Goal: Task Accomplishment & Management: Use online tool/utility

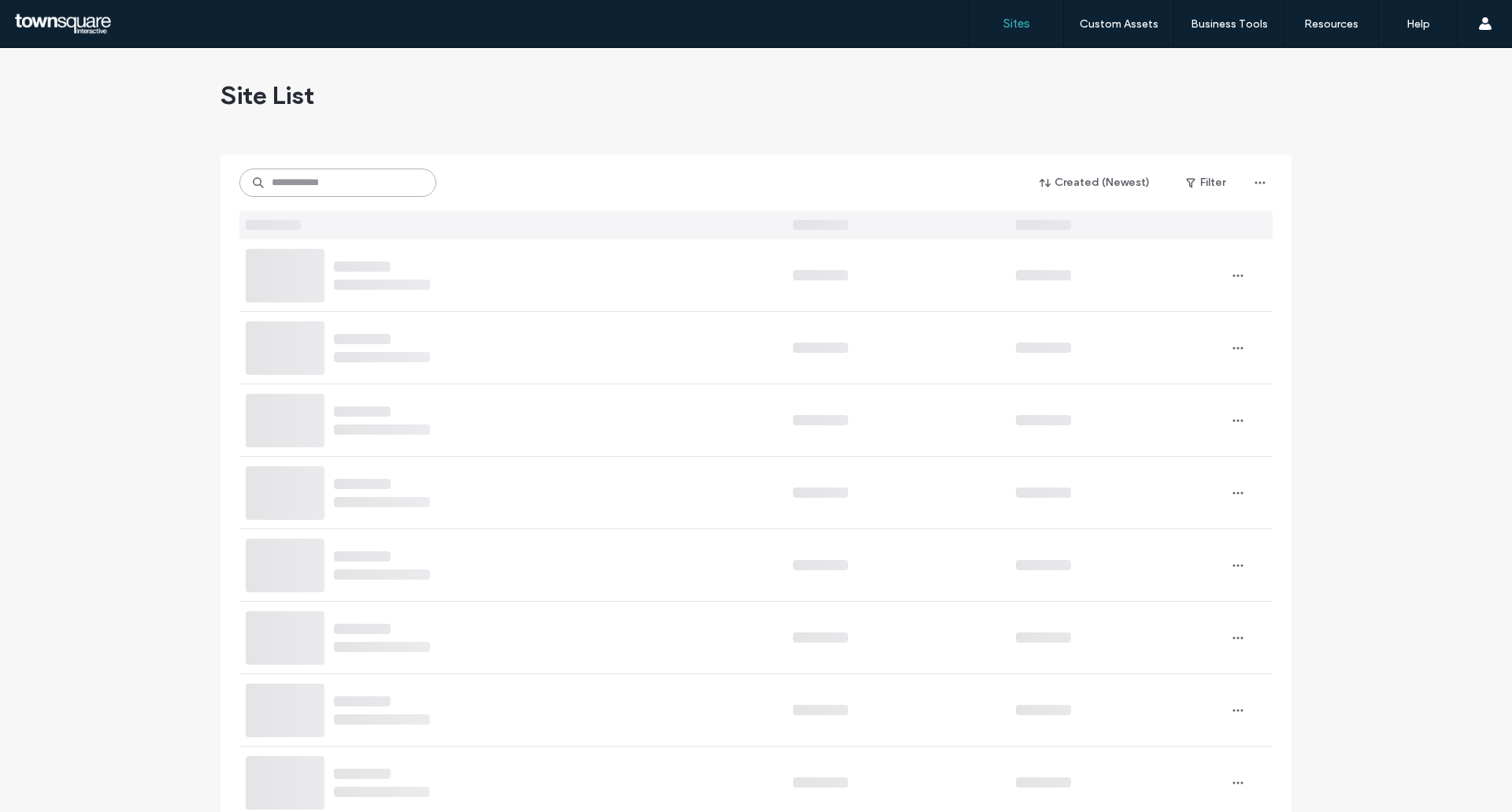
click at [291, 194] on input at bounding box center [337, 183] width 197 height 29
paste input "**********"
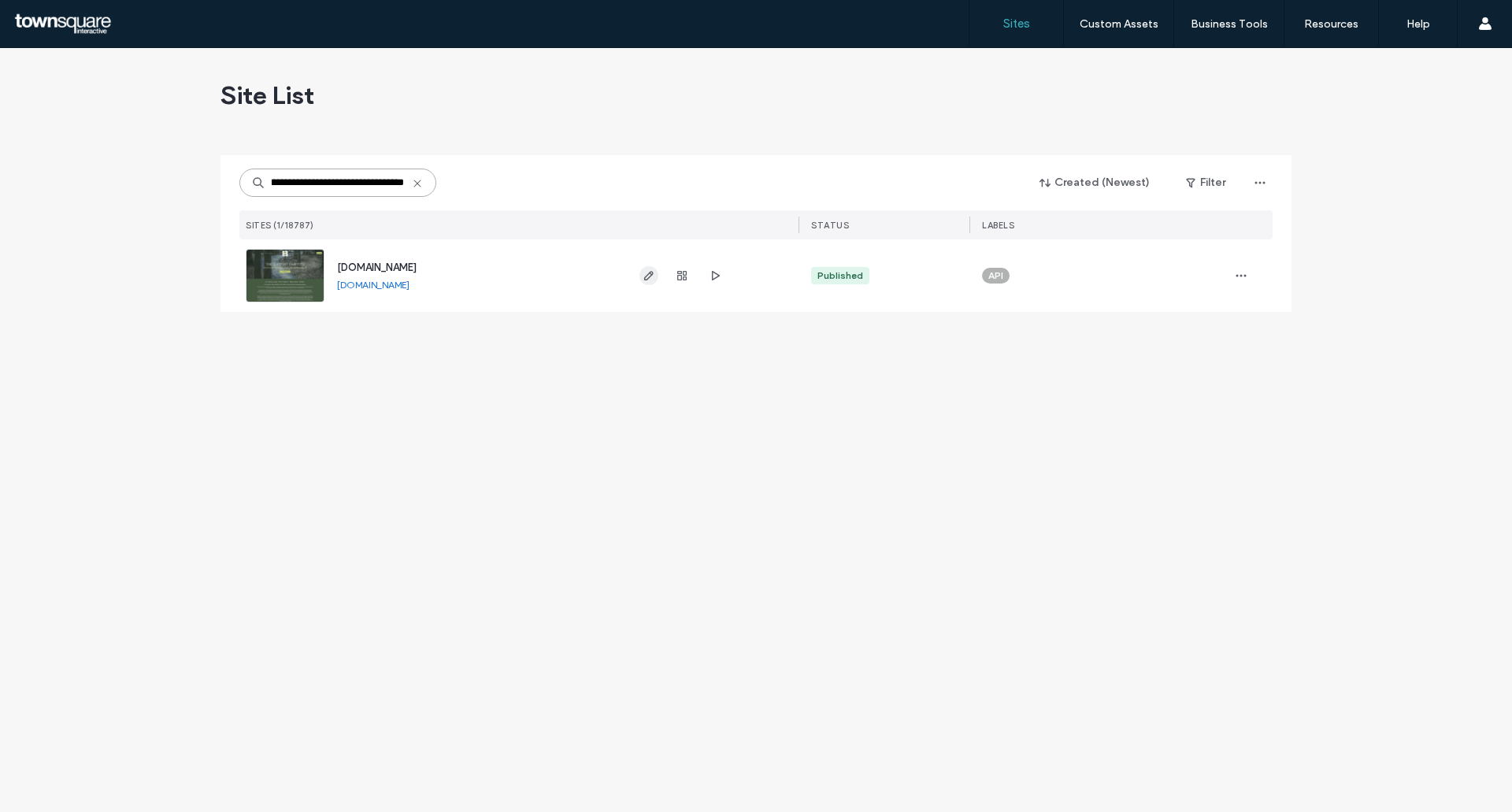
type input "**********"
click at [649, 272] on icon "button" at bounding box center [649, 276] width 13 height 13
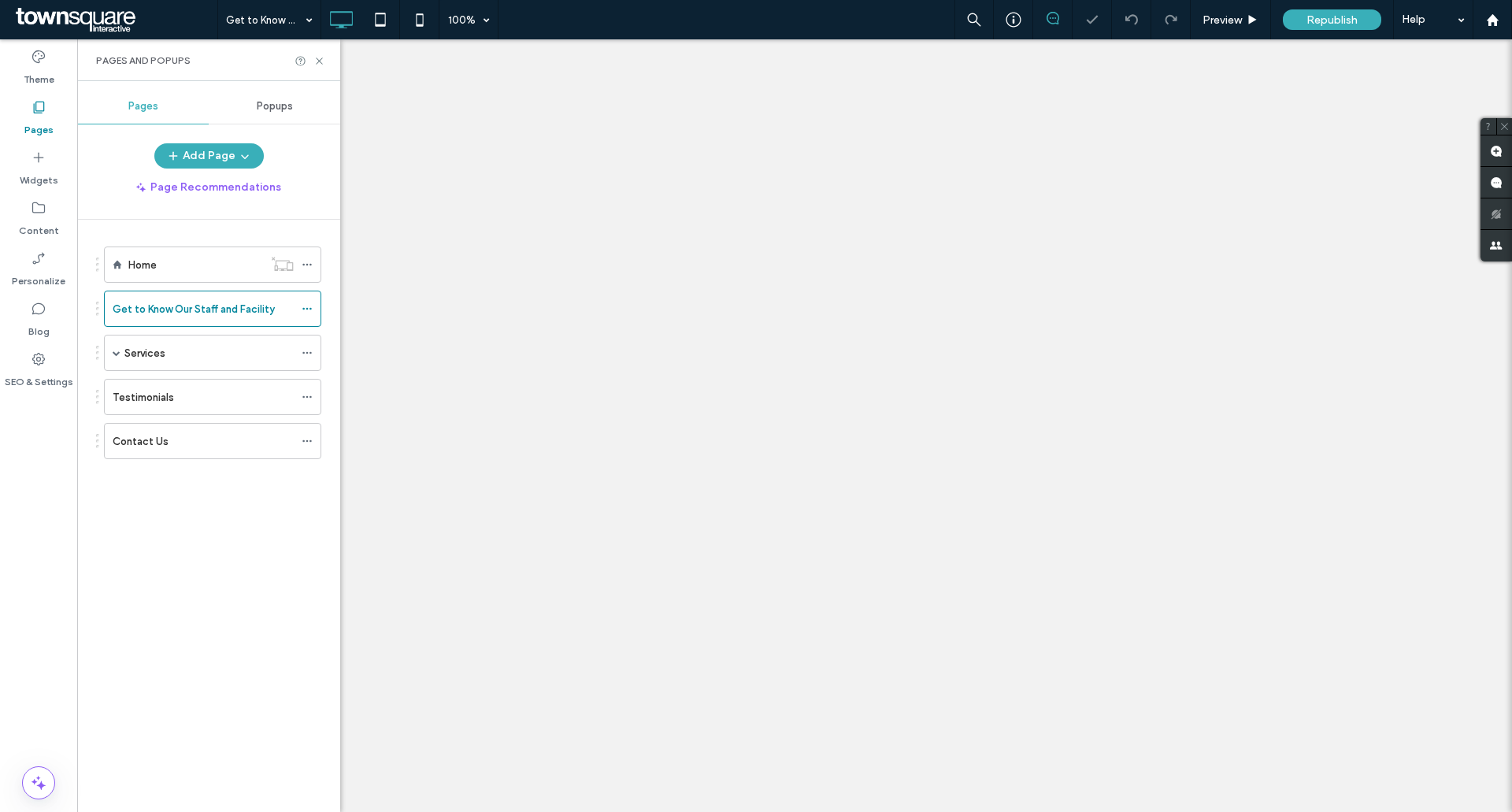
click at [324, 59] on icon at bounding box center [319, 61] width 12 height 12
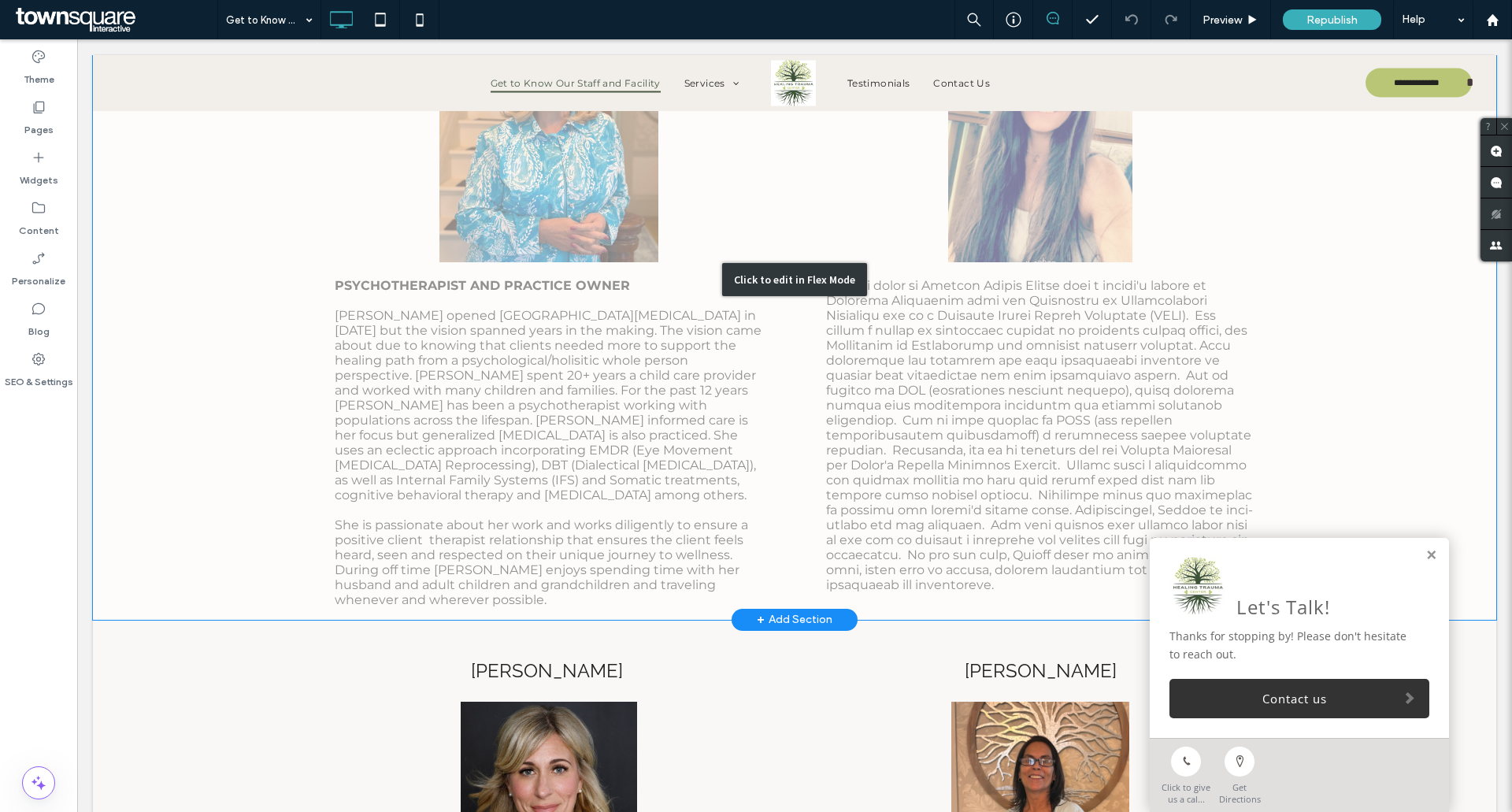
scroll to position [1812, 0]
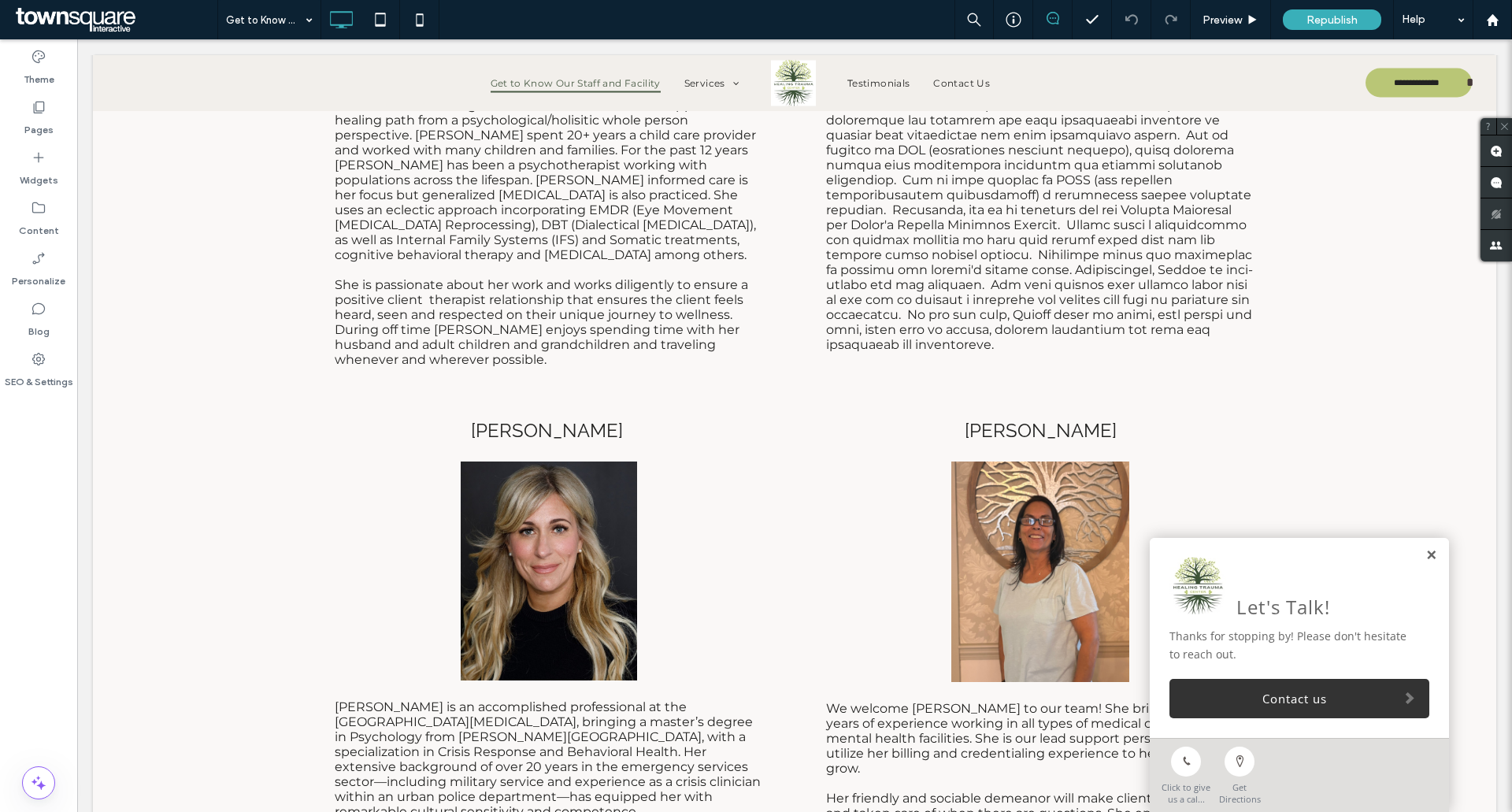
click at [1426, 551] on link at bounding box center [1431, 555] width 12 height 13
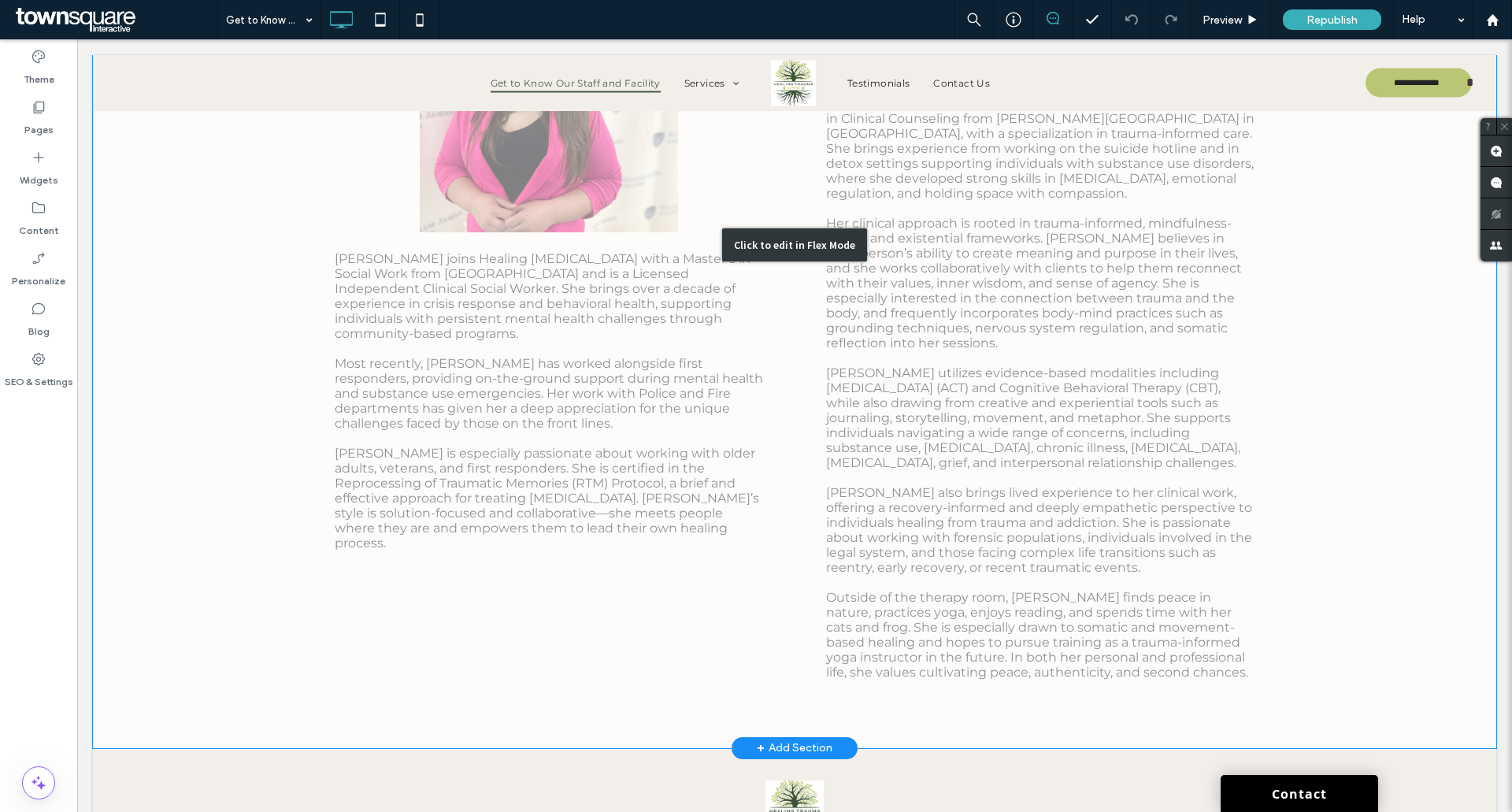
scroll to position [6384, 0]
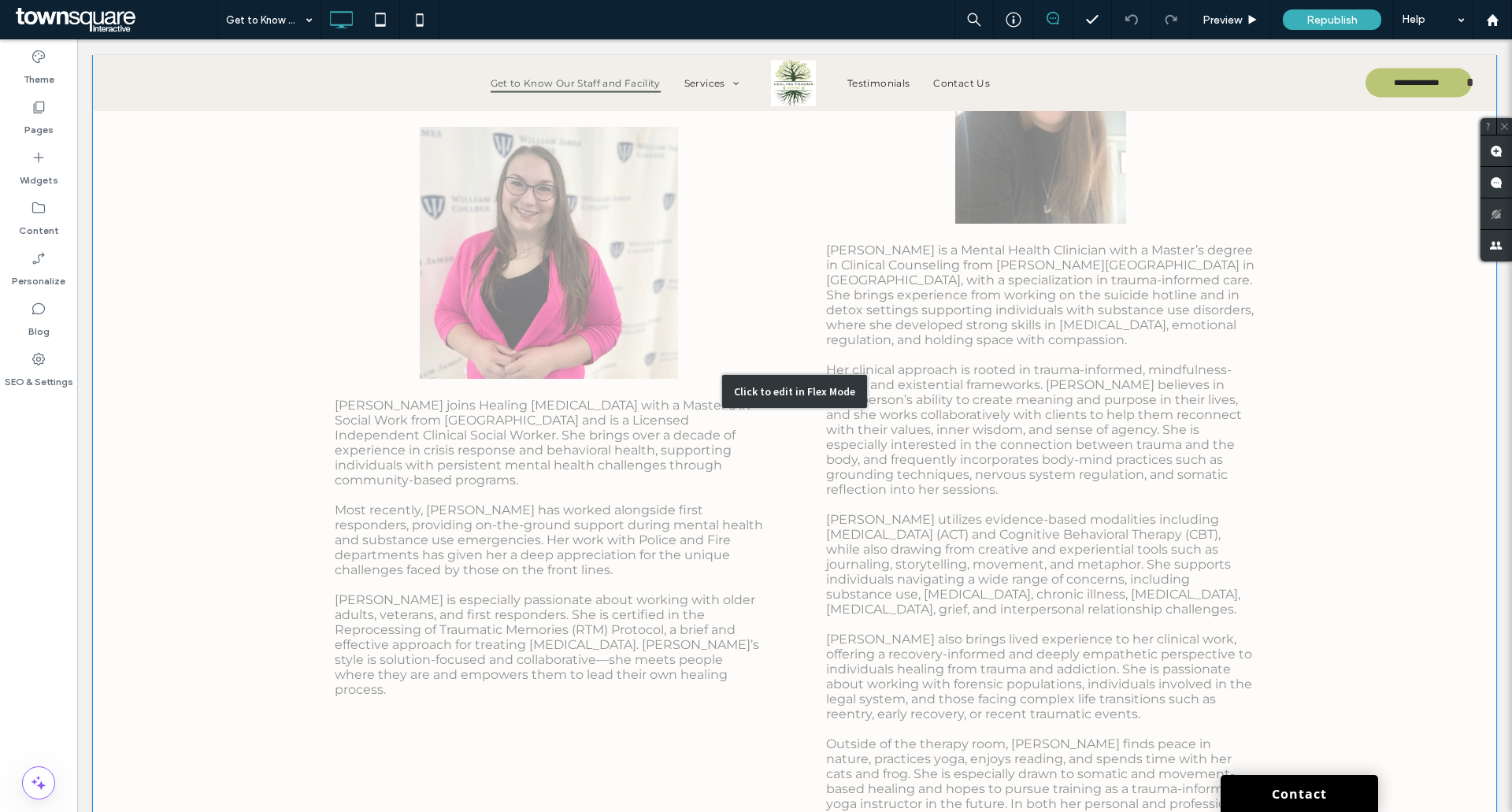
click at [756, 282] on div "Click to edit in Flex Mode" at bounding box center [794, 391] width 1403 height 1008
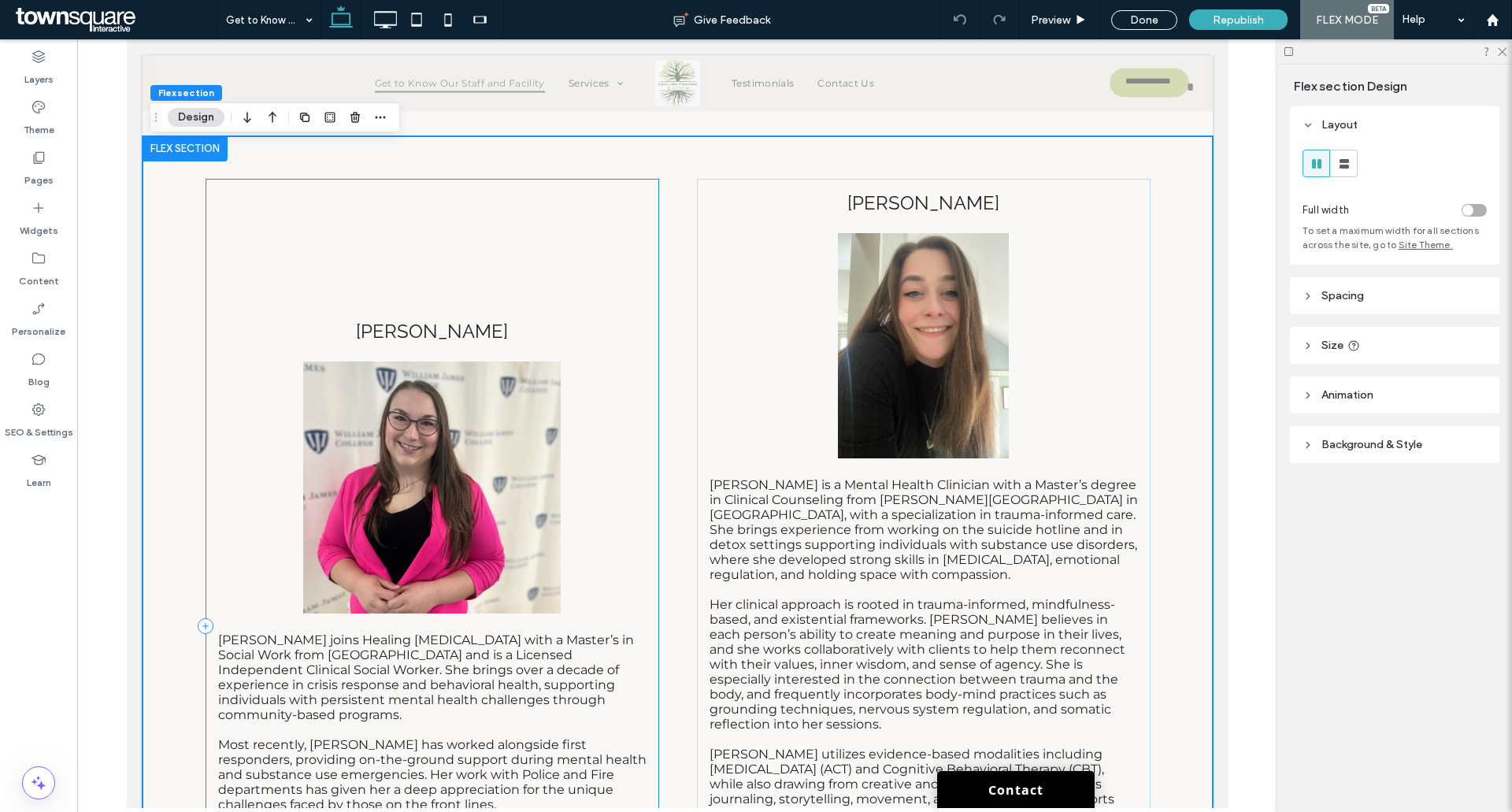
scroll to position [5781, 0]
click at [550, 269] on div "CHRISTINA Christina joins Healing Trauma Center with a Master’s in Social Work …" at bounding box center [432, 628] width 454 height 895
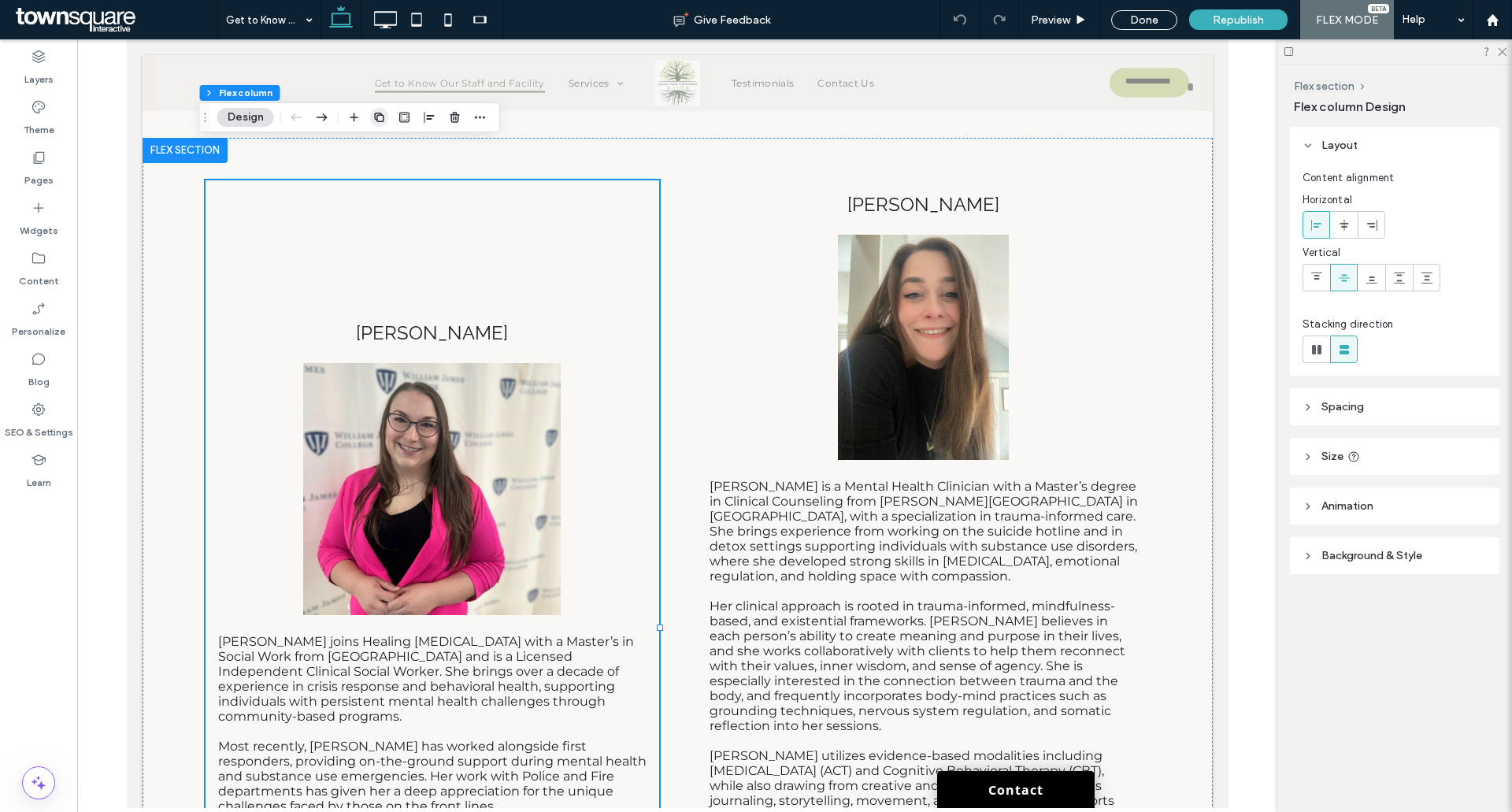
click at [378, 117] on icon "button" at bounding box center [379, 117] width 13 height 13
type input "**"
type input "*****"
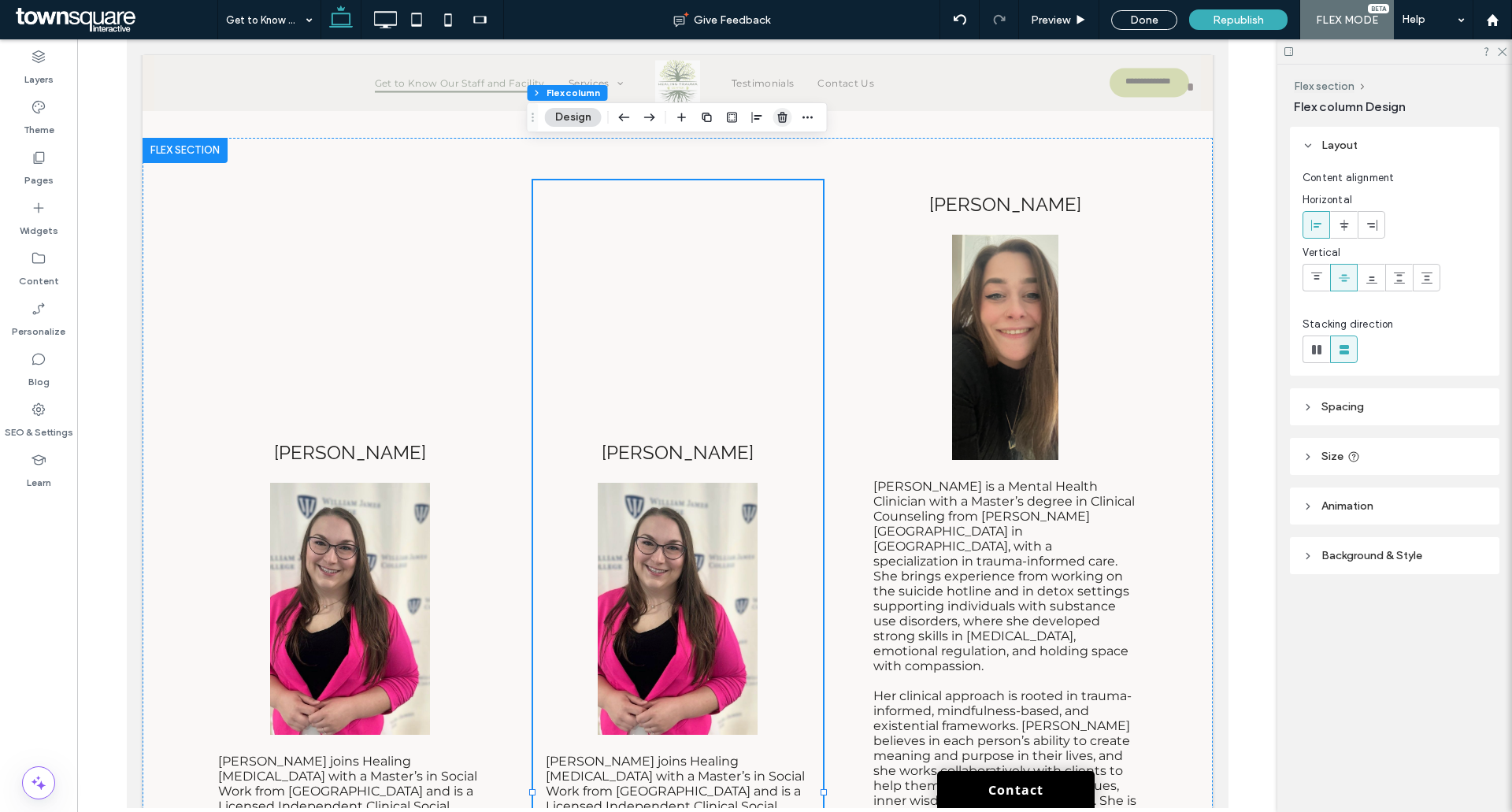
click at [779, 114] on use "button" at bounding box center [783, 116] width 10 height 10
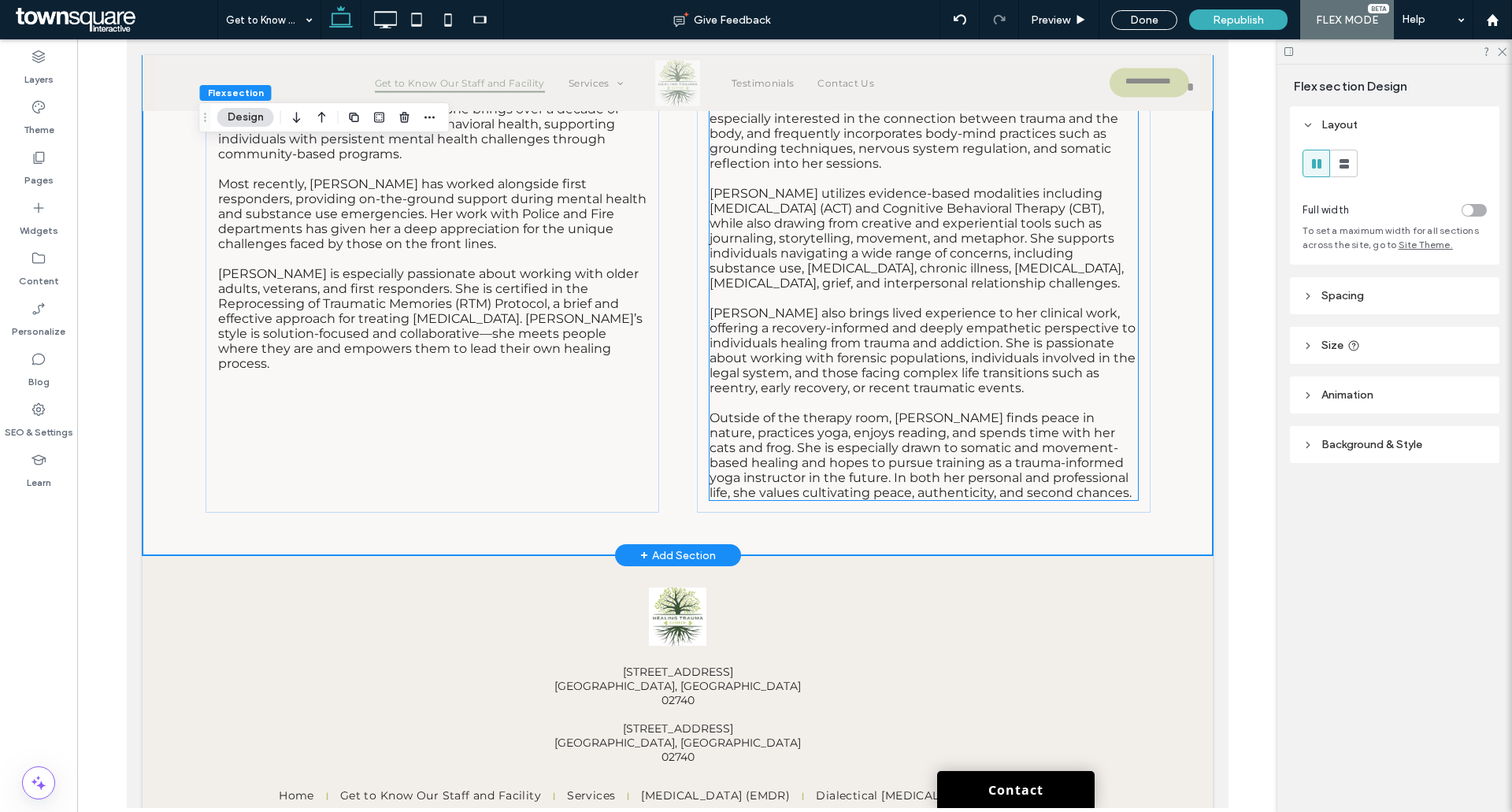
scroll to position [6490, 0]
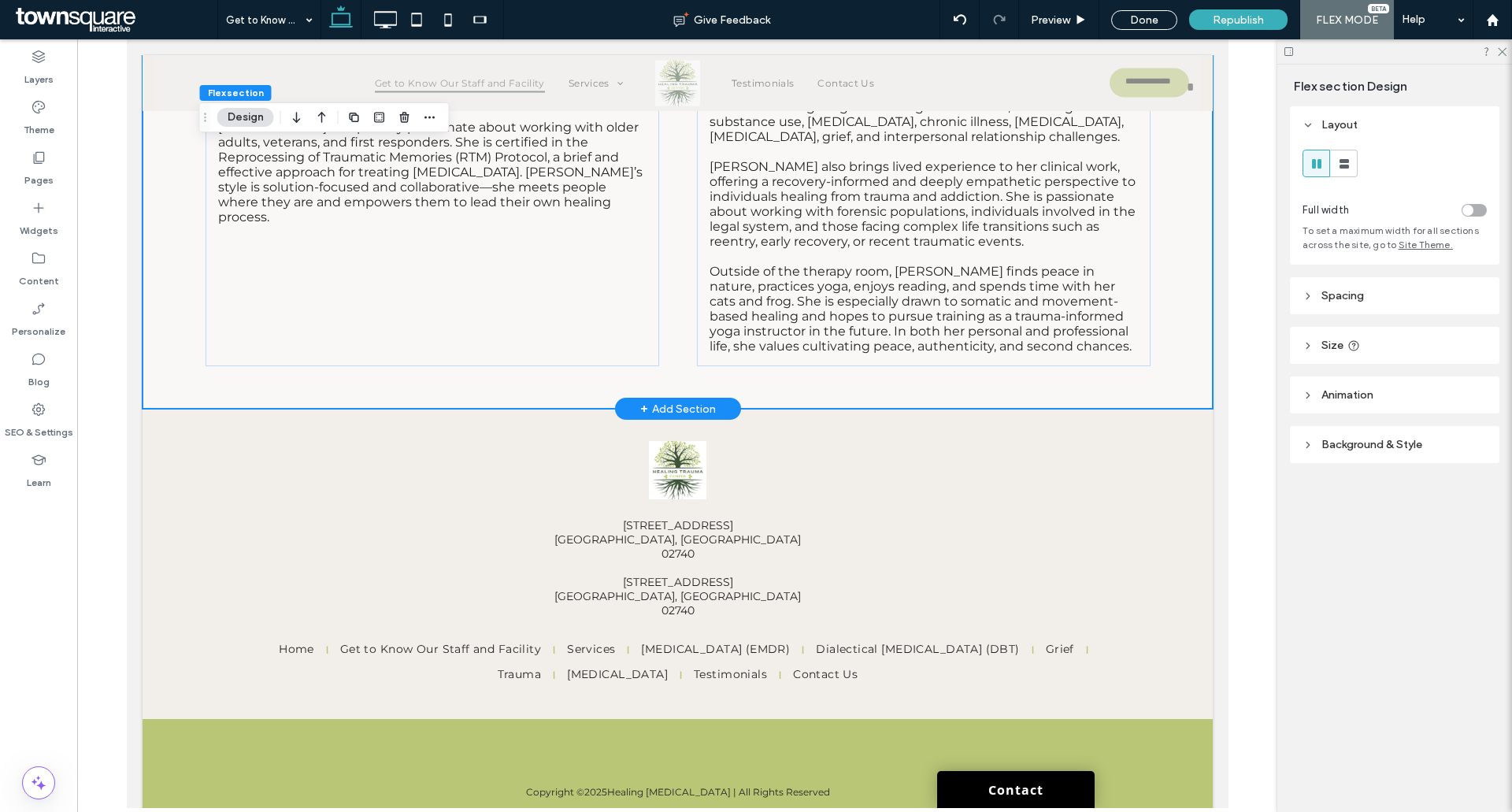
click at [673, 400] on div "+ Add Section" at bounding box center [677, 409] width 75 height 17
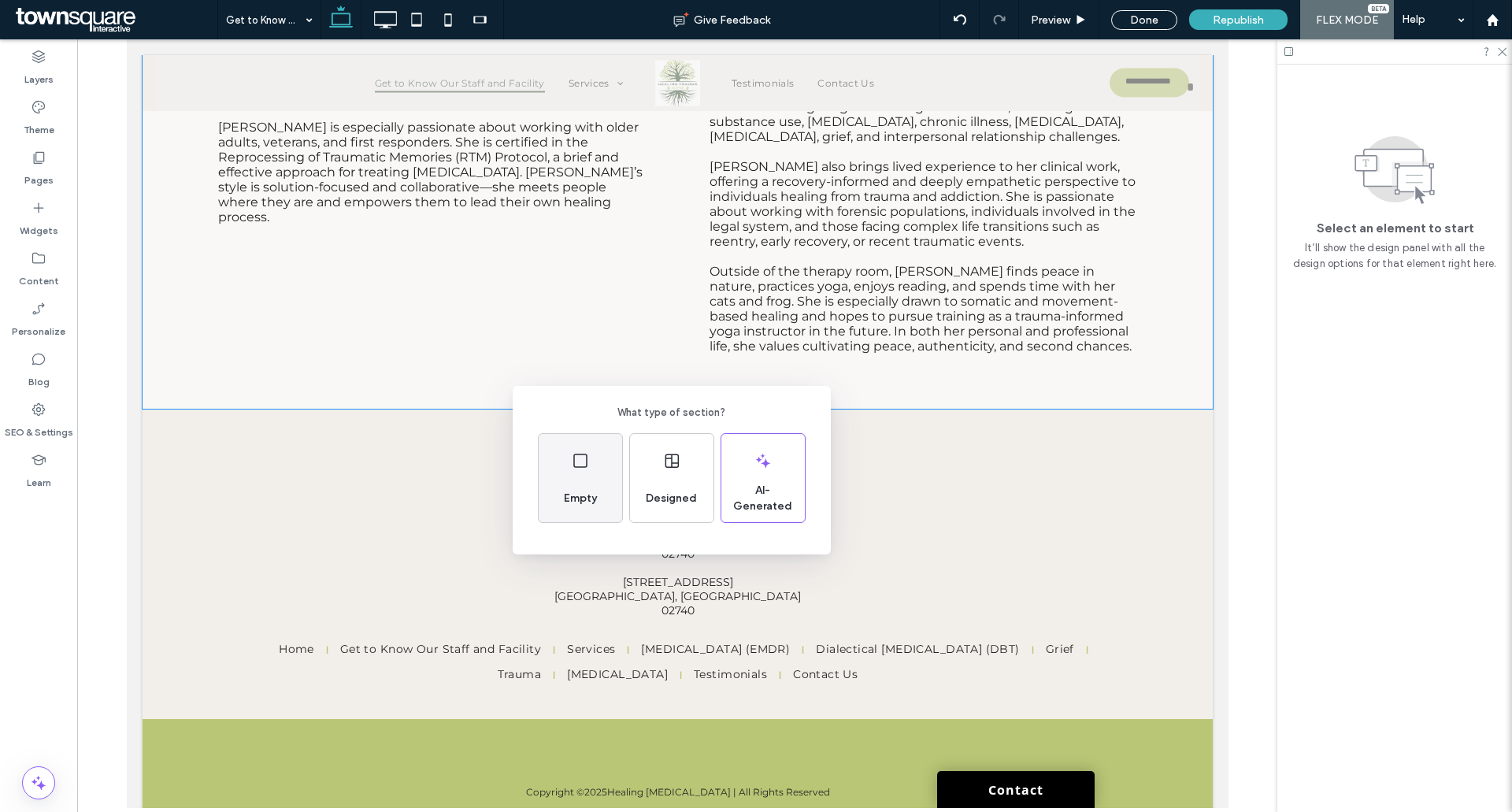
click at [591, 453] on div "Empty" at bounding box center [580, 478] width 83 height 88
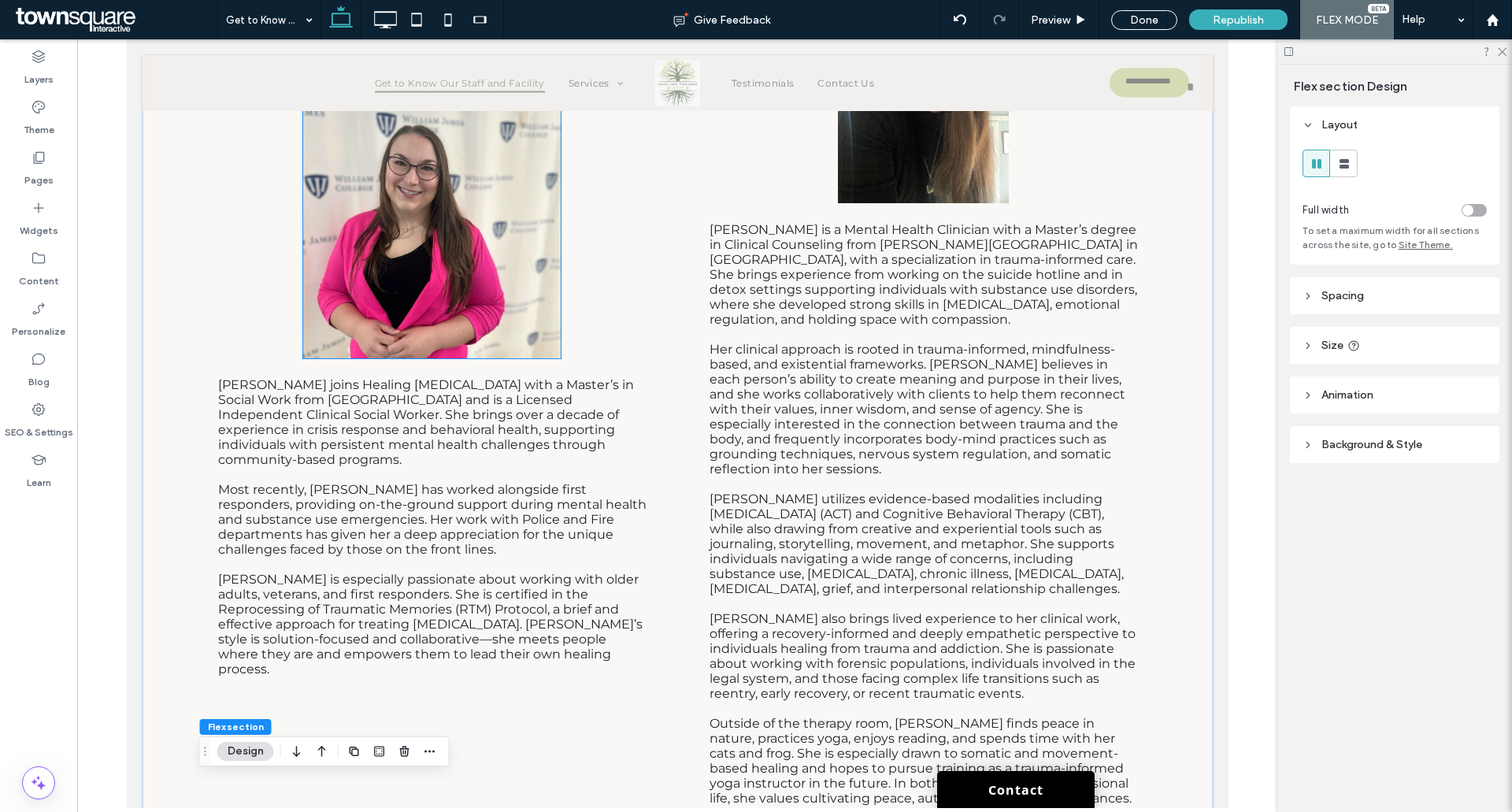
scroll to position [5859, 0]
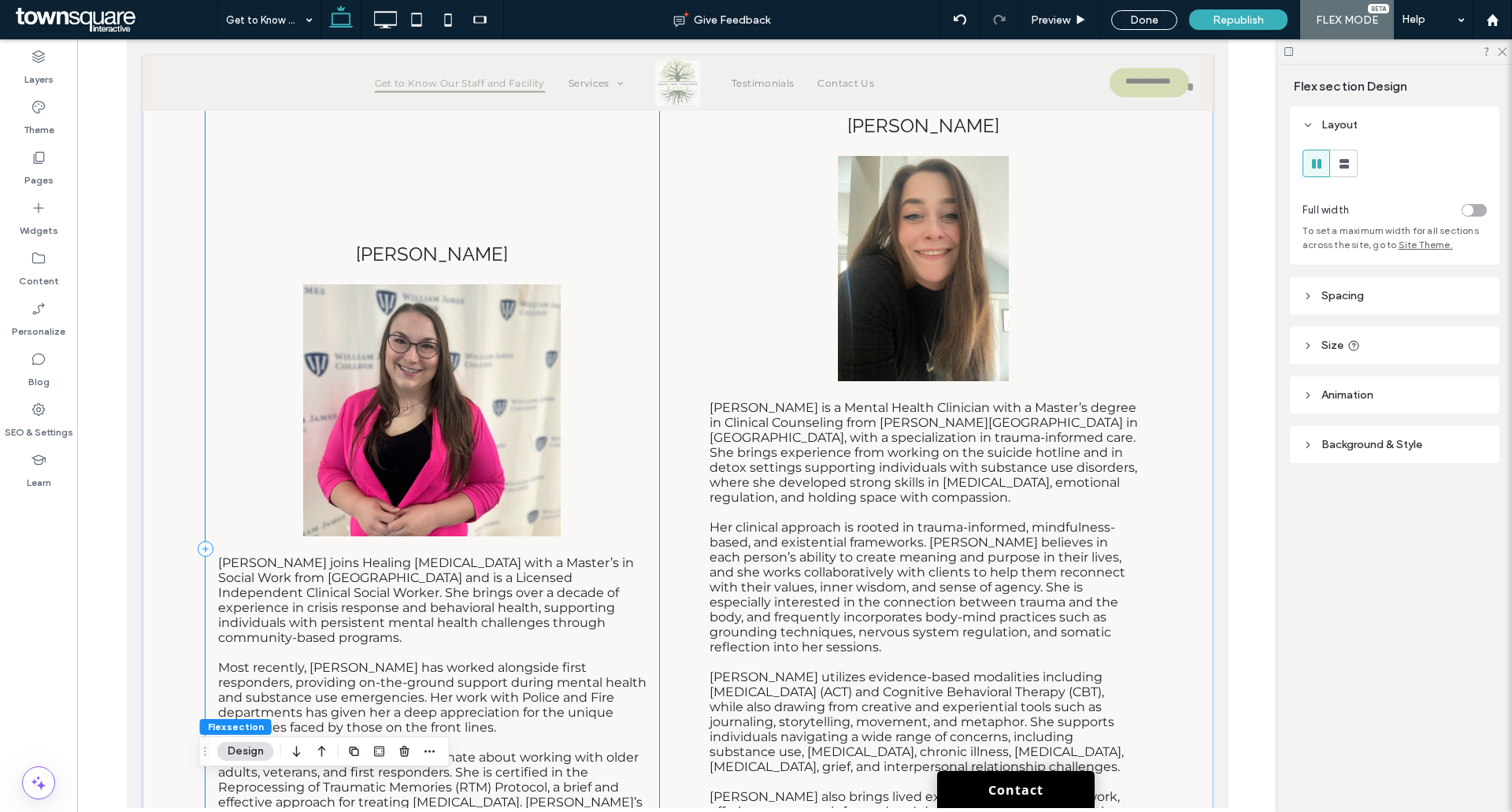
click at [205, 250] on div "CHRISTINA Christina joins Healing Trauma Center with a Master’s in Social Work …" at bounding box center [432, 549] width 454 height 895
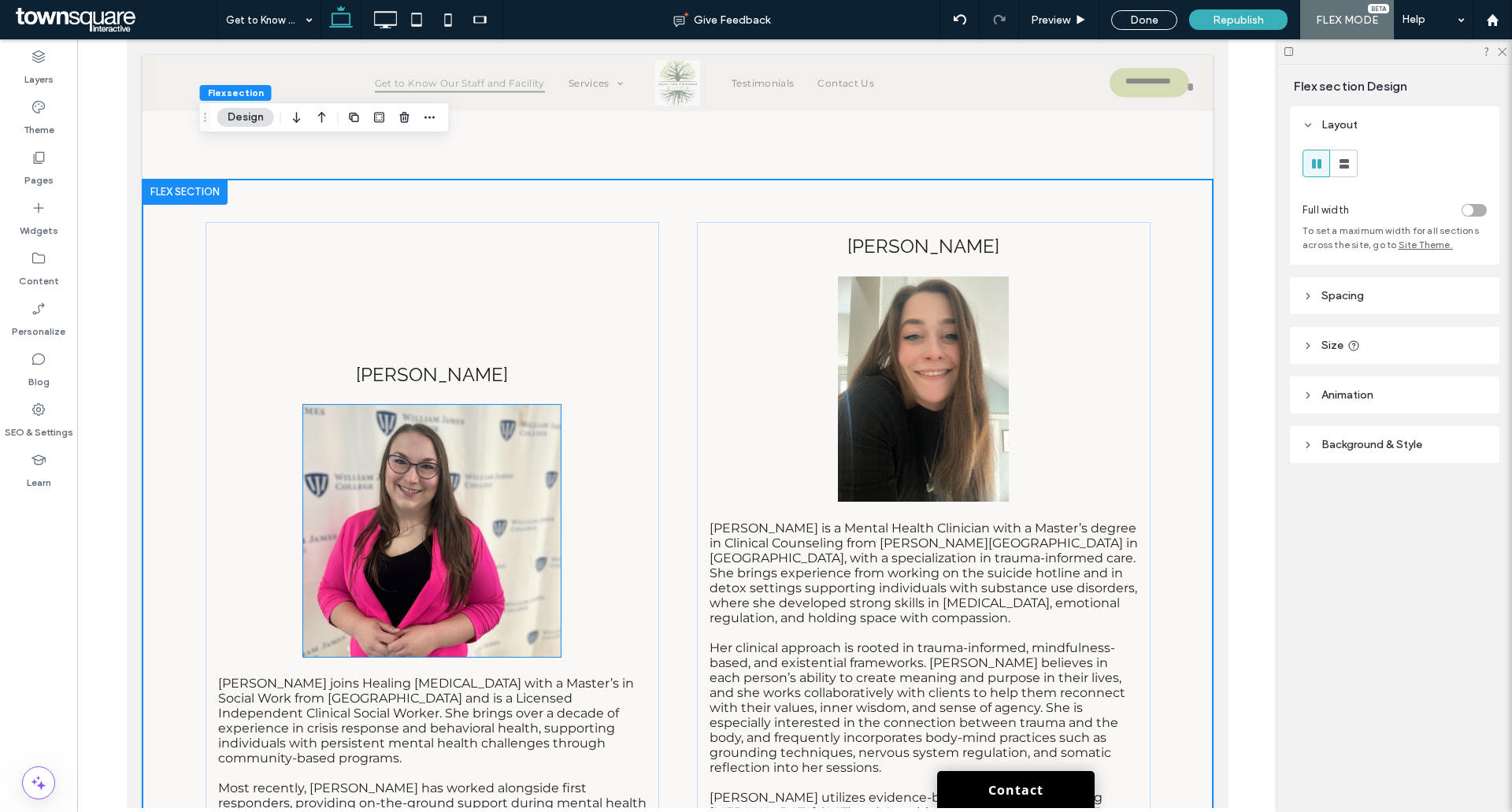
scroll to position [5545, 0]
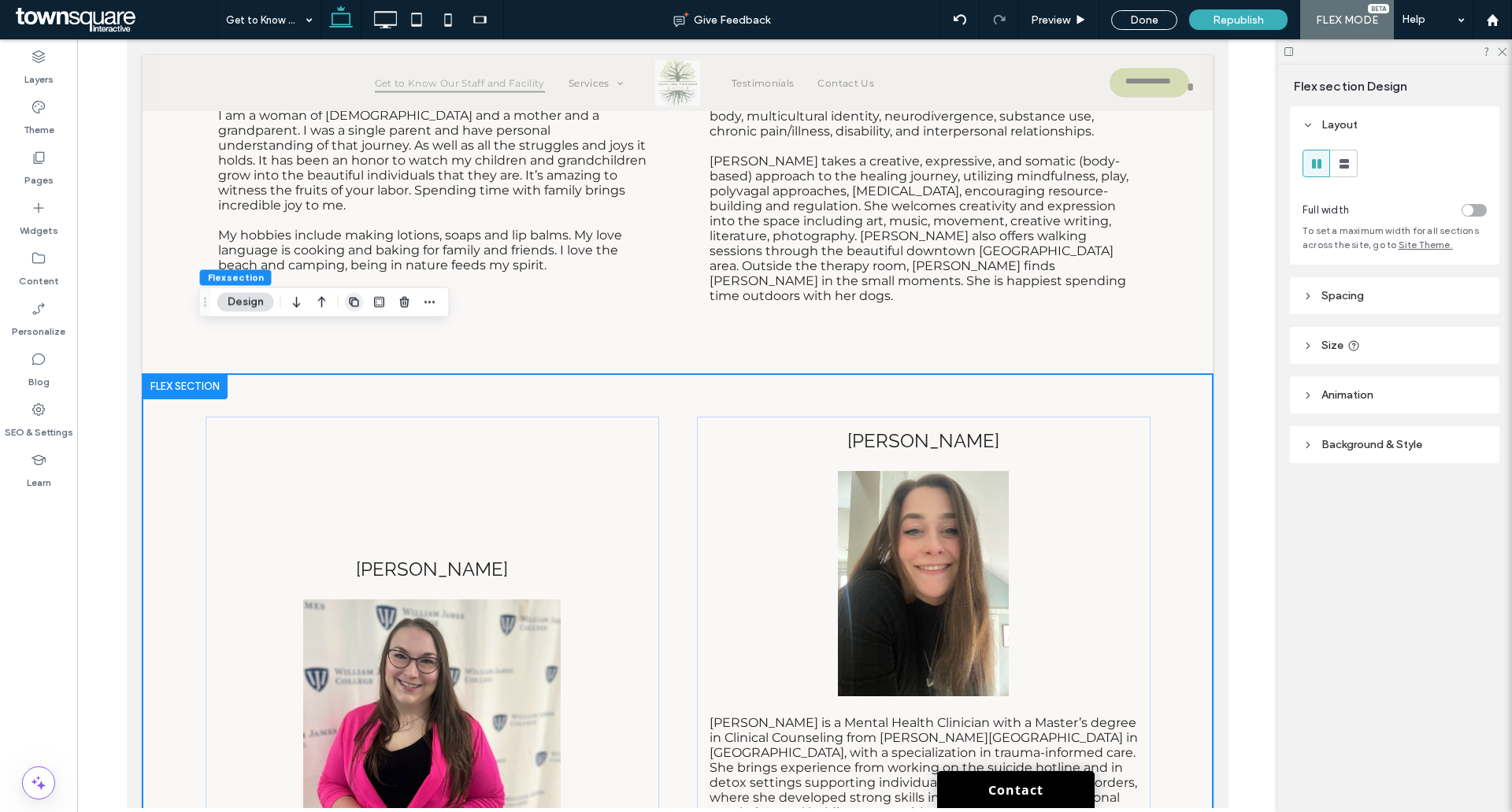
click at [348, 305] on icon "button" at bounding box center [355, 302] width 13 height 13
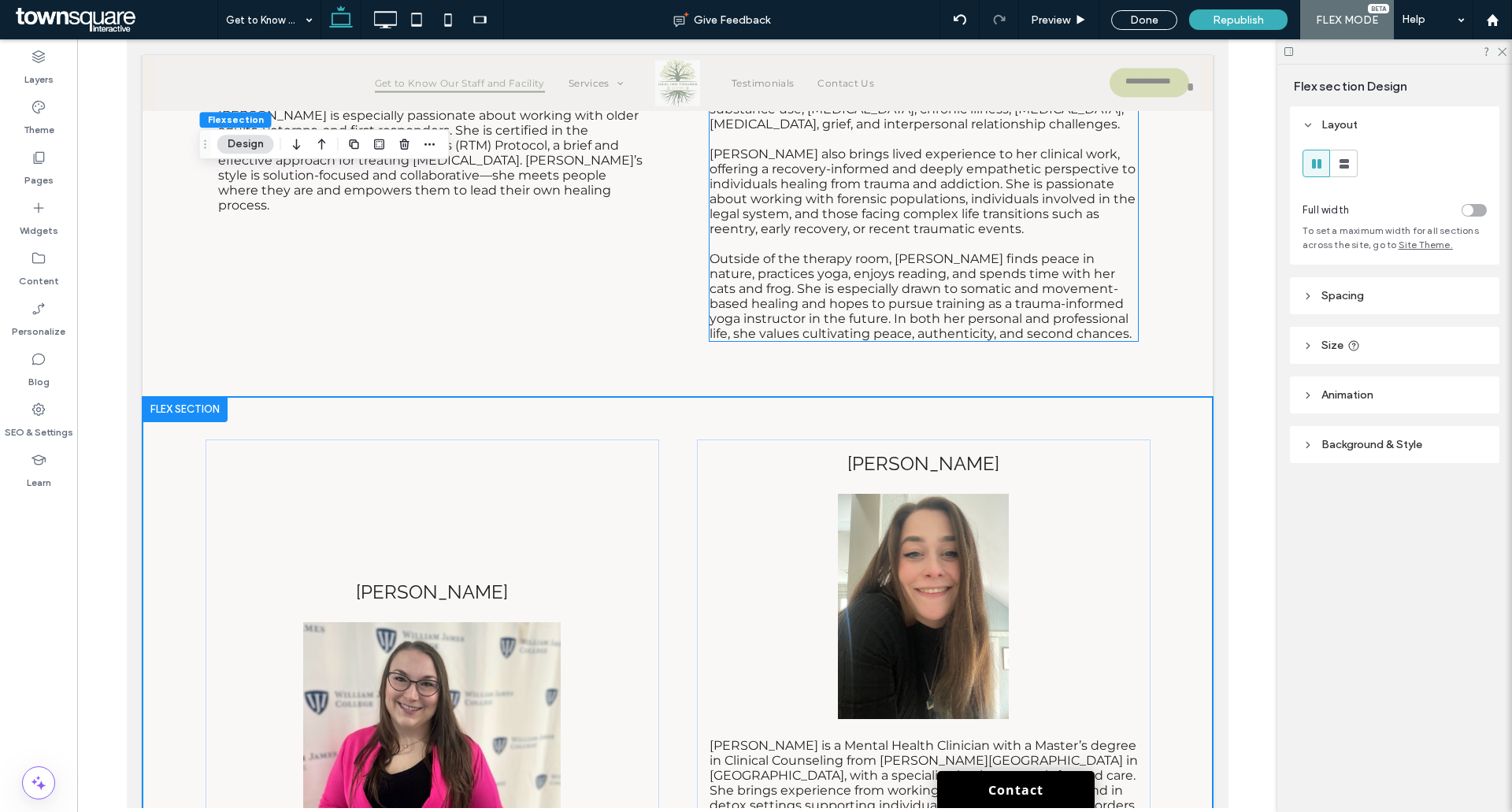
scroll to position [6680, 0]
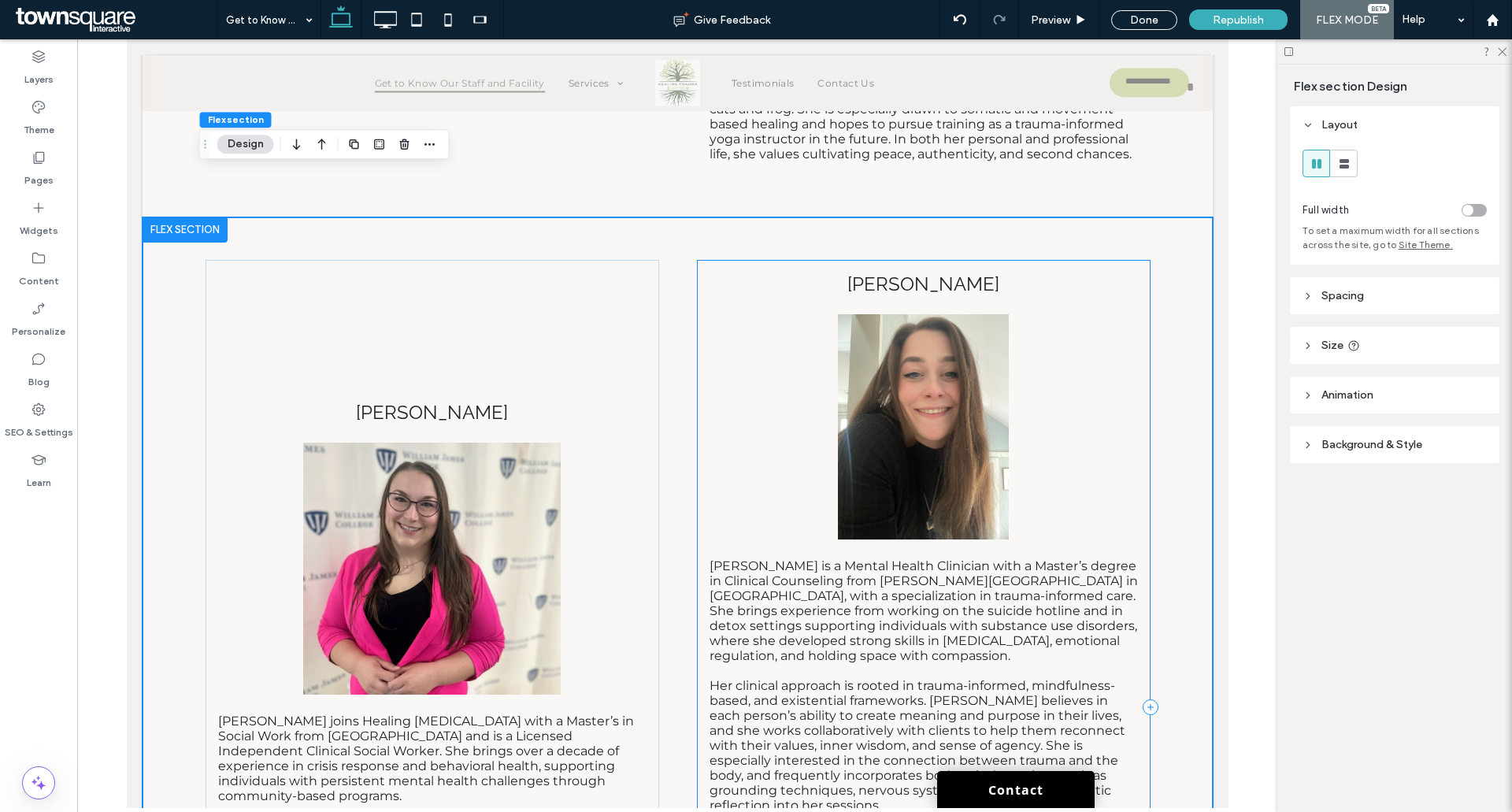
click at [1070, 291] on div "KATHRYN Kathryn is a Mental Health Clinician with a Master’s degree in Clinical…" at bounding box center [923, 707] width 454 height 895
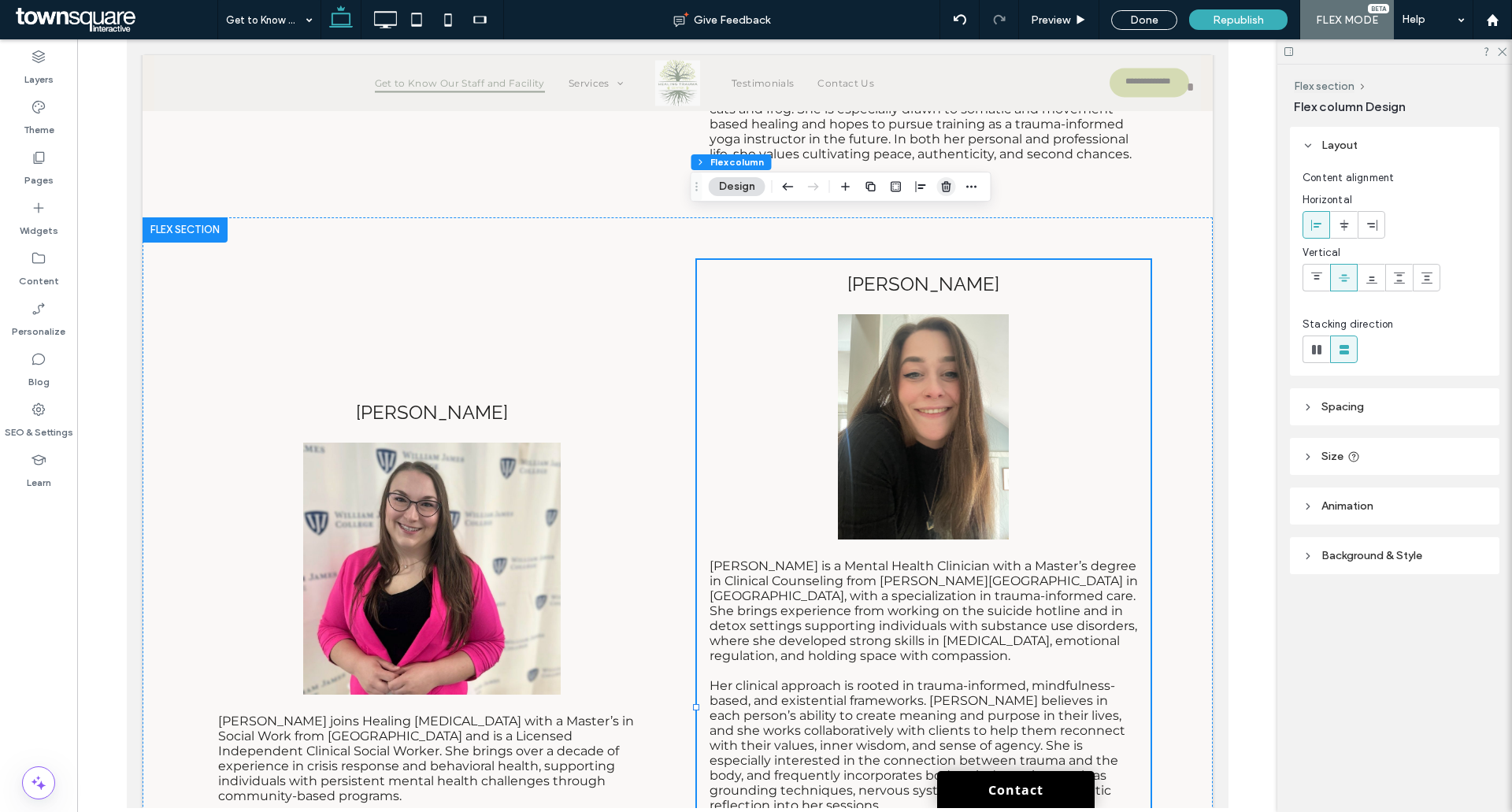
click at [946, 189] on icon "button" at bounding box center [946, 187] width 13 height 13
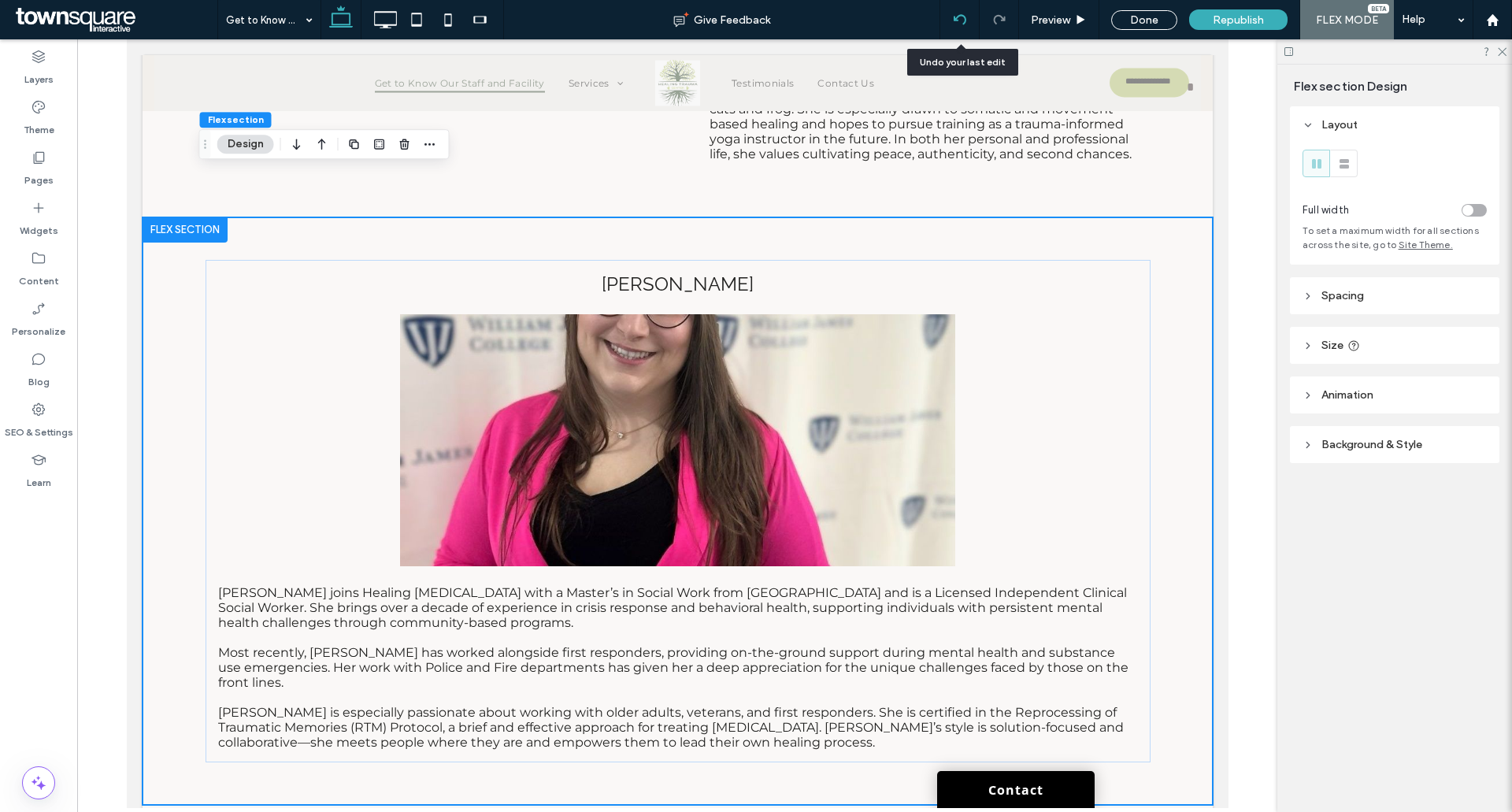
click at [959, 32] on div at bounding box center [960, 20] width 40 height 40
click at [44, 208] on icon at bounding box center [39, 208] width 16 height 16
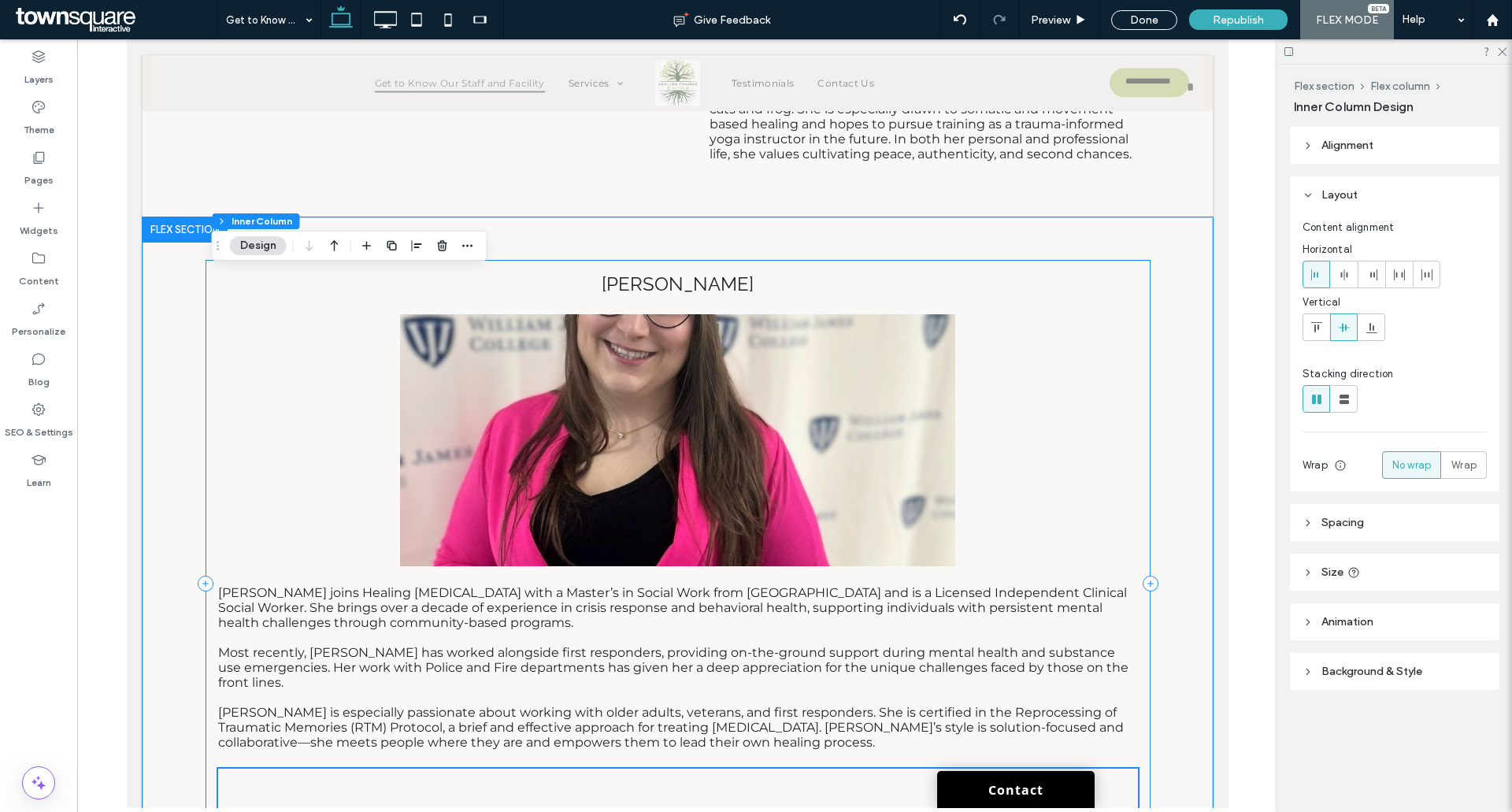
scroll to position [7152, 0]
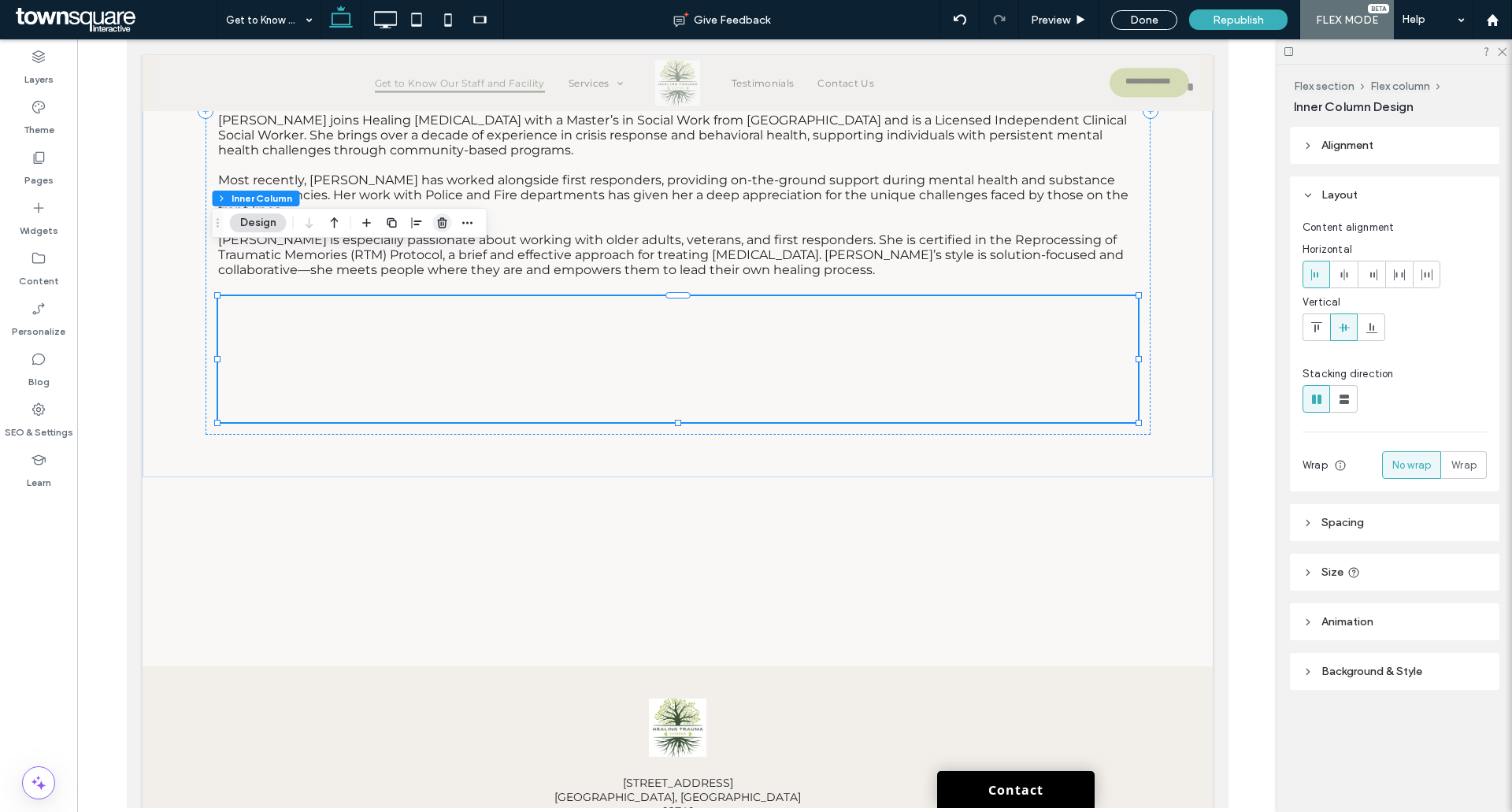
click at [445, 223] on icon "button" at bounding box center [443, 223] width 13 height 13
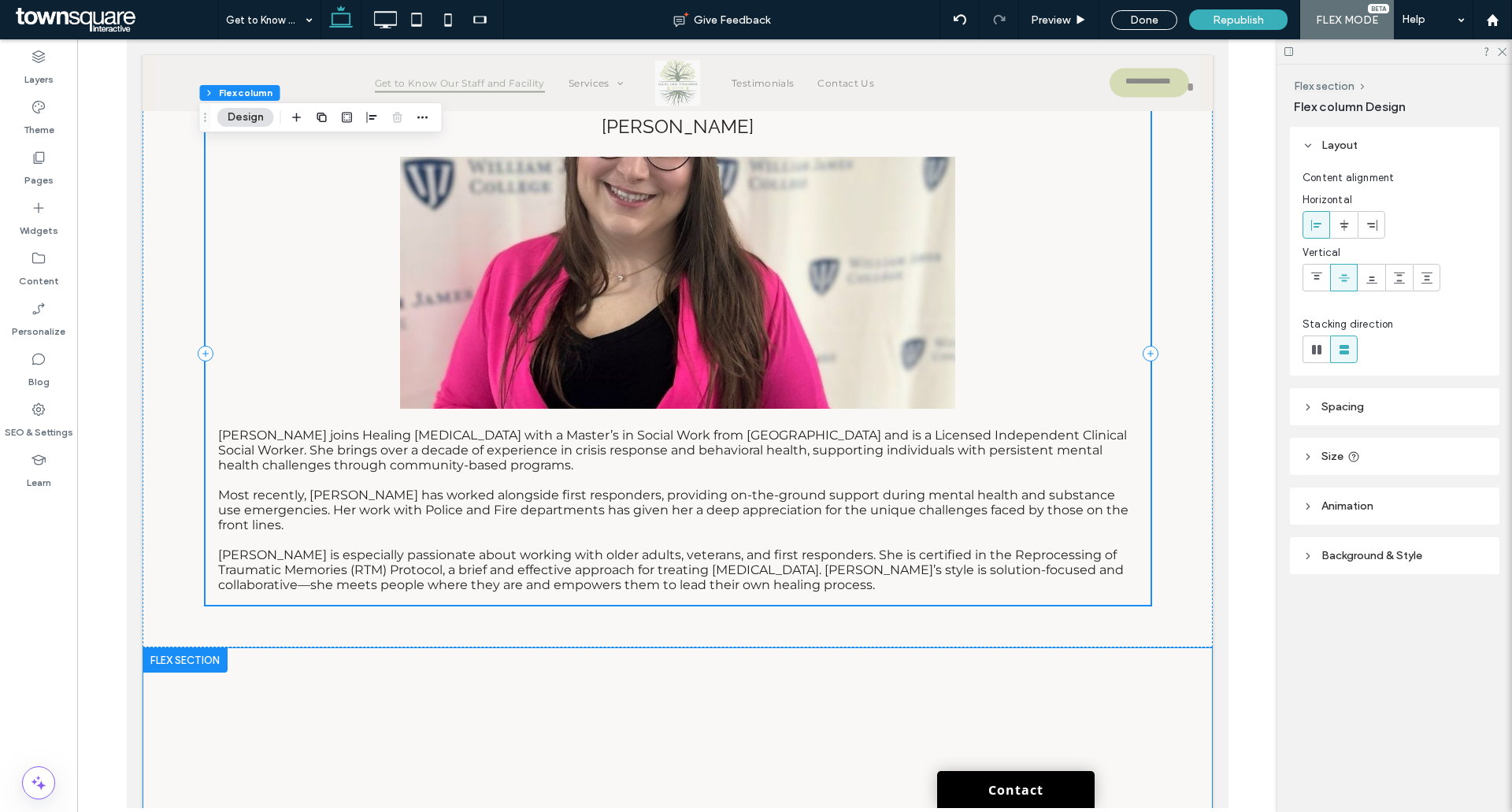
scroll to position [7231, 0]
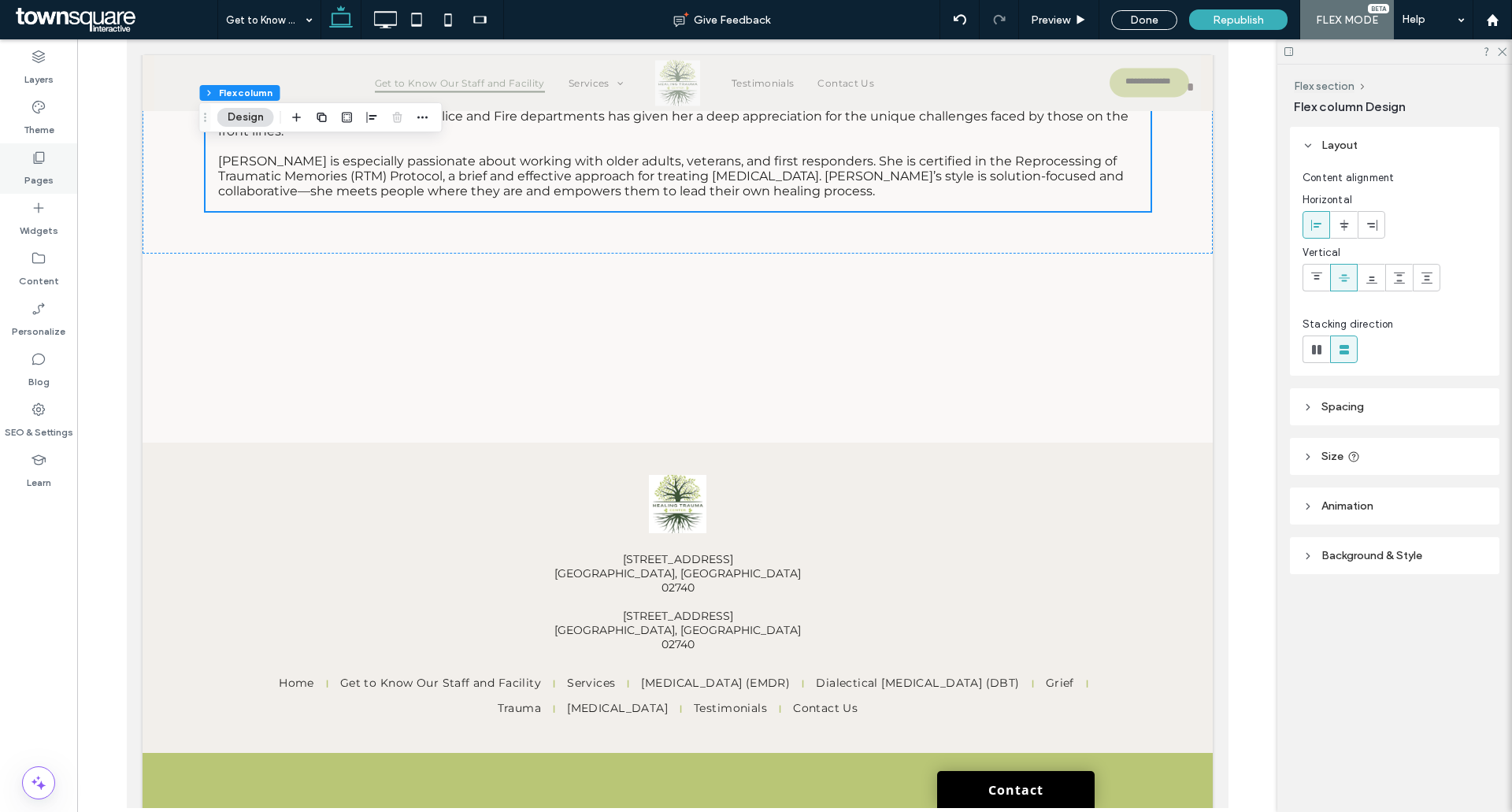
click at [41, 189] on div "Pages" at bounding box center [38, 169] width 77 height 51
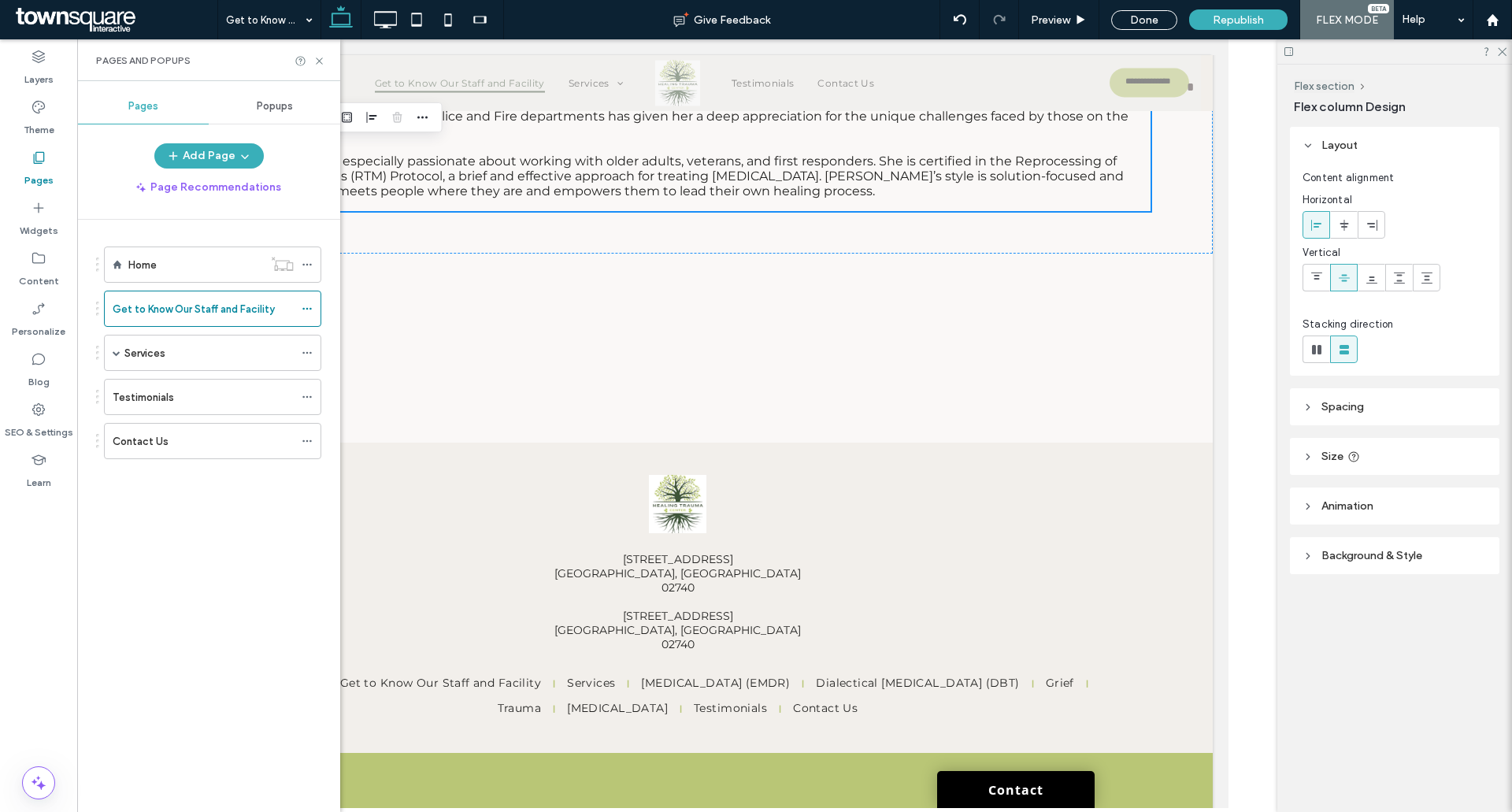
click at [33, 162] on icon at bounding box center [39, 158] width 16 height 16
click at [41, 208] on use at bounding box center [39, 208] width 10 height 10
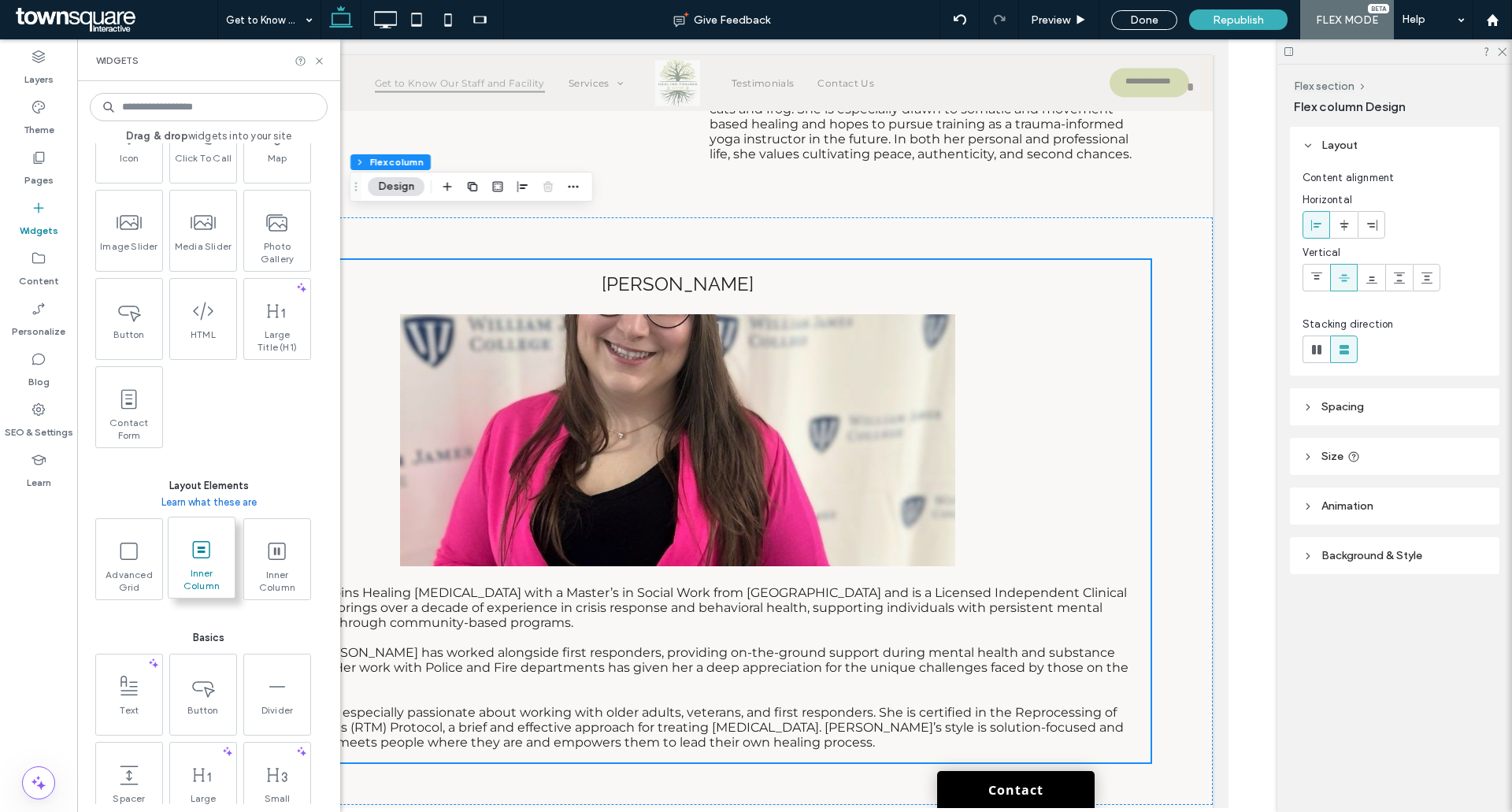
scroll to position [394, 0]
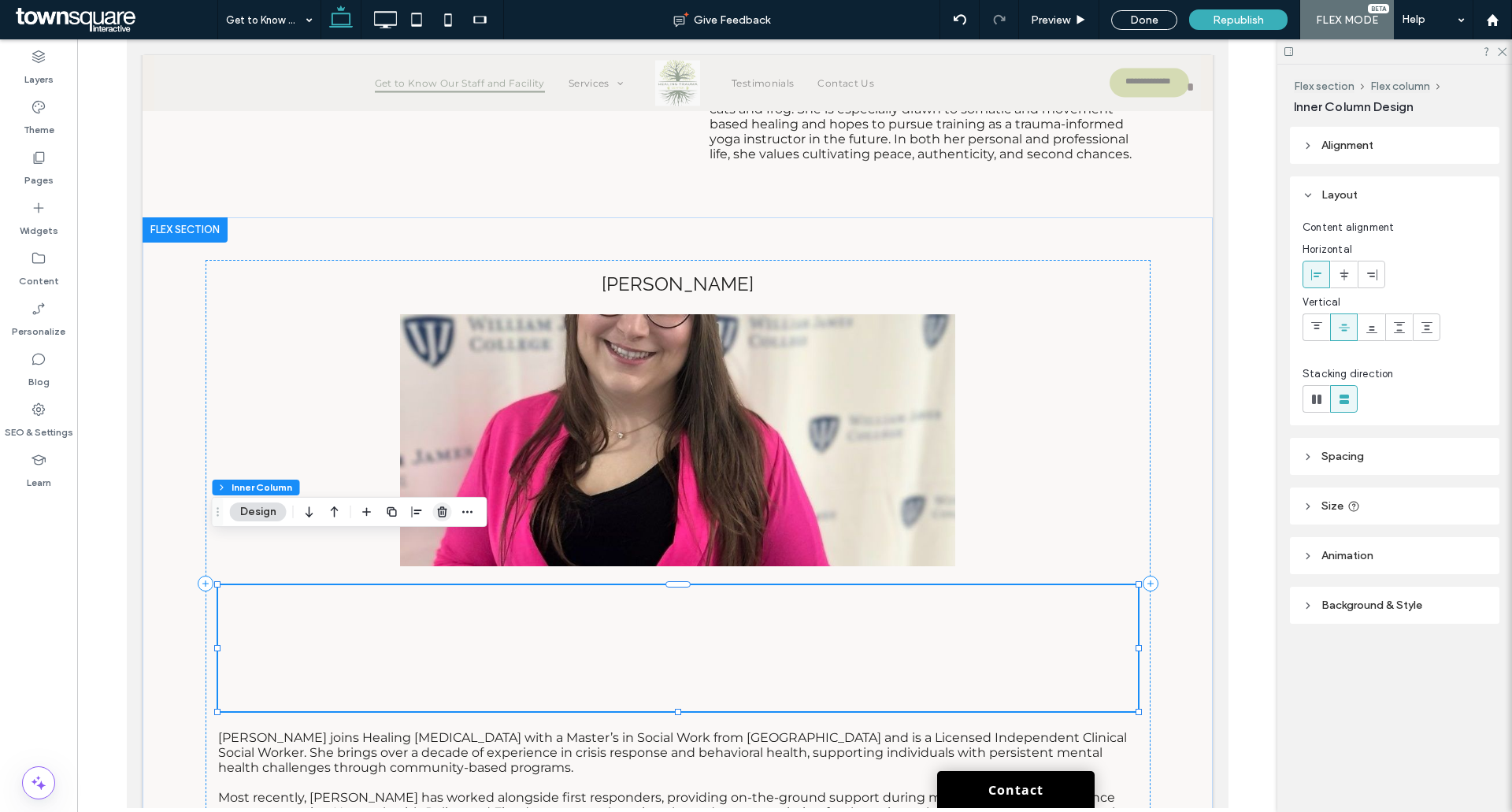
drag, startPoint x: 444, startPoint y: 514, endPoint x: 203, endPoint y: 407, distance: 263.7
click at [444, 514] on use "button" at bounding box center [442, 511] width 10 height 10
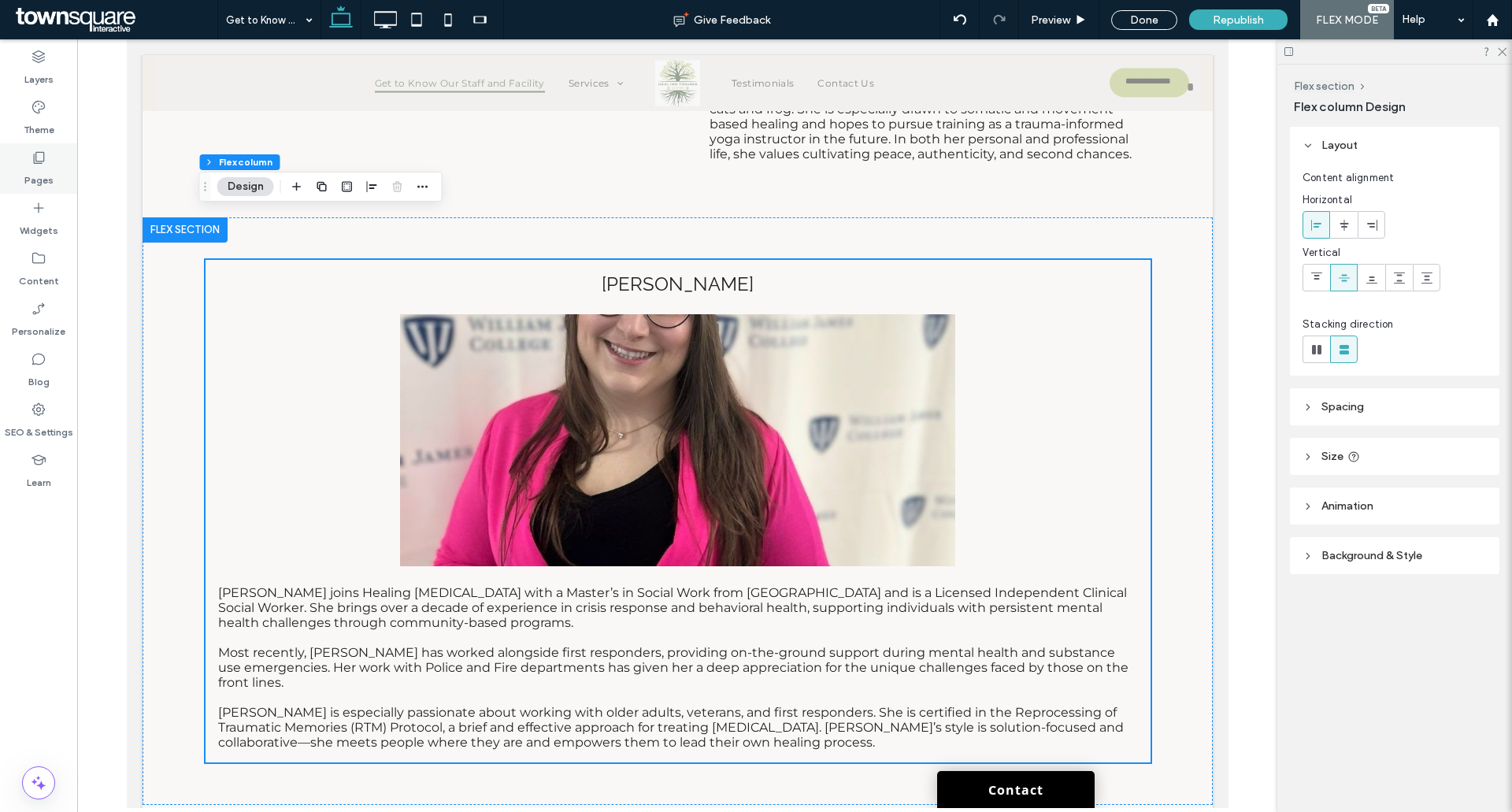
click at [38, 185] on label "Pages" at bounding box center [39, 177] width 29 height 22
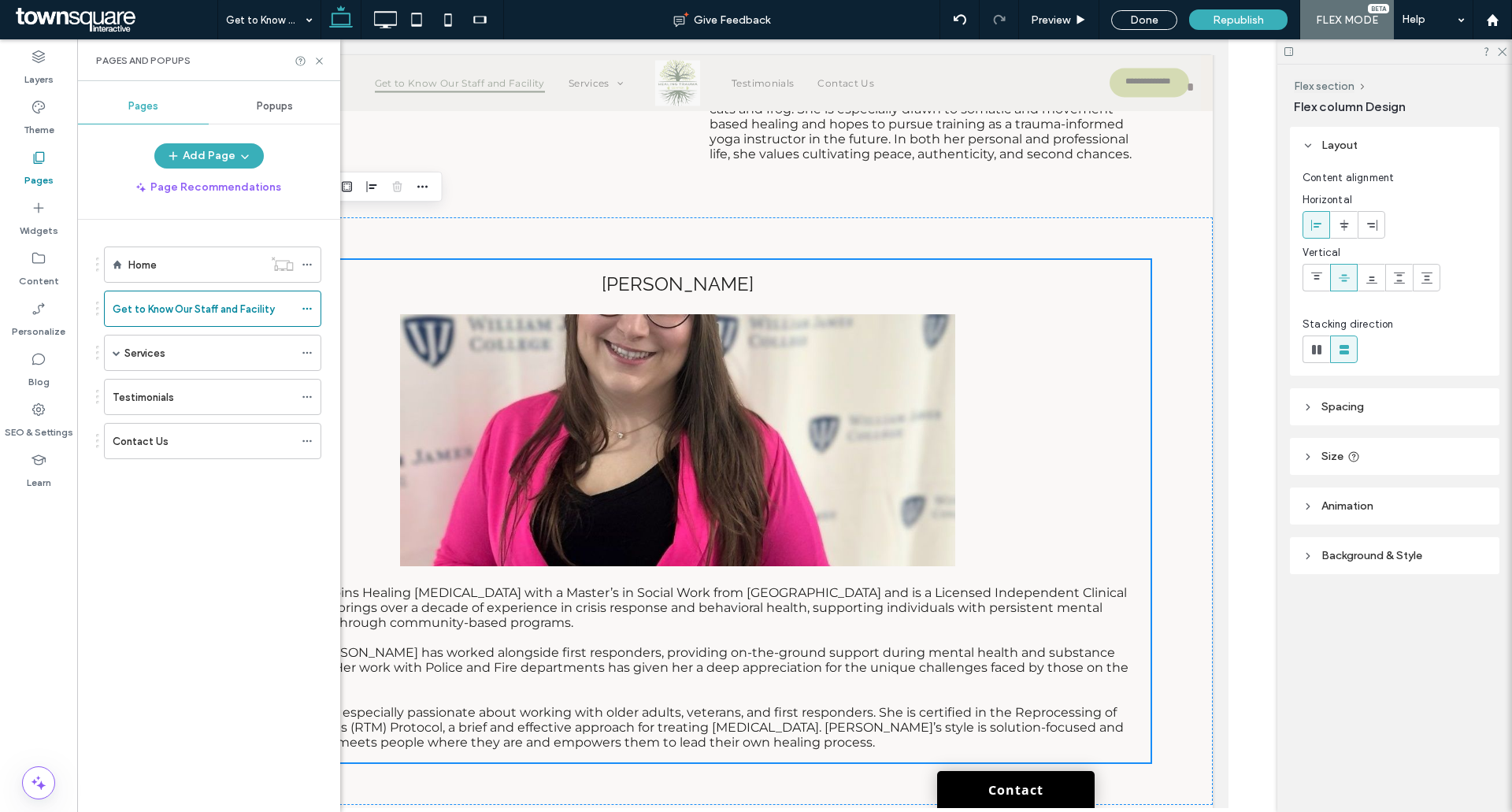
click at [34, 227] on label "Widgets" at bounding box center [39, 227] width 39 height 22
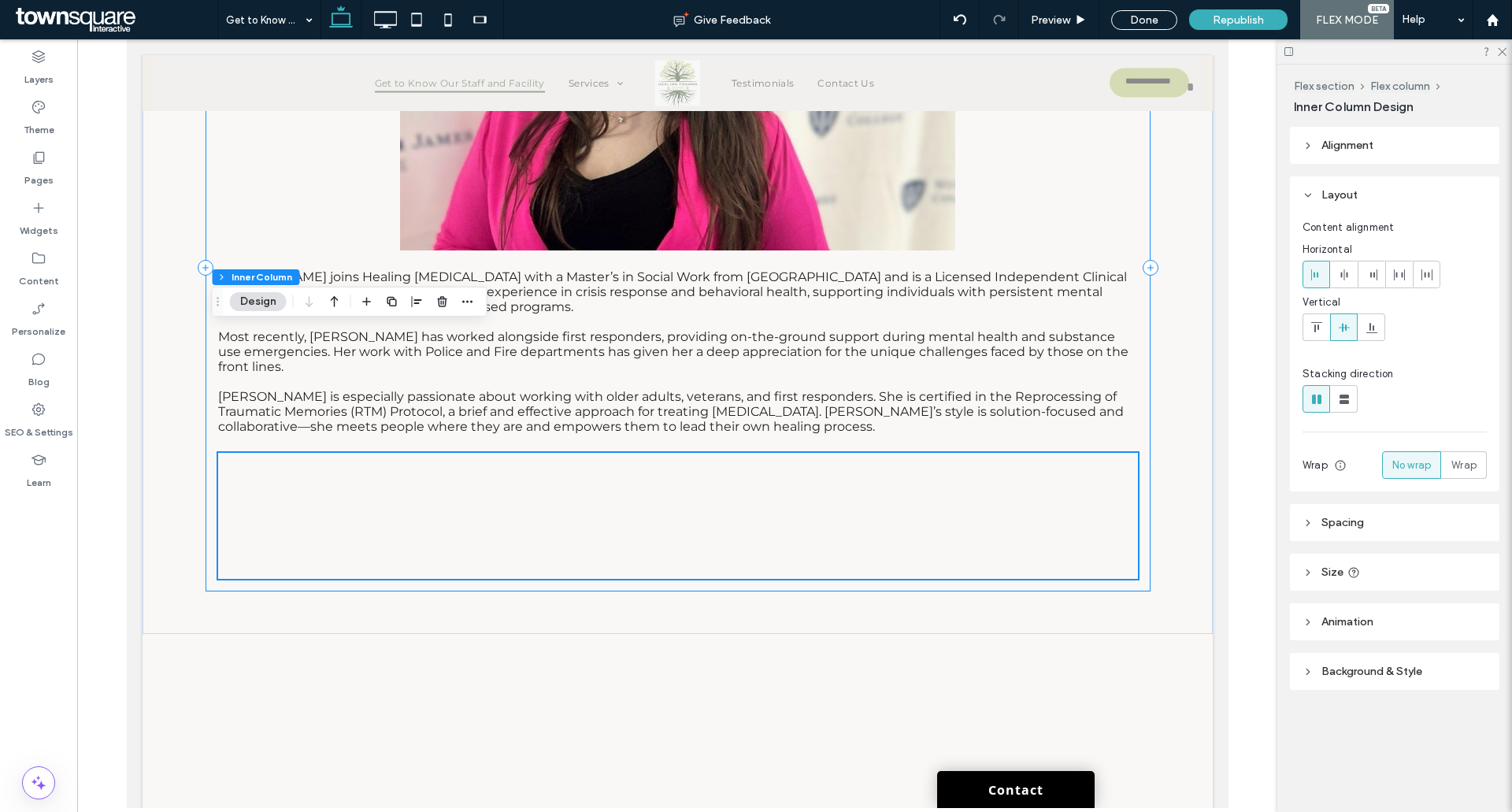
scroll to position [7074, 0]
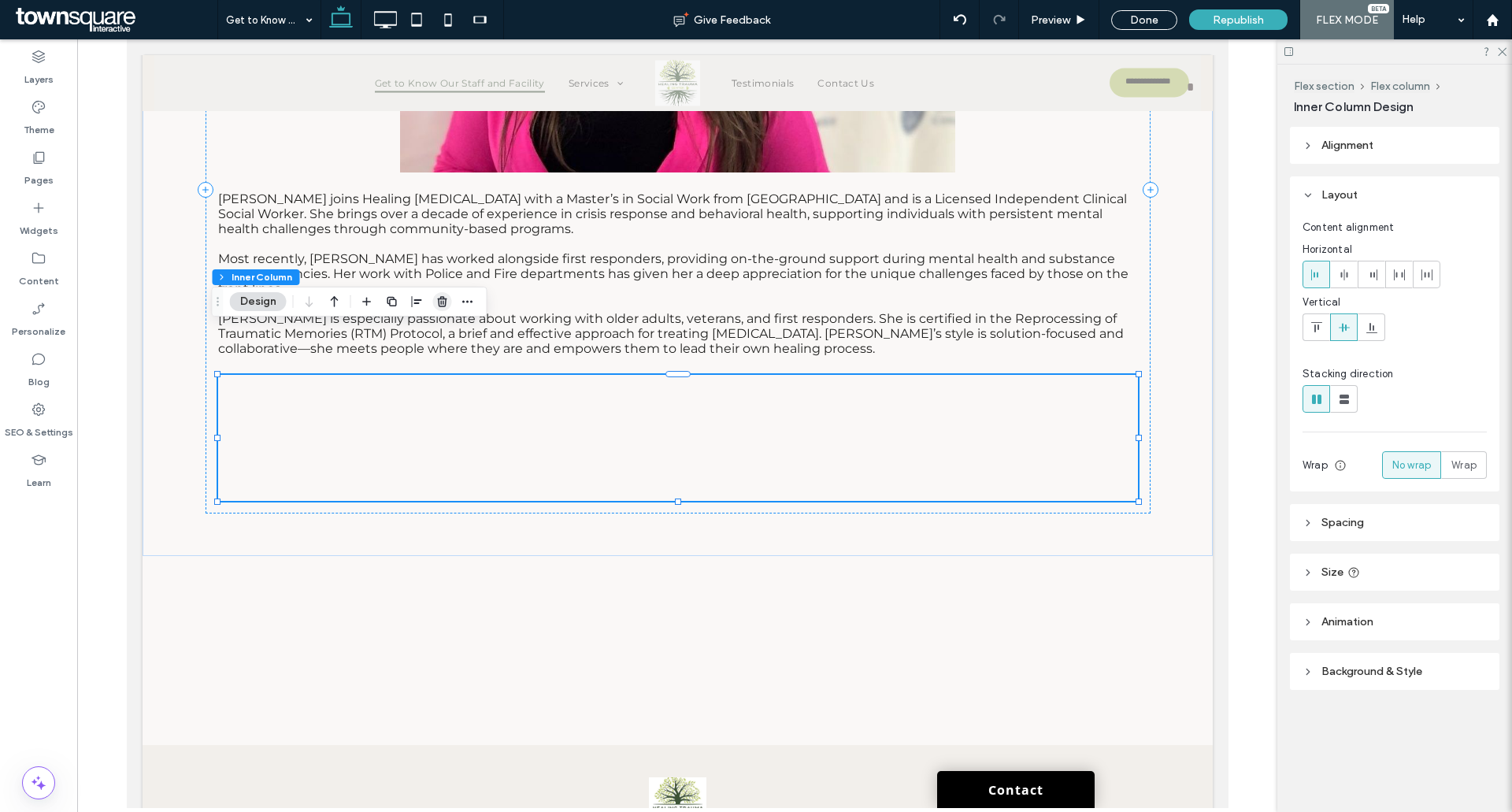
drag, startPoint x: 441, startPoint y: 304, endPoint x: 389, endPoint y: 275, distance: 59.5
click at [441, 304] on use "button" at bounding box center [442, 301] width 10 height 10
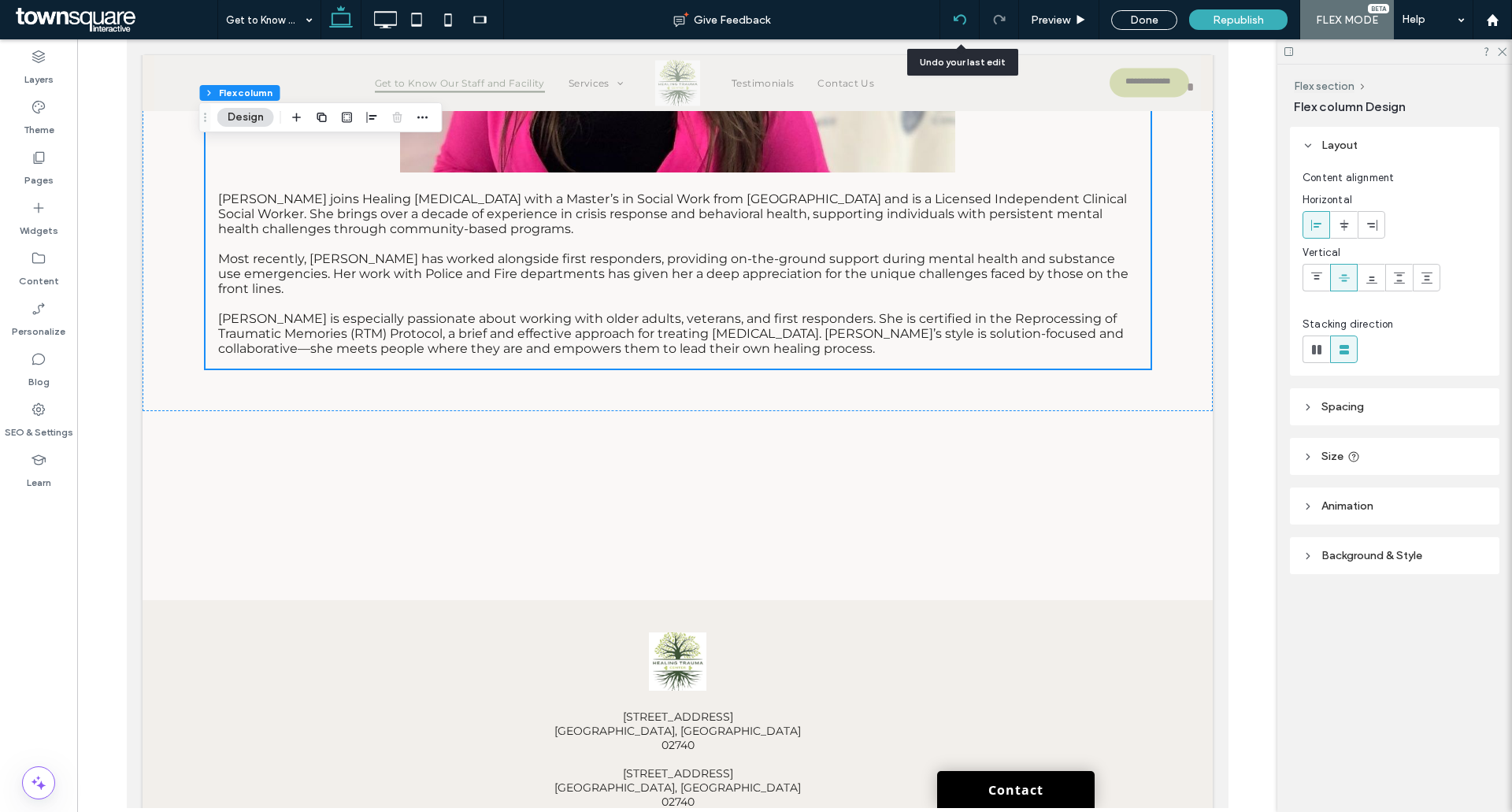
click at [967, 20] on div at bounding box center [959, 20] width 39 height 13
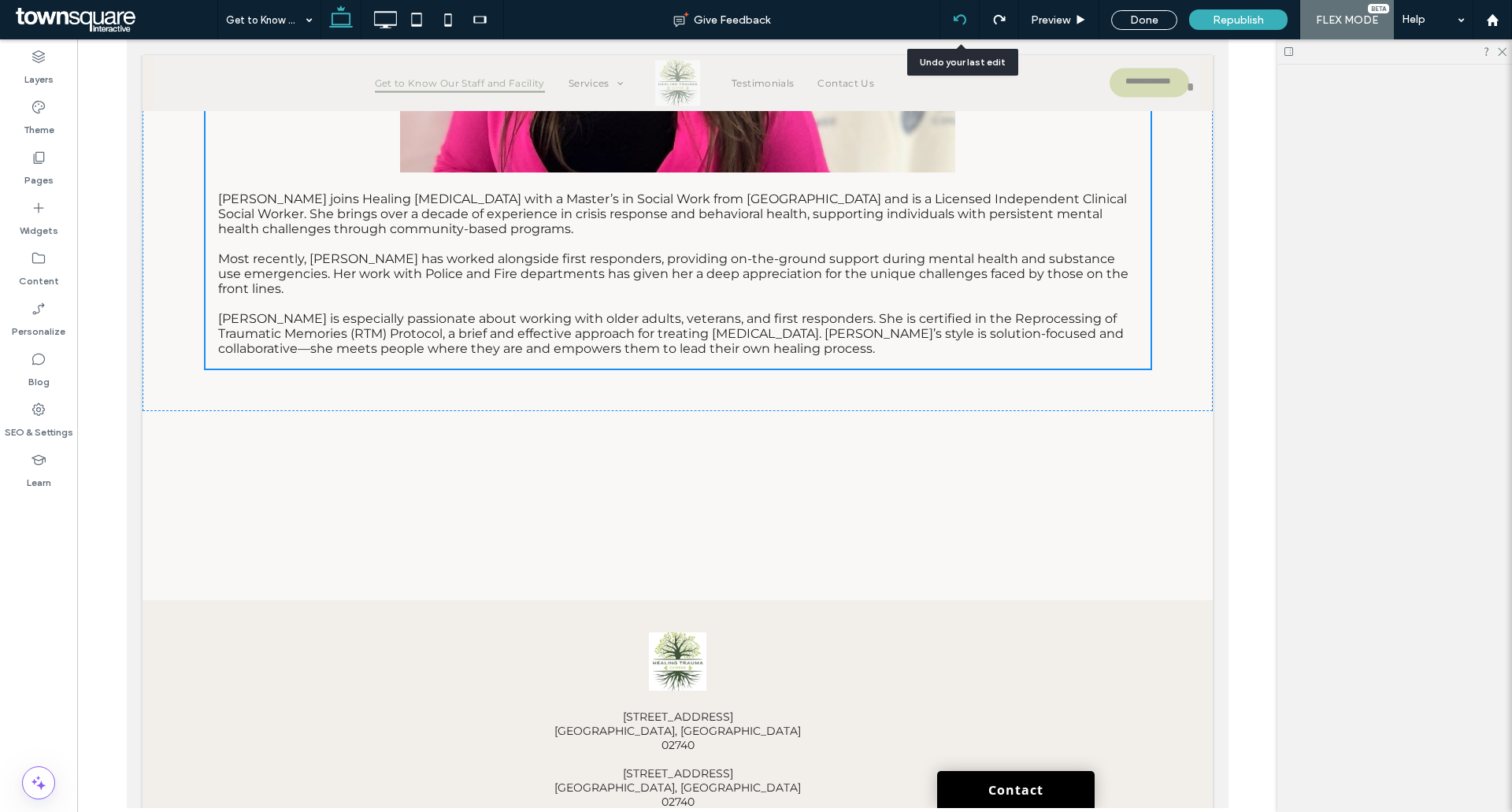
click at [967, 20] on div "Get to Know Our Staff and Facility Give Feedback Preview Done Republish FLEX MO…" at bounding box center [756, 406] width 1512 height 812
click at [967, 20] on div at bounding box center [756, 406] width 1512 height 812
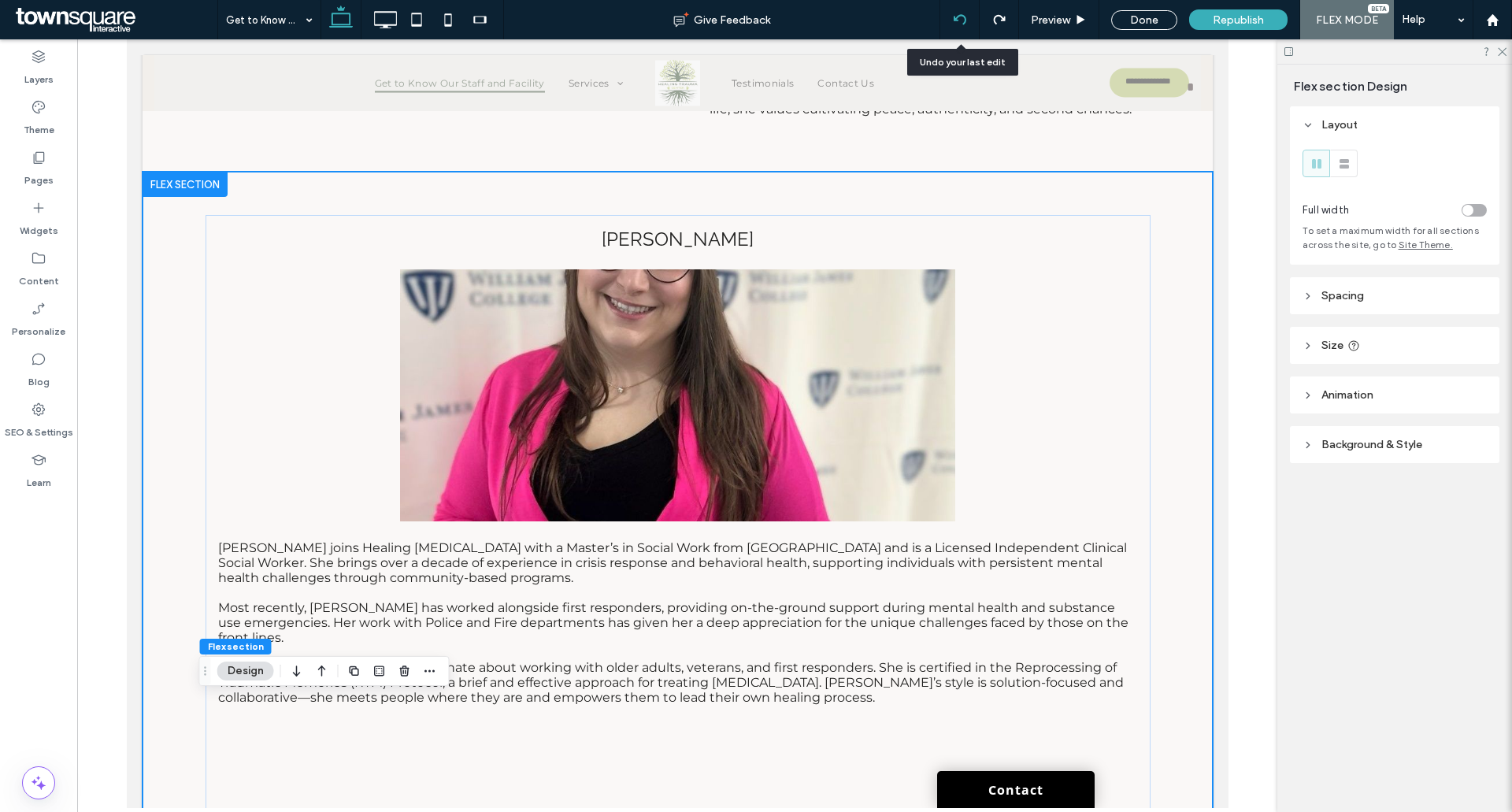
scroll to position [6795, 0]
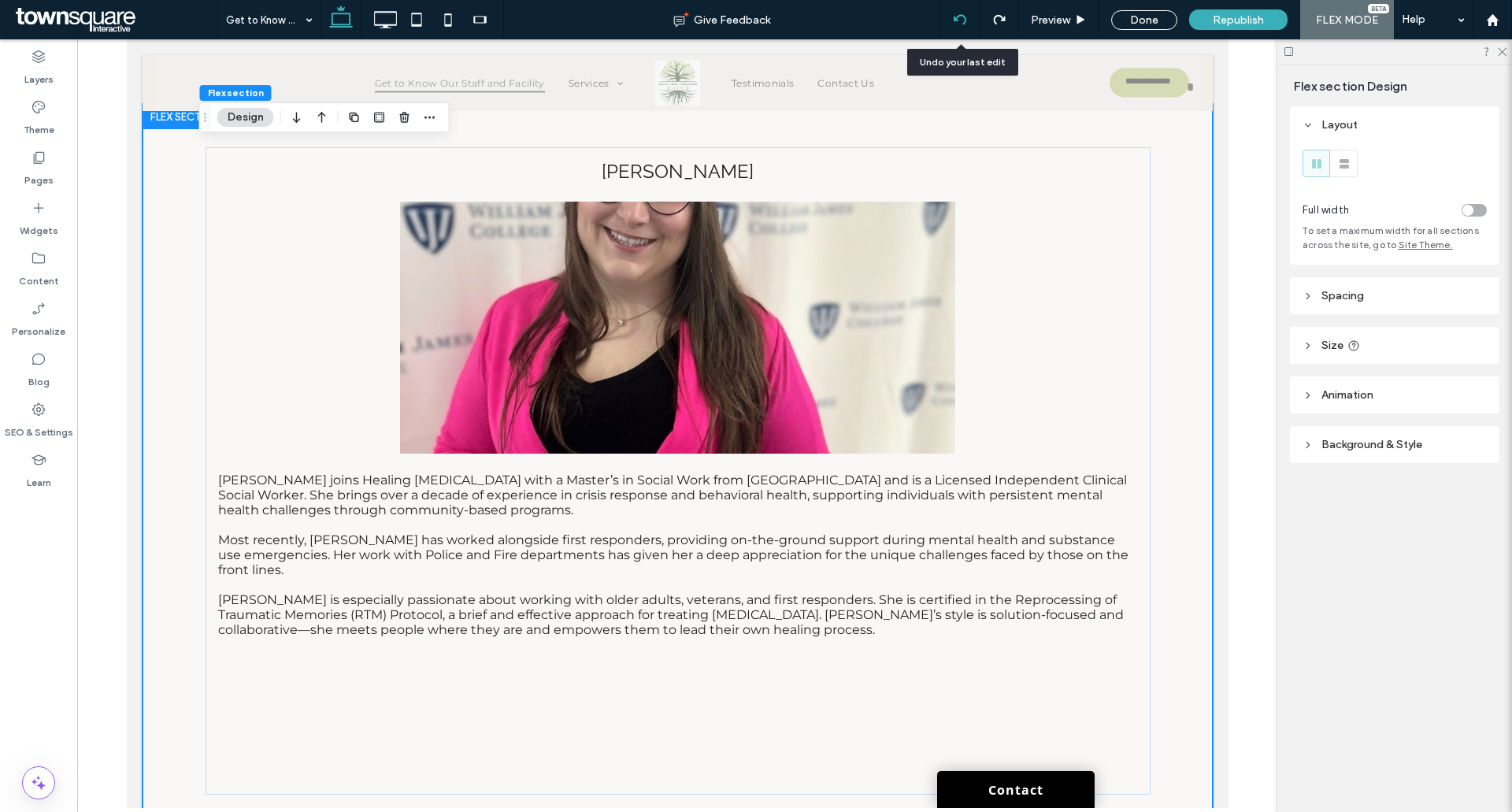
click at [967, 20] on div at bounding box center [959, 20] width 39 height 13
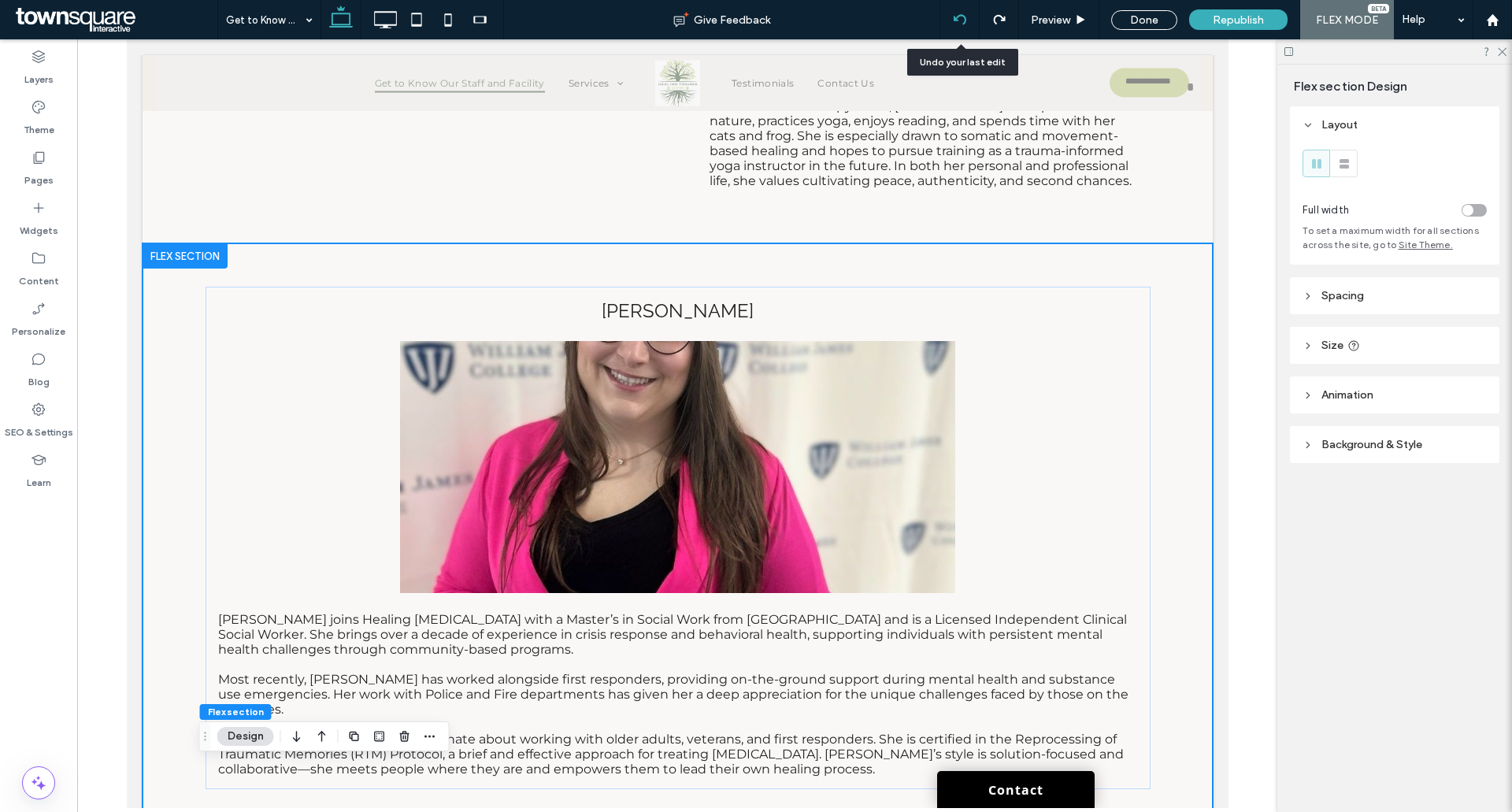
scroll to position [6722, 0]
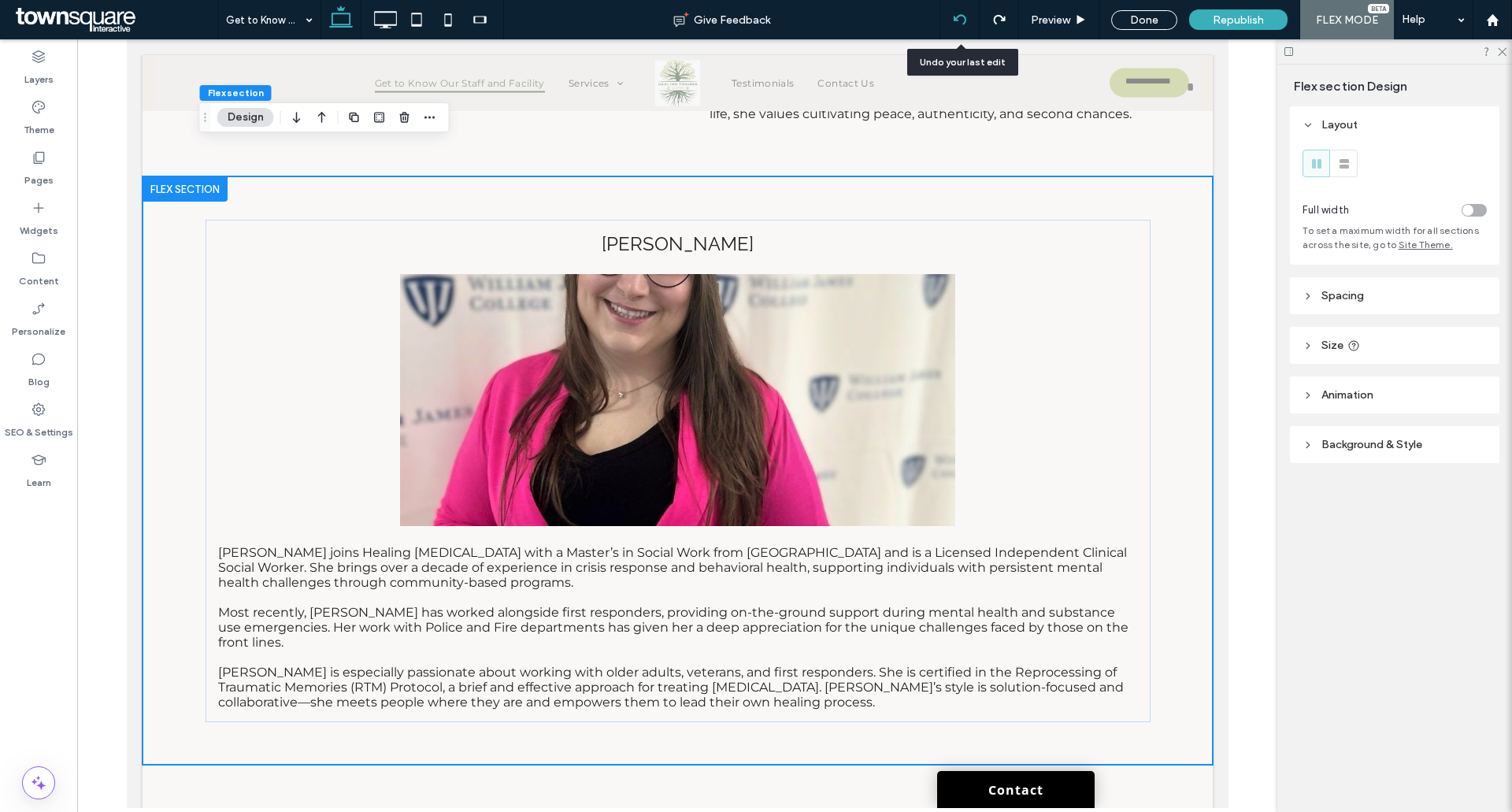
click at [967, 20] on div at bounding box center [959, 20] width 39 height 13
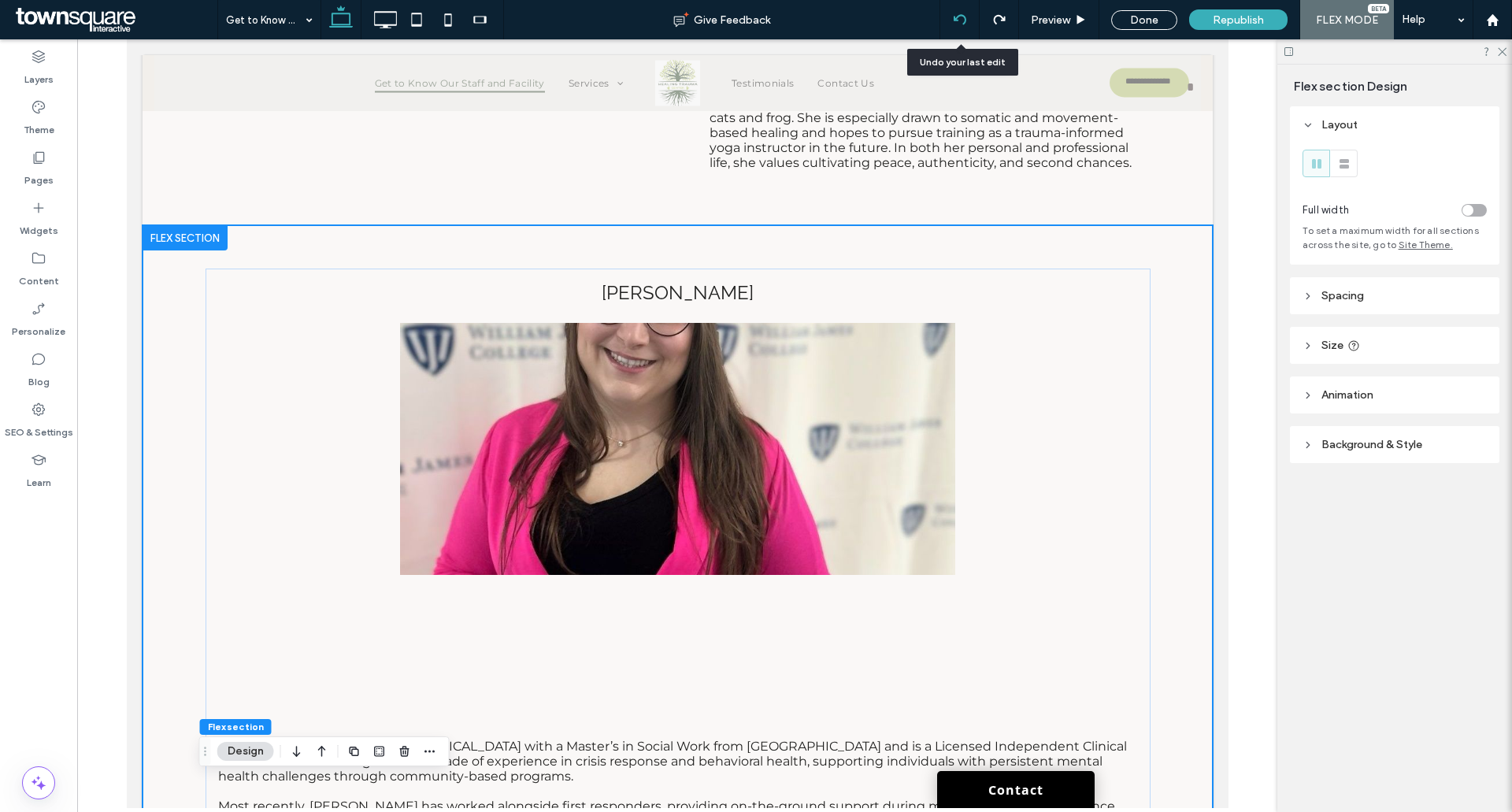
scroll to position [6795, 0]
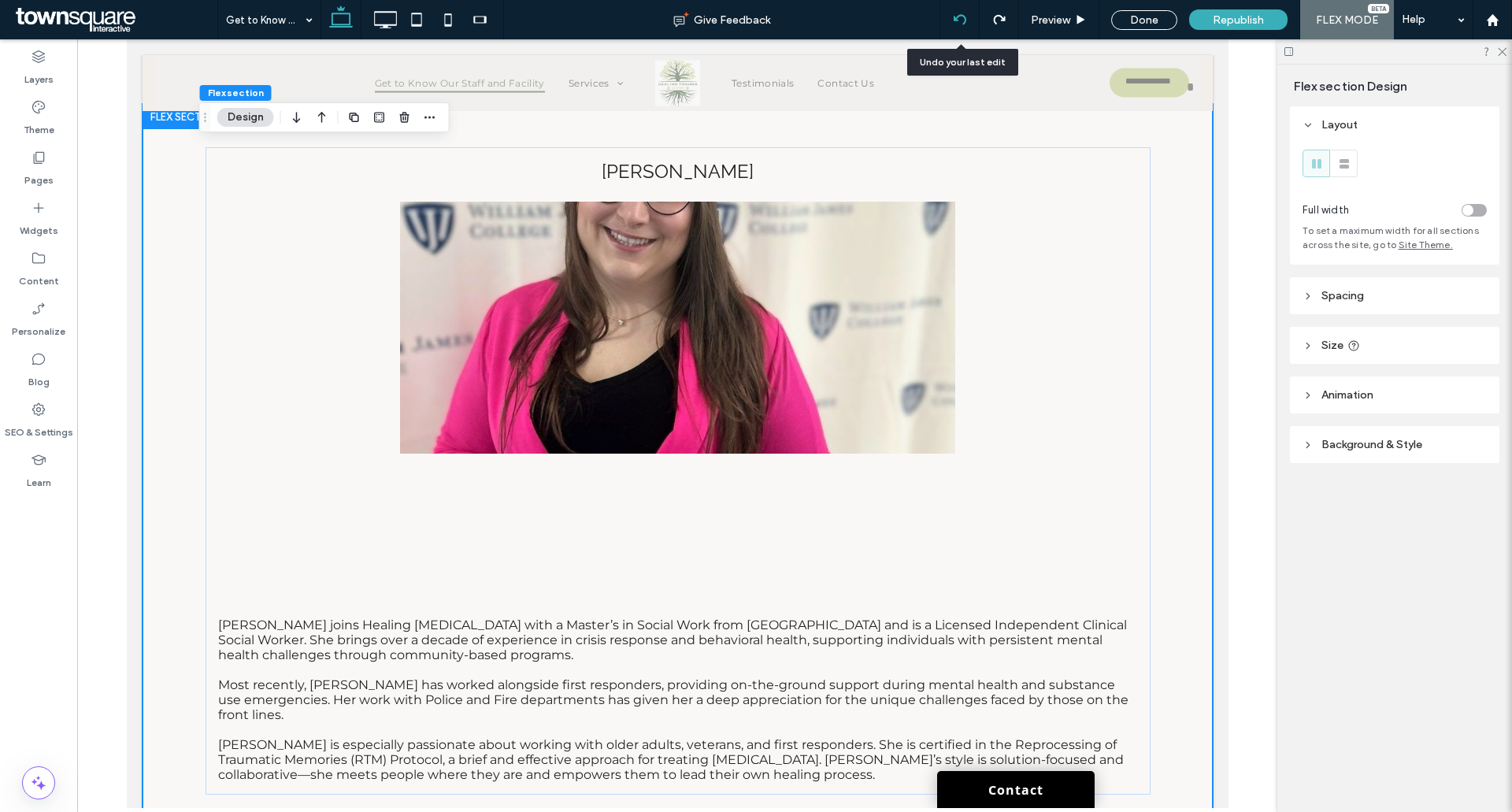
click at [967, 20] on div at bounding box center [959, 20] width 39 height 13
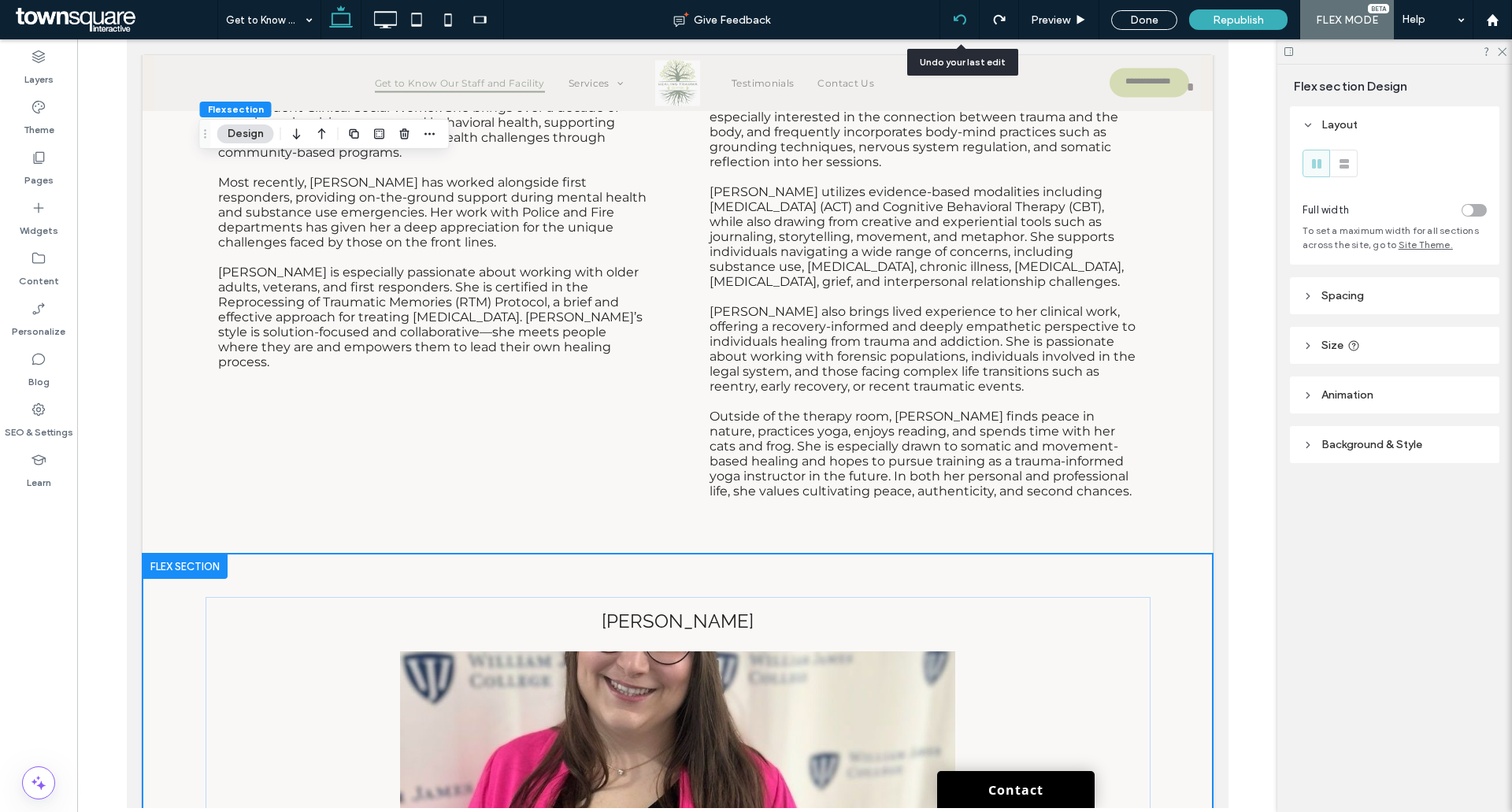
scroll to position [6722, 0]
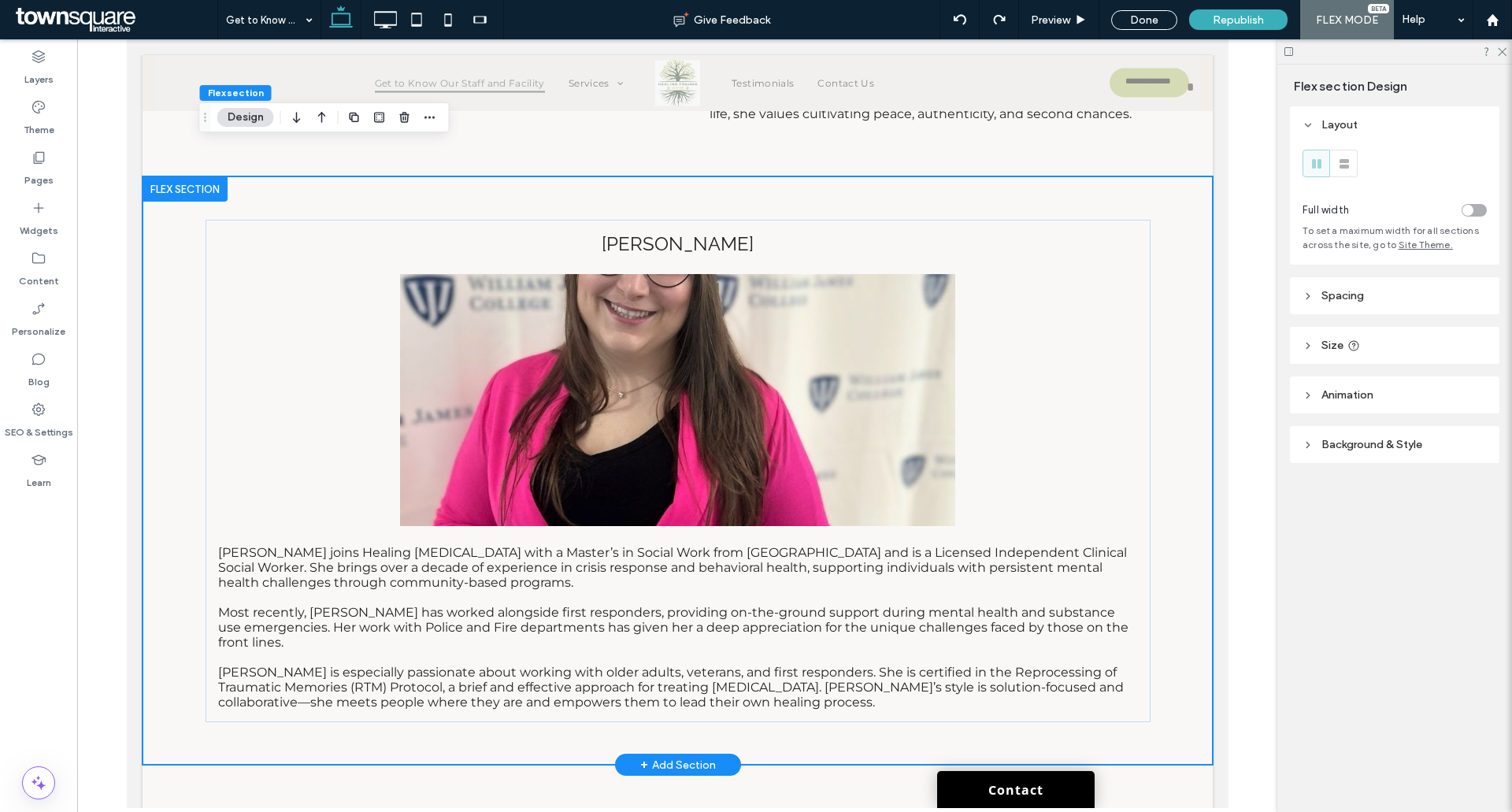
click at [1200, 387] on div "CHRISTINA Christina joins Healing Trauma Center with a Master’s in Social Work …" at bounding box center [677, 471] width 1071 height 589
click at [1139, 376] on div "CHRISTINA Christina joins Healing Trauma Center with a Master’s in Social Work …" at bounding box center [677, 471] width 945 height 503
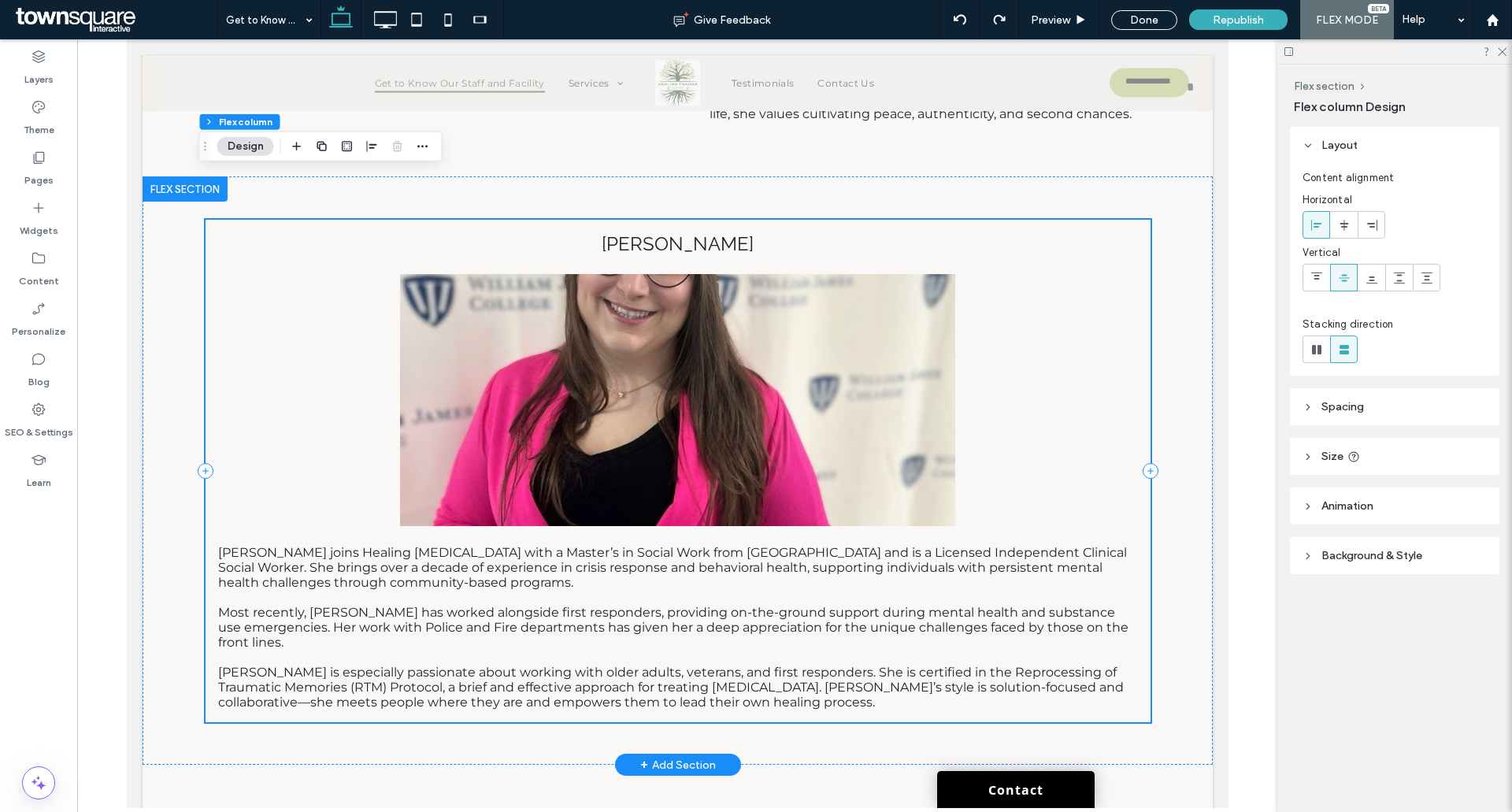
drag, startPoint x: 1144, startPoint y: 305, endPoint x: 1131, endPoint y: 306, distance: 13.0
click at [1132, 306] on div "CHRISTINA Christina joins Healing Trauma Center with a Master’s in Social Work …" at bounding box center [677, 471] width 1071 height 589
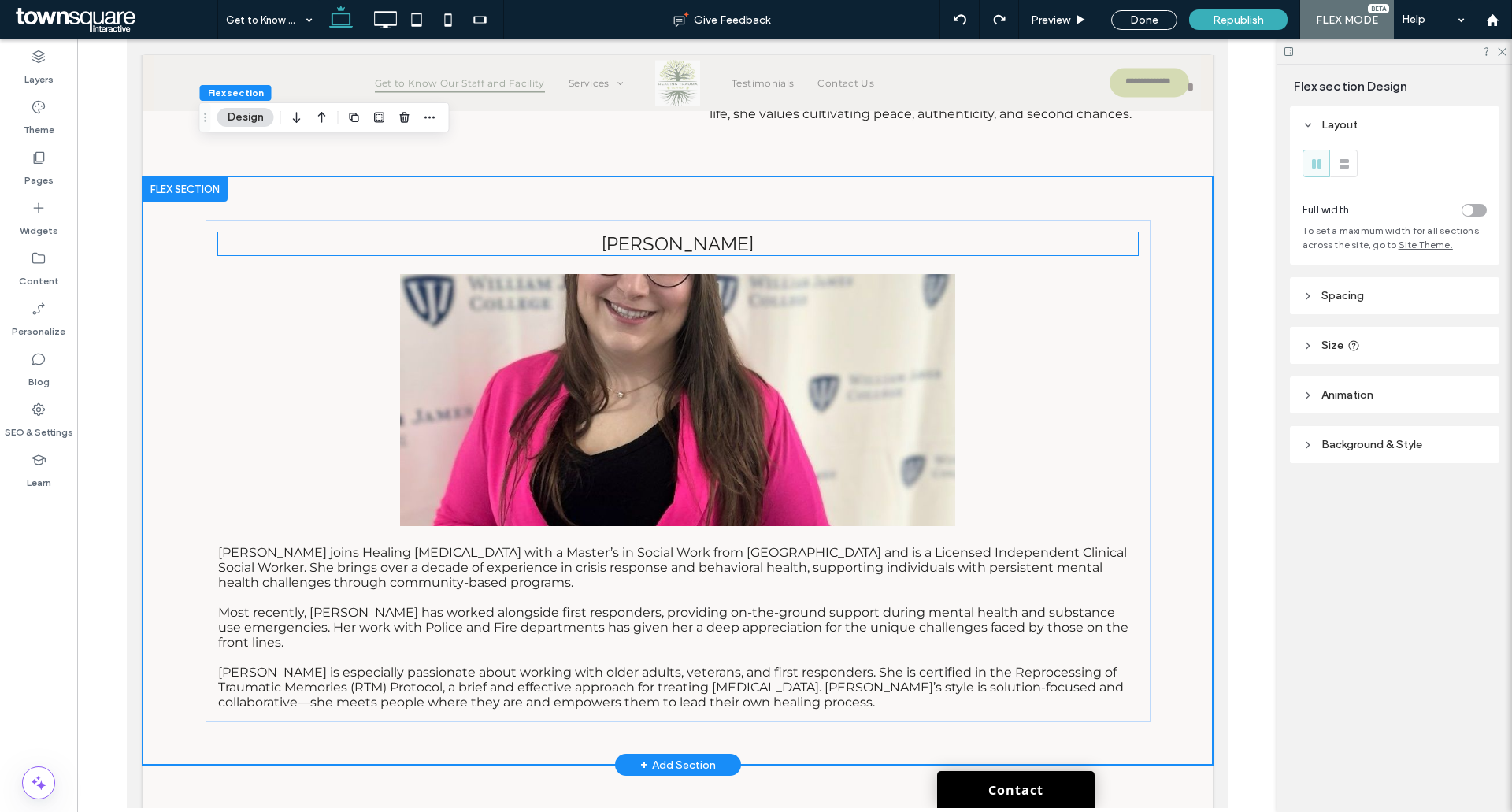
click at [757, 232] on p "CHRISTINA" at bounding box center [677, 243] width 920 height 23
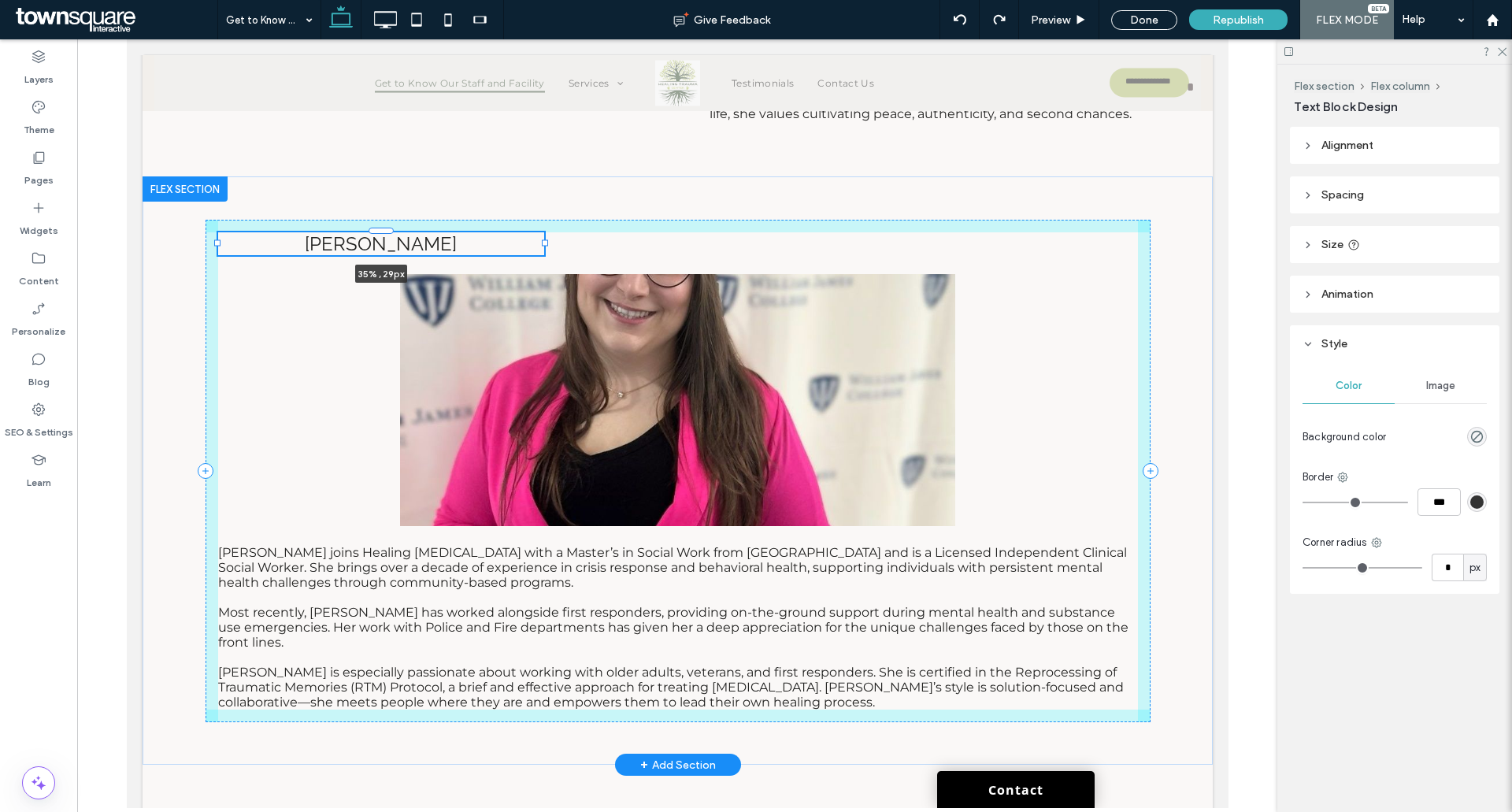
drag, startPoint x: 1130, startPoint y: 199, endPoint x: 536, endPoint y: 261, distance: 597.2
click at [536, 261] on div "CHRISTINA 35% , 29px Christina joins Healing Trauma Center with a Master’s in S…" at bounding box center [677, 471] width 945 height 589
type input "**"
type input "****"
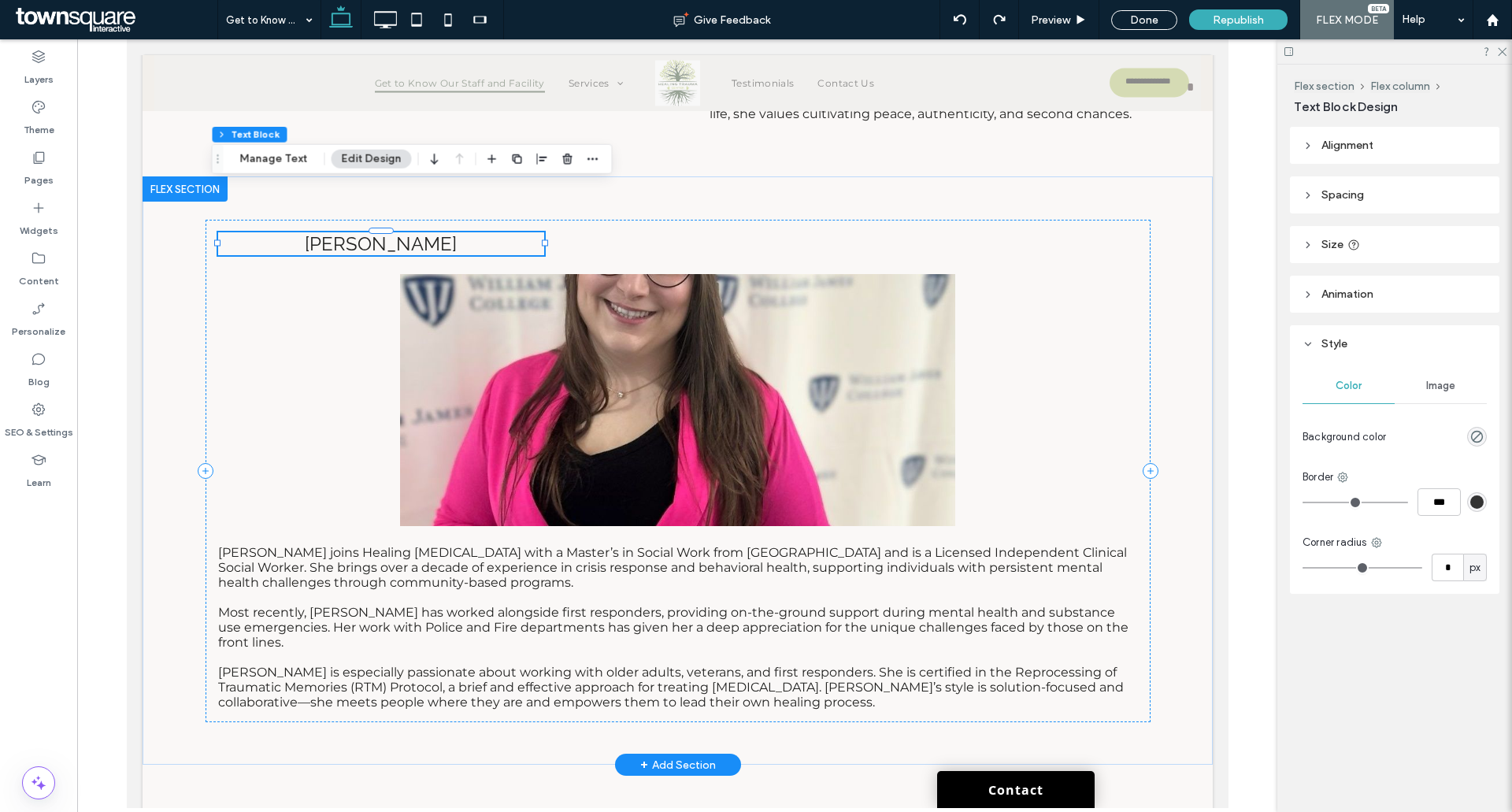
click at [681, 328] on img at bounding box center [676, 400] width 554 height 252
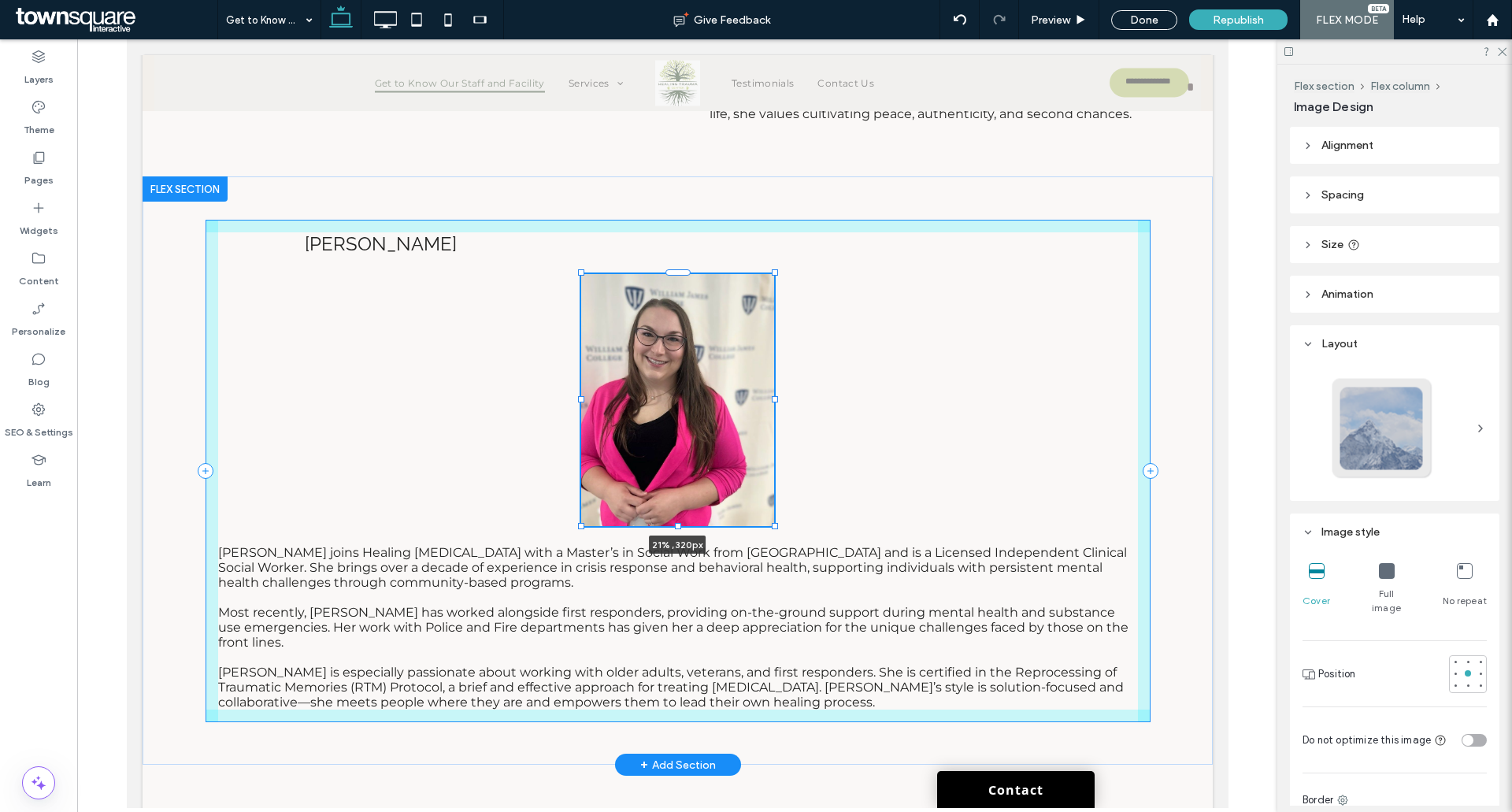
drag, startPoint x: 948, startPoint y: 352, endPoint x: 767, endPoint y: 354, distance: 181.0
click at [771, 396] on div at bounding box center [775, 399] width 6 height 6
type input "**"
type input "****"
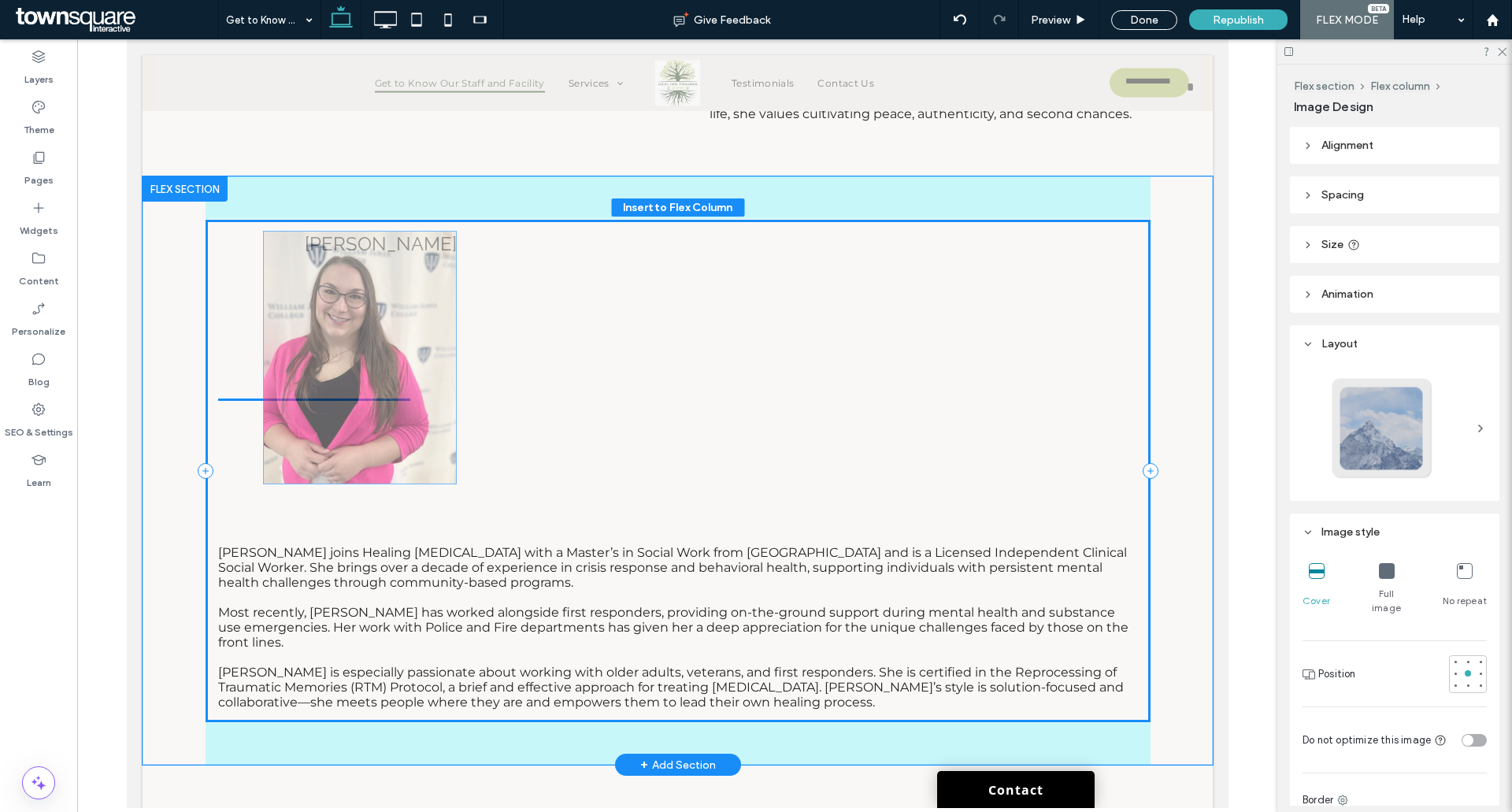
drag, startPoint x: 672, startPoint y: 351, endPoint x: 360, endPoint y: 353, distance: 312.0
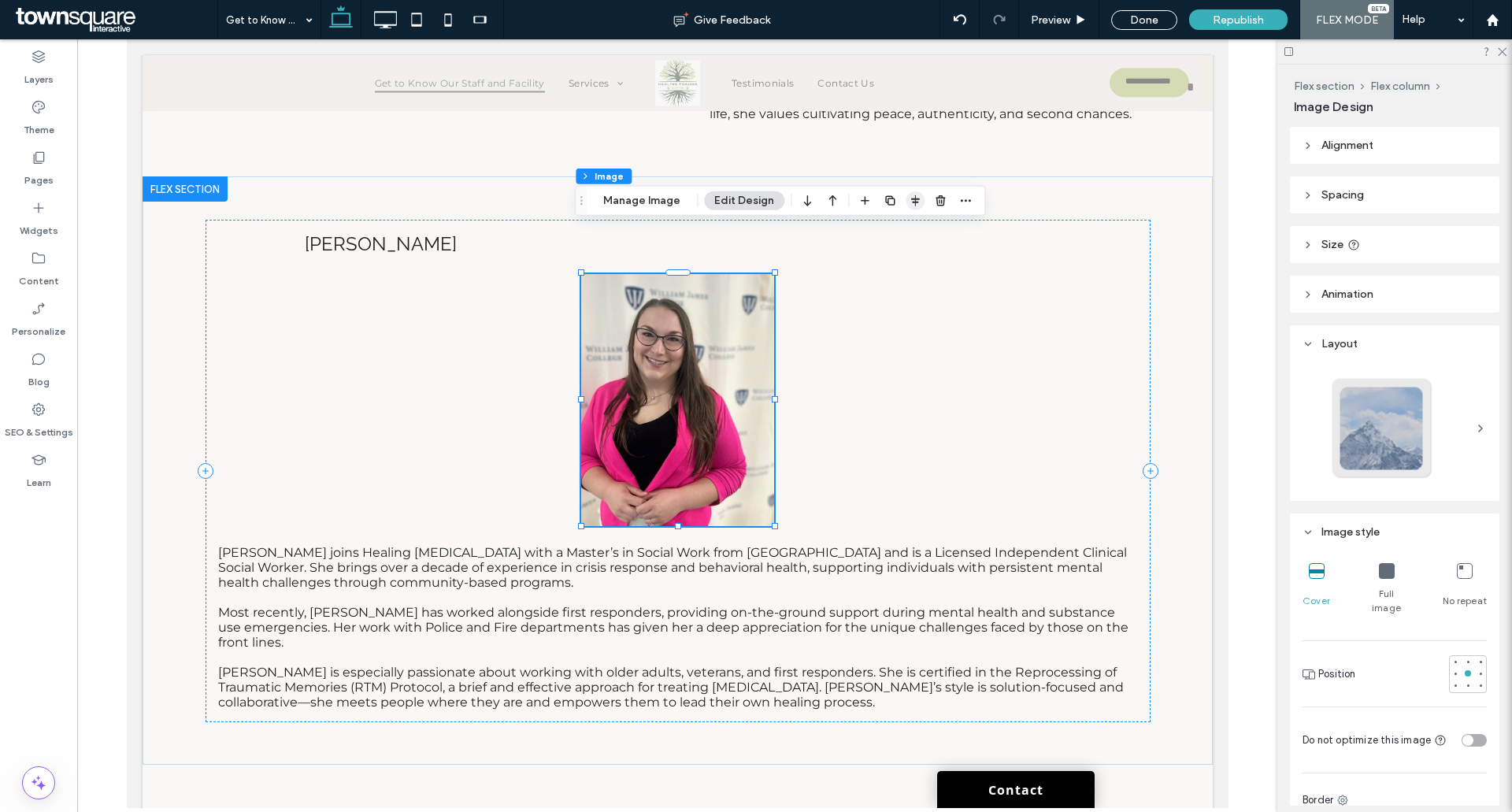
click at [912, 203] on use "button" at bounding box center [916, 201] width 9 height 11
click at [874, 230] on use "flex-start" at bounding box center [874, 231] width 10 height 11
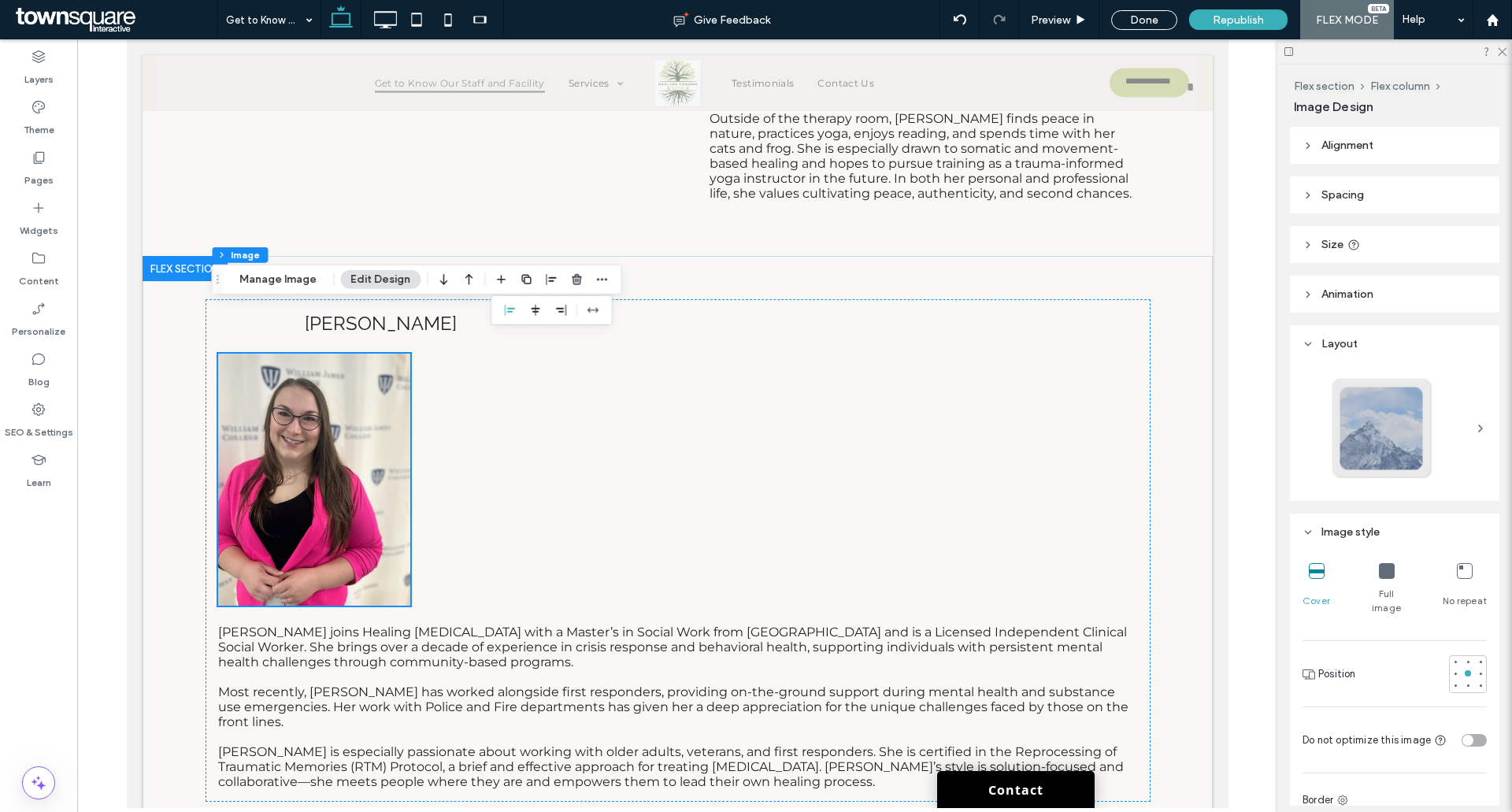
scroll to position [6643, 0]
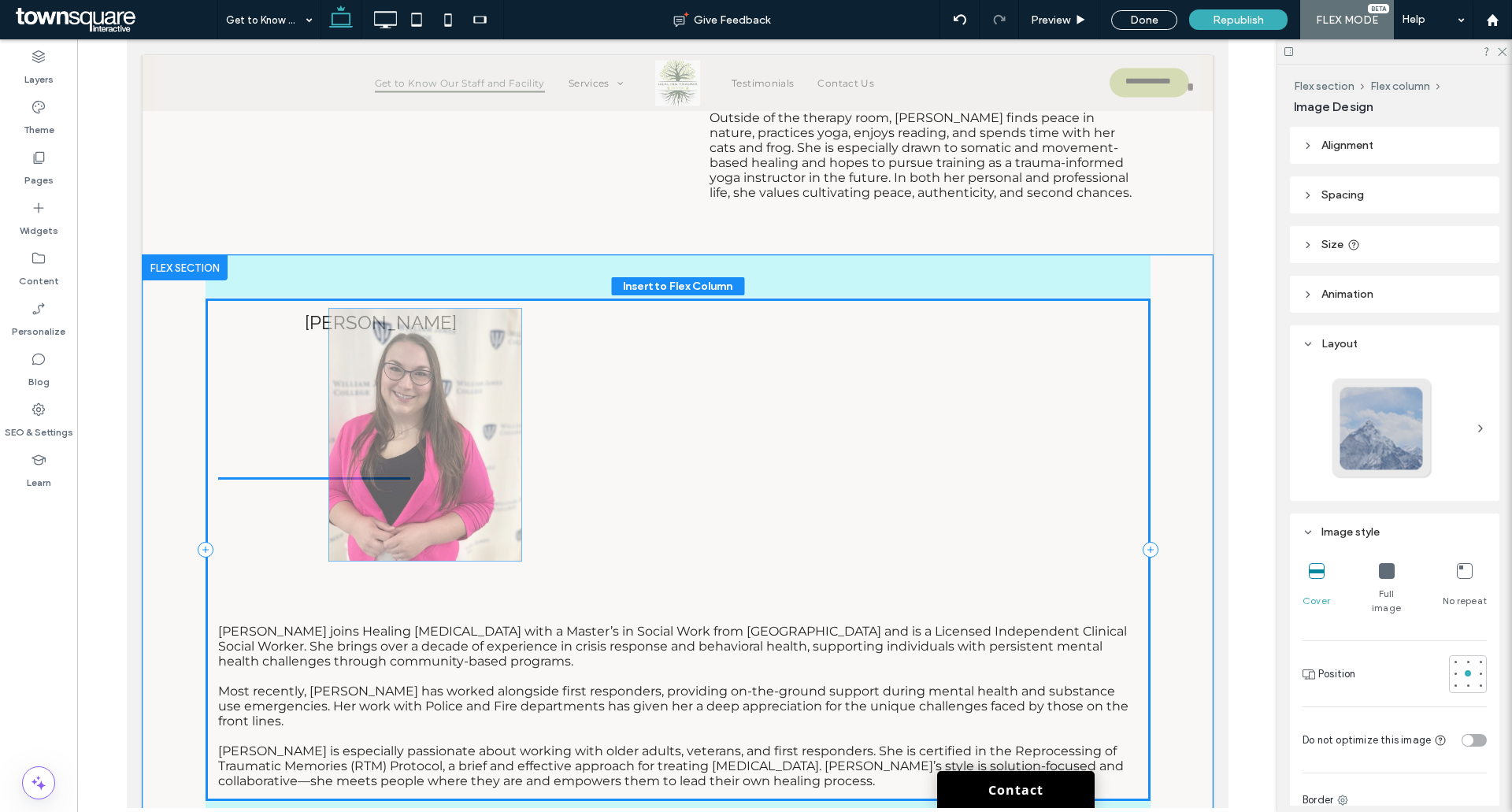
drag, startPoint x: 409, startPoint y: 367, endPoint x: 460, endPoint y: 360, distance: 51.5
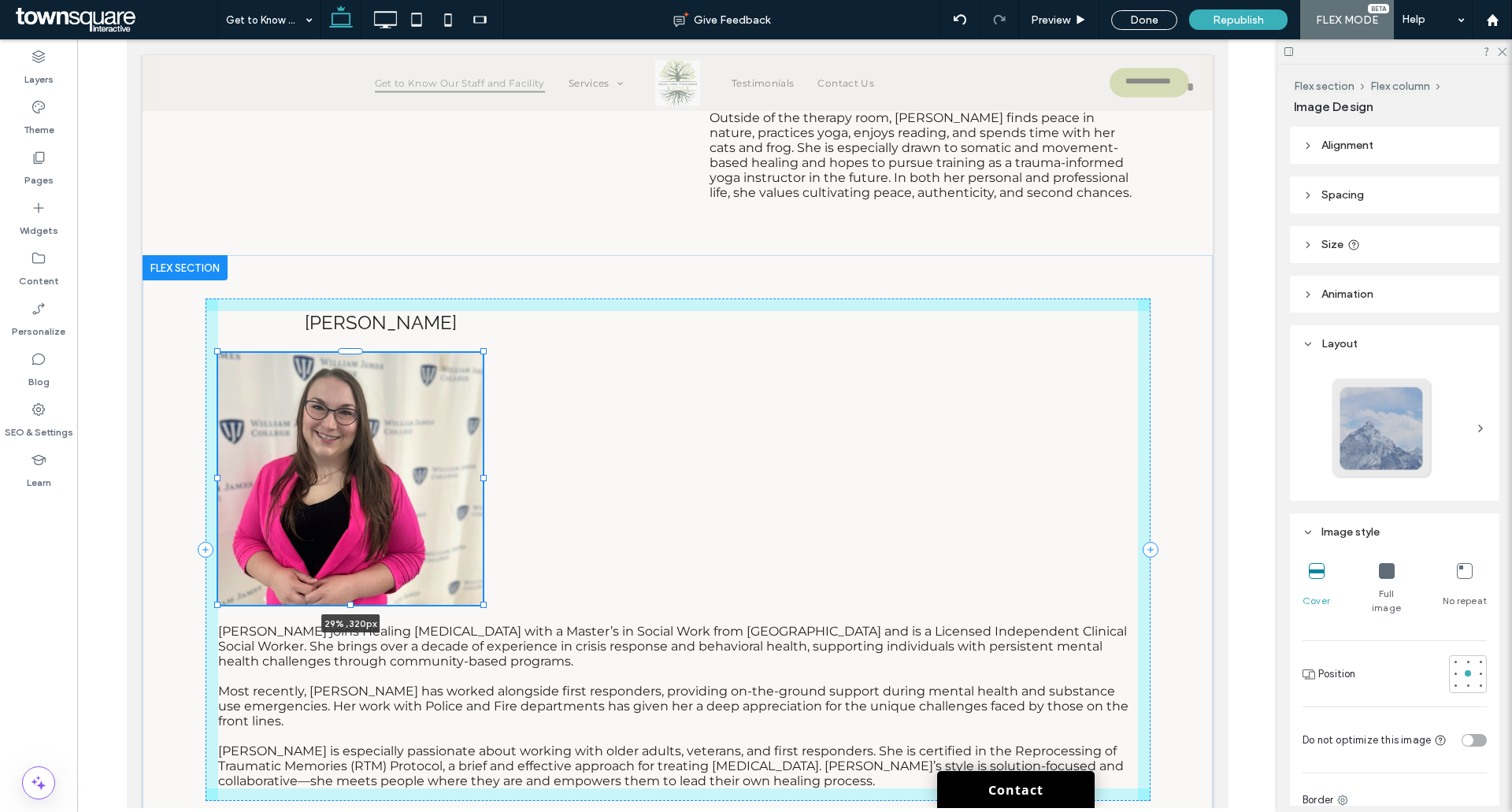
drag, startPoint x: 406, startPoint y: 429, endPoint x: 485, endPoint y: 416, distance: 80.1
click at [478, 395] on div "CHRISTINA 29% , 320px Christina joins Healing Trauma Center with a Master’s in …" at bounding box center [677, 549] width 945 height 589
type input "**"
type input "****"
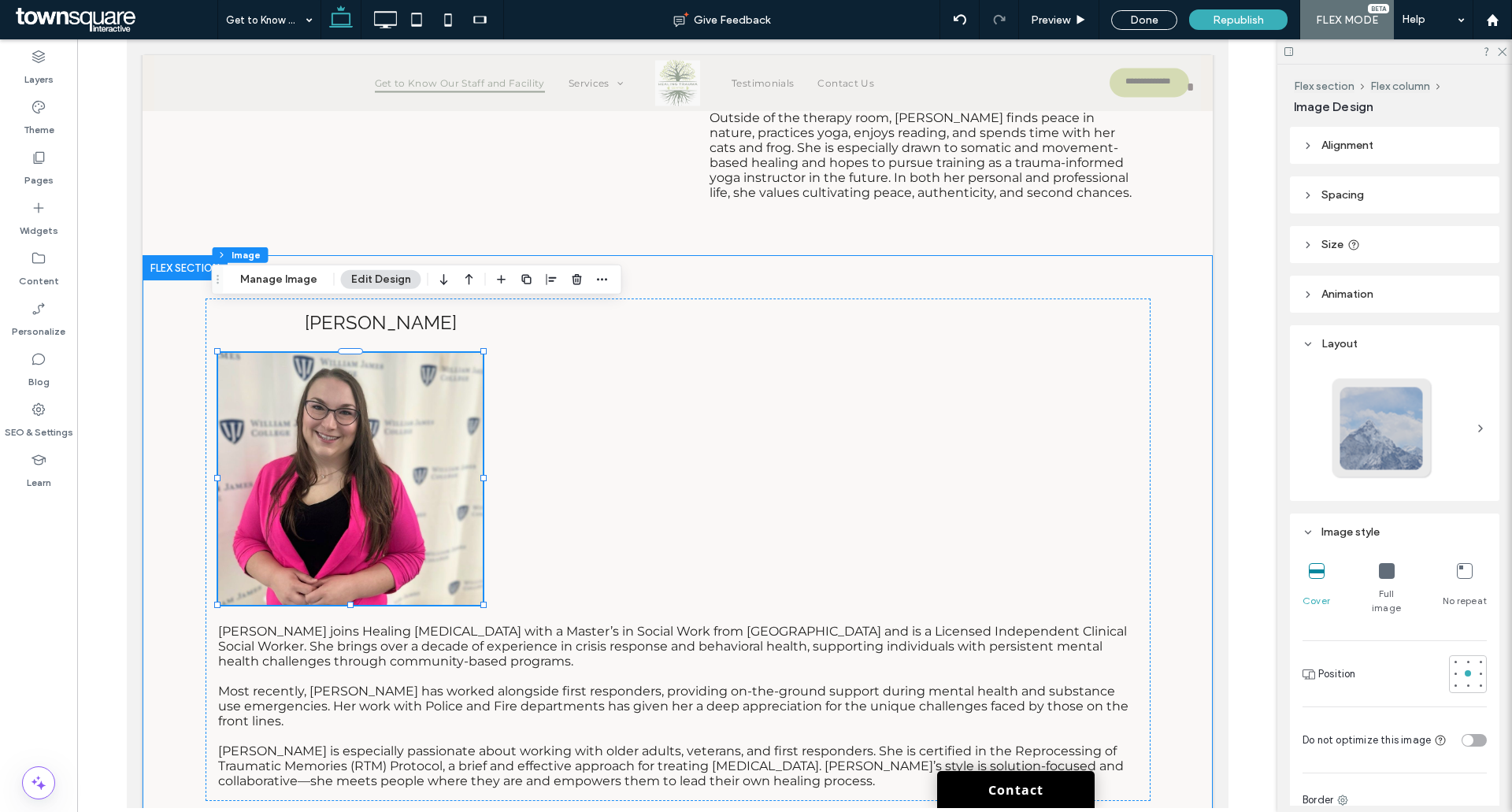
click at [633, 255] on div "CHRISTINA 29% , 320px Christina joins Healing Trauma Center with a Master’s in …" at bounding box center [677, 549] width 945 height 589
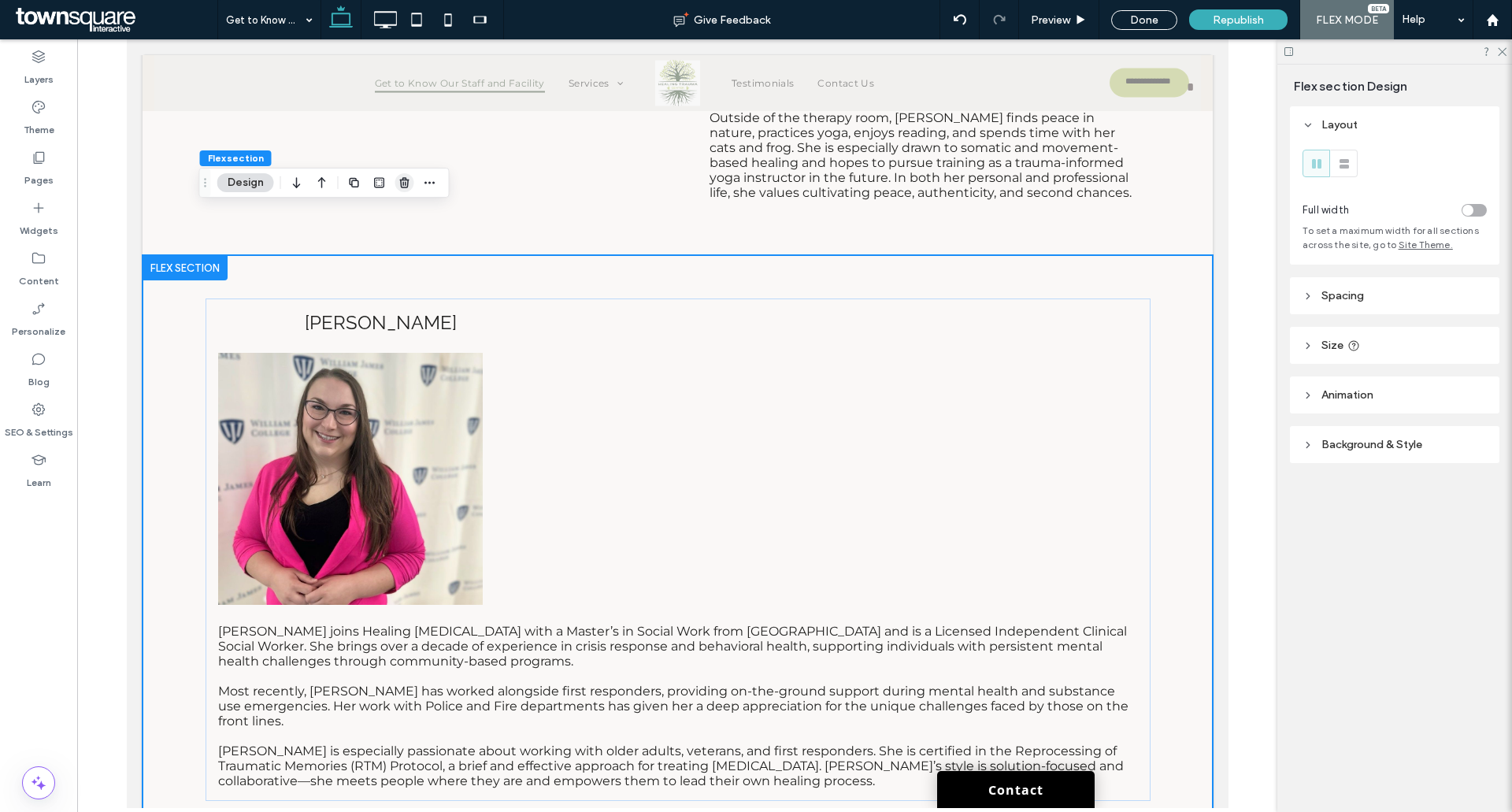
click at [399, 184] on icon "button" at bounding box center [405, 183] width 13 height 13
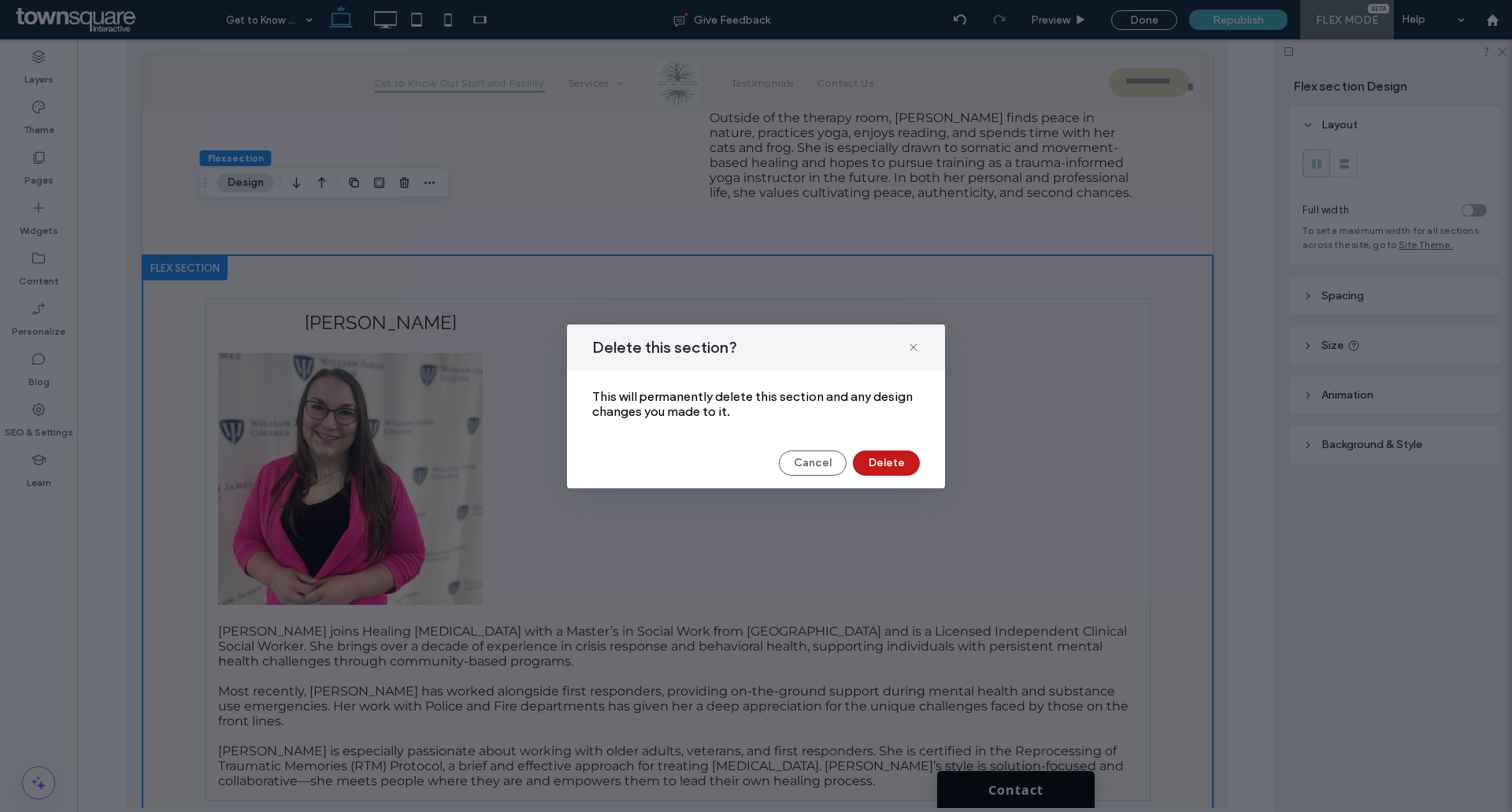
click at [886, 465] on button "Delete" at bounding box center [886, 463] width 67 height 25
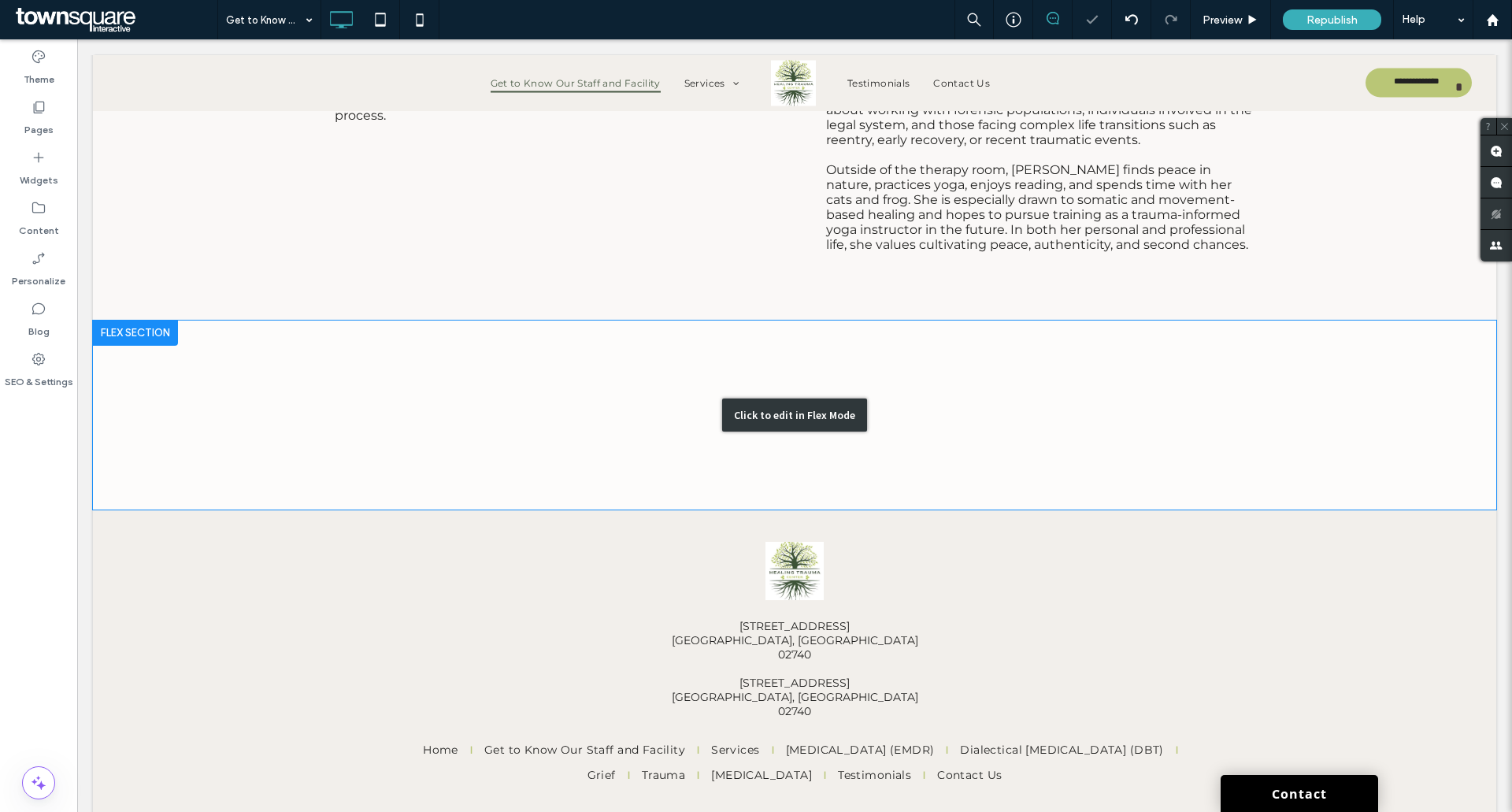
click at [885, 459] on div "Click to edit in Flex Mode" at bounding box center [794, 415] width 1403 height 189
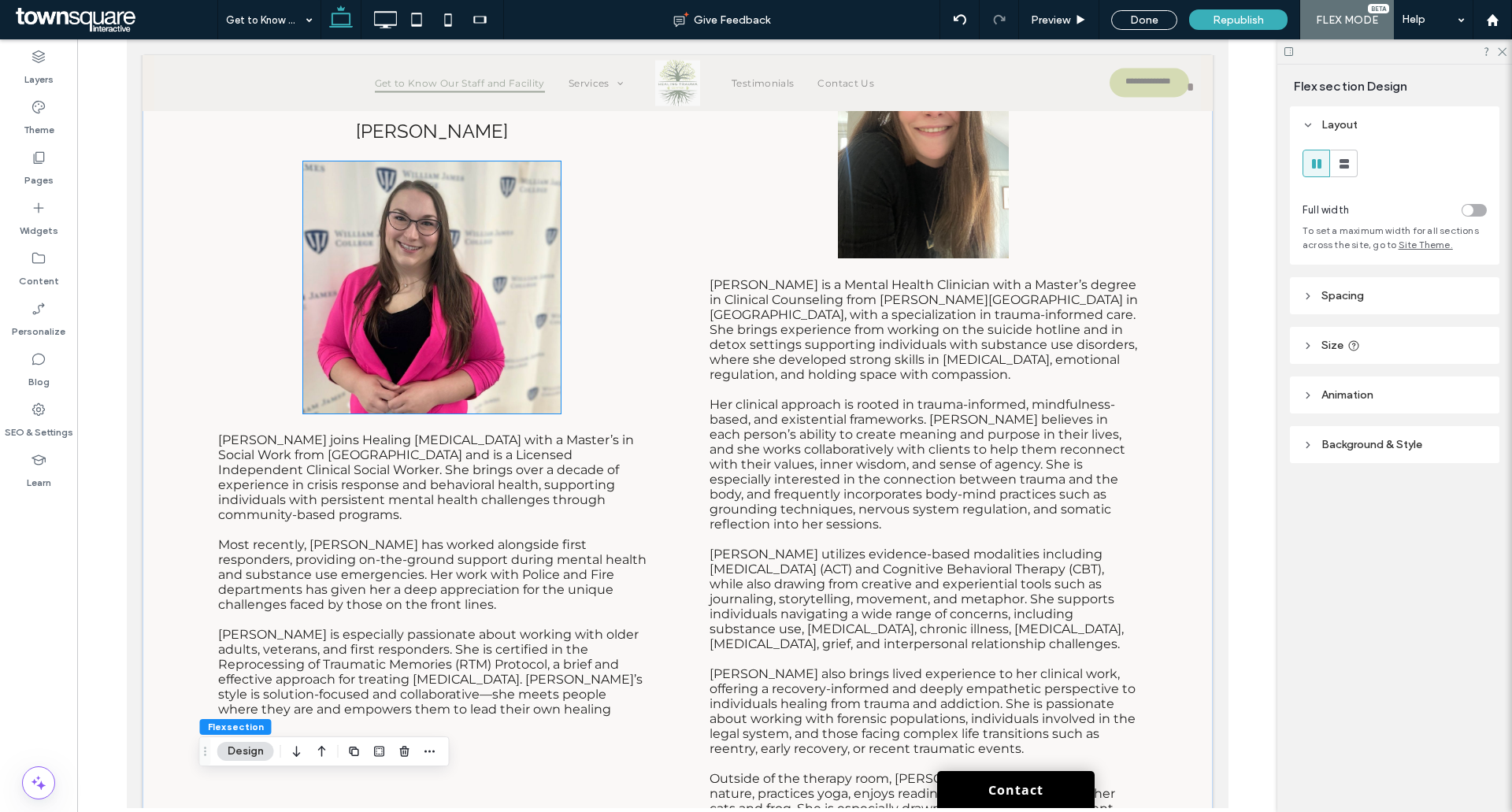
scroll to position [5804, 0]
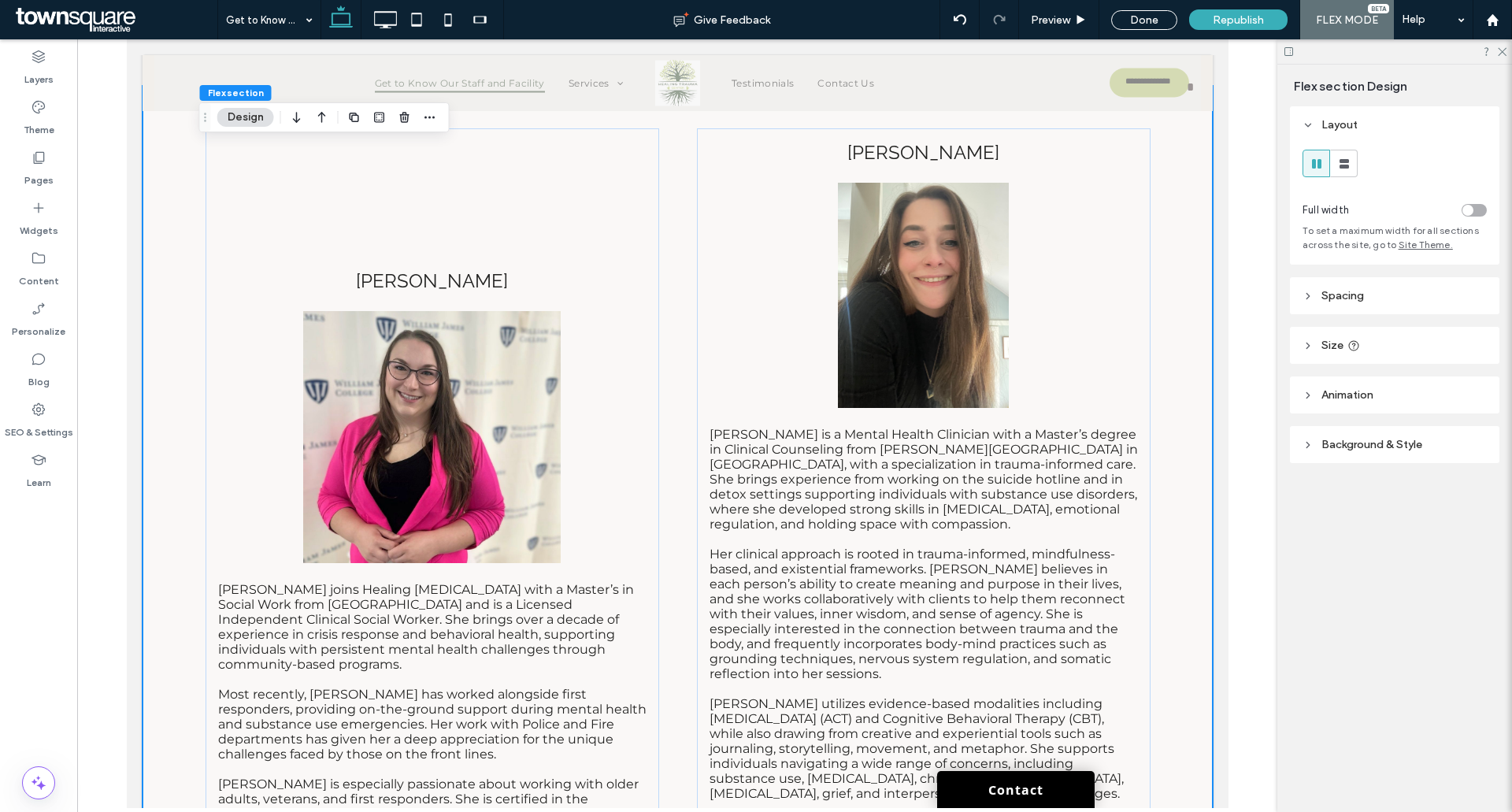
click at [172, 383] on div "CHRISTINA Christina joins Healing Trauma Center with a Master’s in Social Work …" at bounding box center [677, 576] width 1071 height 981
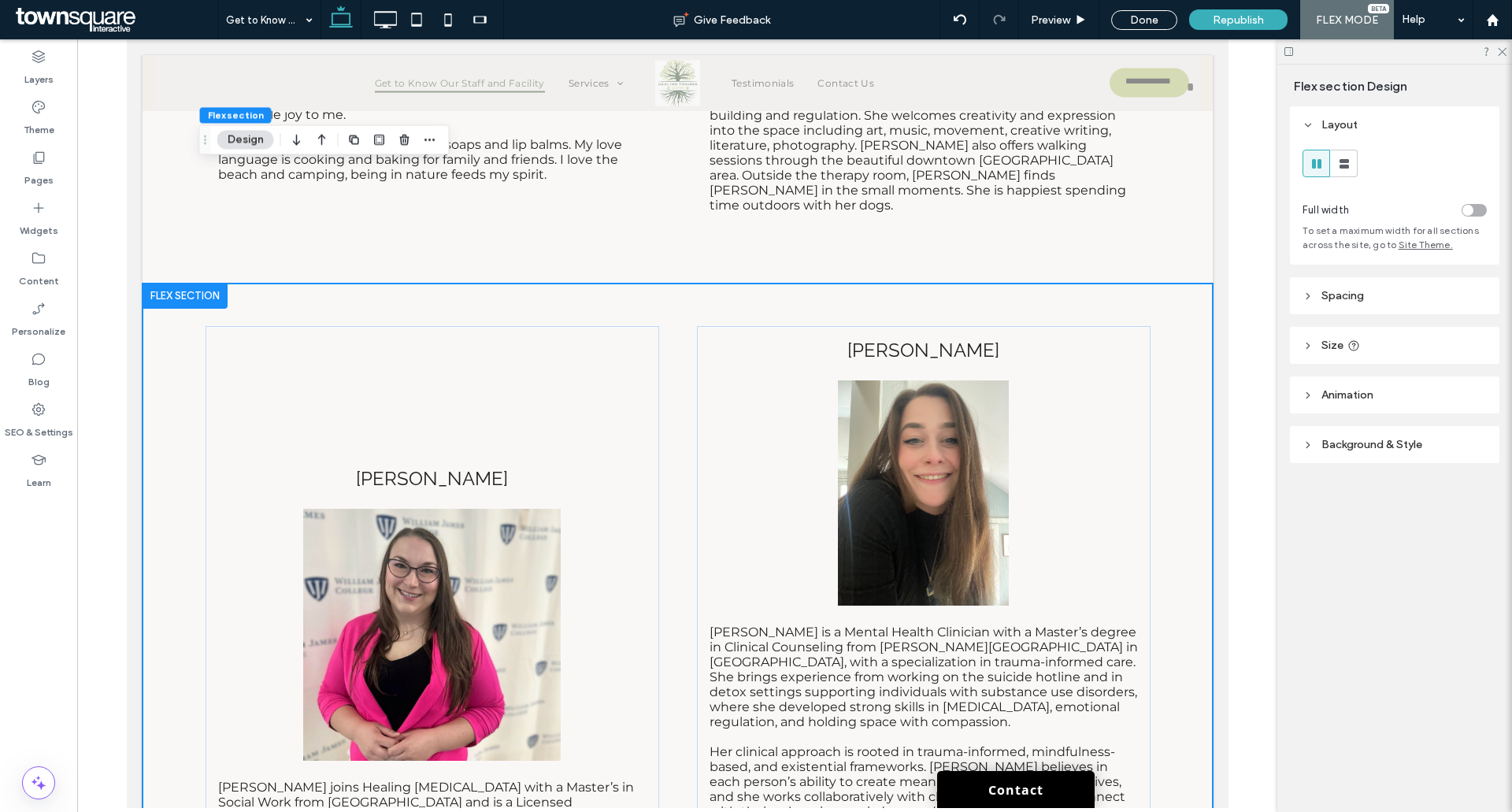
scroll to position [5360, 0]
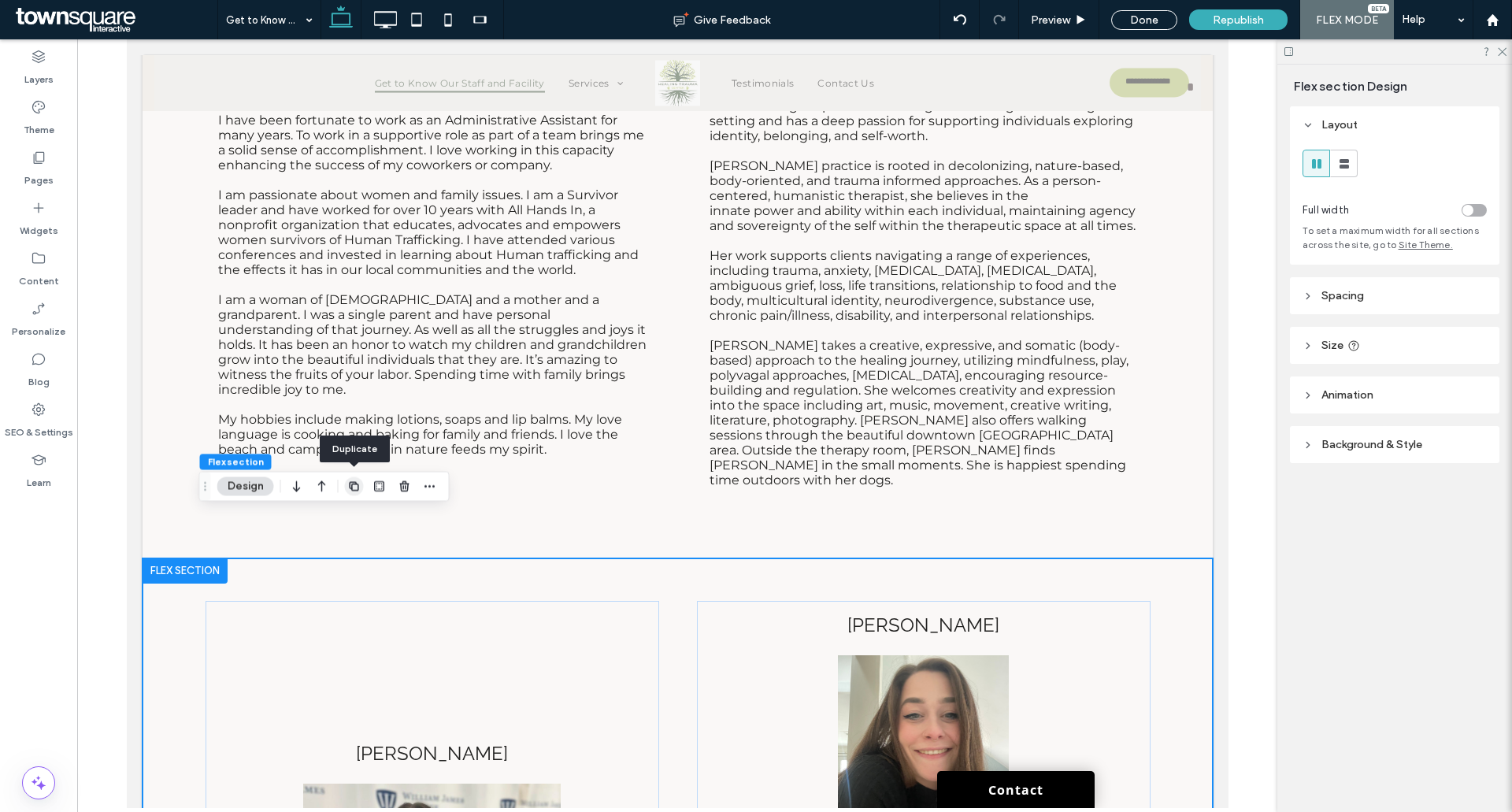
click at [348, 486] on icon "button" at bounding box center [355, 486] width 13 height 13
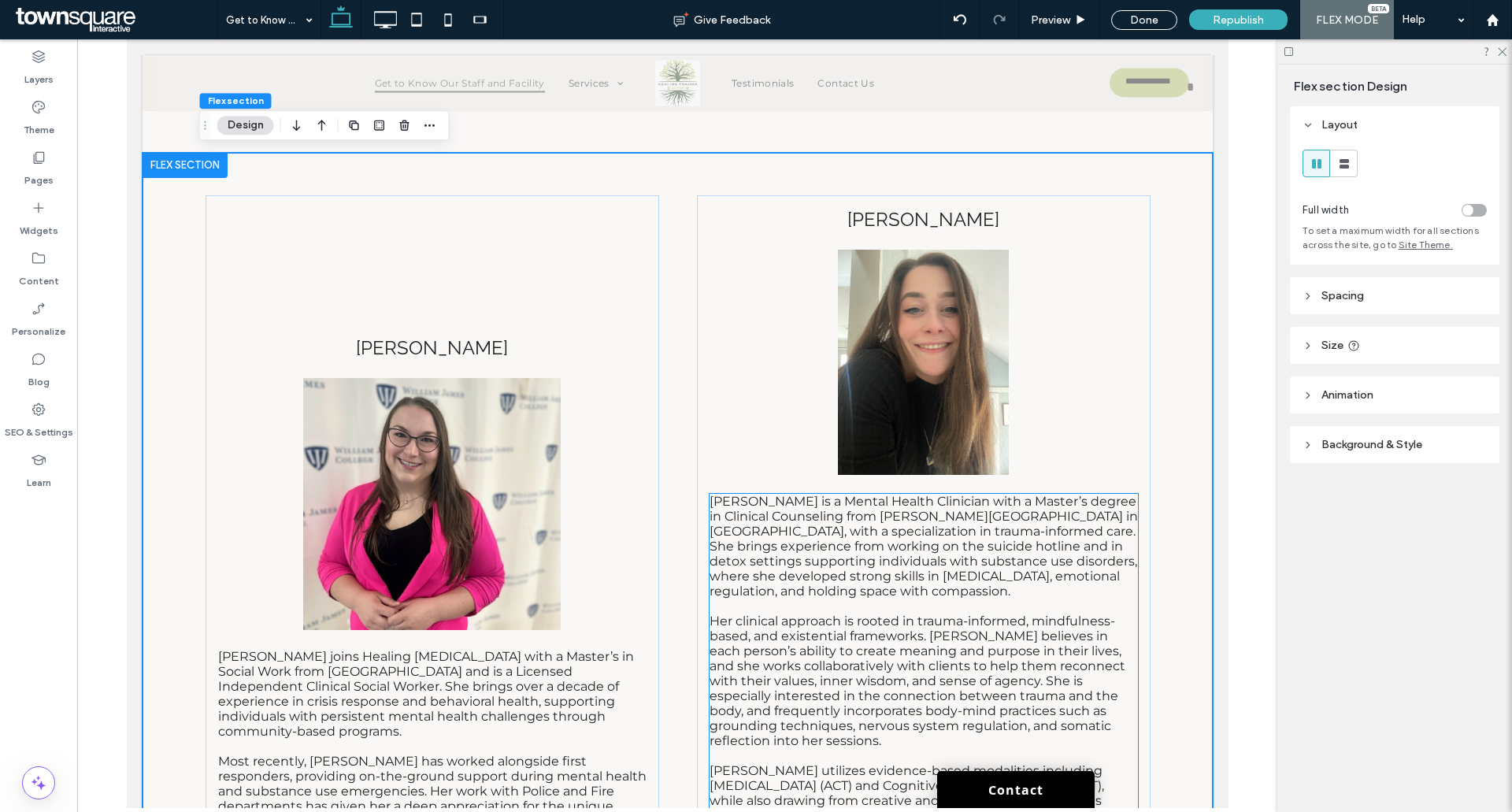
scroll to position [6837, 0]
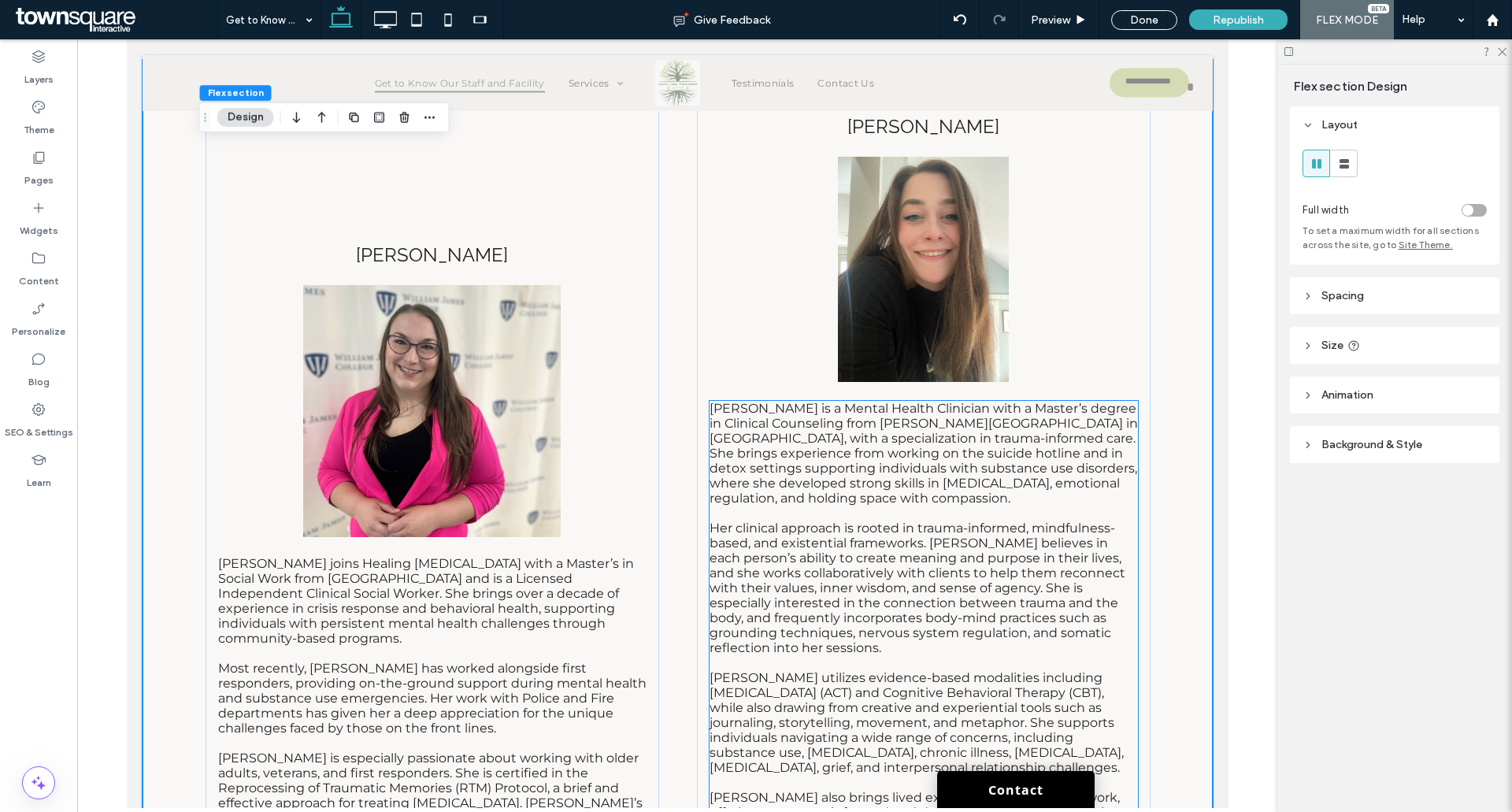
click at [806, 505] on p at bounding box center [923, 513] width 428 height 15
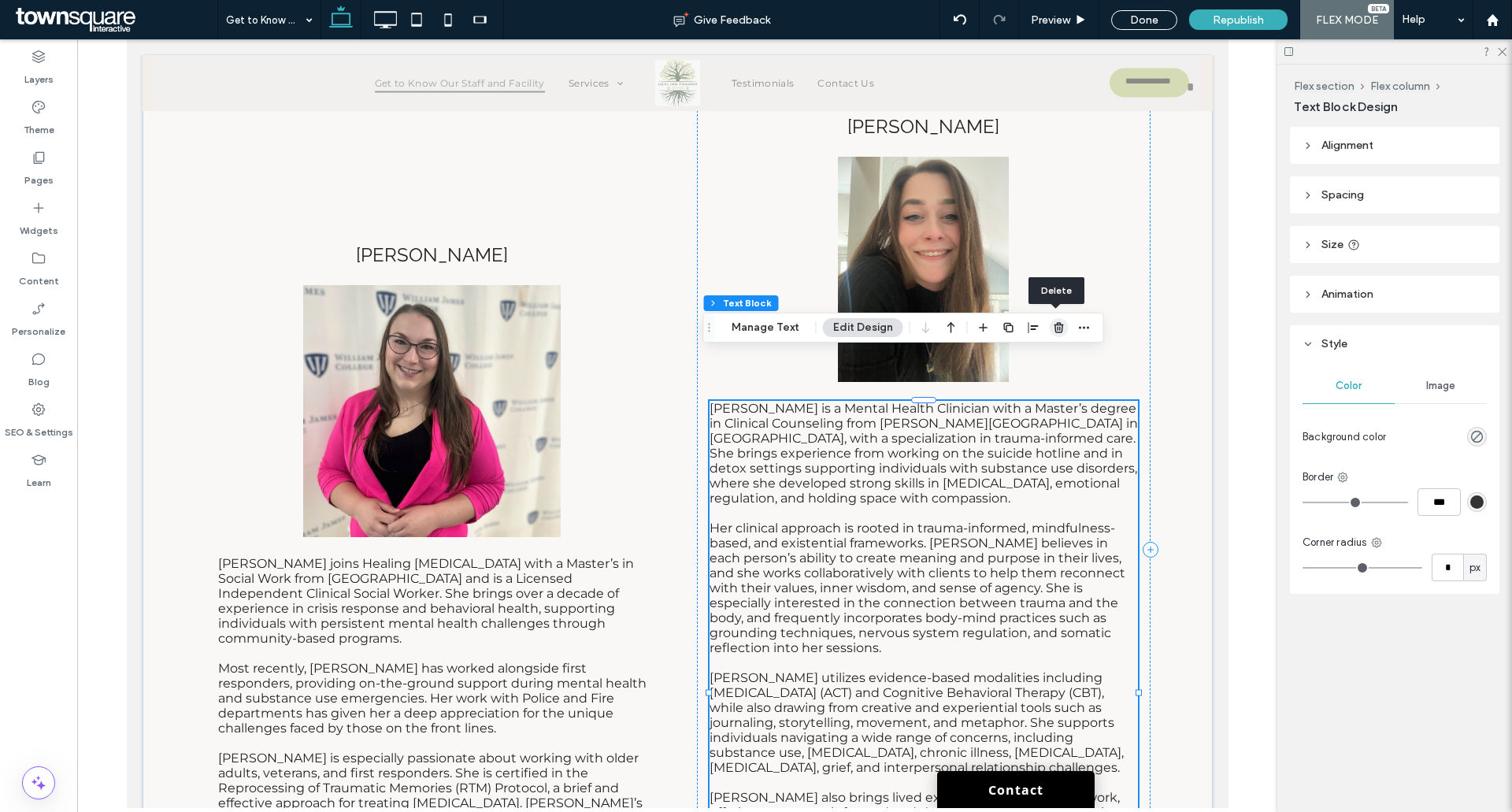
click at [1059, 327] on icon "button" at bounding box center [1060, 328] width 13 height 13
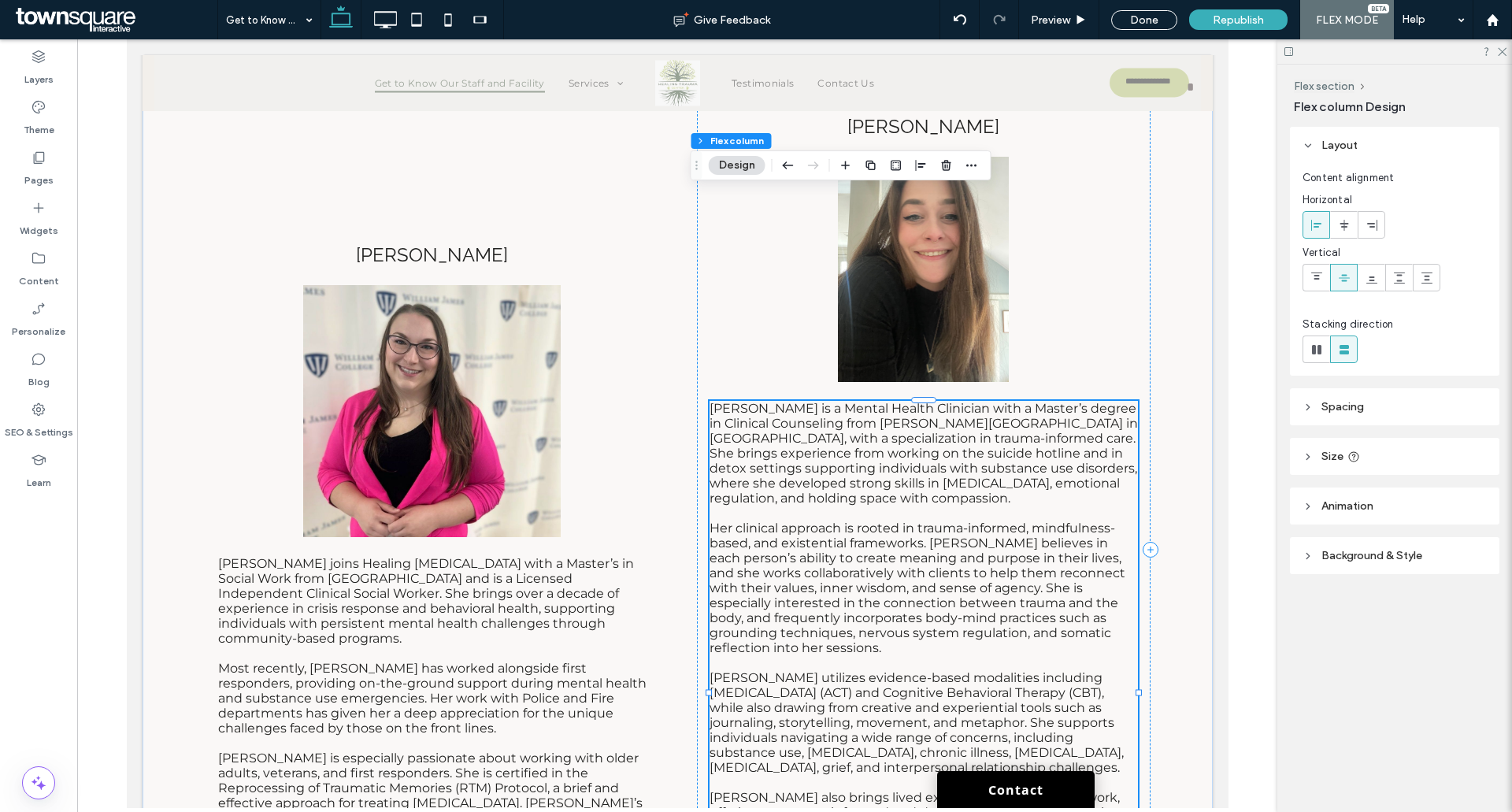
scroll to position [6700, 0]
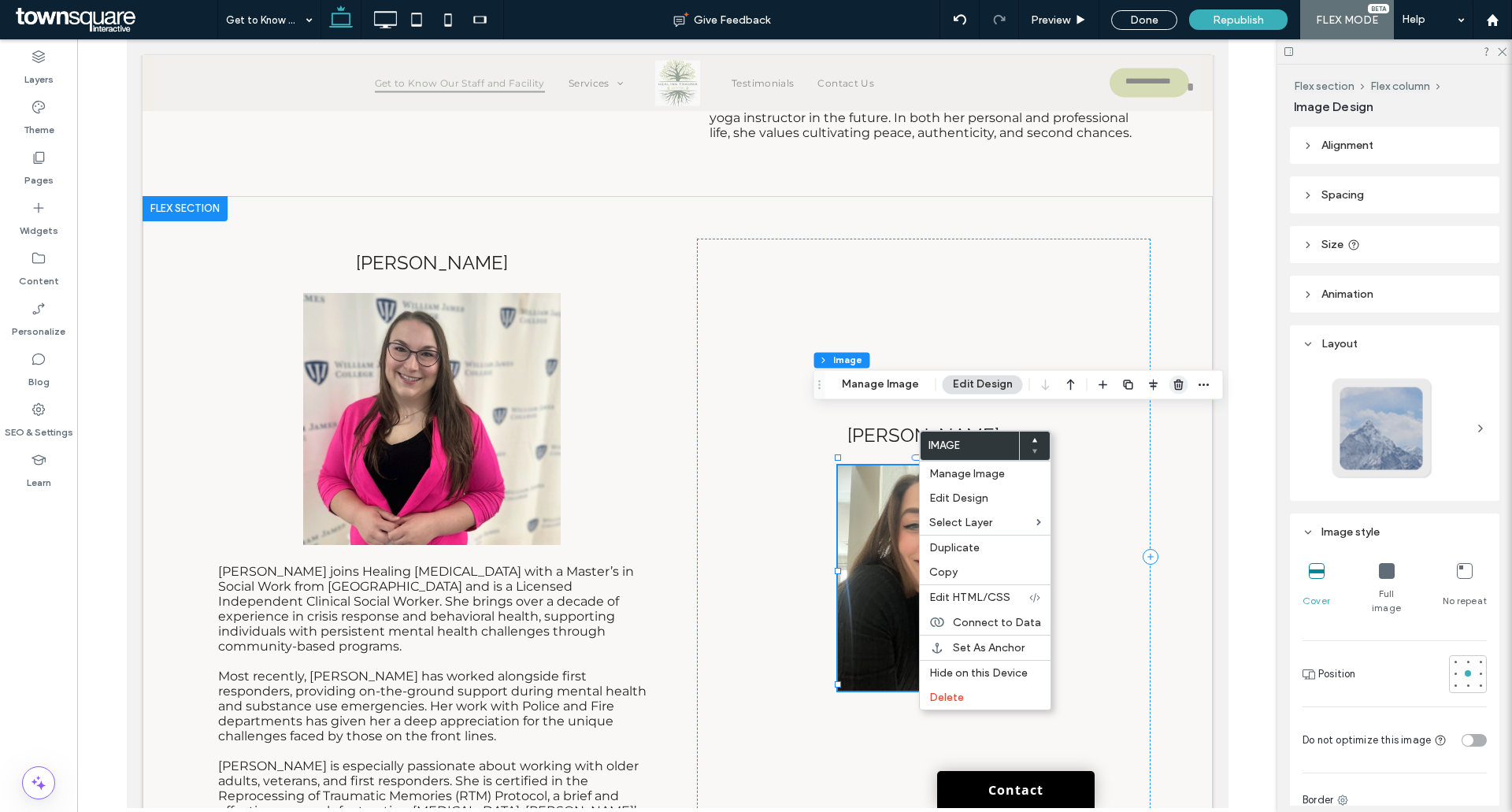
click at [1173, 376] on span "button" at bounding box center [1179, 384] width 19 height 19
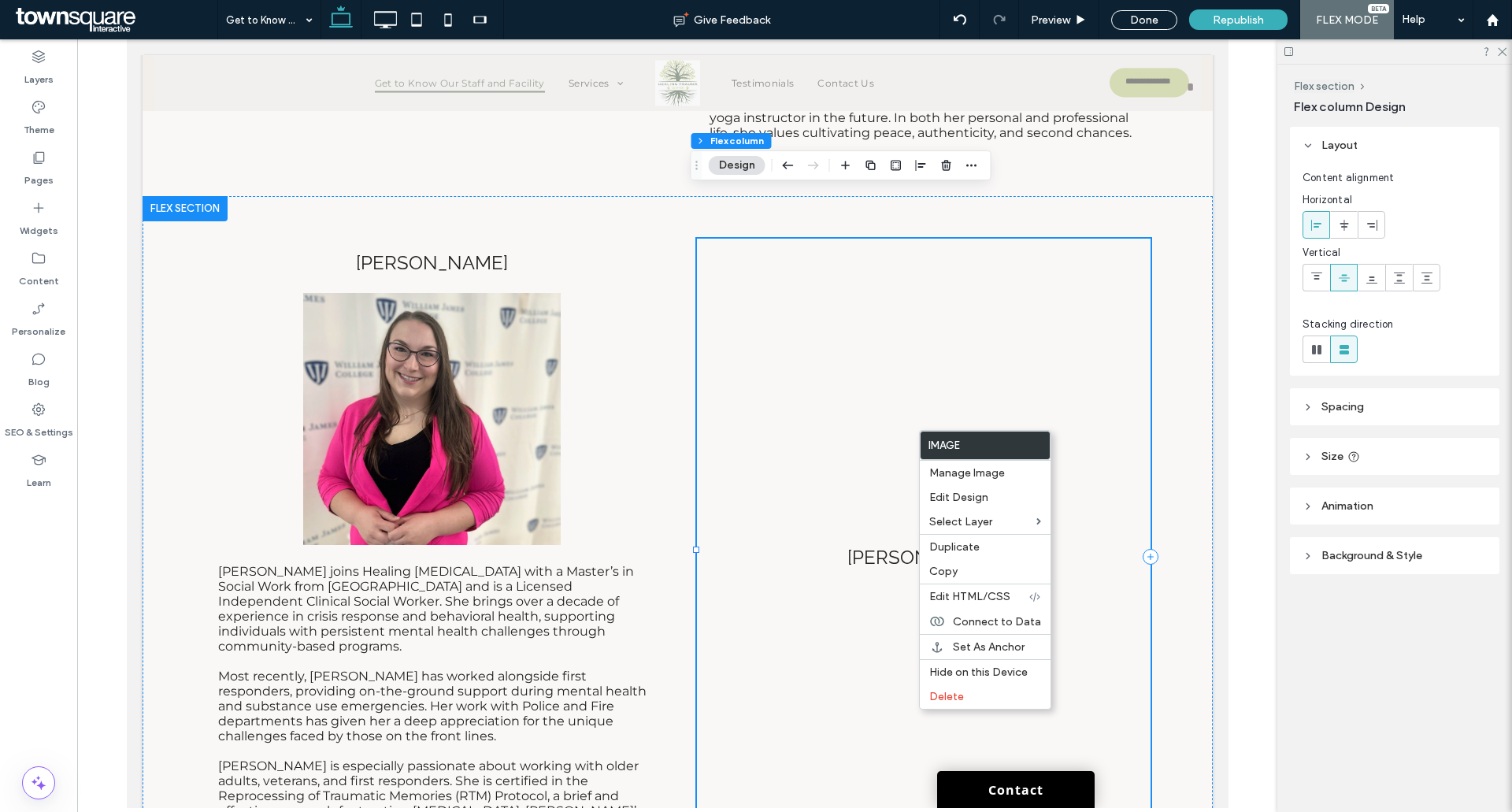
click at [892, 546] on span "KATHRYN" at bounding box center [923, 557] width 152 height 23
click at [892, 546] on div "KATHRYN" at bounding box center [923, 557] width 428 height 23
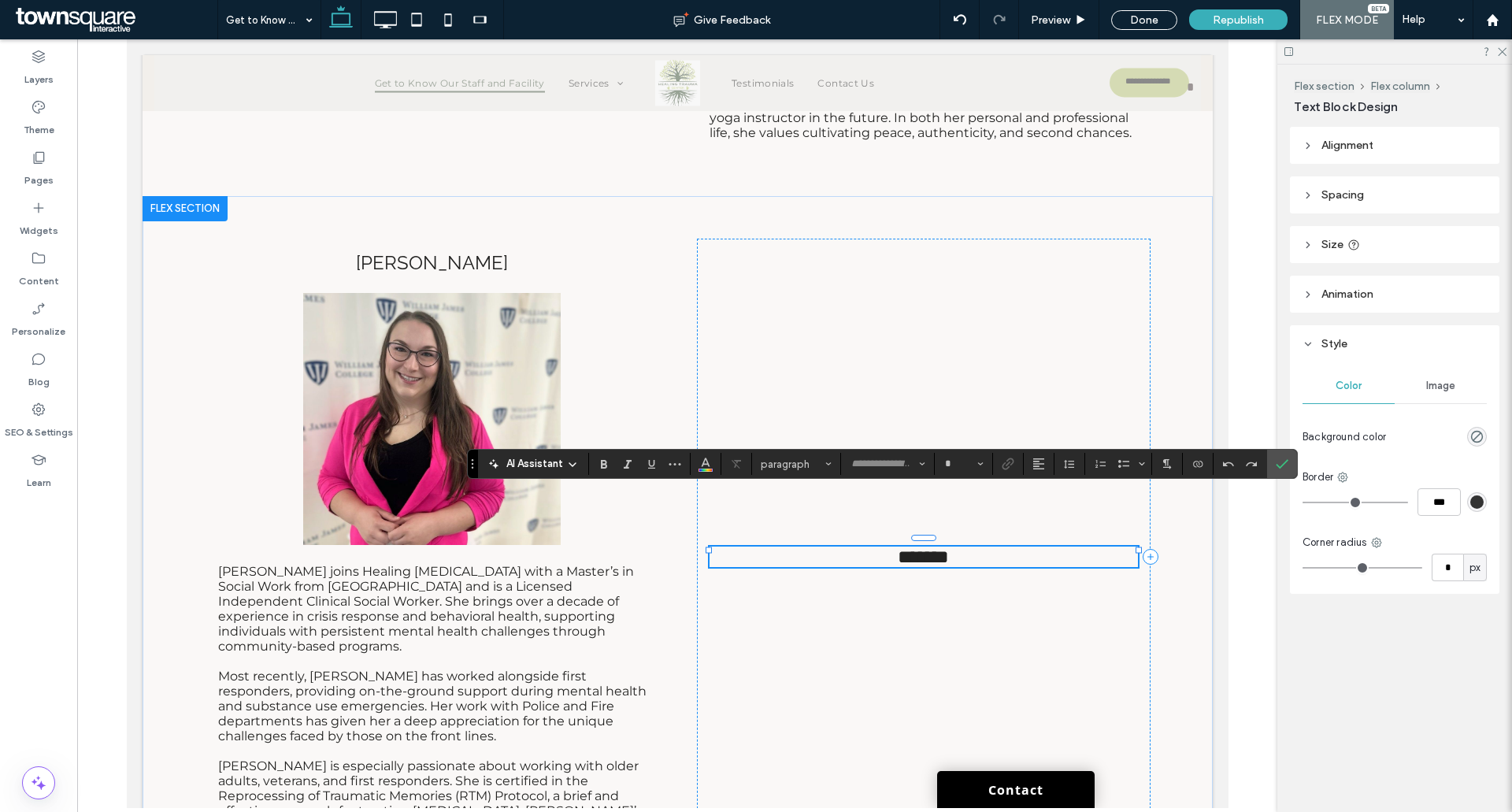
type input "*******"
type input "**"
click at [704, 465] on use "Color" at bounding box center [705, 463] width 9 height 9
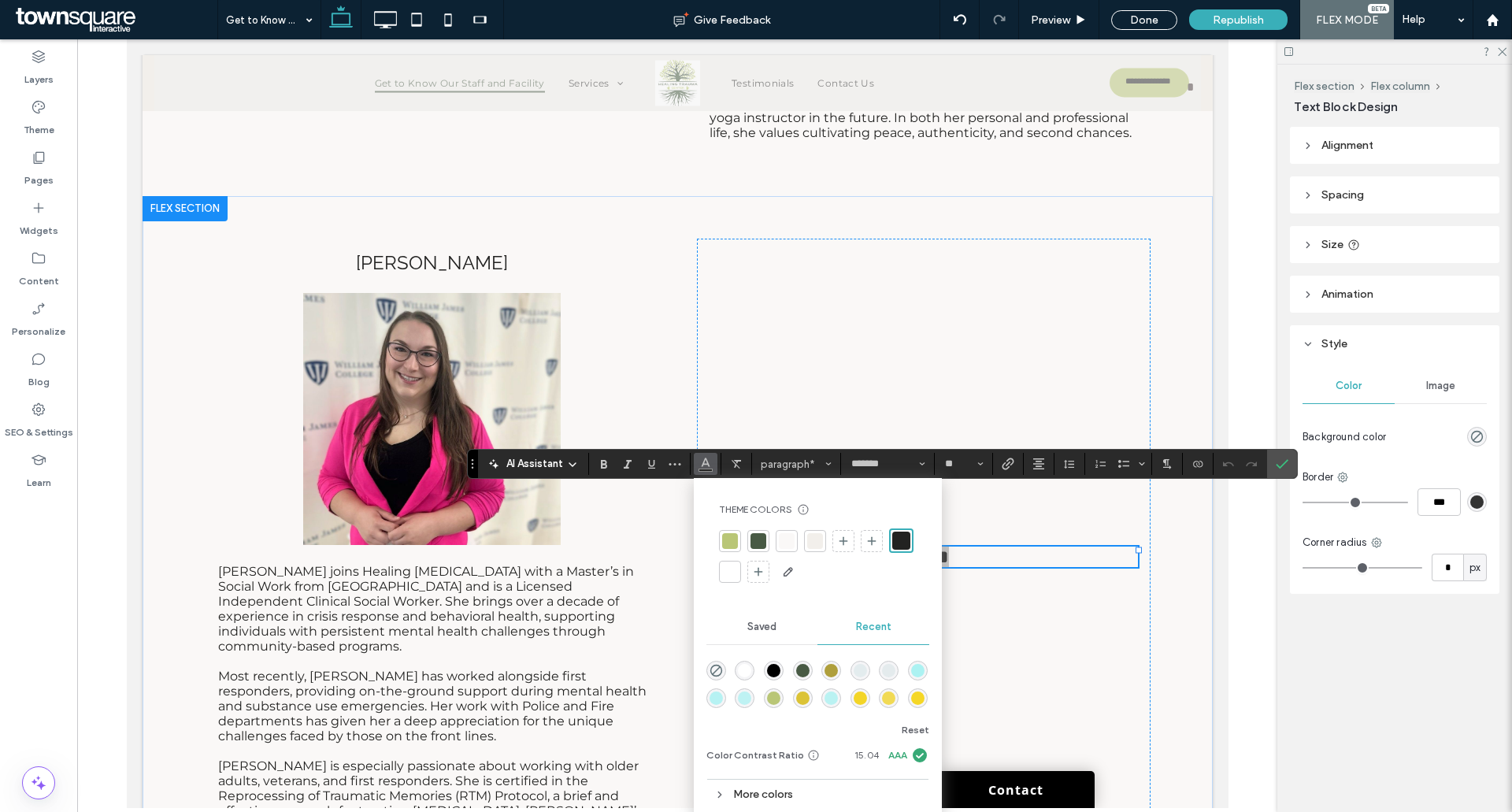
click at [724, 565] on div at bounding box center [730, 572] width 16 height 16
click at [1285, 470] on icon "Confirm" at bounding box center [1282, 464] width 13 height 13
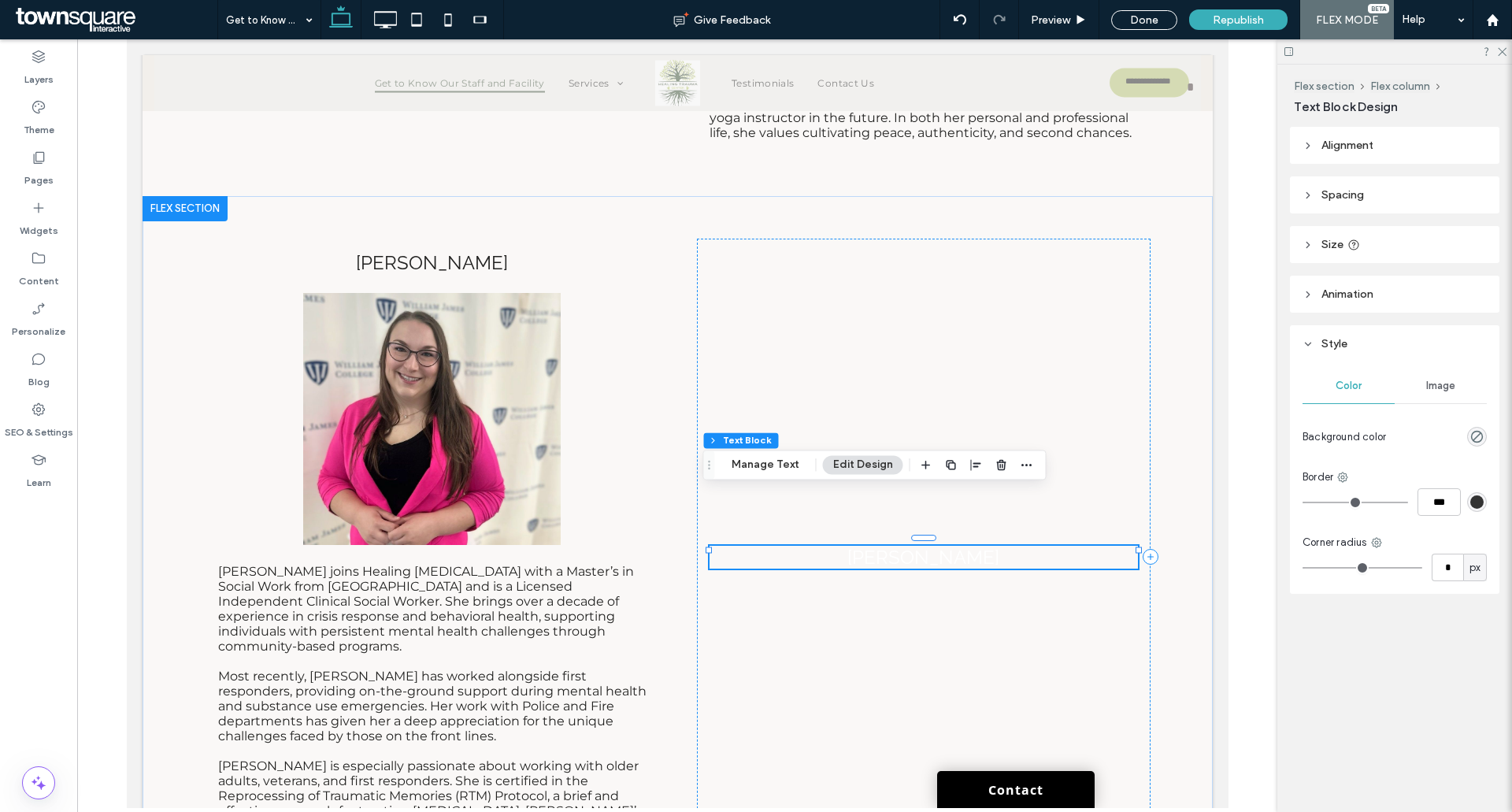
click at [942, 546] on span "KATHRYN" at bounding box center [923, 557] width 152 height 23
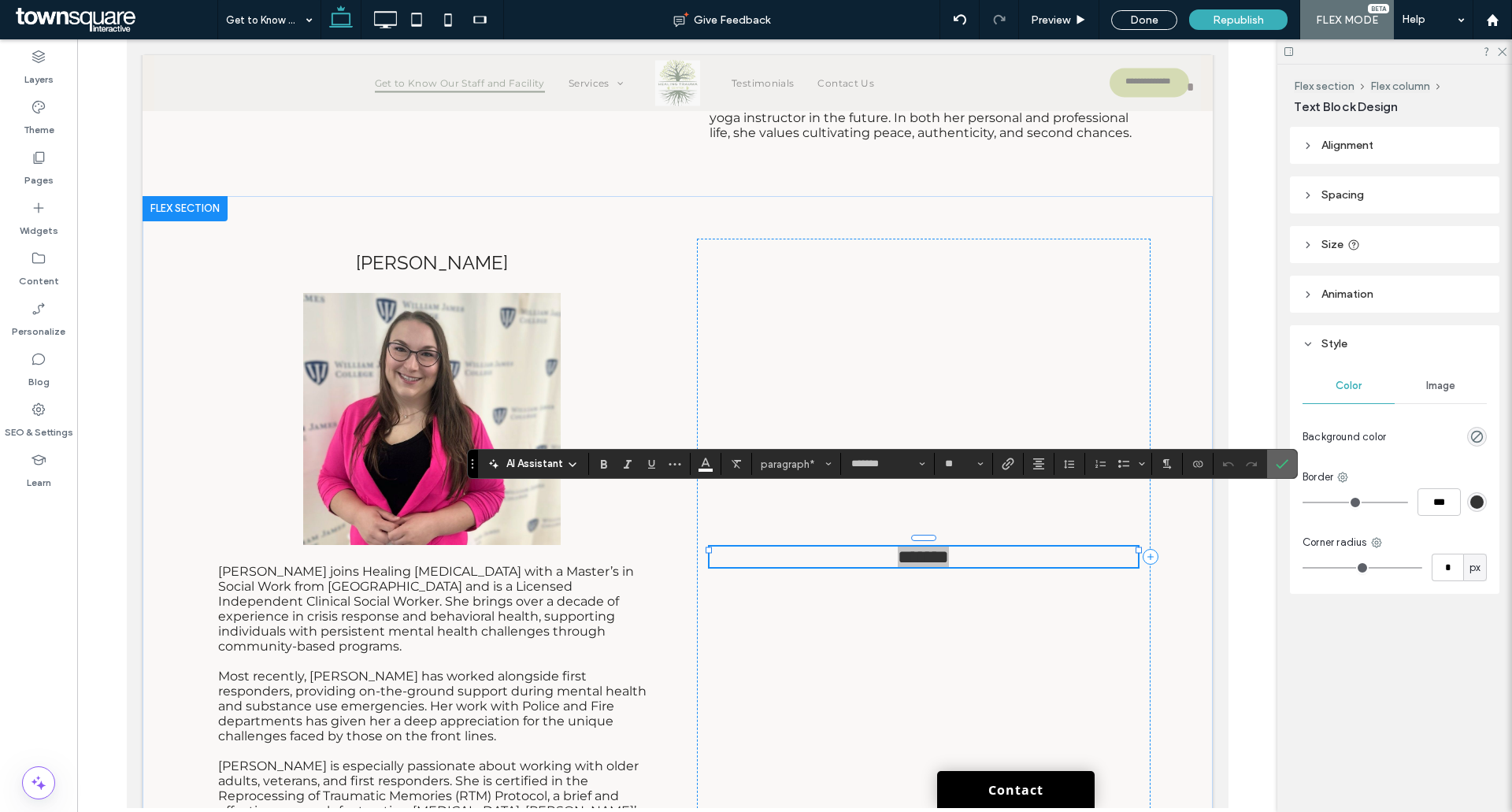
click at [1290, 469] on label "Confirm" at bounding box center [1282, 464] width 24 height 29
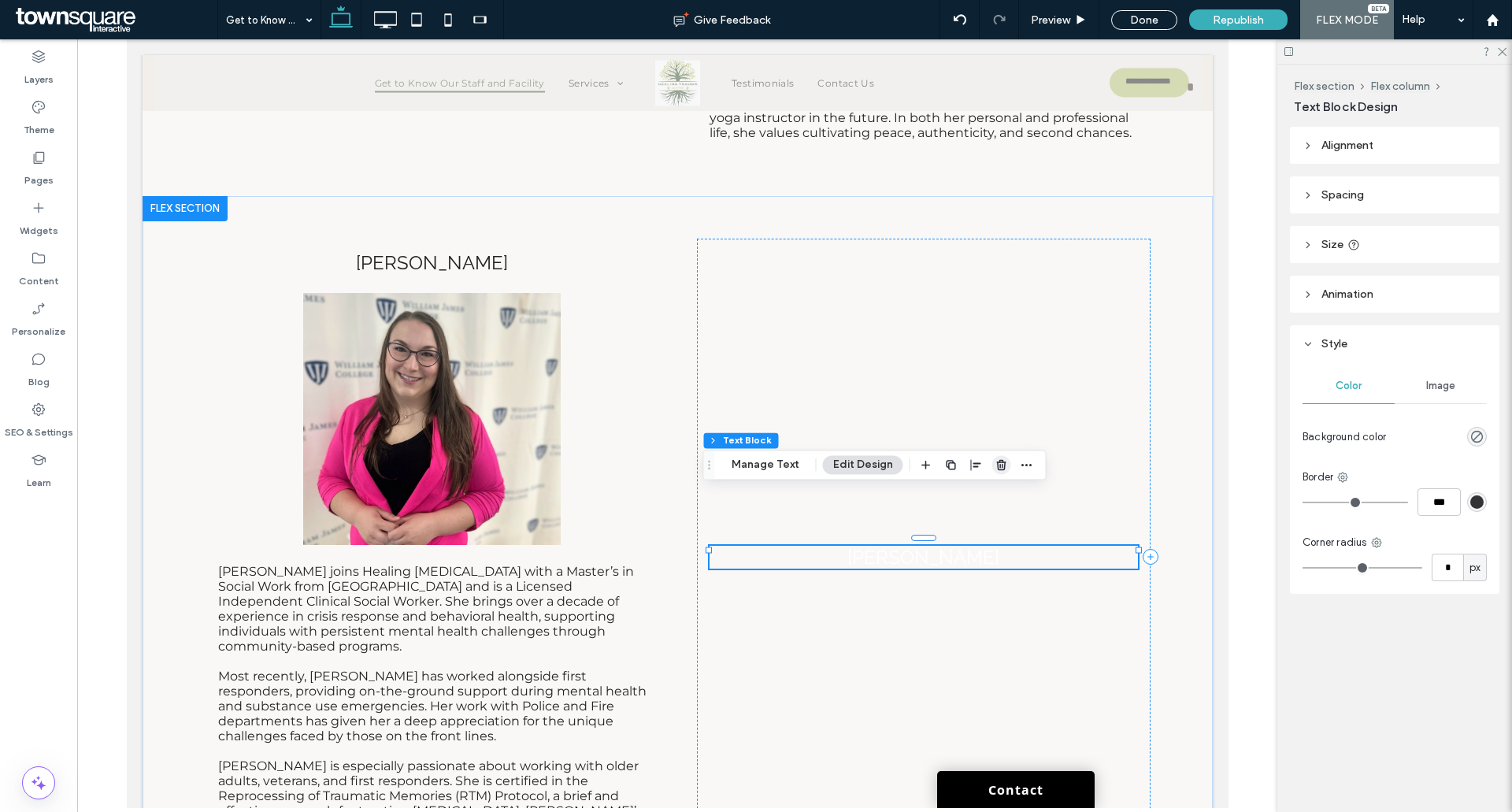
click at [1005, 467] on span "button" at bounding box center [1002, 465] width 19 height 19
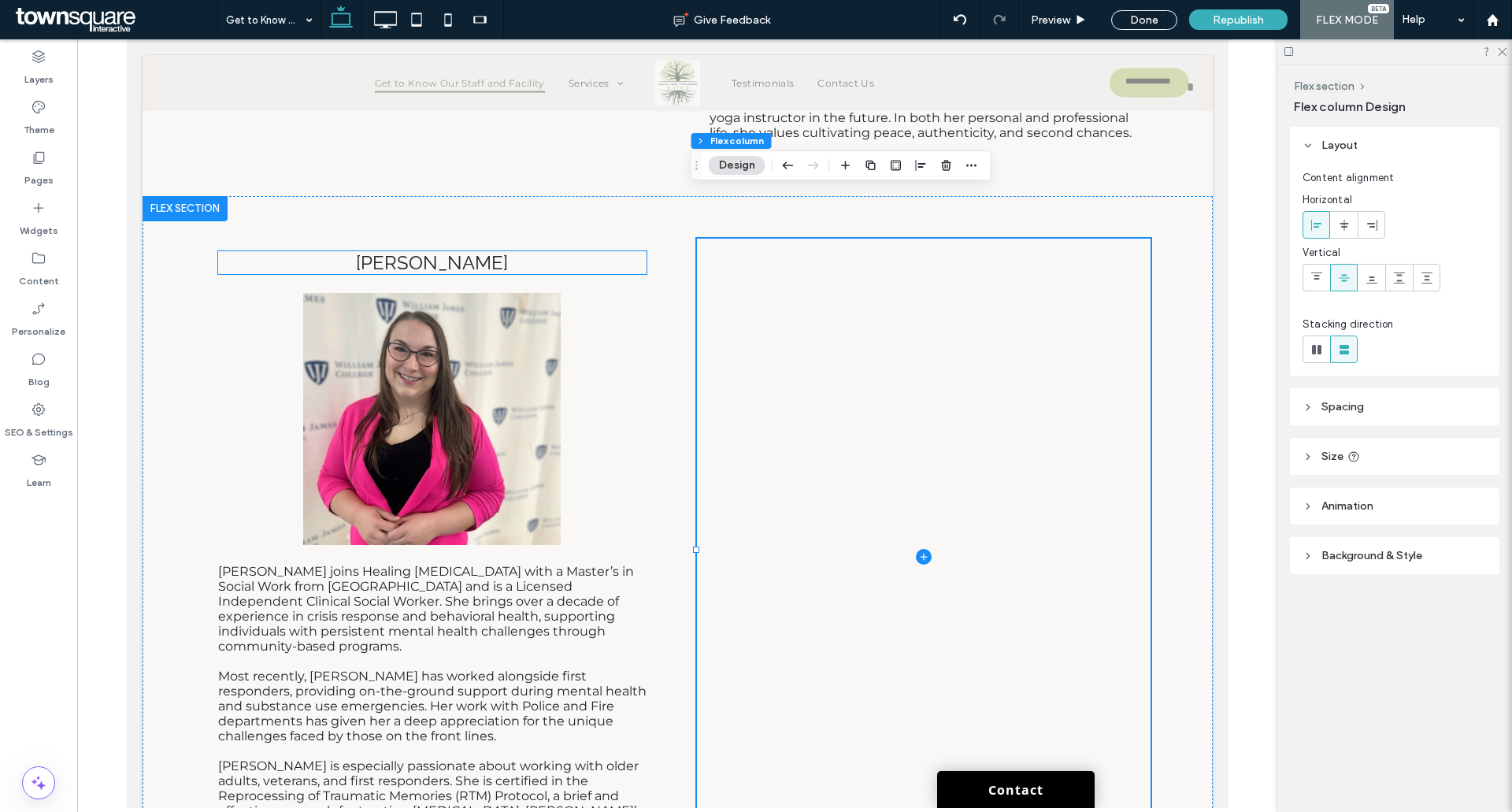
click at [440, 251] on span "CHRISTINA" at bounding box center [432, 262] width 152 height 23
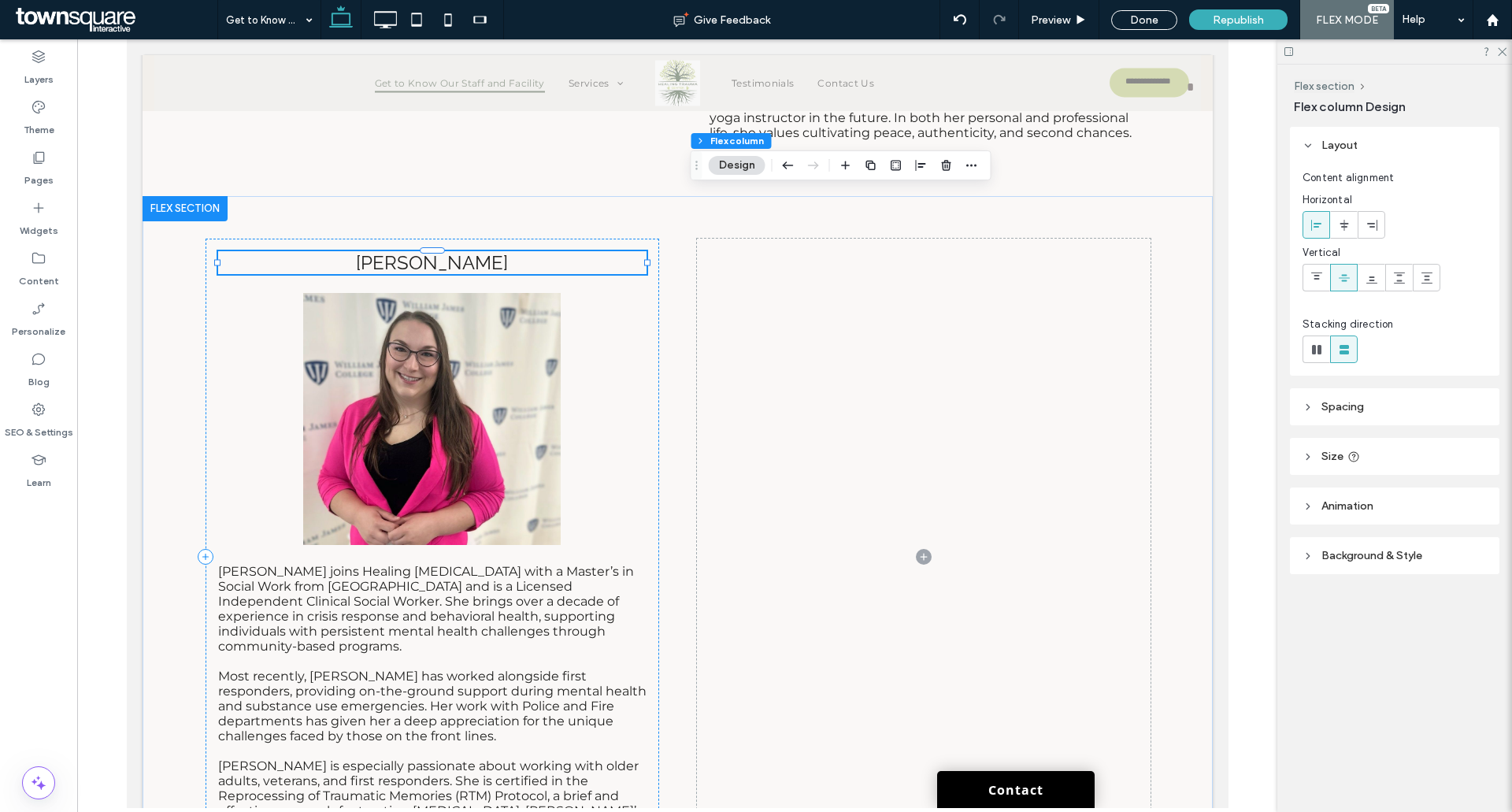
click at [440, 251] on div "CHRISTINA" at bounding box center [431, 262] width 428 height 23
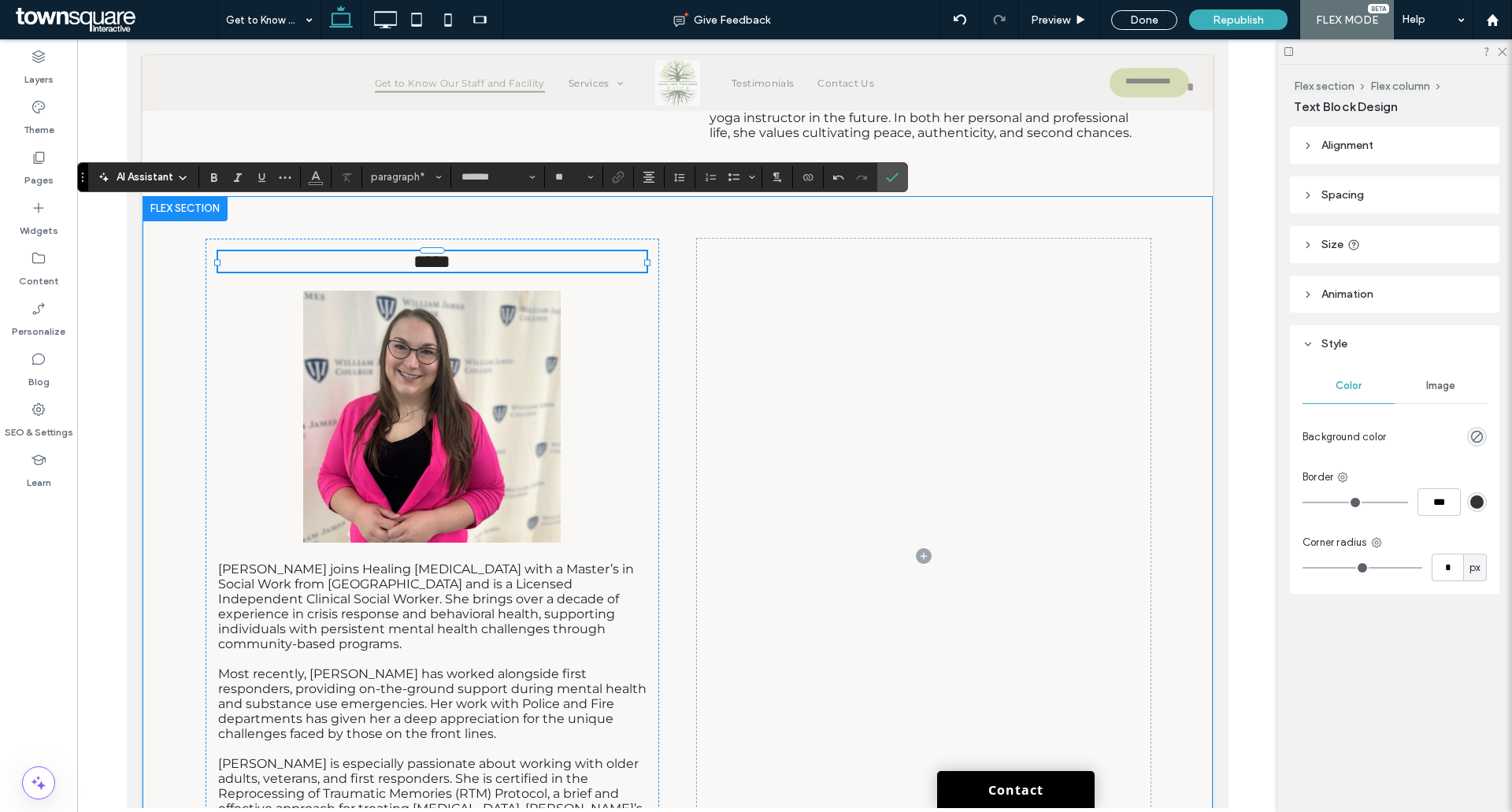
click at [914, 196] on div "***** Christina joins Healing Trauma Center with a Master’s in Social Work from…" at bounding box center [677, 557] width 945 height 721
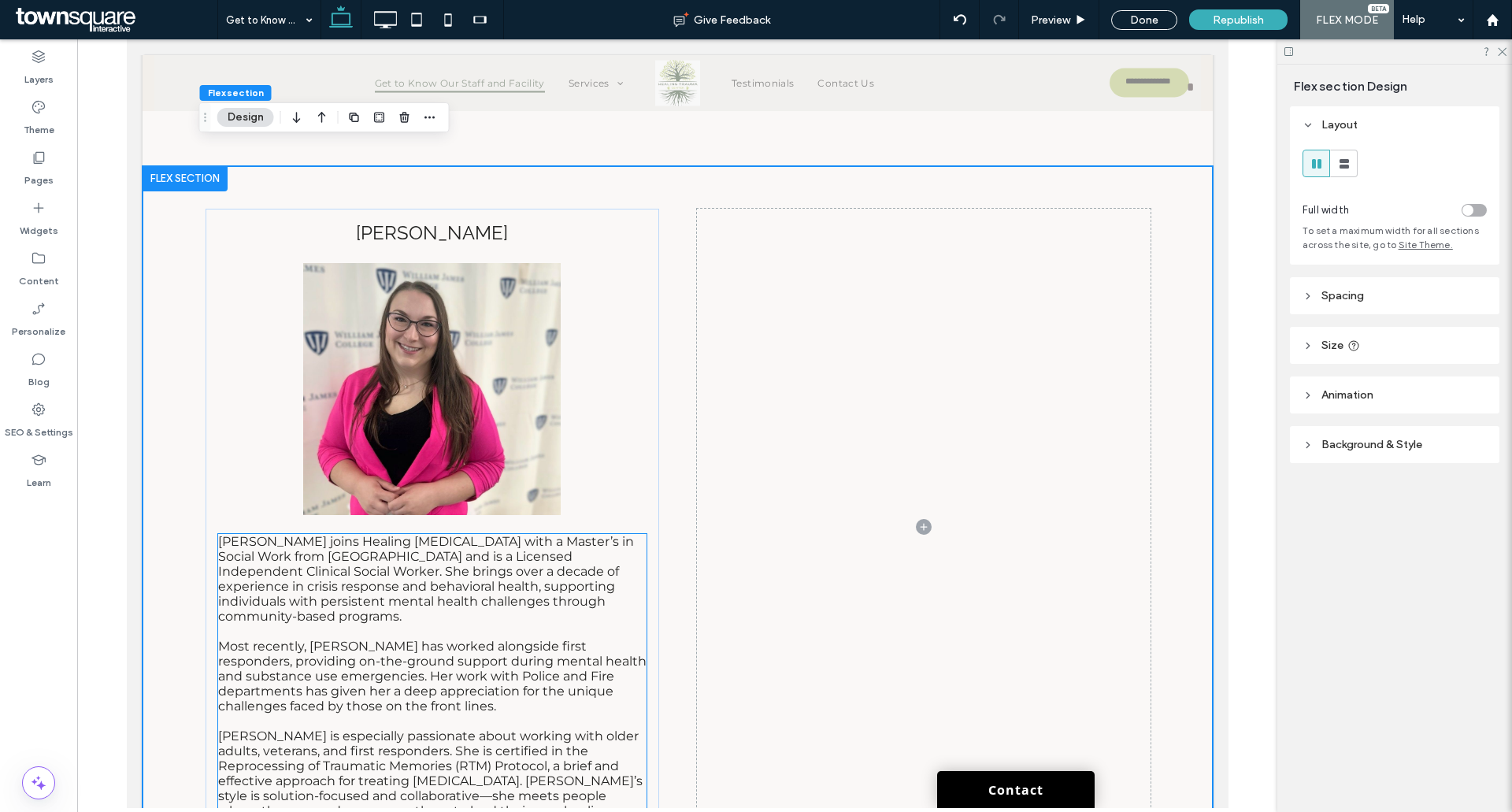
scroll to position [6858, 0]
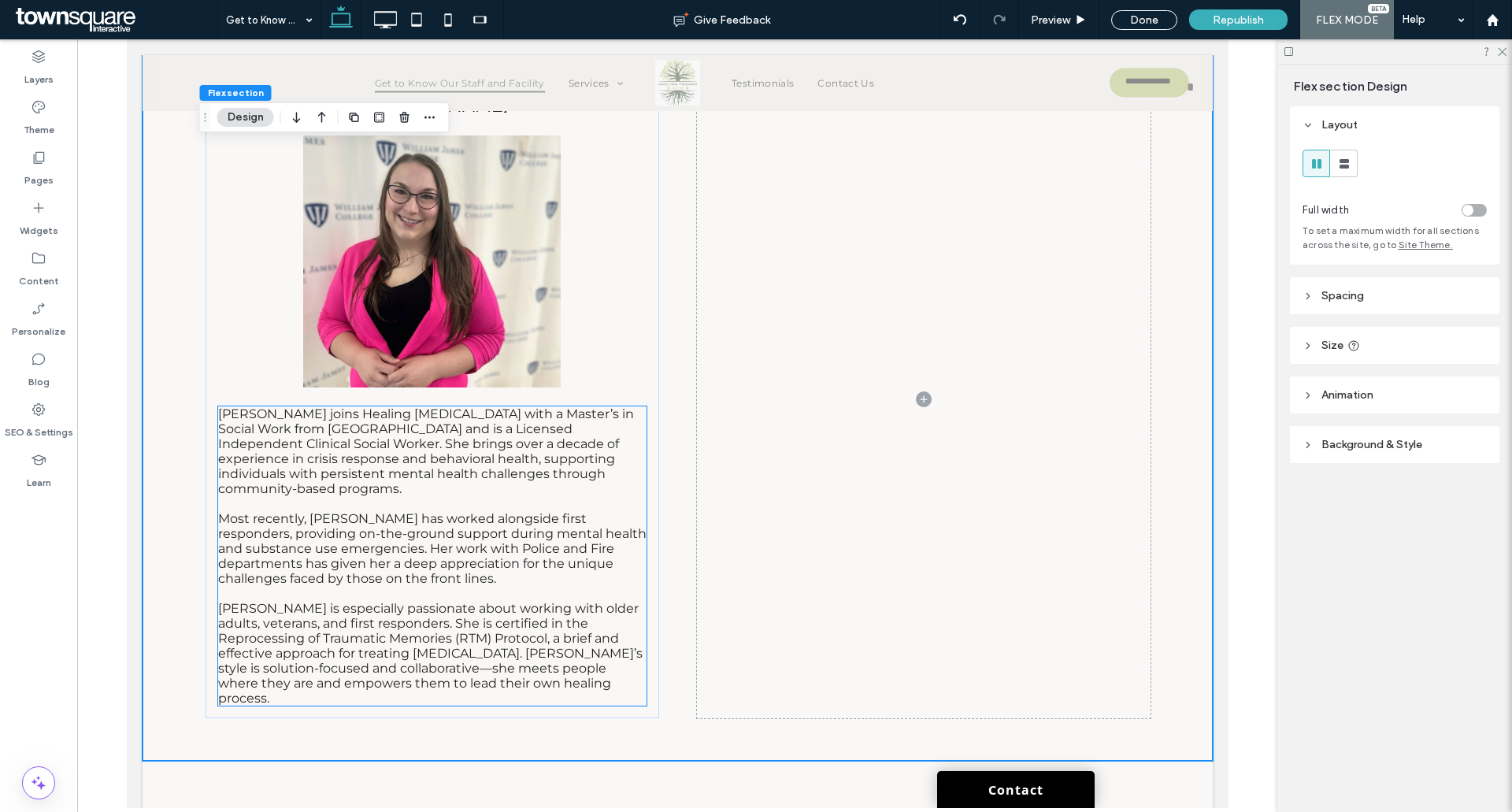
click at [398, 586] on p at bounding box center [431, 593] width 428 height 15
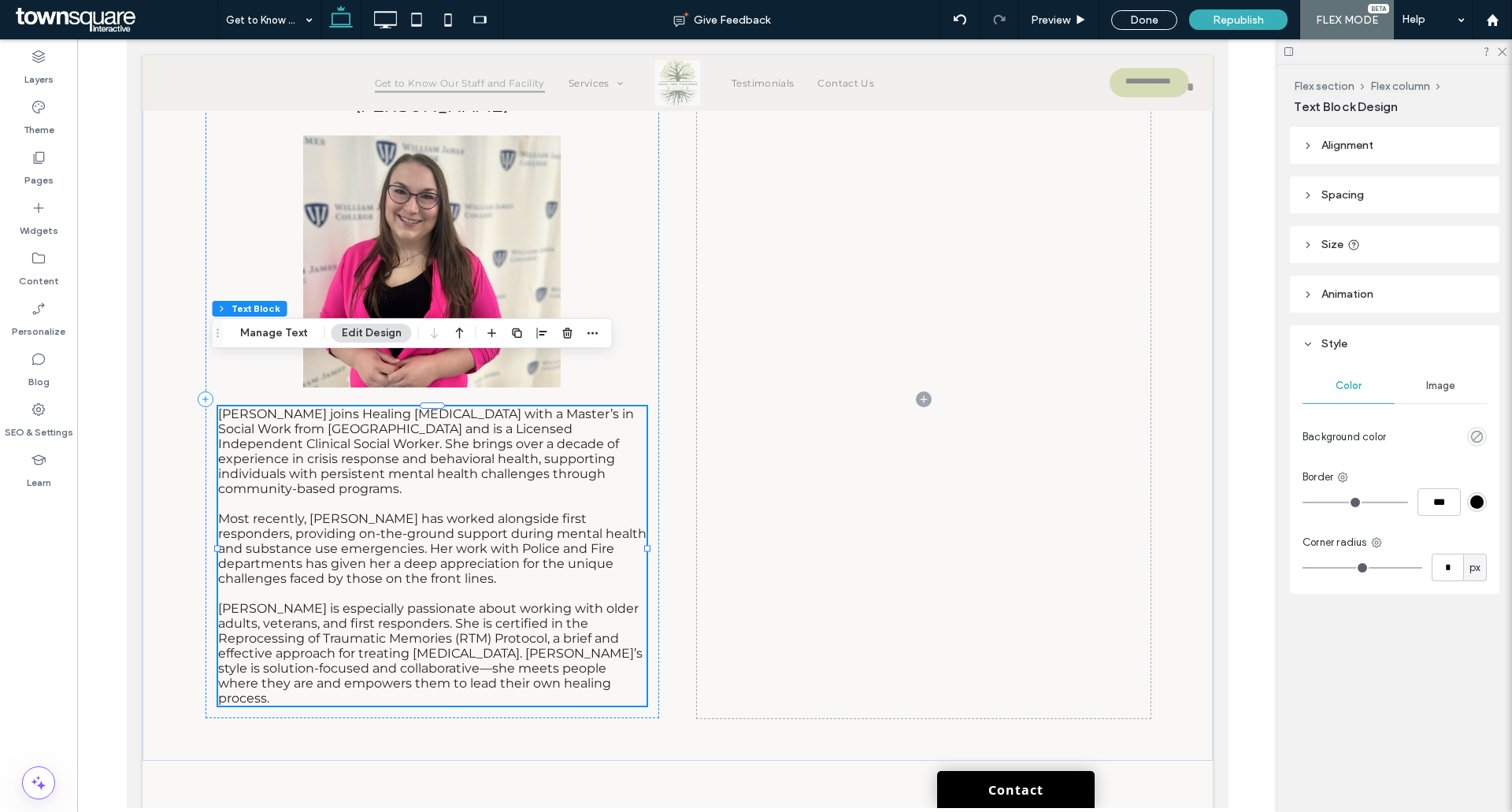
click at [398, 547] on div "Christina joins Healing Trauma Center with a Master’s in Social Work from Bridg…" at bounding box center [431, 556] width 428 height 299
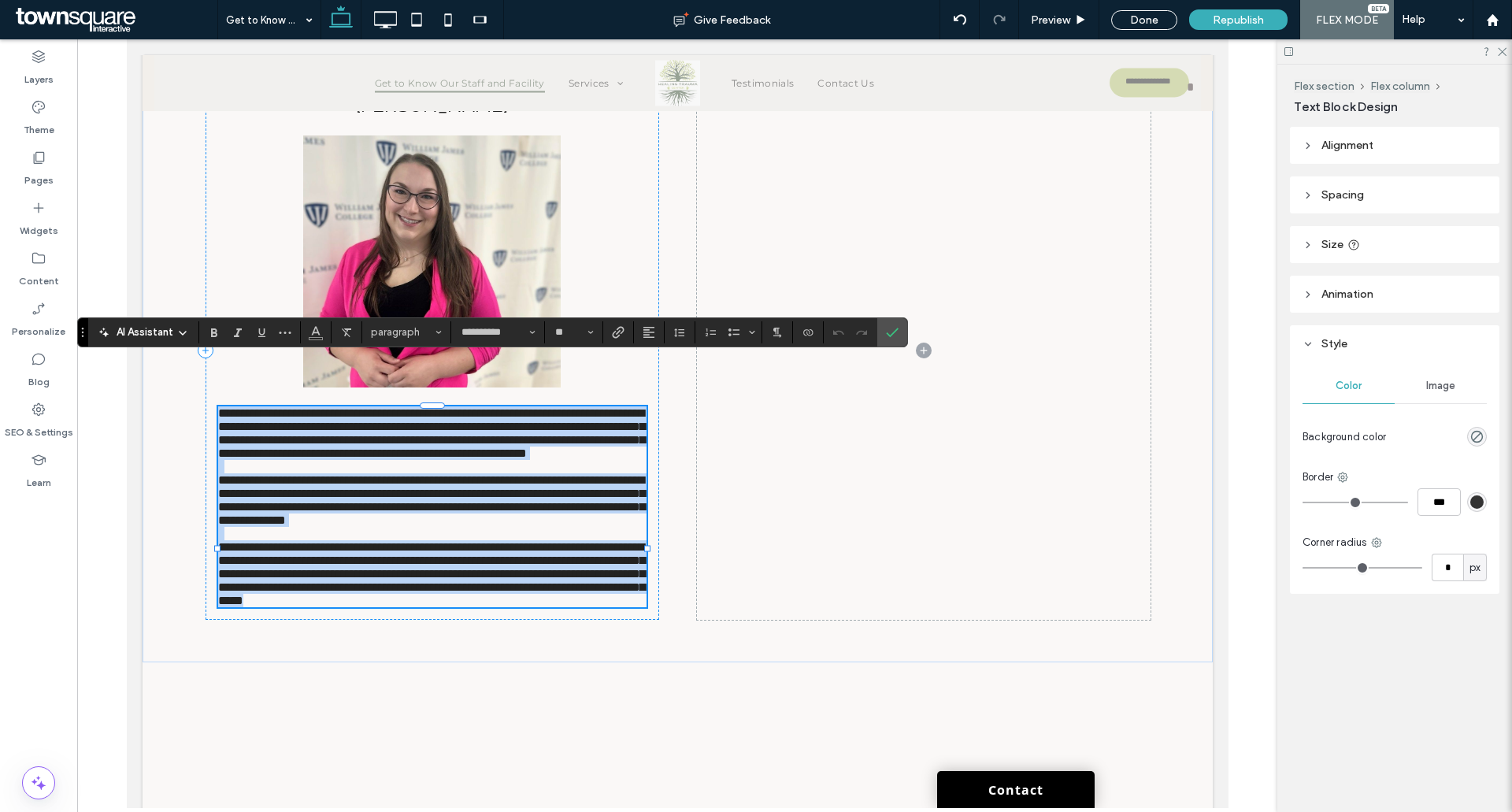
paste div
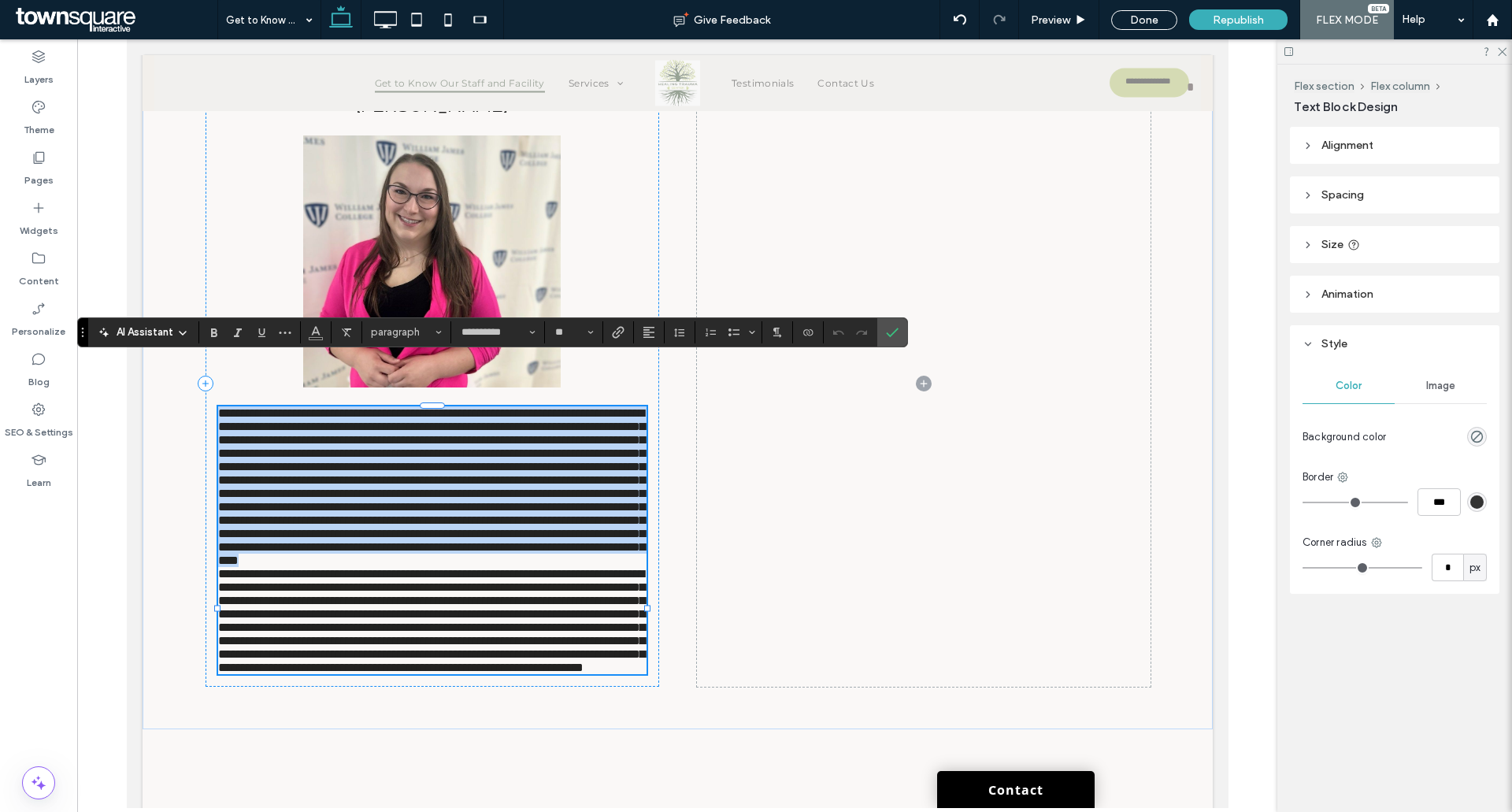
type input "**"
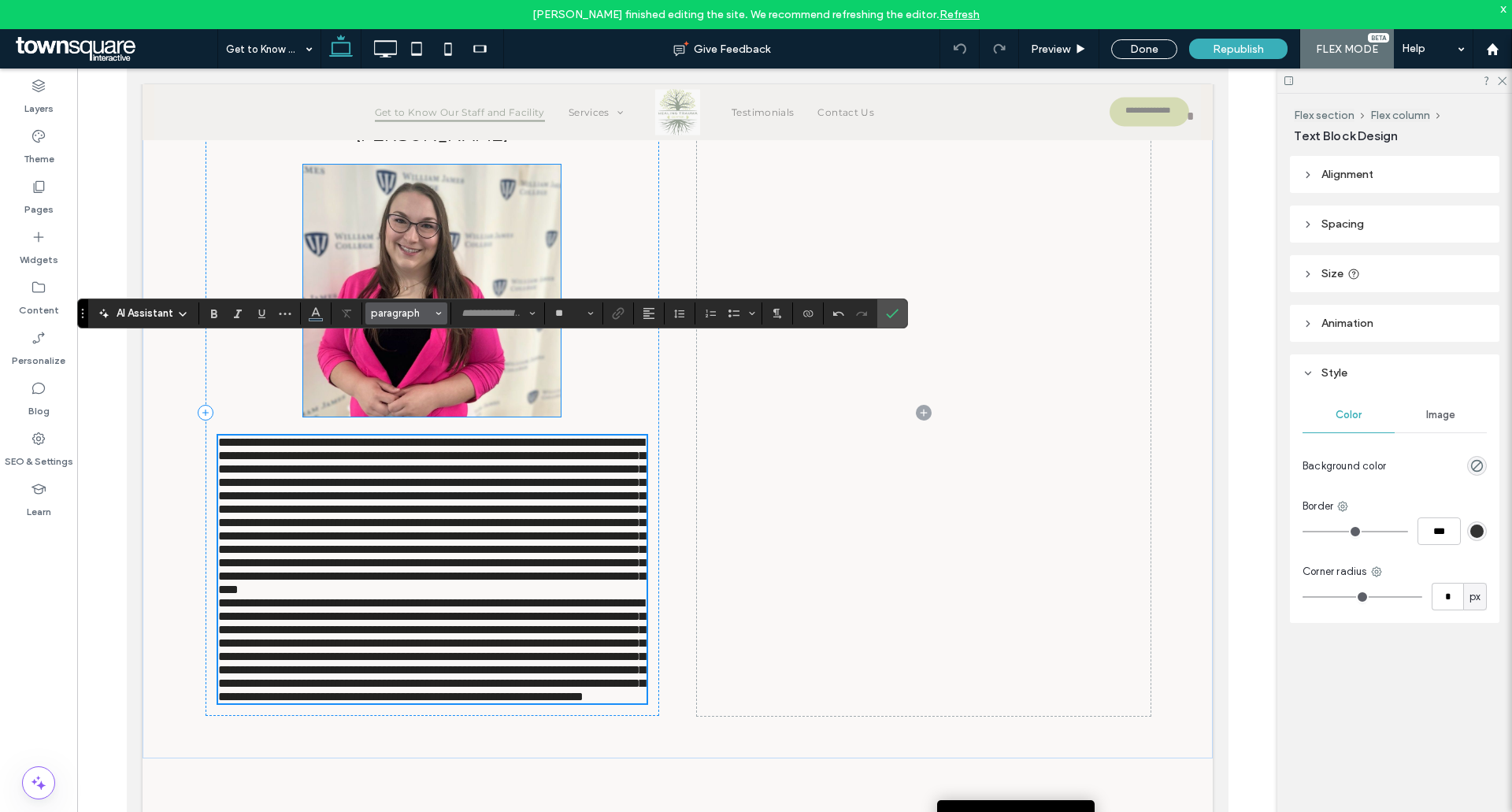
scroll to position [7016, 0]
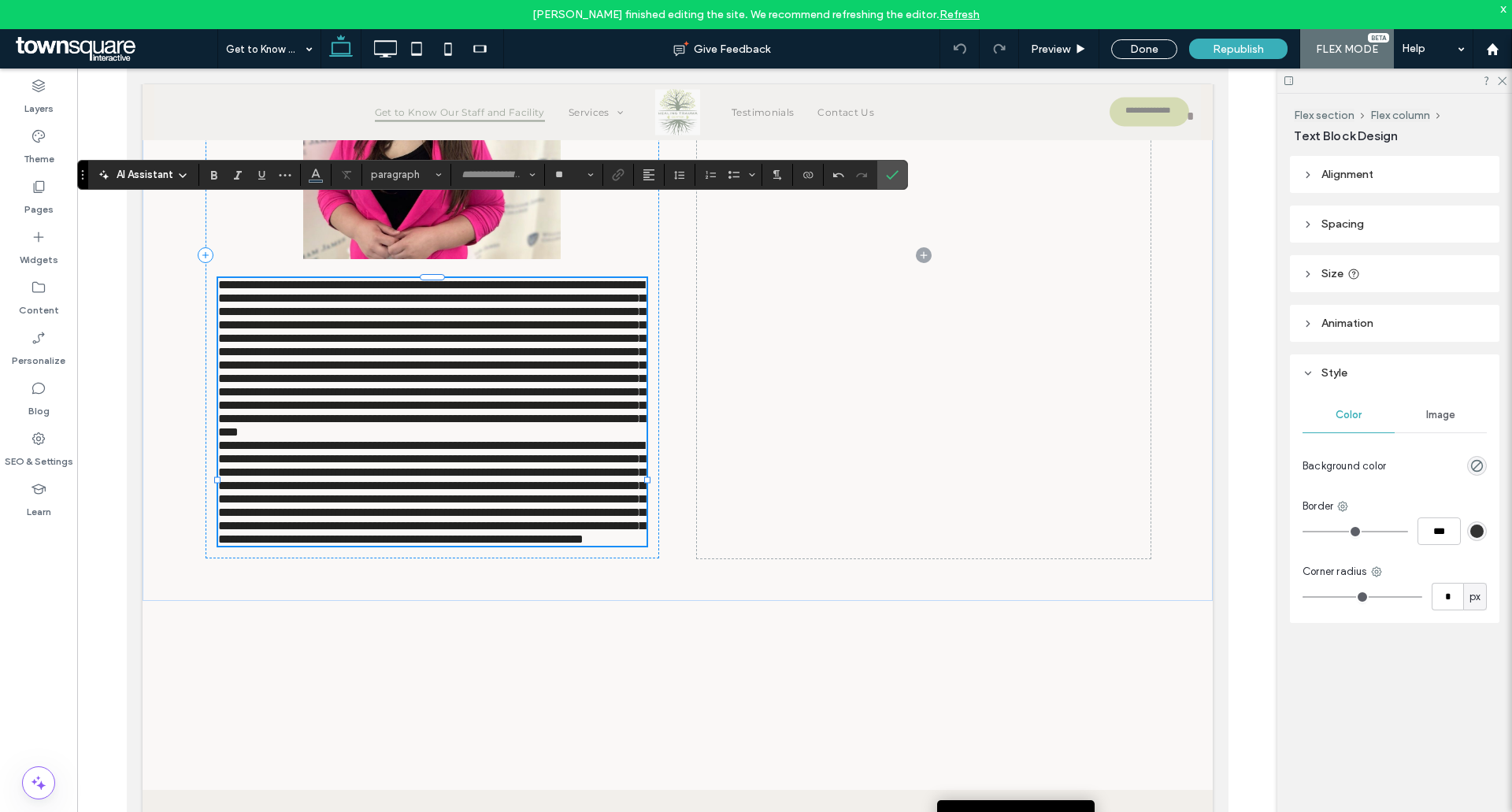
click at [288, 330] on span "**********" at bounding box center [430, 358] width 427 height 159
type input "**********"
type input "**"
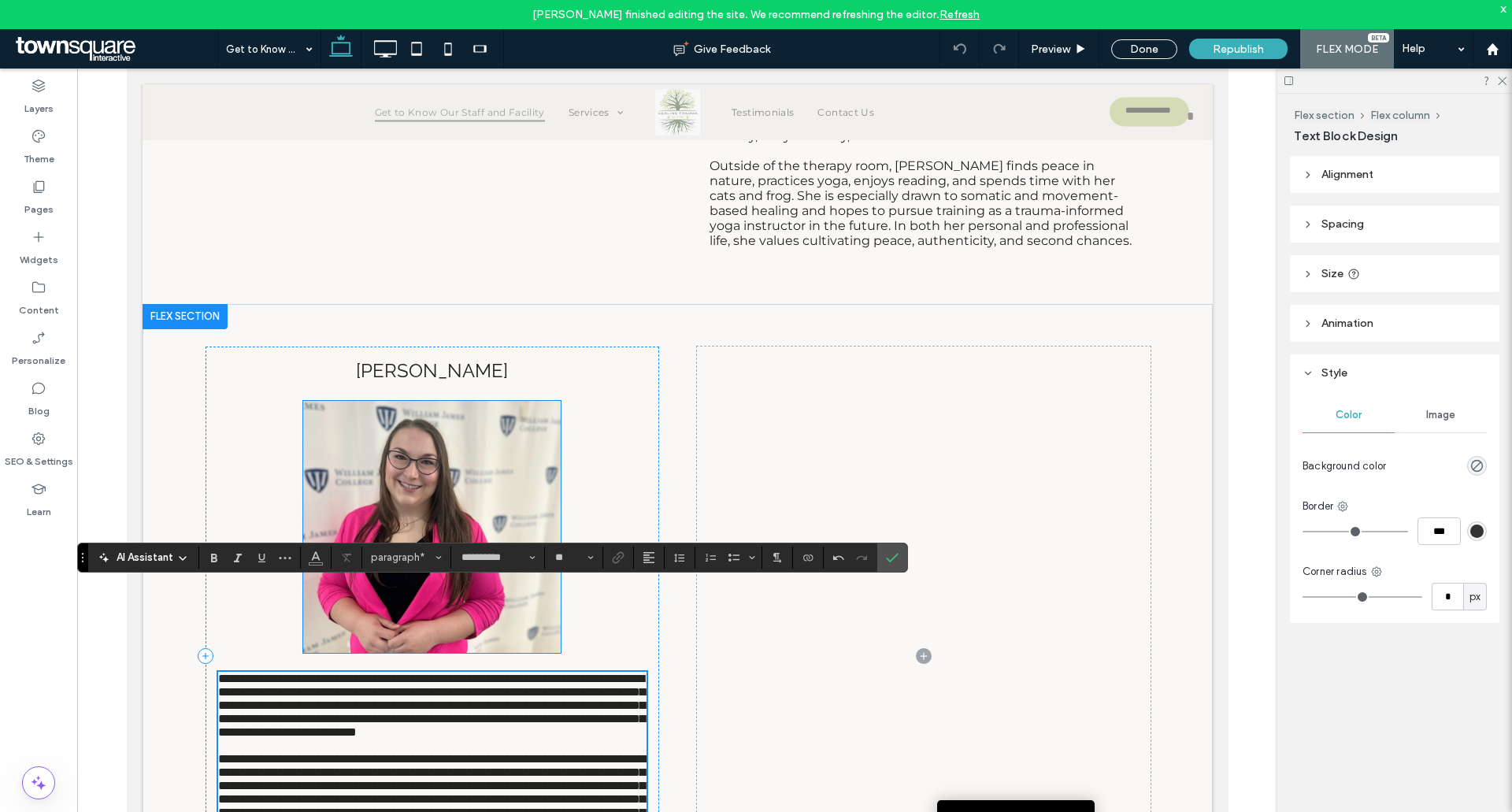
scroll to position [6937, 0]
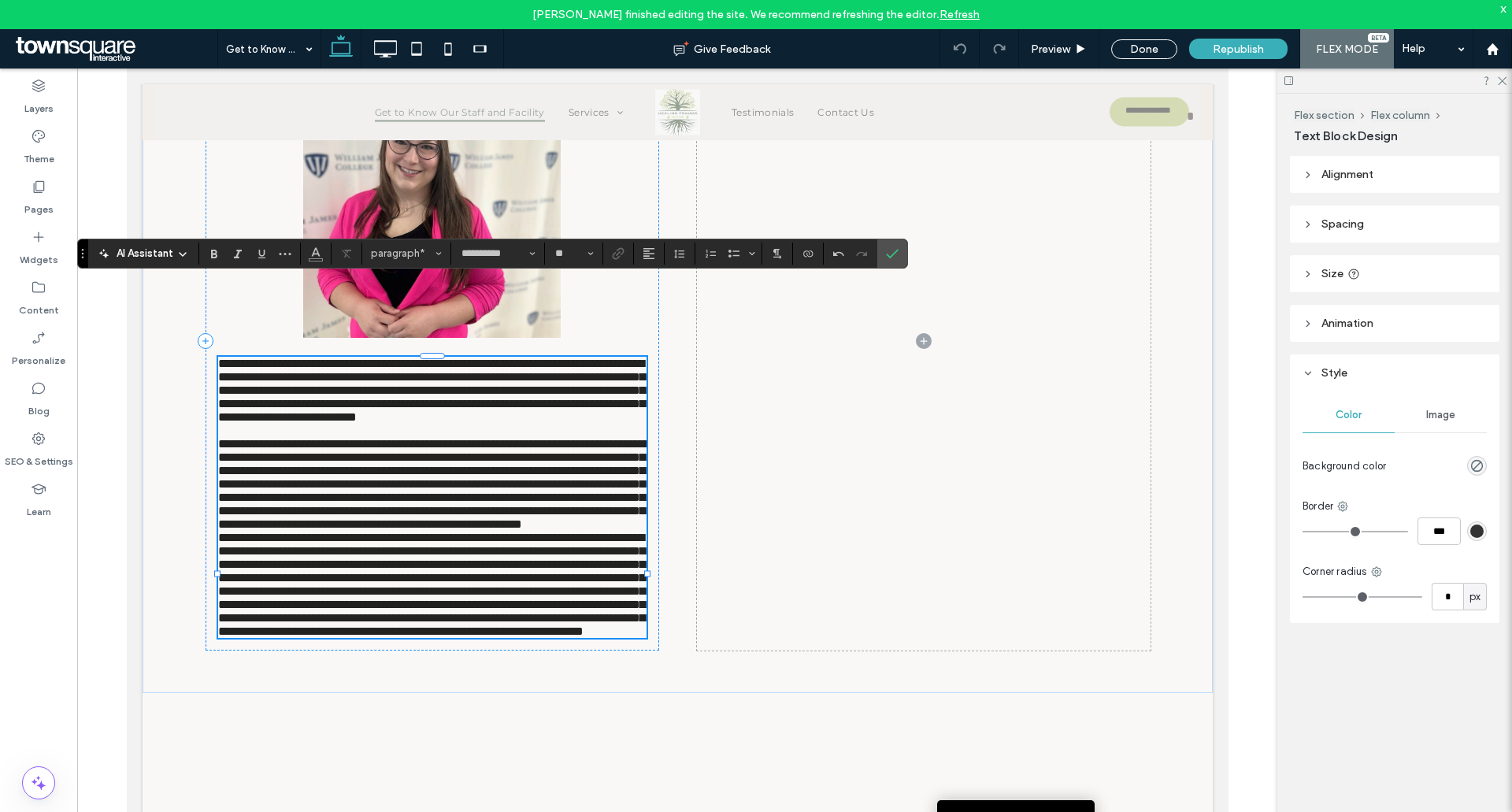
click at [625, 499] on span "**********" at bounding box center [432, 484] width 431 height 92
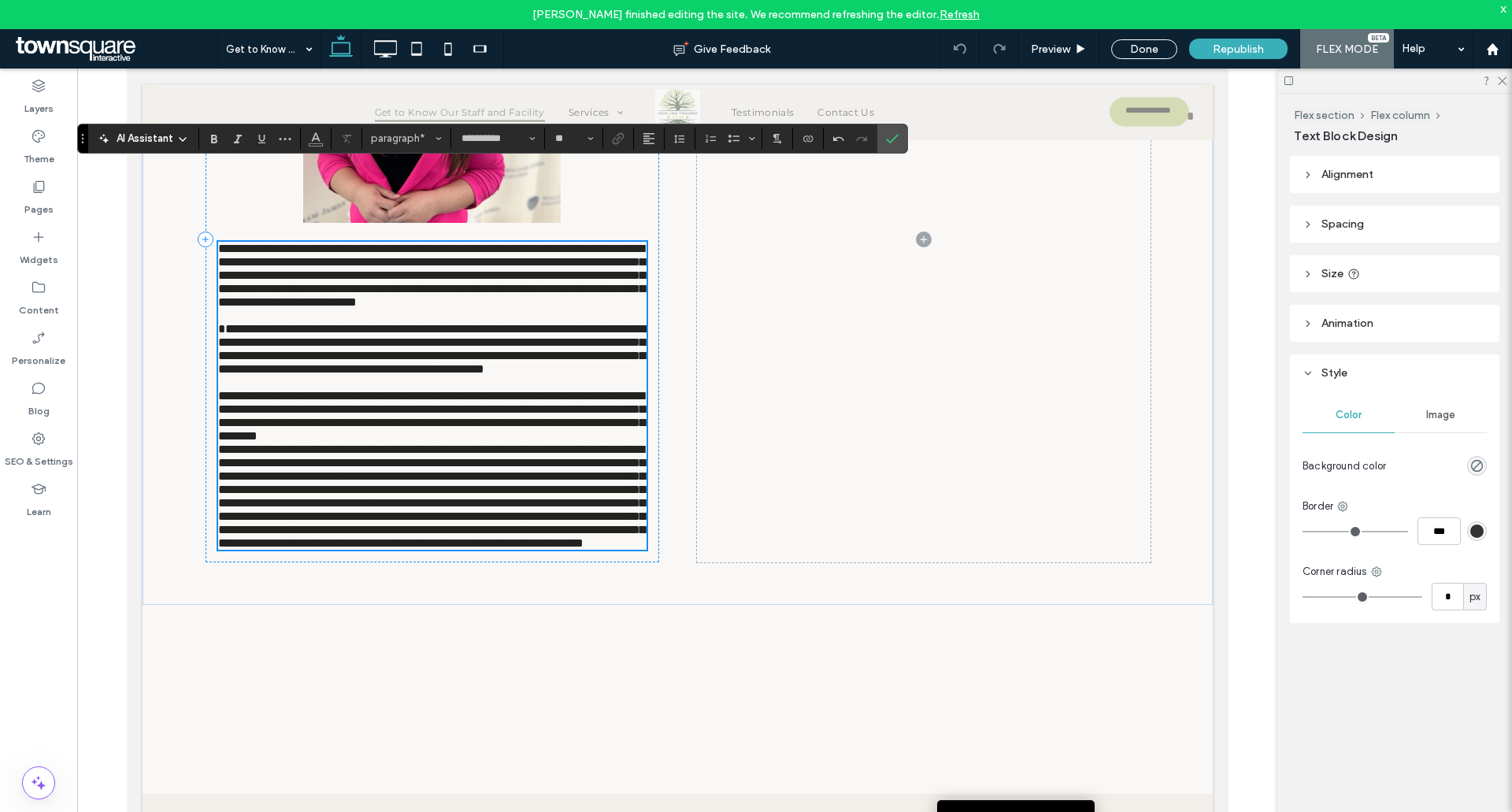
scroll to position [7095, 0]
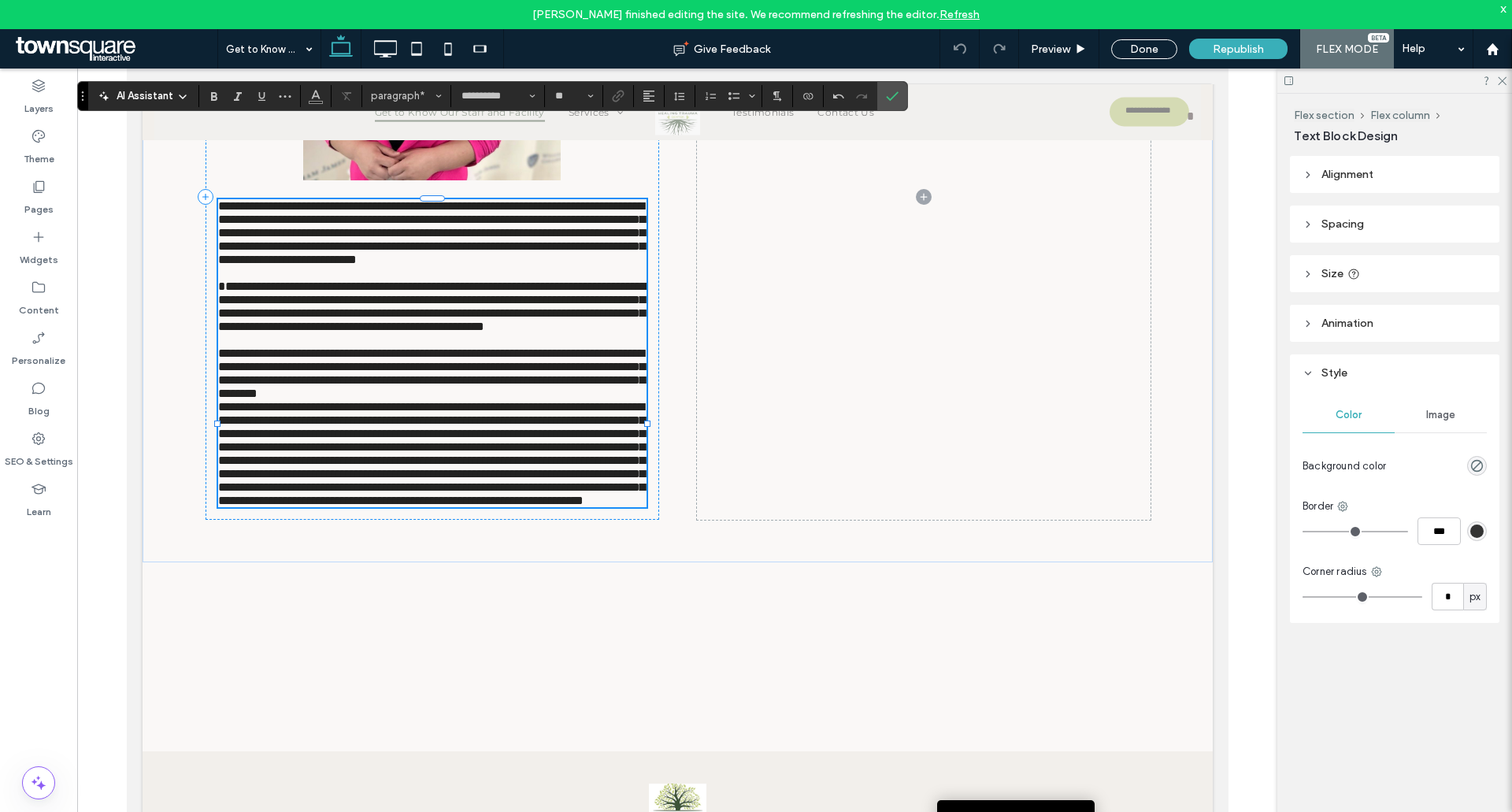
click at [434, 400] on p "**********" at bounding box center [431, 374] width 428 height 54
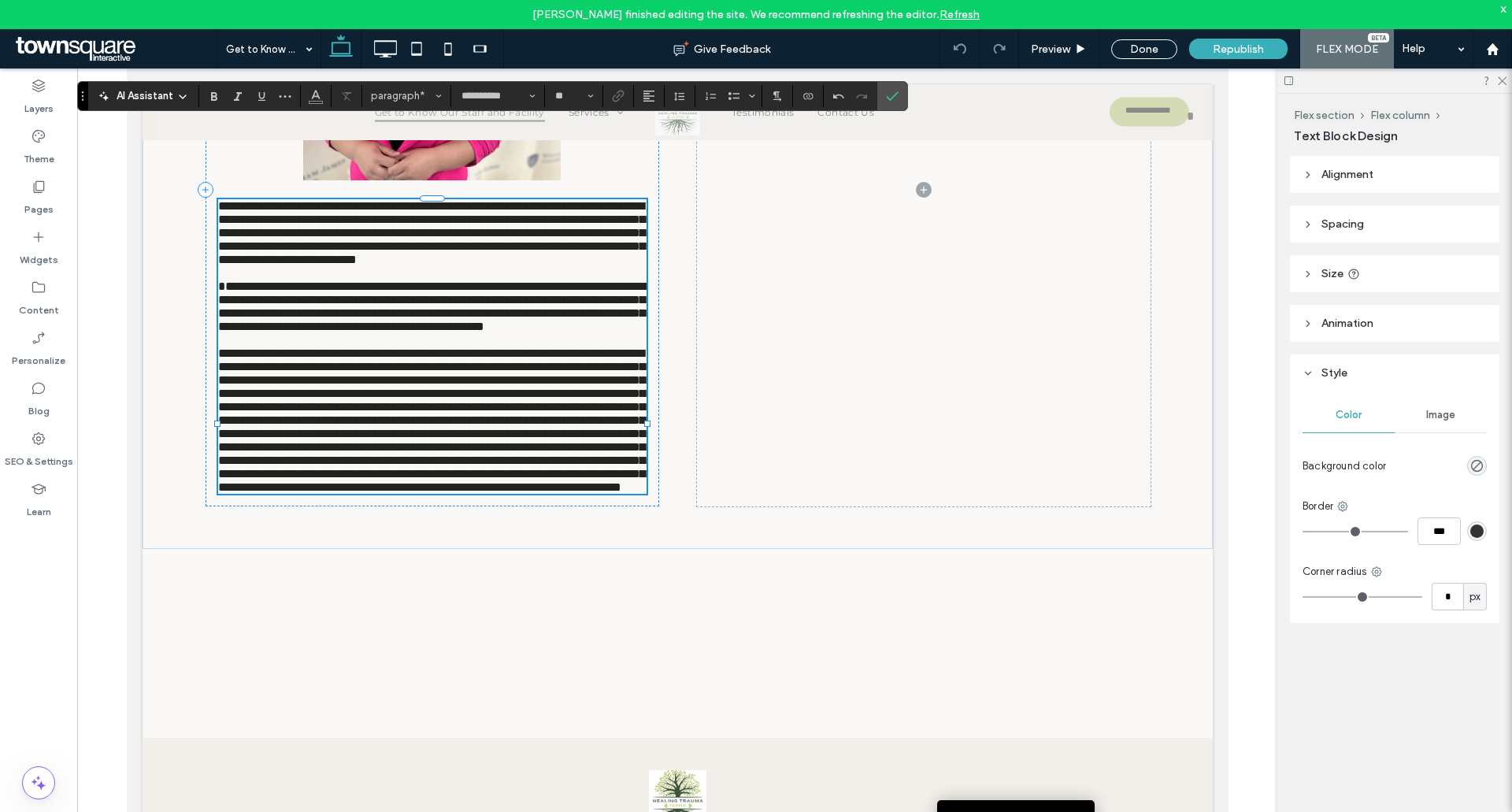
click at [401, 415] on span "**********" at bounding box center [430, 421] width 427 height 146
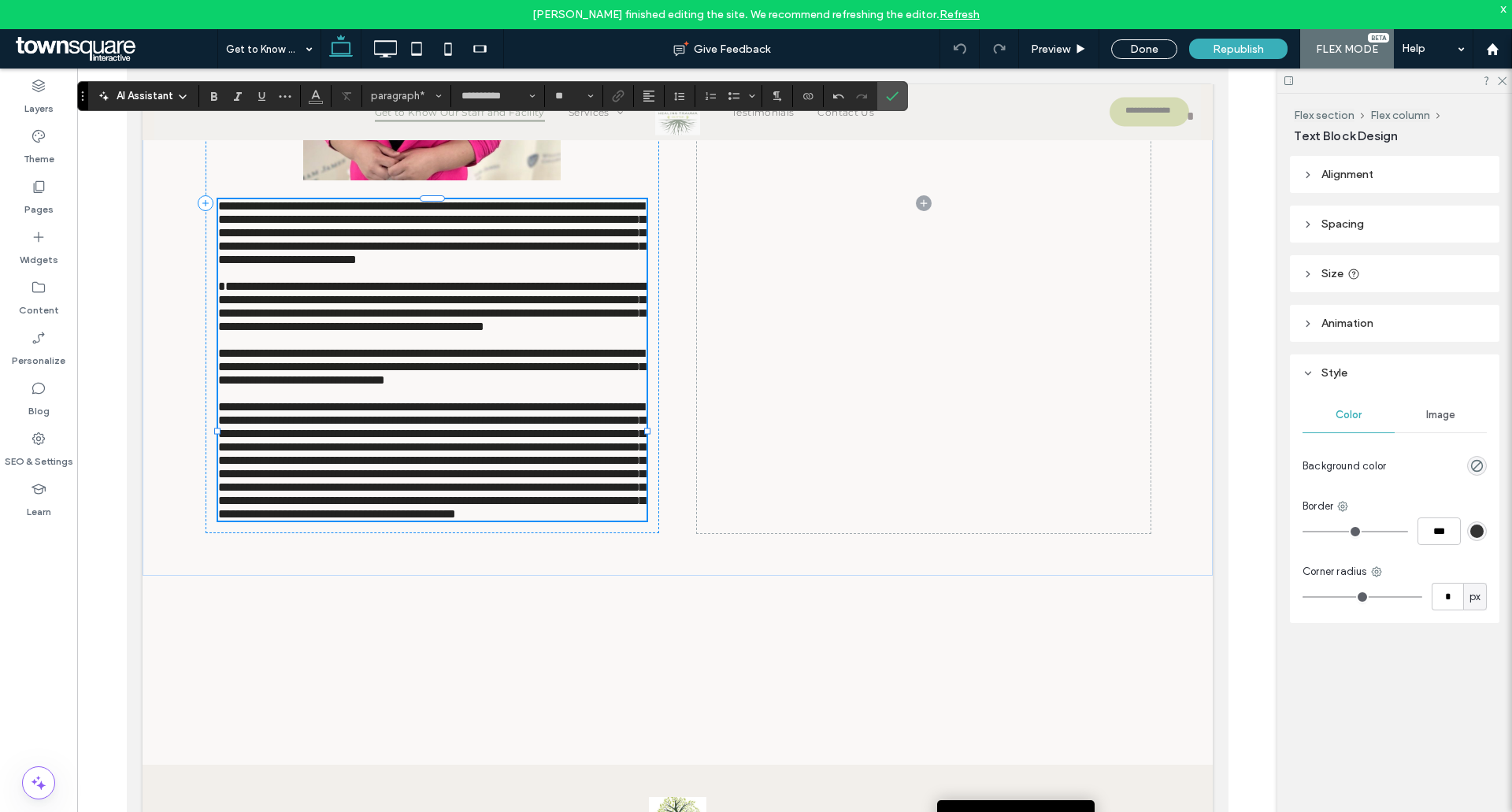
click at [367, 518] on span "**********" at bounding box center [430, 460] width 427 height 119
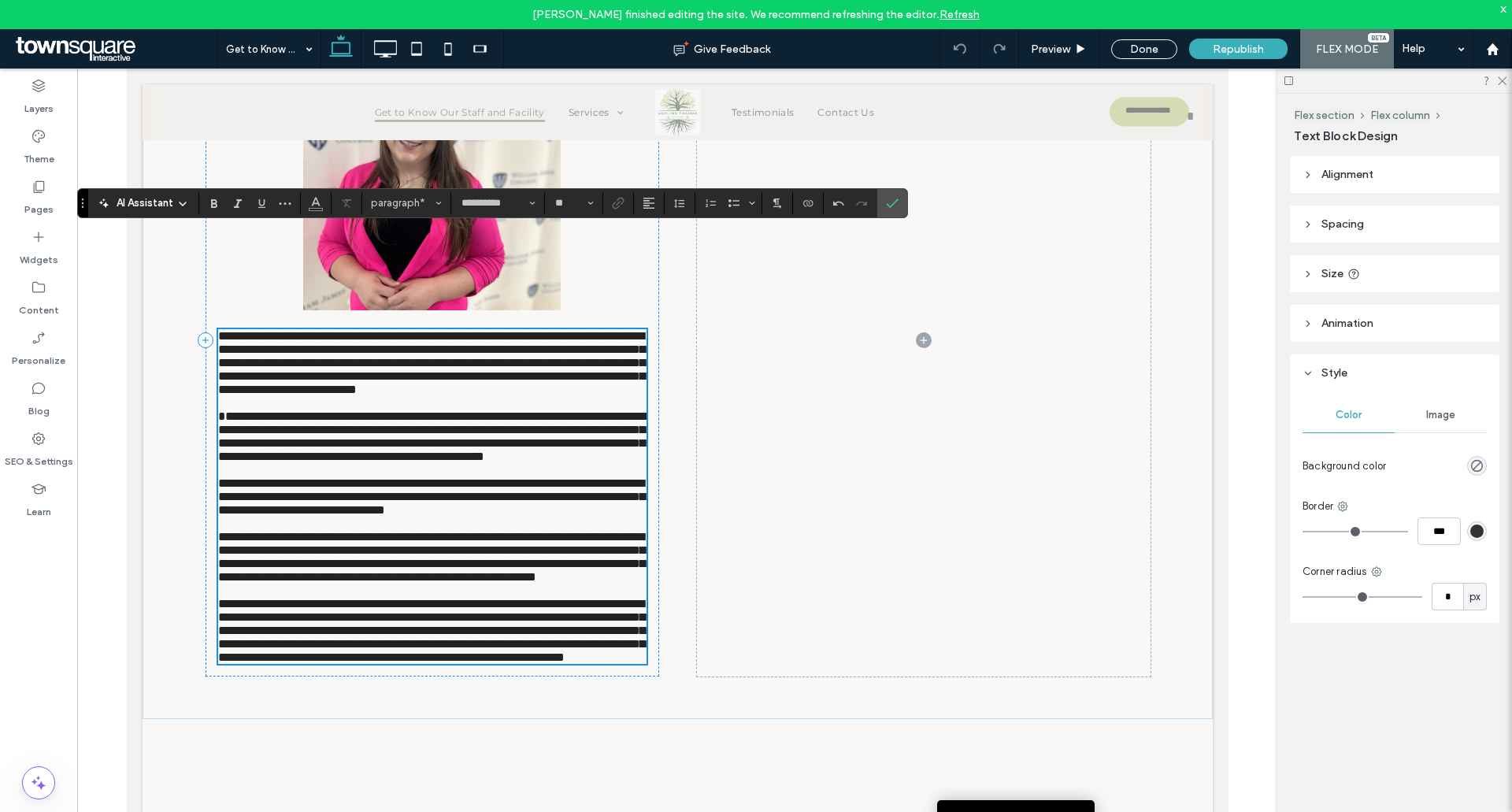
scroll to position [6937, 0]
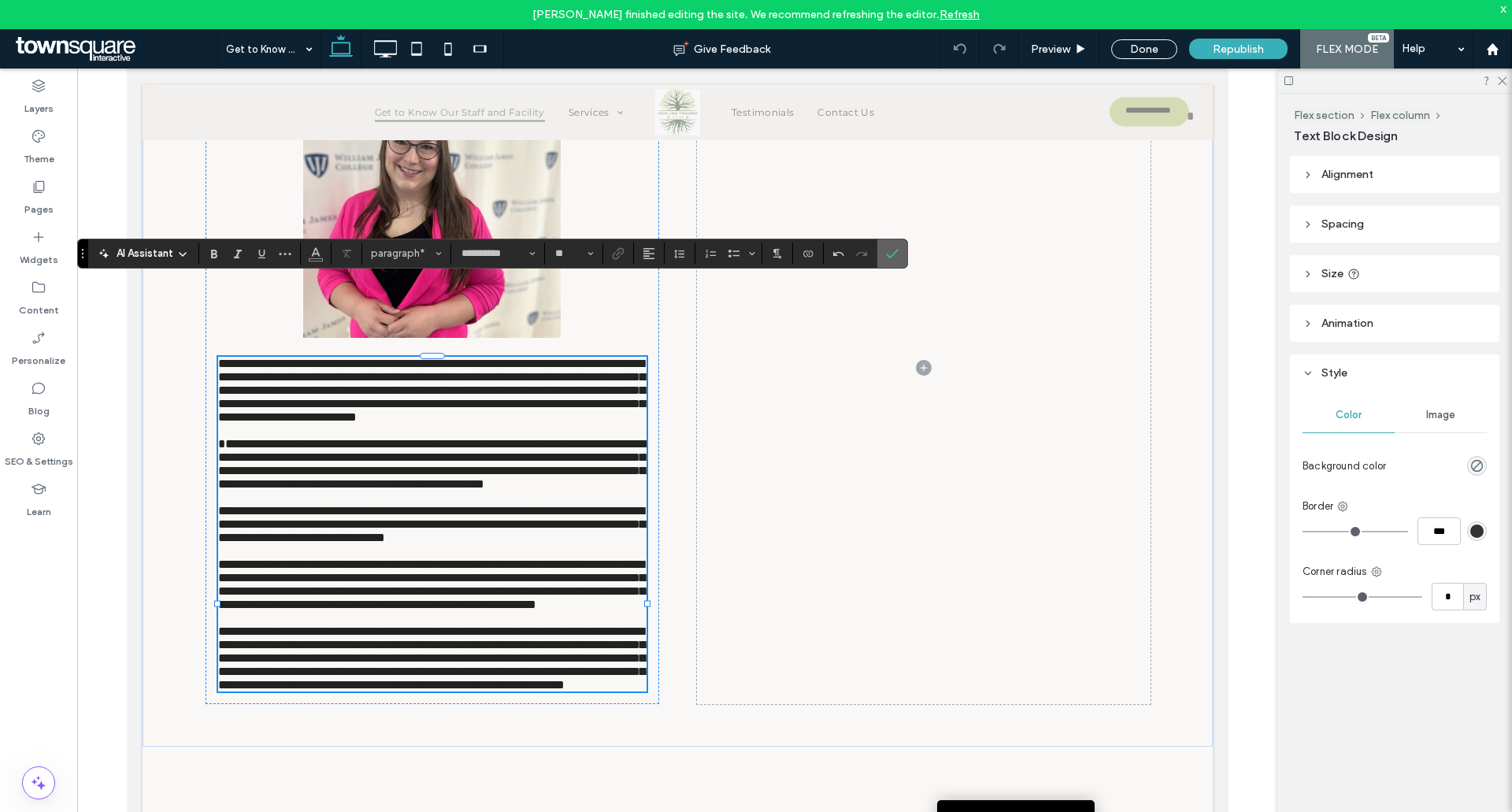
click at [882, 261] on label "Confirm" at bounding box center [893, 254] width 24 height 29
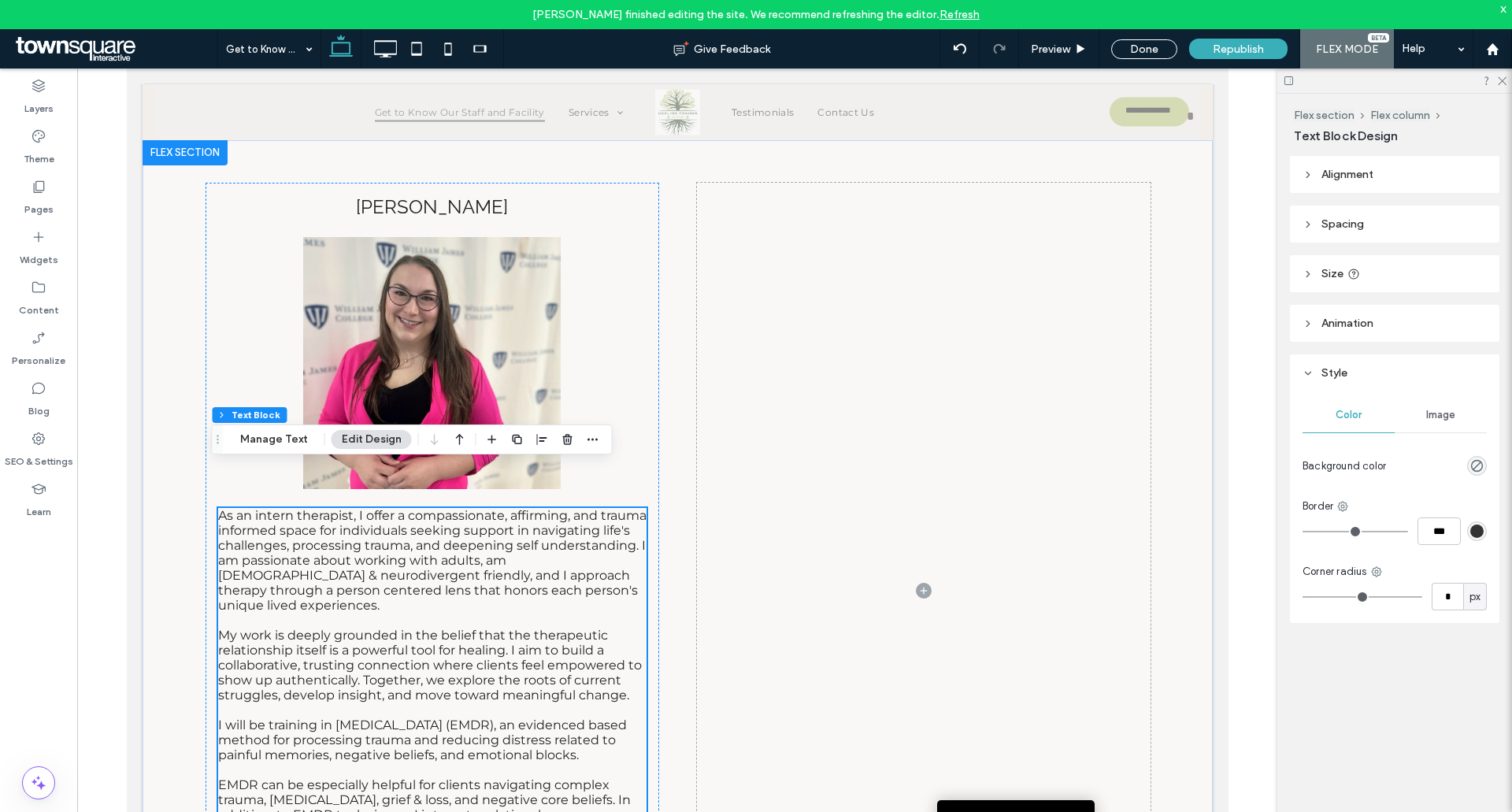
scroll to position [6780, 0]
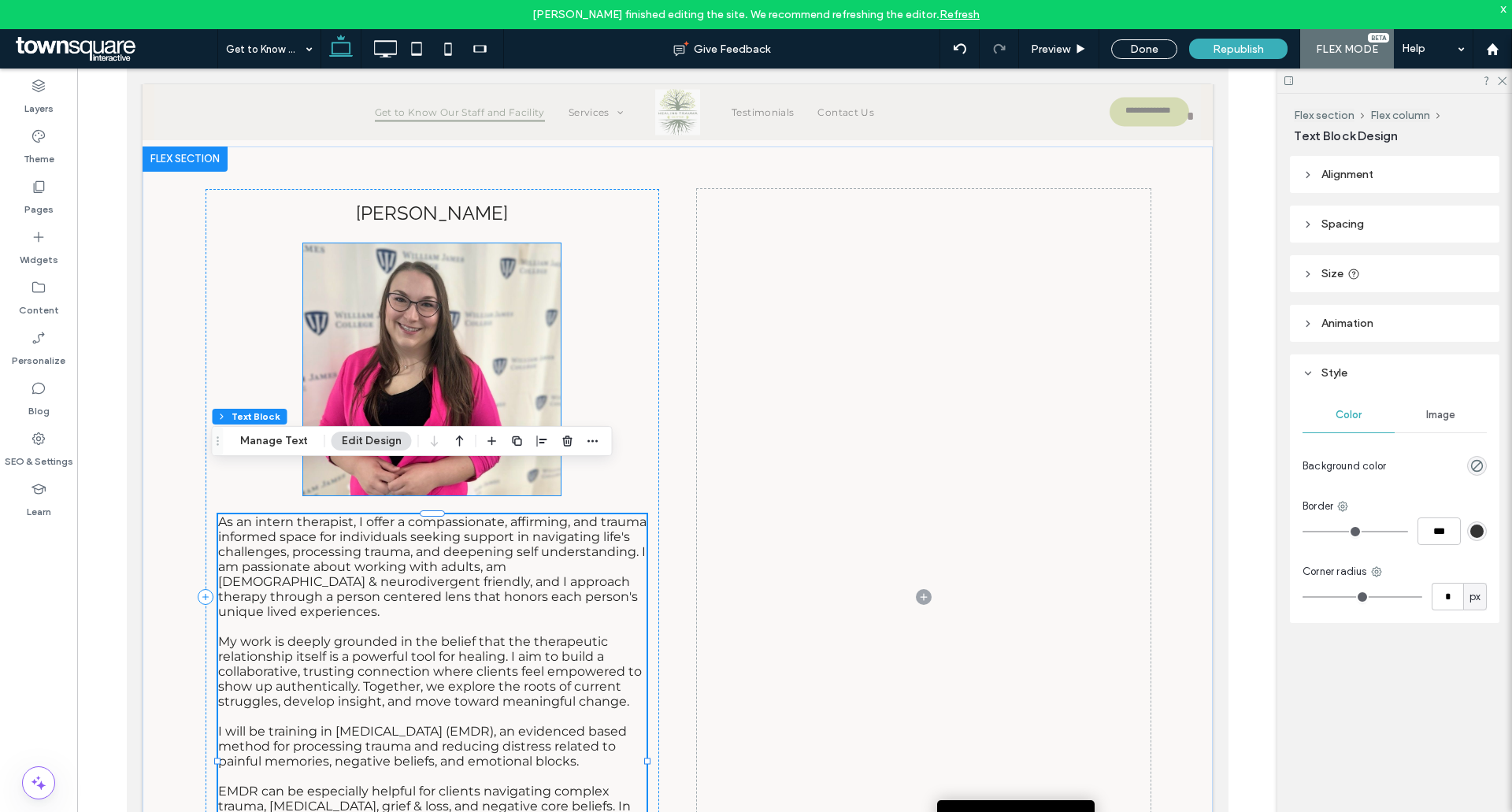
click at [358, 337] on img at bounding box center [432, 369] width 258 height 252
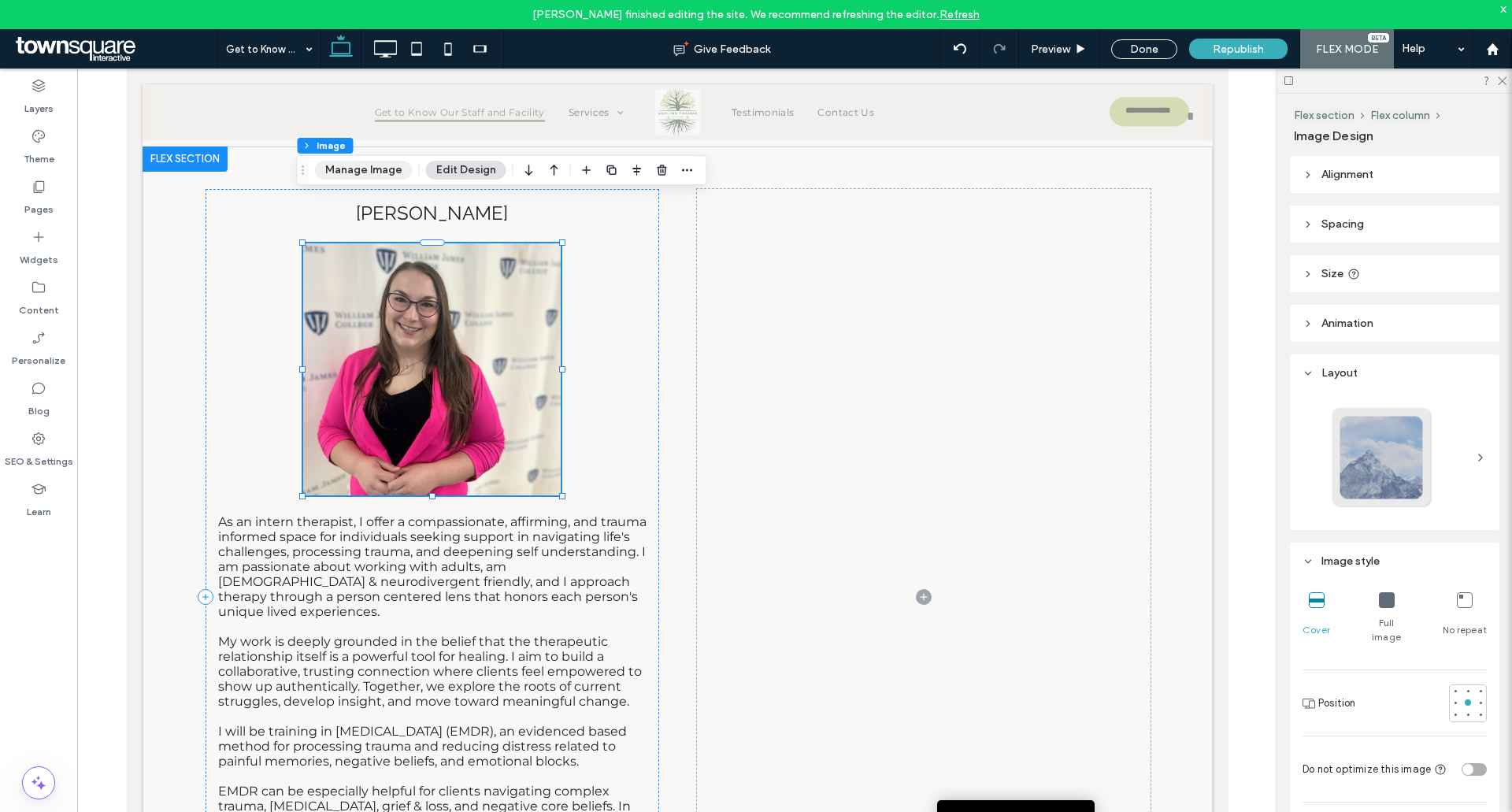
click at [352, 171] on button "Manage Image" at bounding box center [364, 170] width 97 height 19
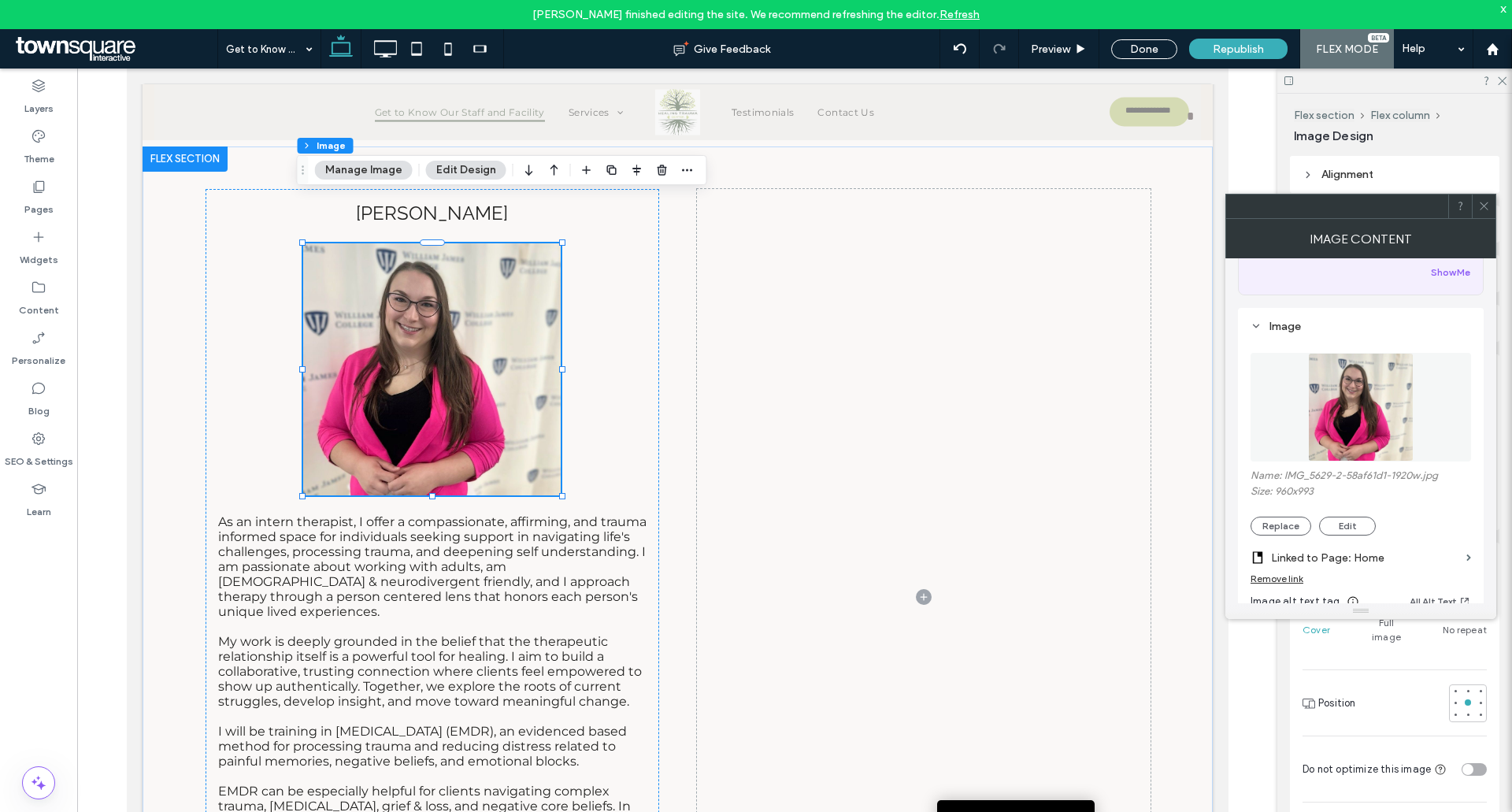
scroll to position [158, 0]
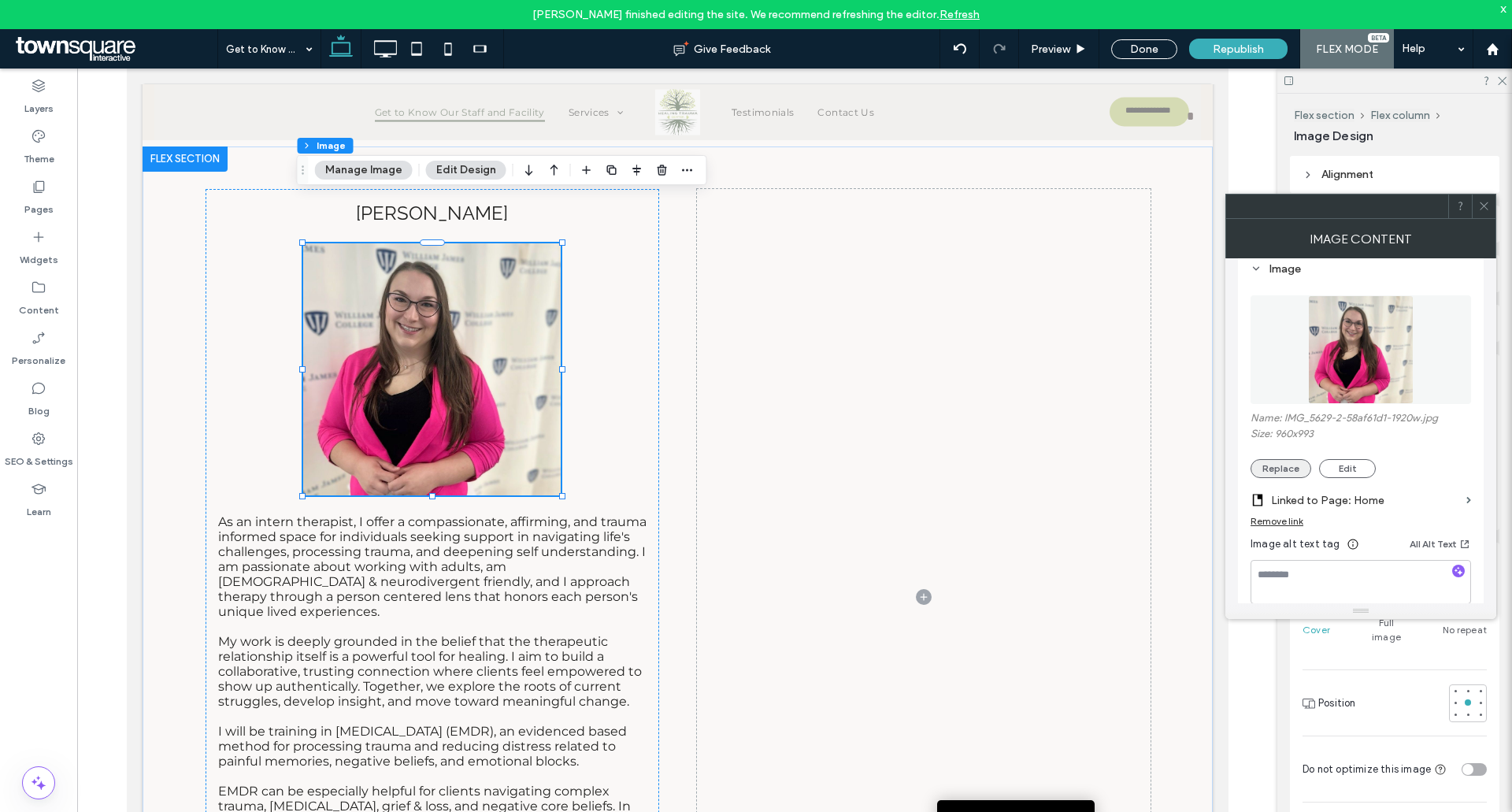
click at [1279, 467] on button "Replace" at bounding box center [1281, 469] width 61 height 19
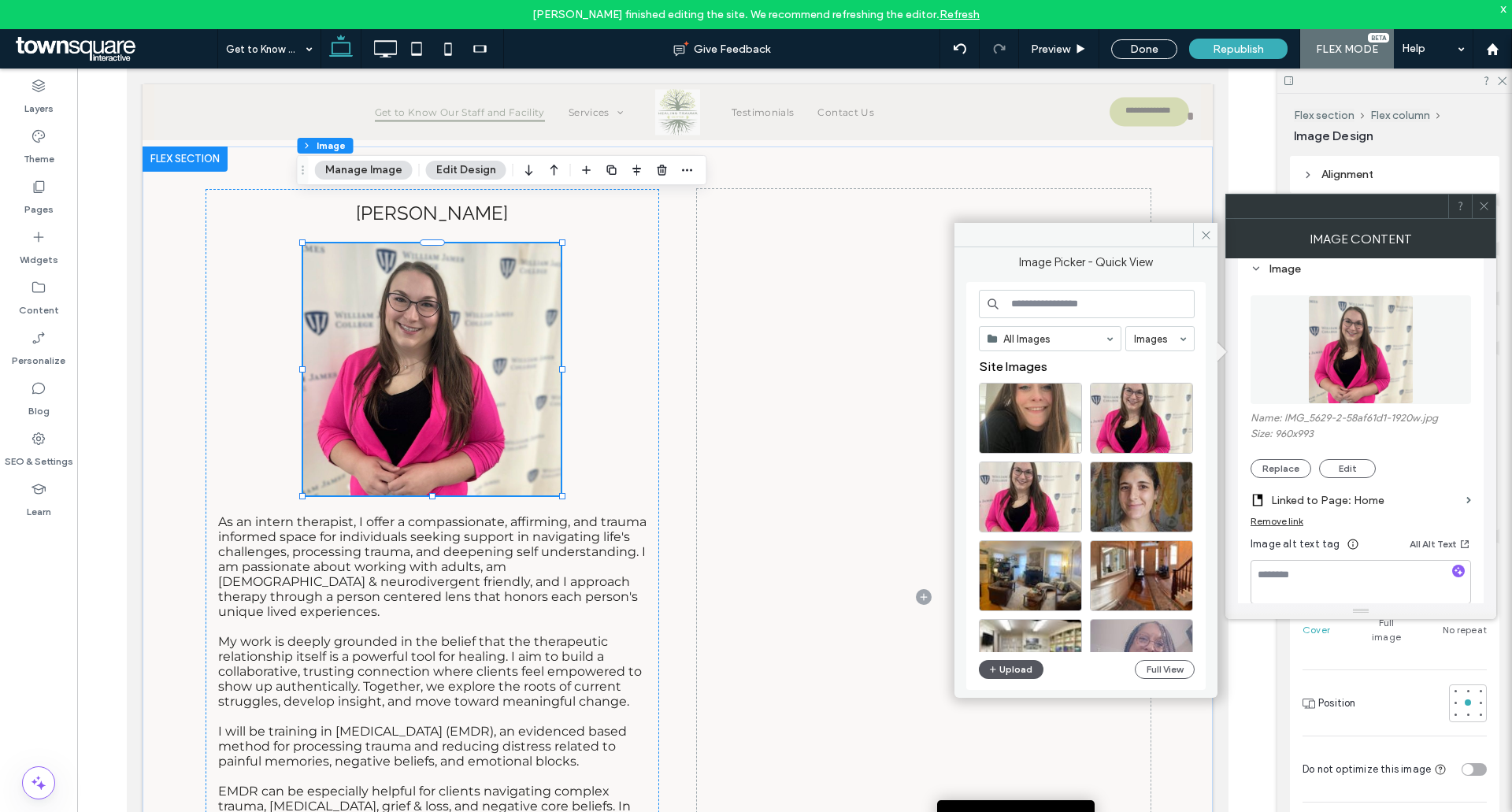
click at [998, 668] on span "button" at bounding box center [994, 669] width 11 height 17
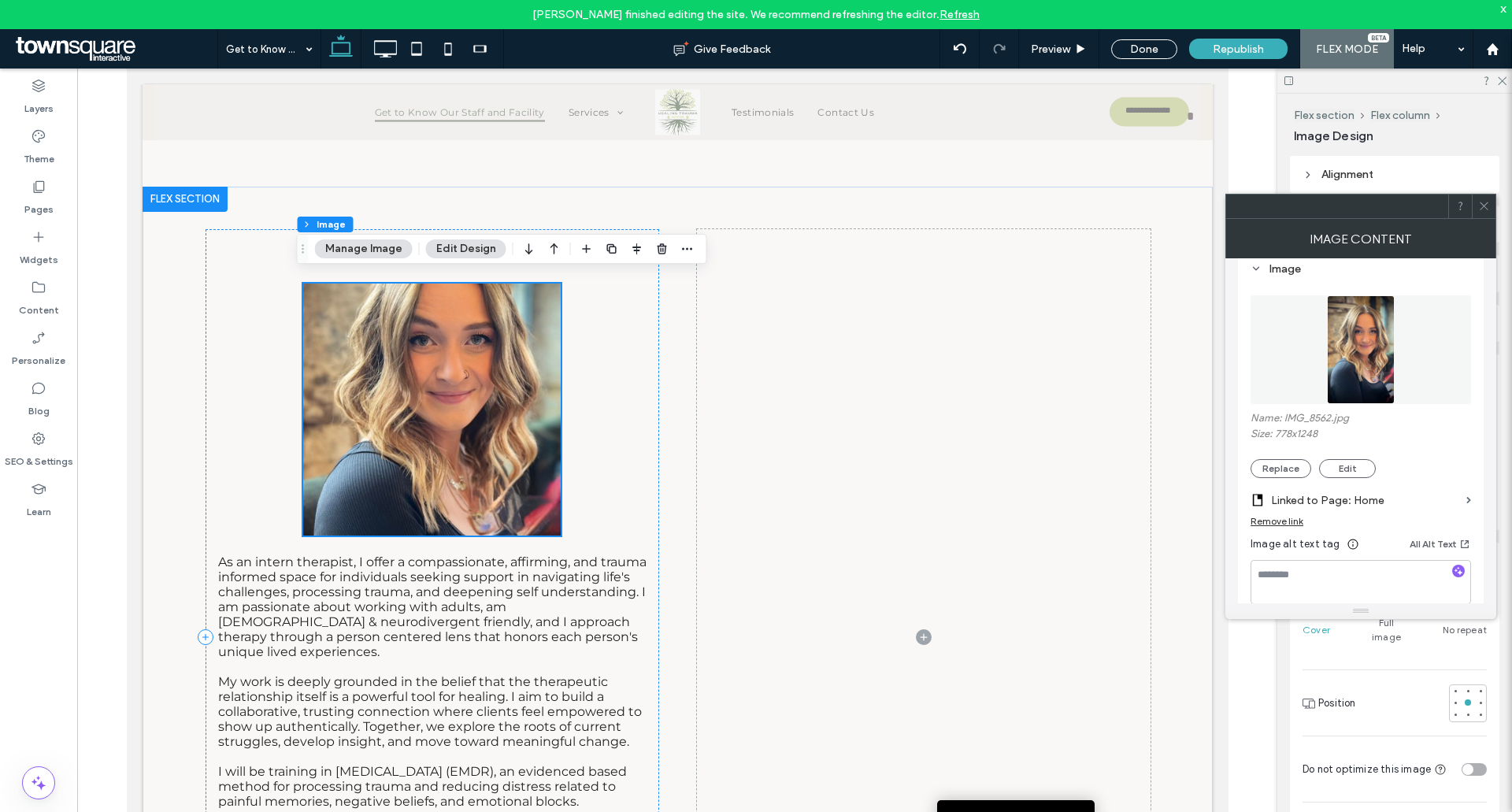
scroll to position [6700, 0]
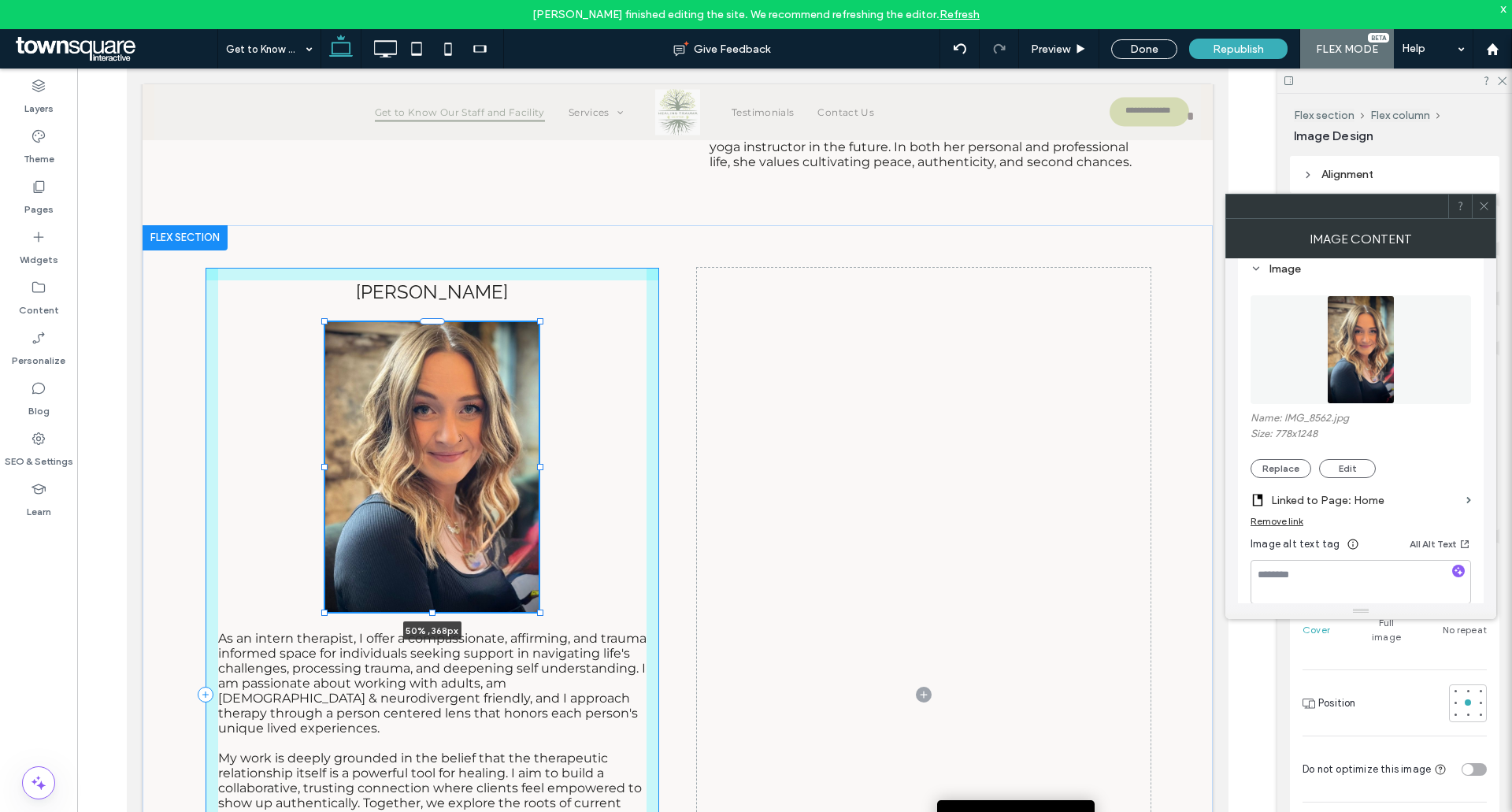
drag, startPoint x: 556, startPoint y: 273, endPoint x: 534, endPoint y: 254, distance: 29.1
click at [534, 254] on div "Erika 50% , 368px As an intern therapist, I offer a compassionate, affirming, a…" at bounding box center [677, 695] width 945 height 940
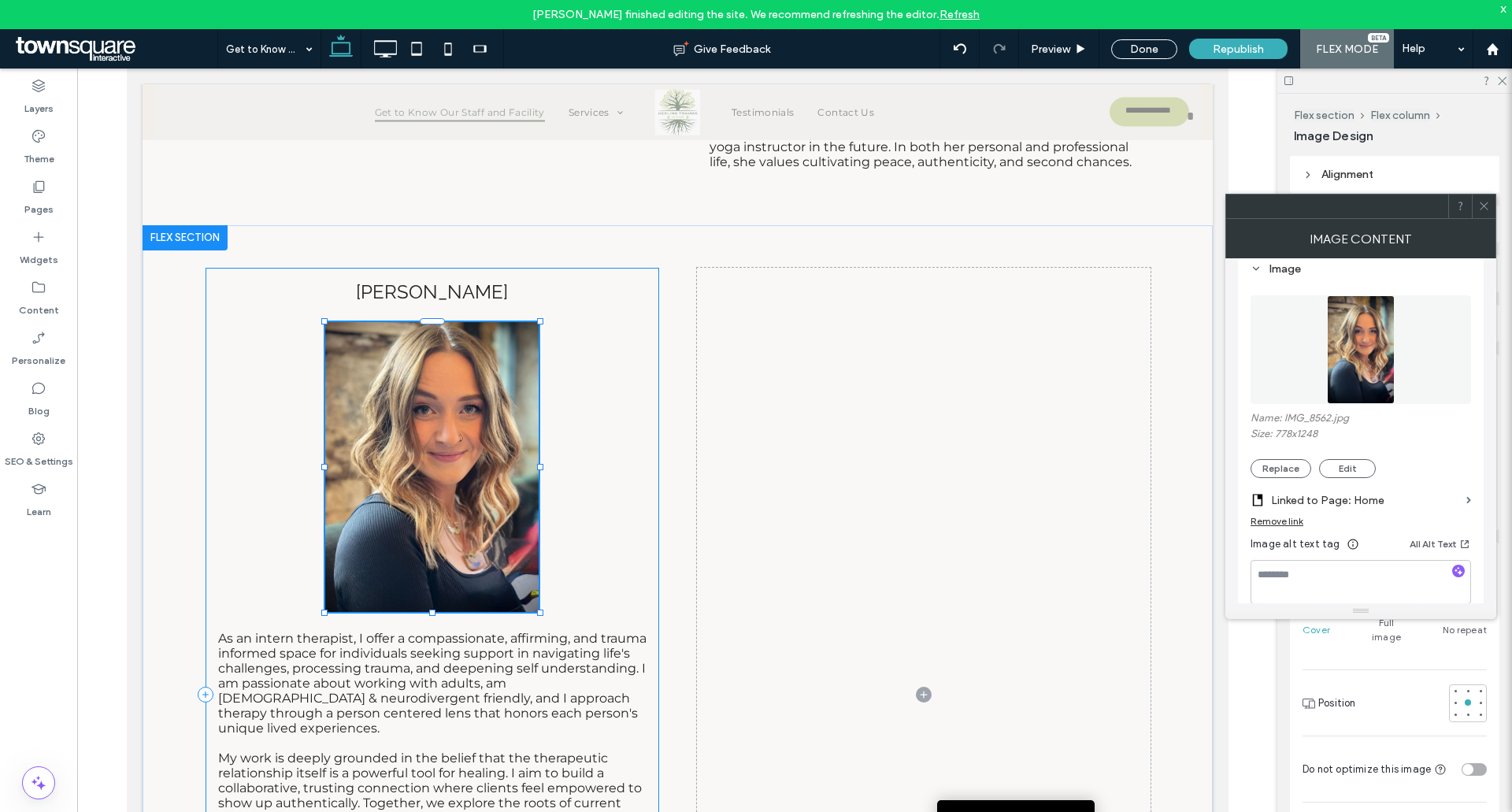
type input "**"
type input "***"
click at [1491, 198] on div at bounding box center [1484, 207] width 24 height 24
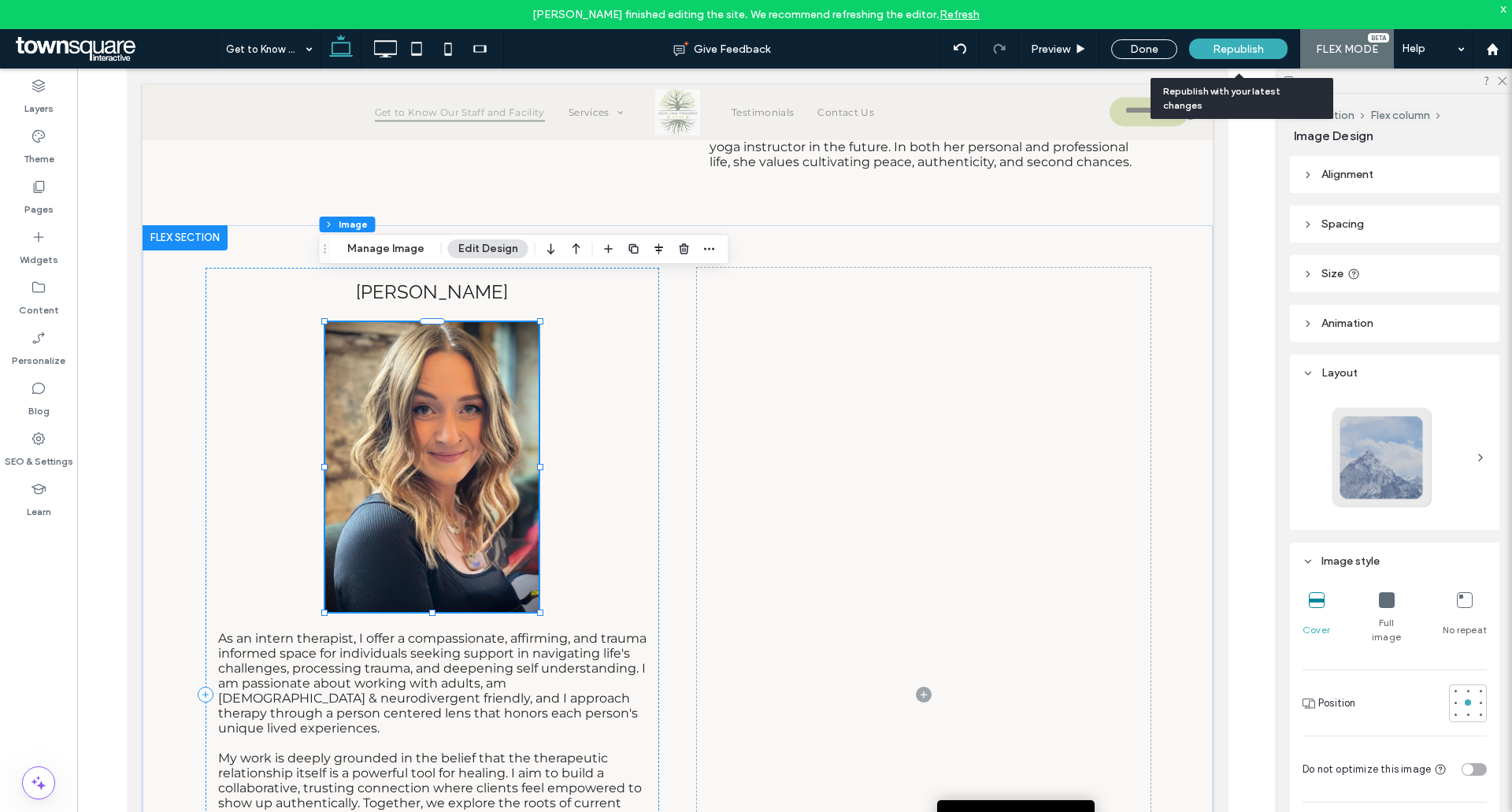
click at [1254, 56] on div "Republish" at bounding box center [1239, 49] width 98 height 21
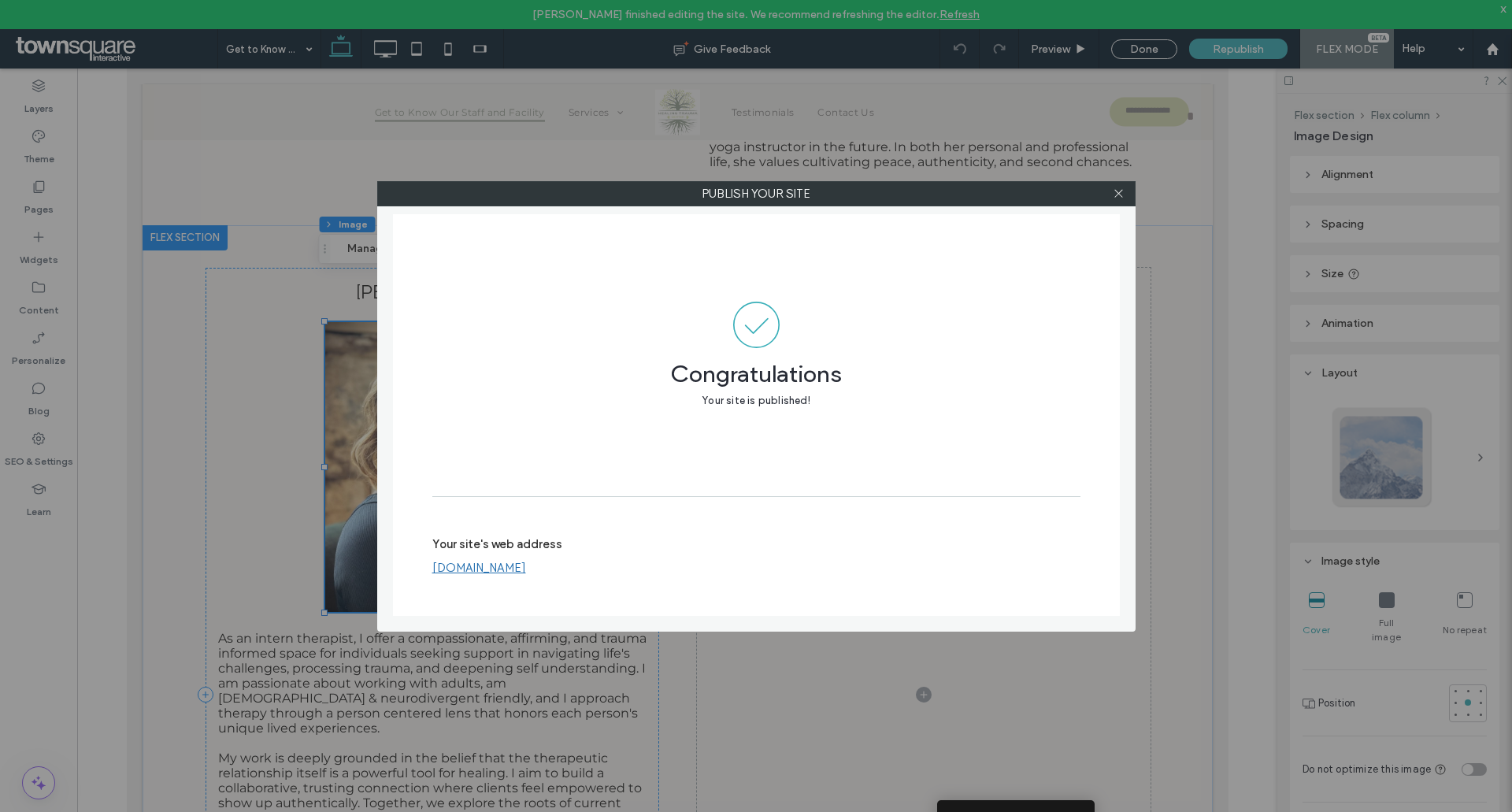
click at [1125, 194] on div at bounding box center [1119, 194] width 24 height 24
click at [1119, 195] on icon at bounding box center [1118, 193] width 12 height 12
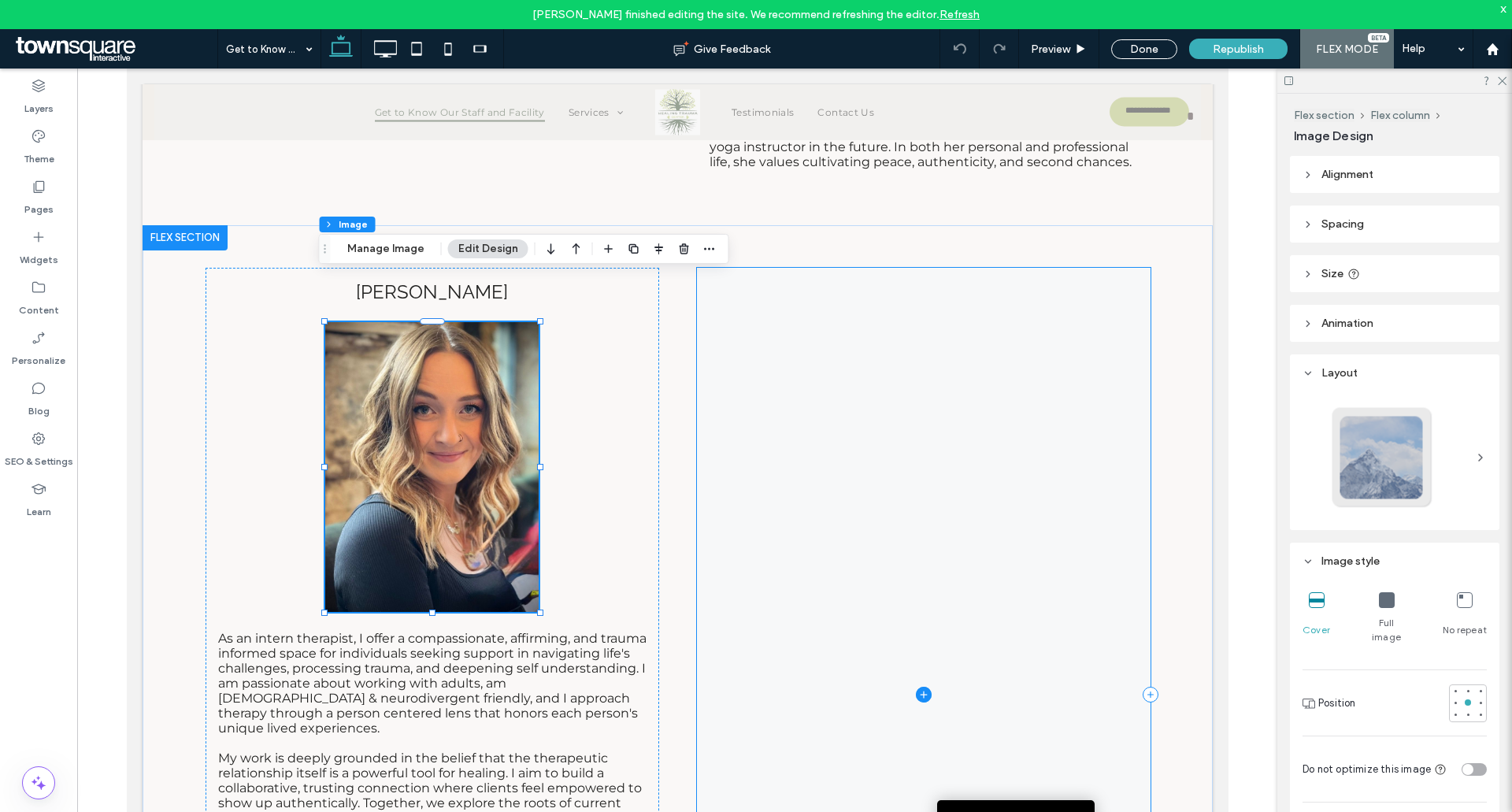
click at [750, 433] on span at bounding box center [923, 695] width 454 height 855
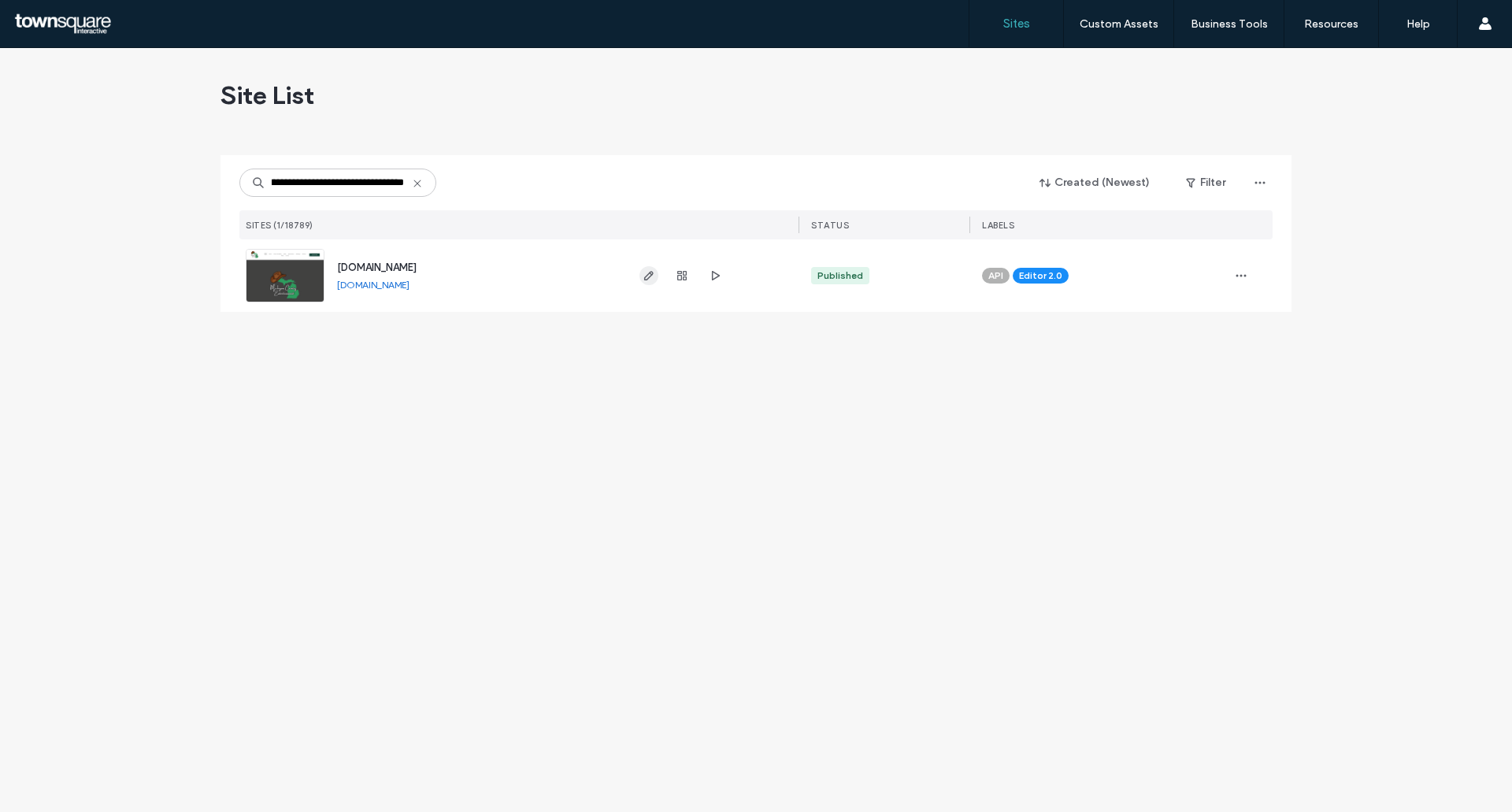
click at [644, 276] on icon "button" at bounding box center [649, 276] width 13 height 13
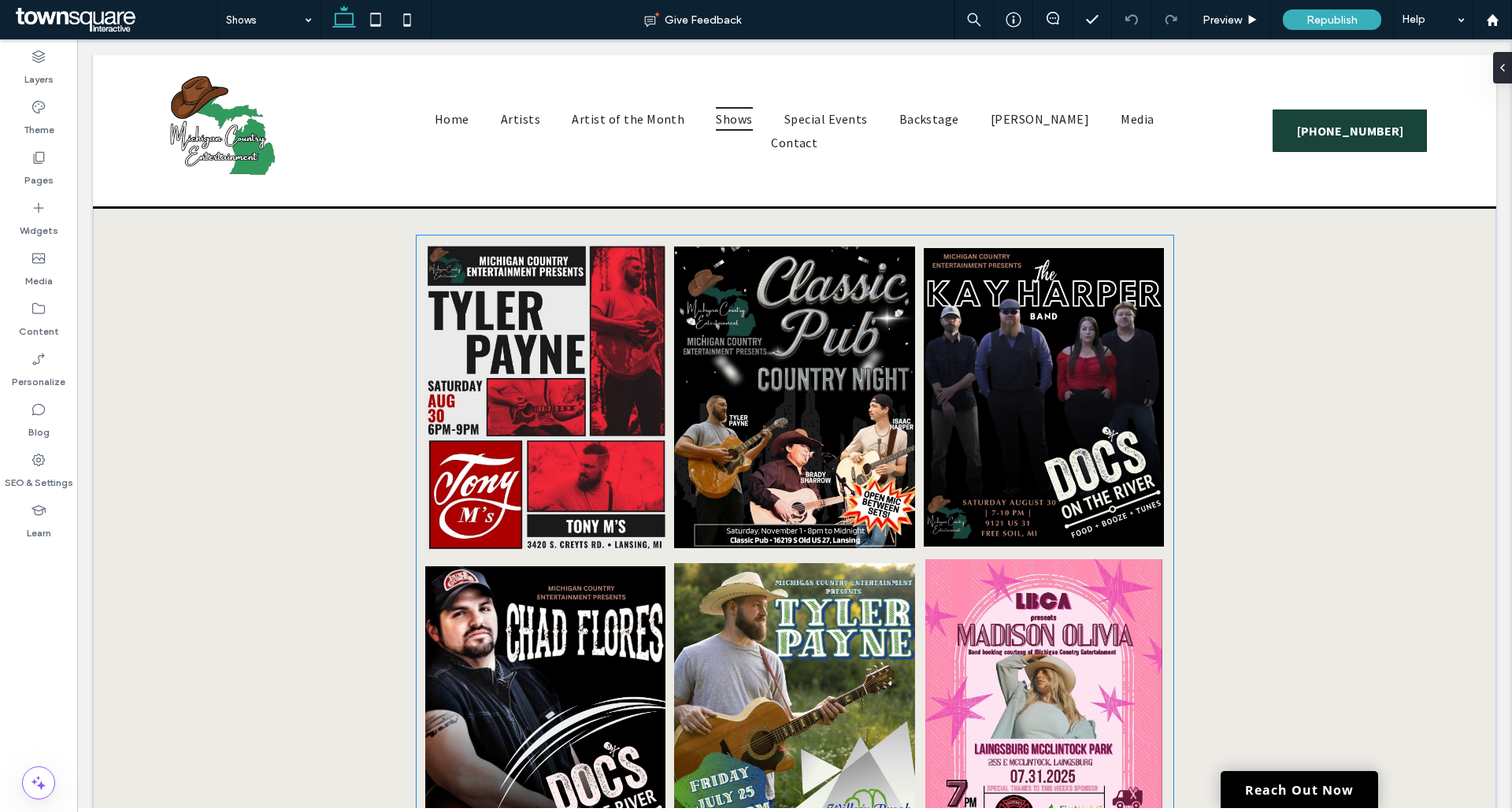
click at [554, 410] on link at bounding box center [545, 397] width 255 height 325
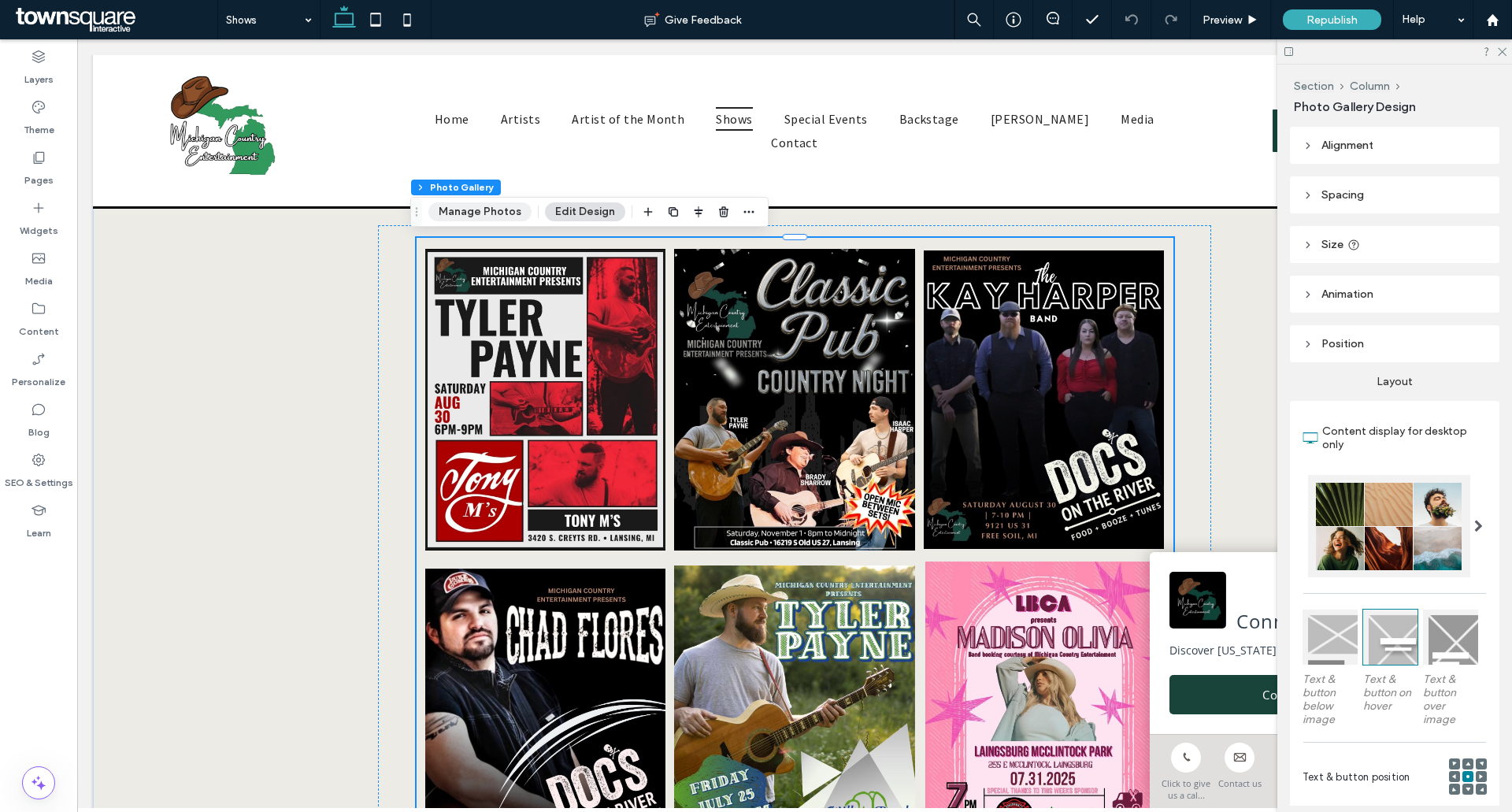
drag, startPoint x: 487, startPoint y: 213, endPoint x: 902, endPoint y: 301, distance: 424.2
click at [487, 213] on button "Manage Photos" at bounding box center [480, 212] width 103 height 19
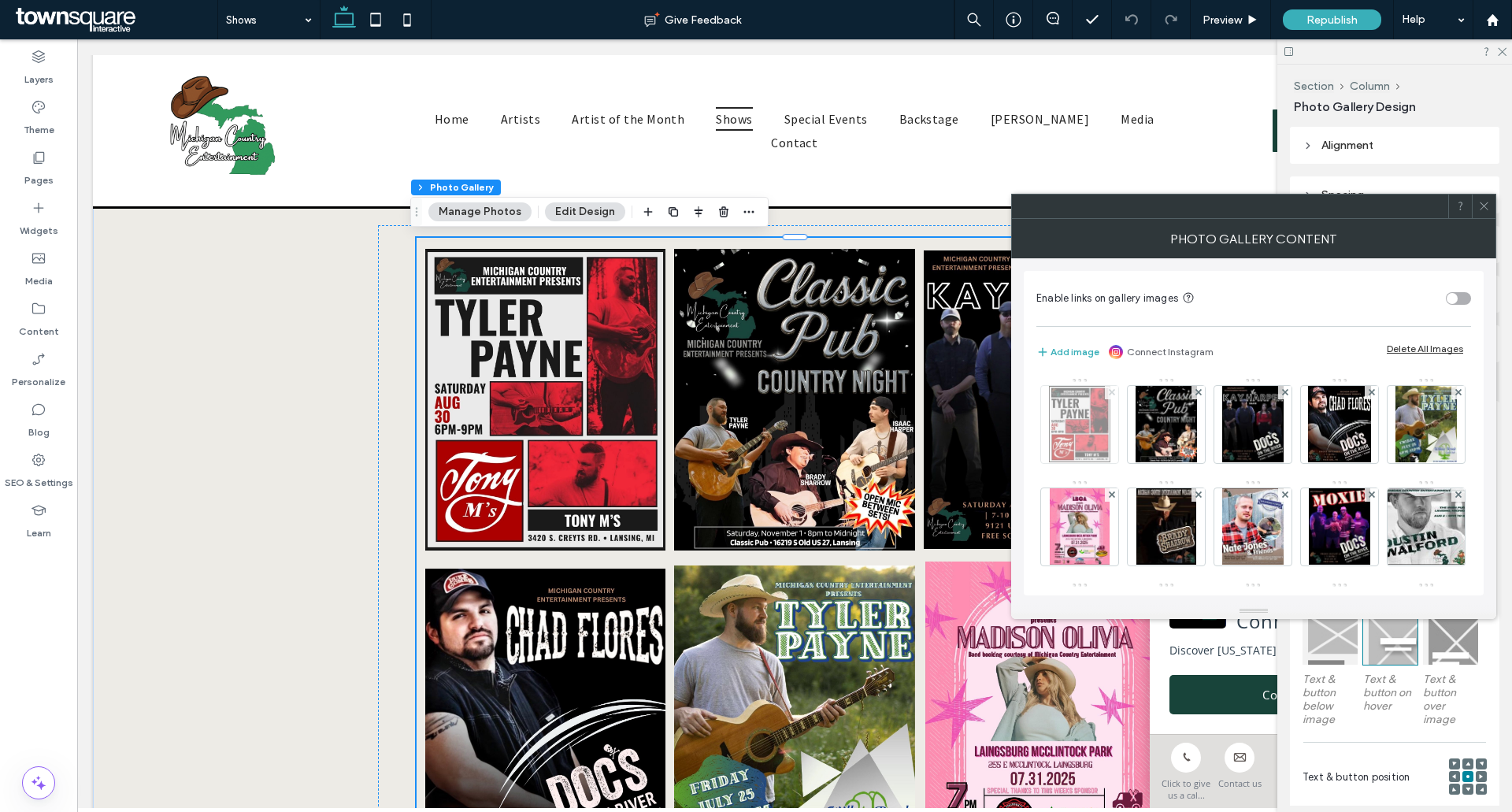
click at [1110, 391] on use at bounding box center [1111, 392] width 6 height 6
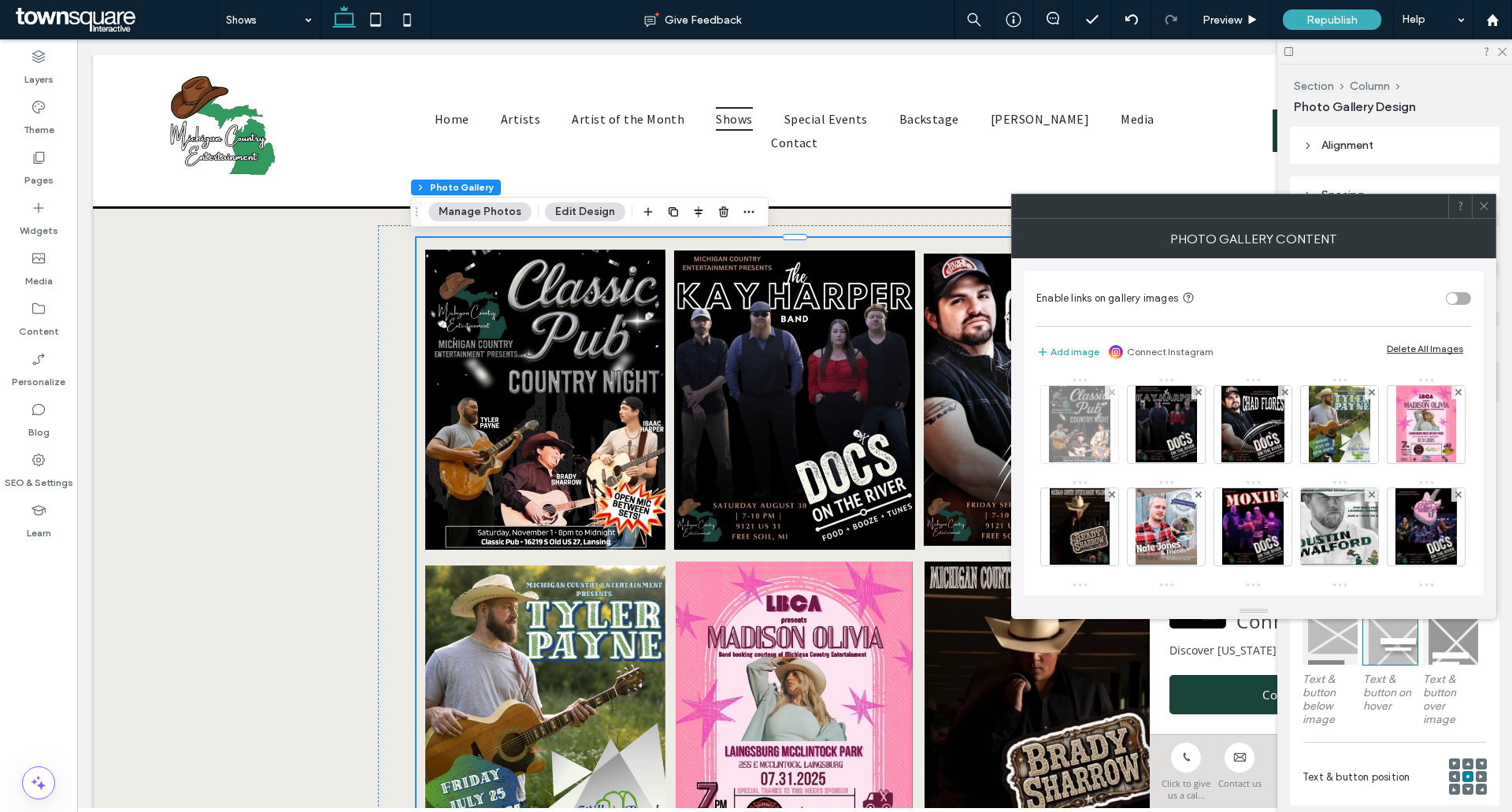
click at [1106, 392] on div at bounding box center [1111, 392] width 13 height 13
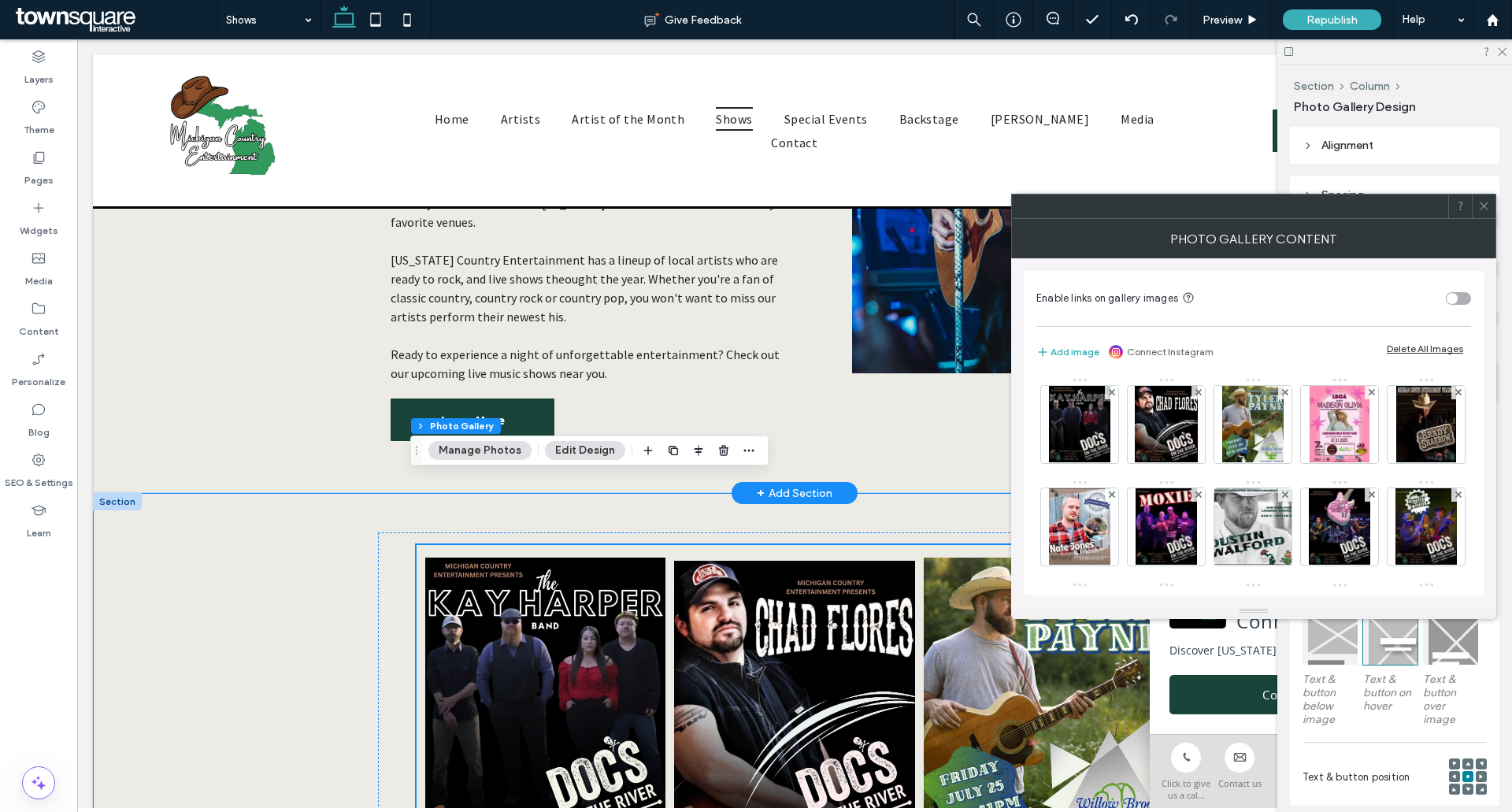
scroll to position [394, 0]
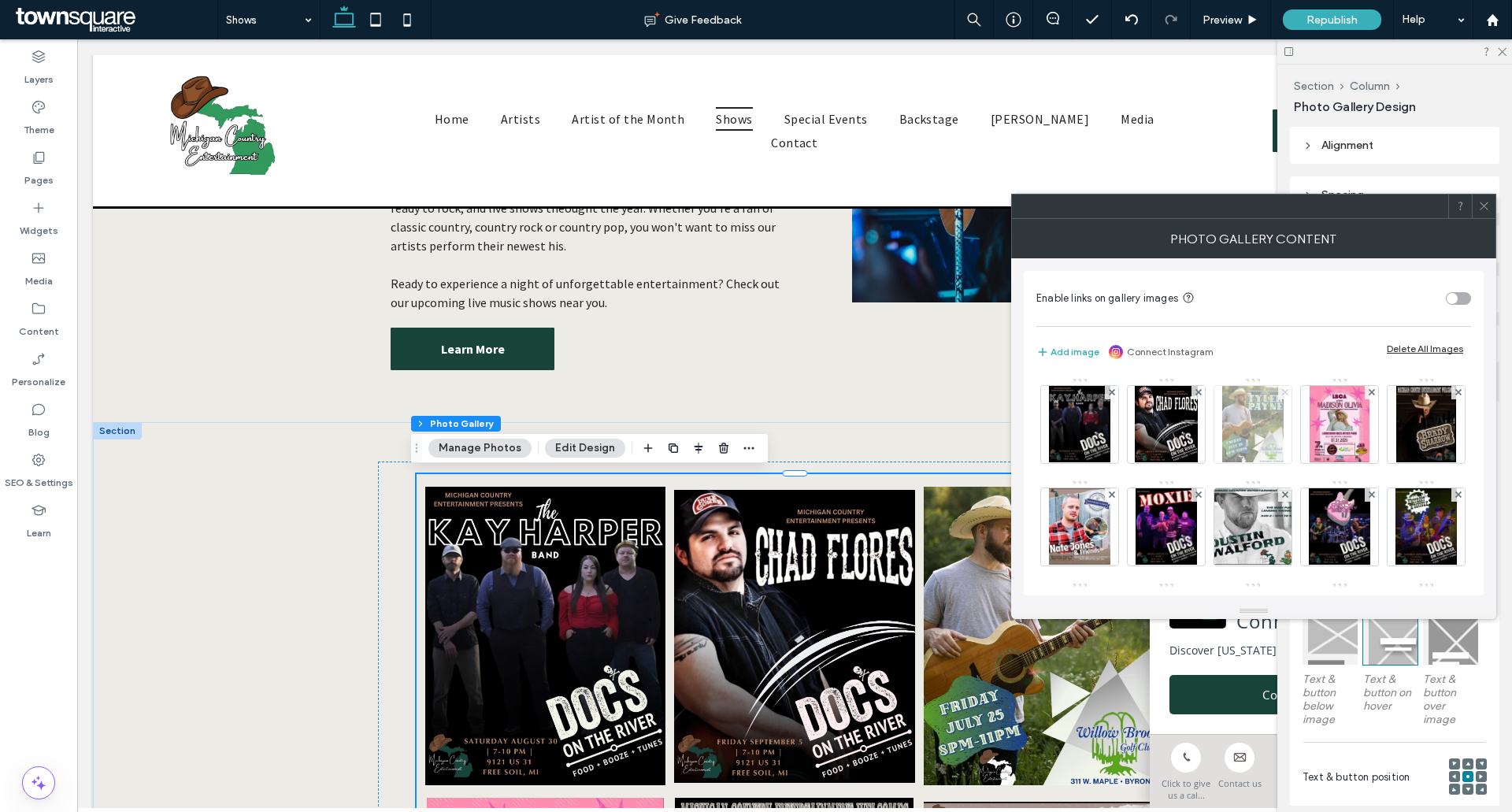
click at [1283, 390] on use at bounding box center [1285, 392] width 6 height 6
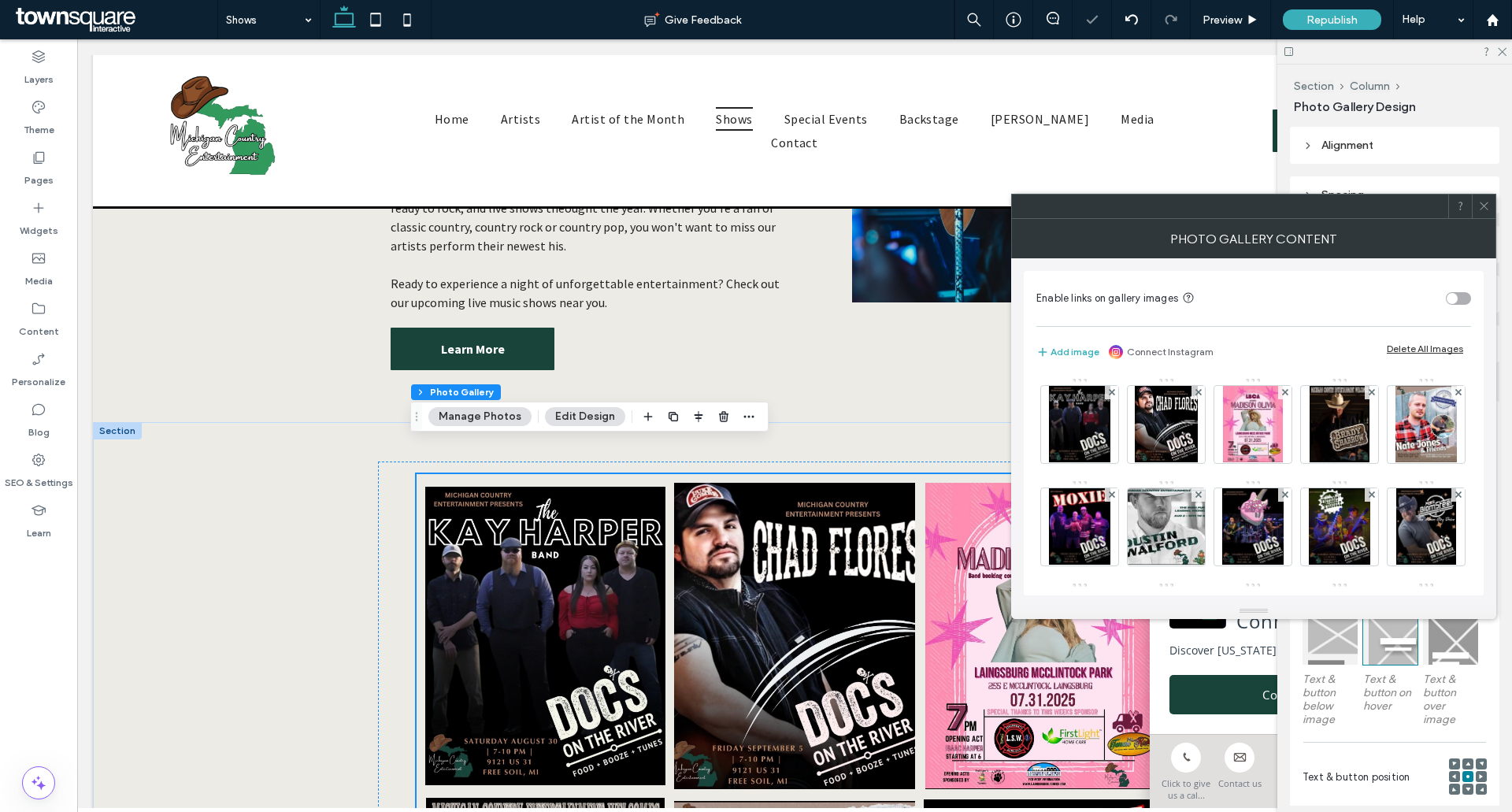
scroll to position [551, 0]
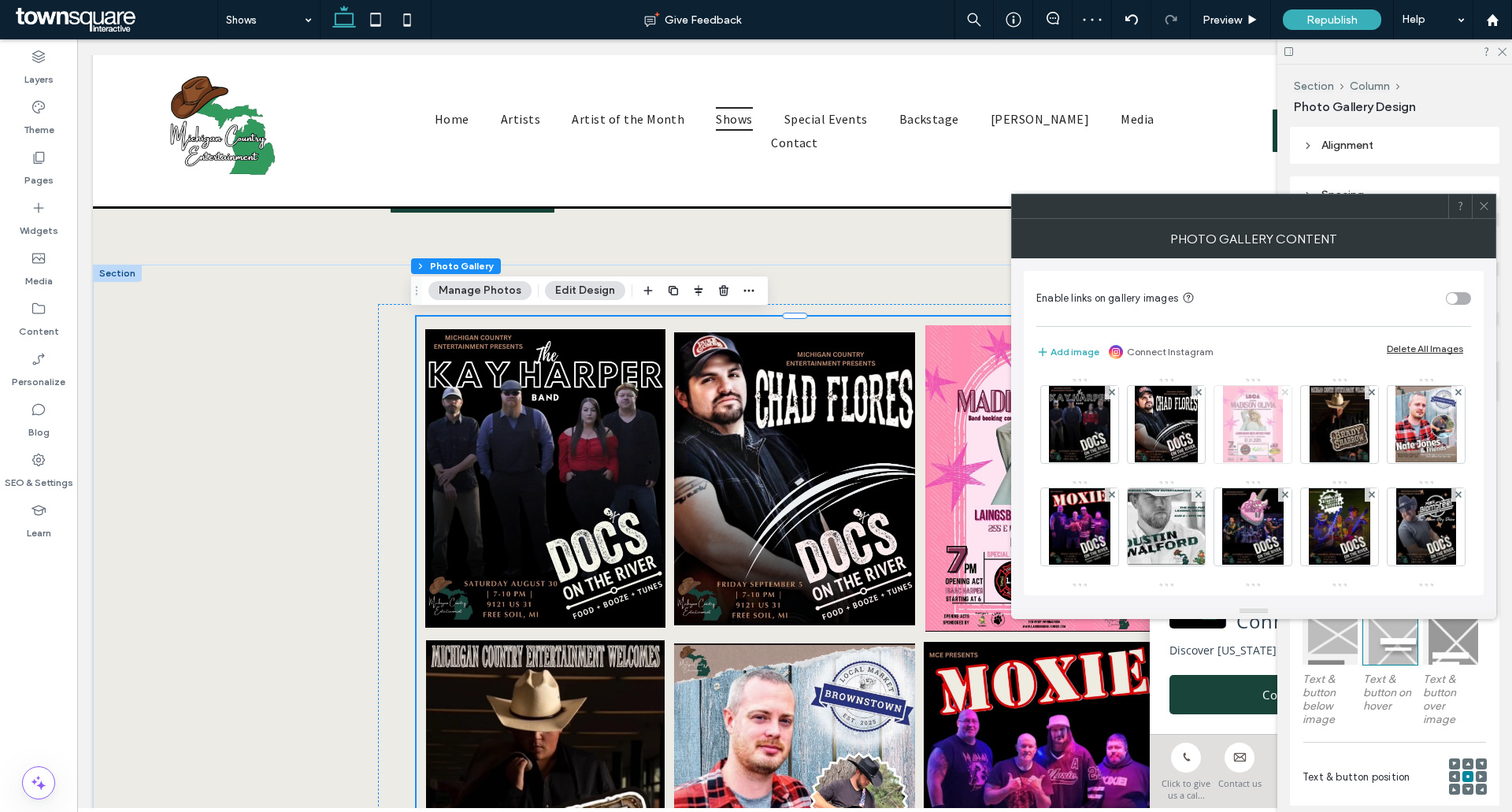
click at [1287, 391] on use at bounding box center [1285, 392] width 6 height 6
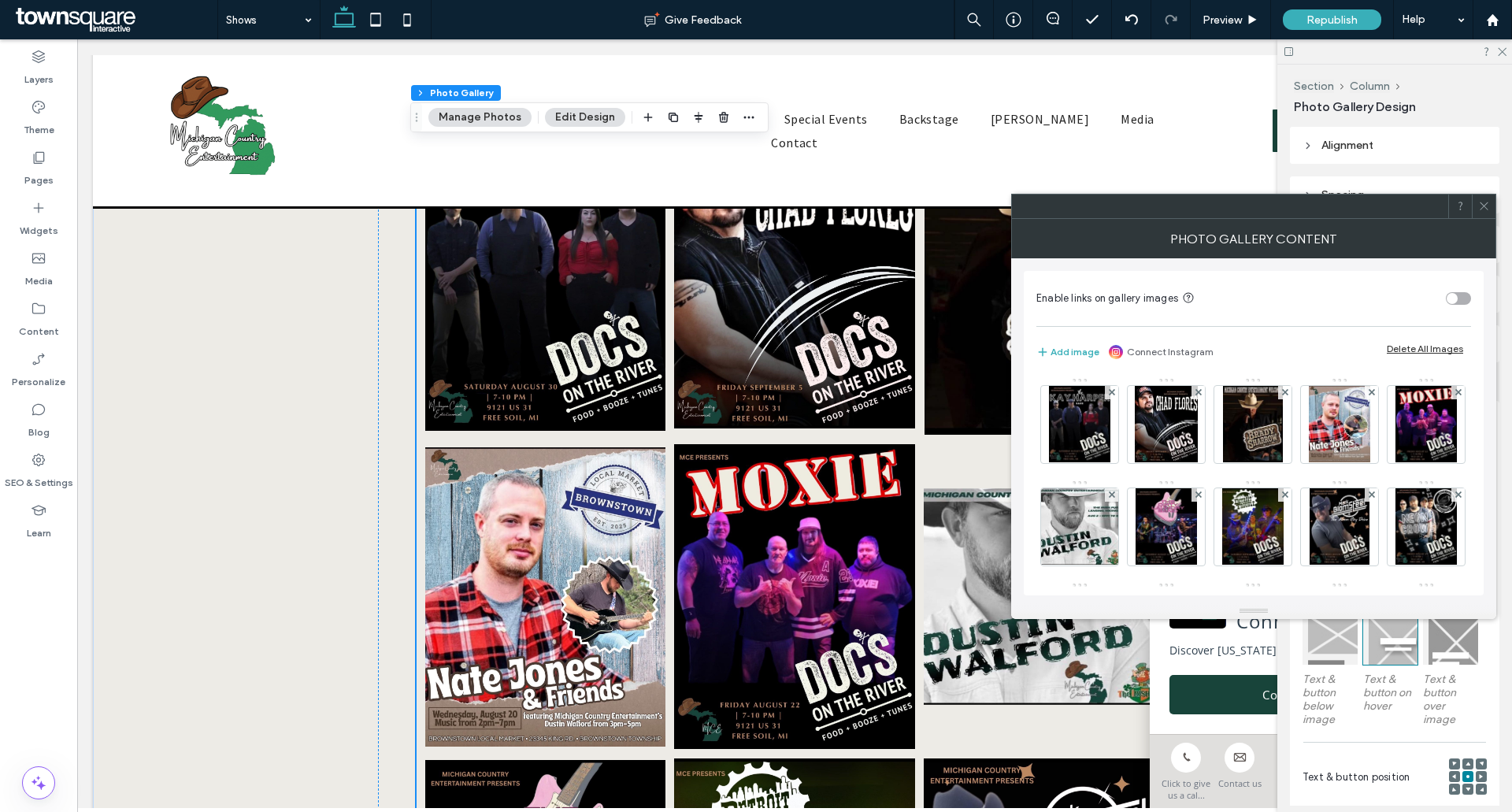
scroll to position [788, 0]
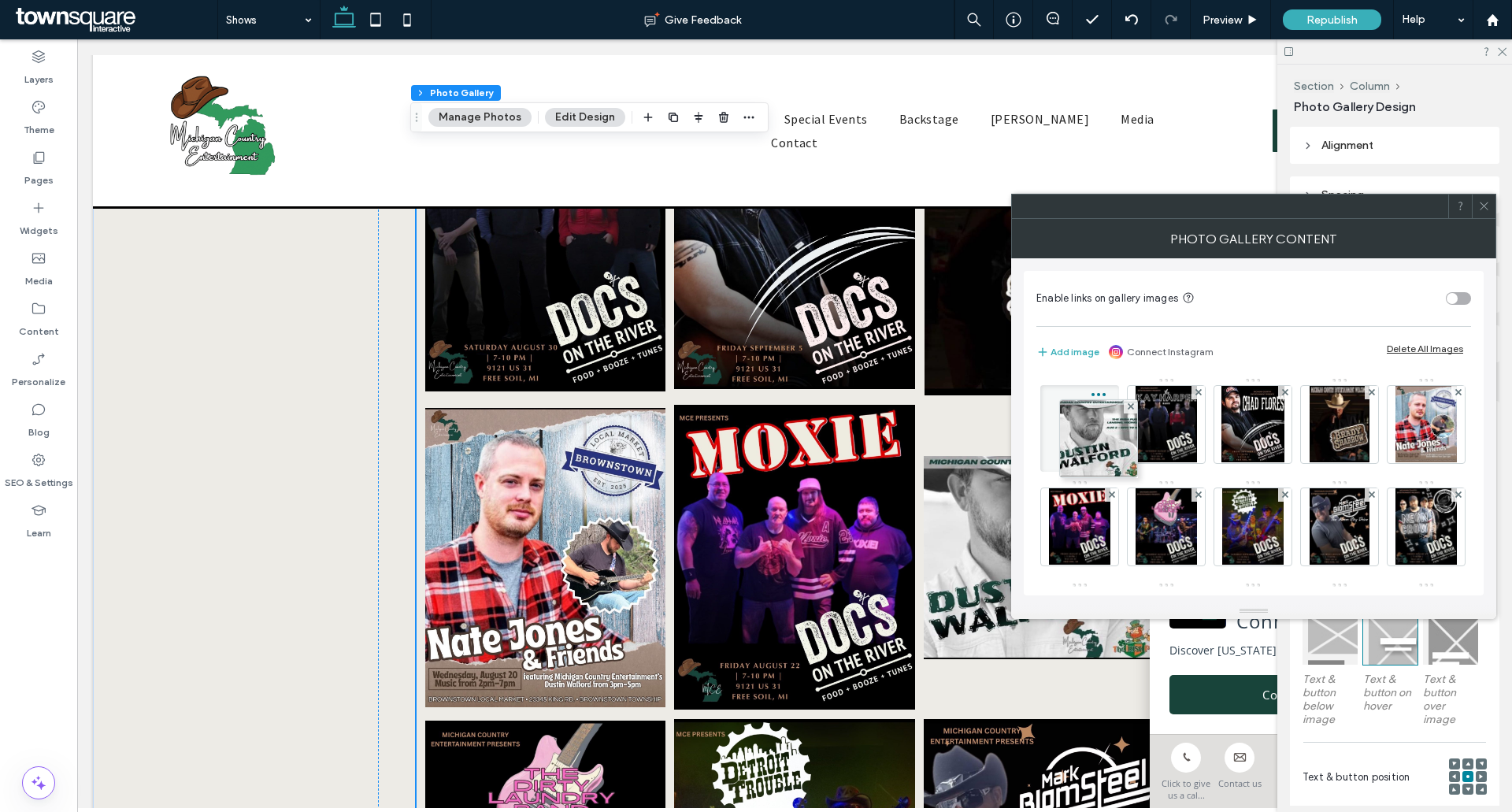
drag, startPoint x: 1170, startPoint y: 529, endPoint x: 1051, endPoint y: 392, distance: 181.5
click at [1051, 392] on div at bounding box center [1080, 428] width 78 height 86
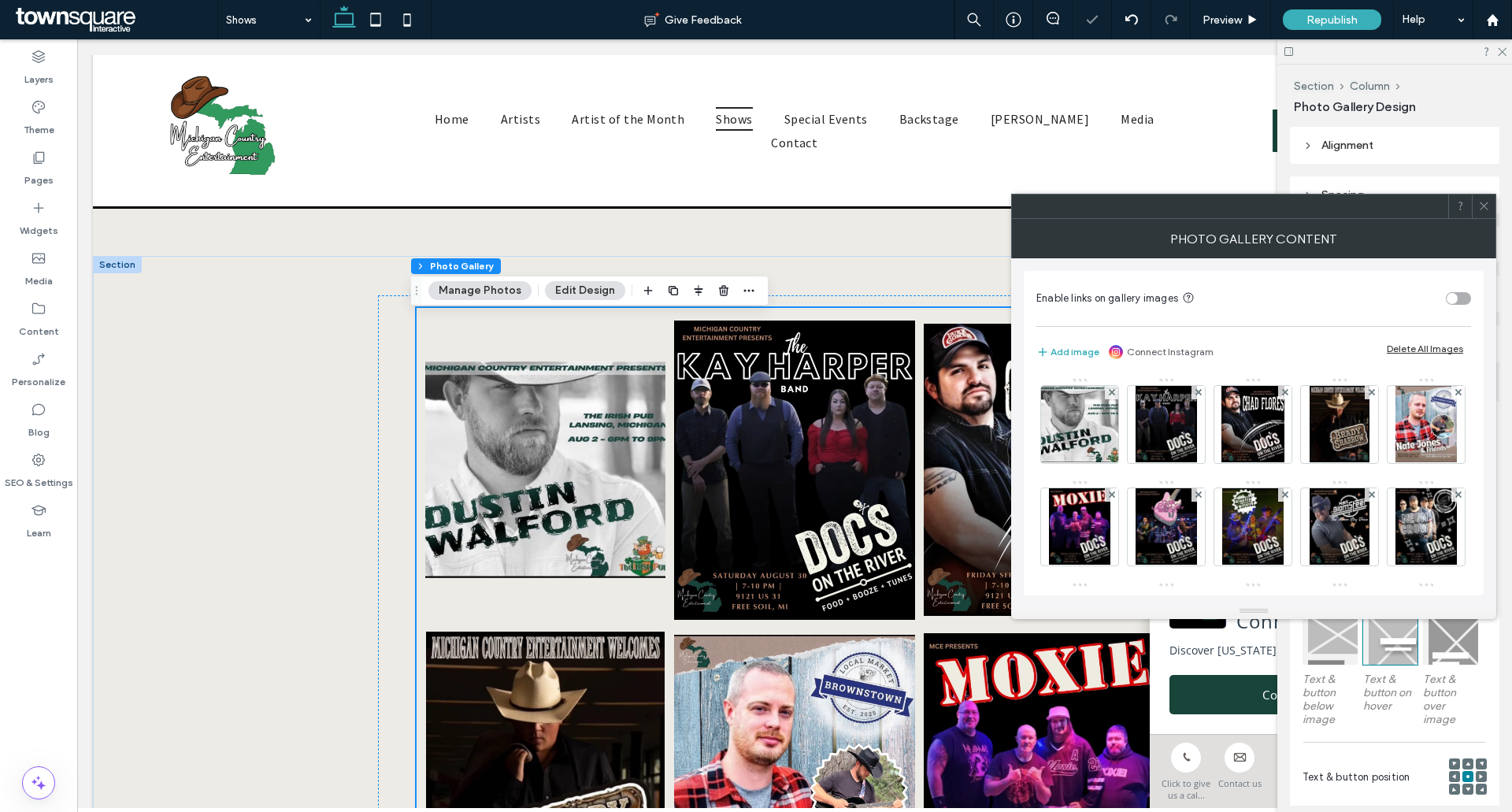
scroll to position [551, 0]
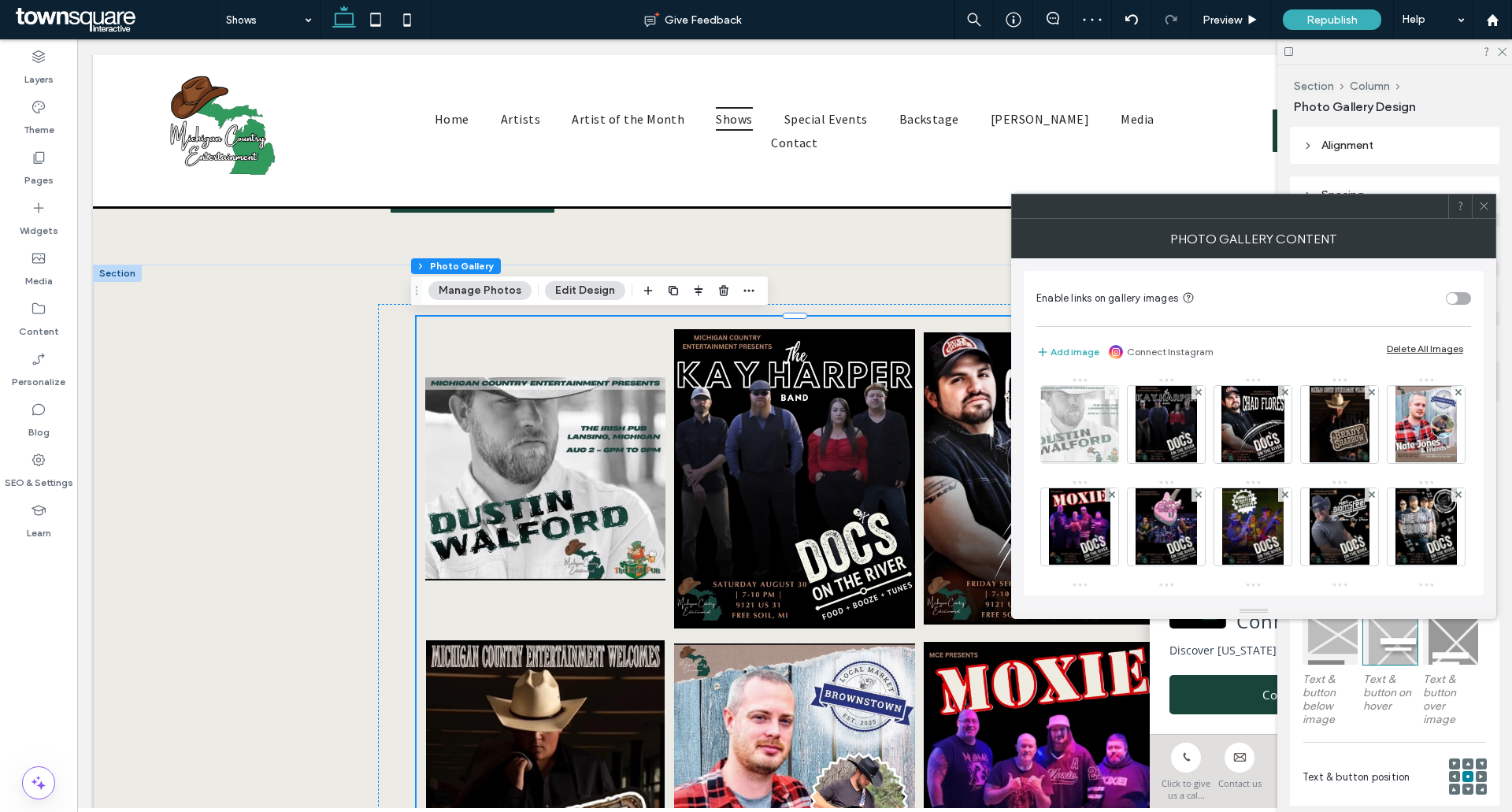
click at [1109, 392] on icon at bounding box center [1112, 392] width 6 height 6
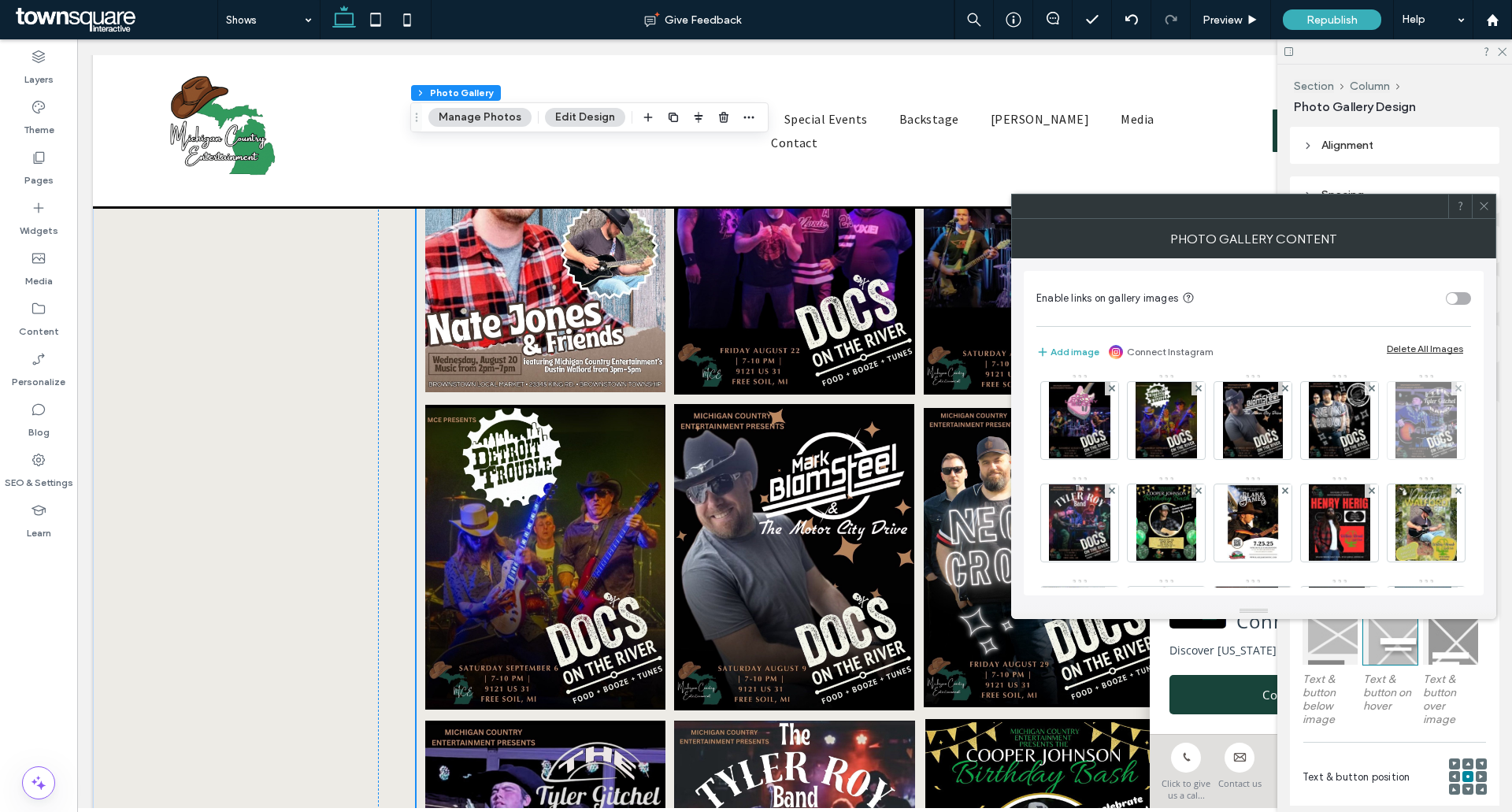
scroll to position [78, 0]
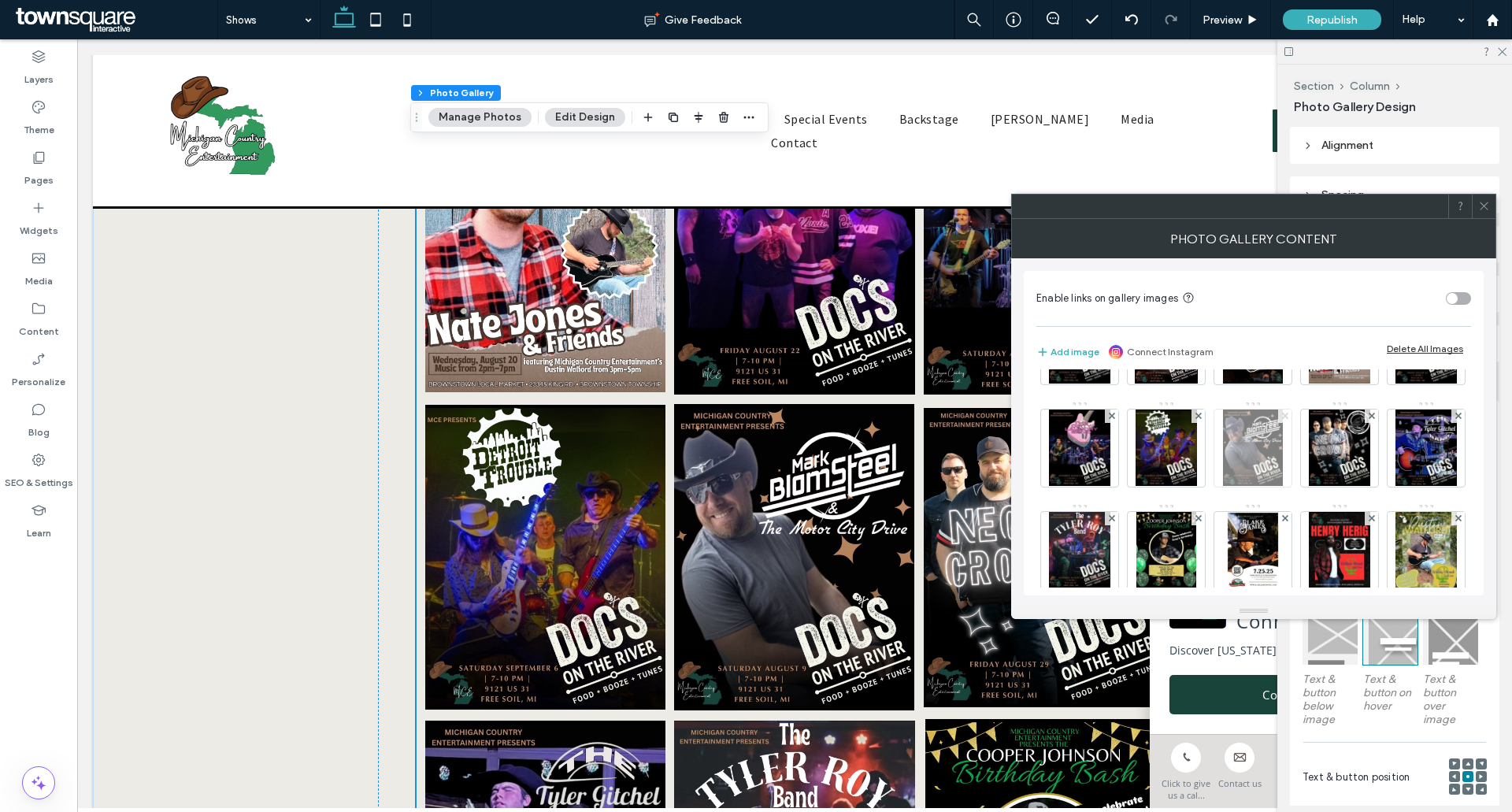
click at [1289, 416] on icon at bounding box center [1285, 416] width 6 height 6
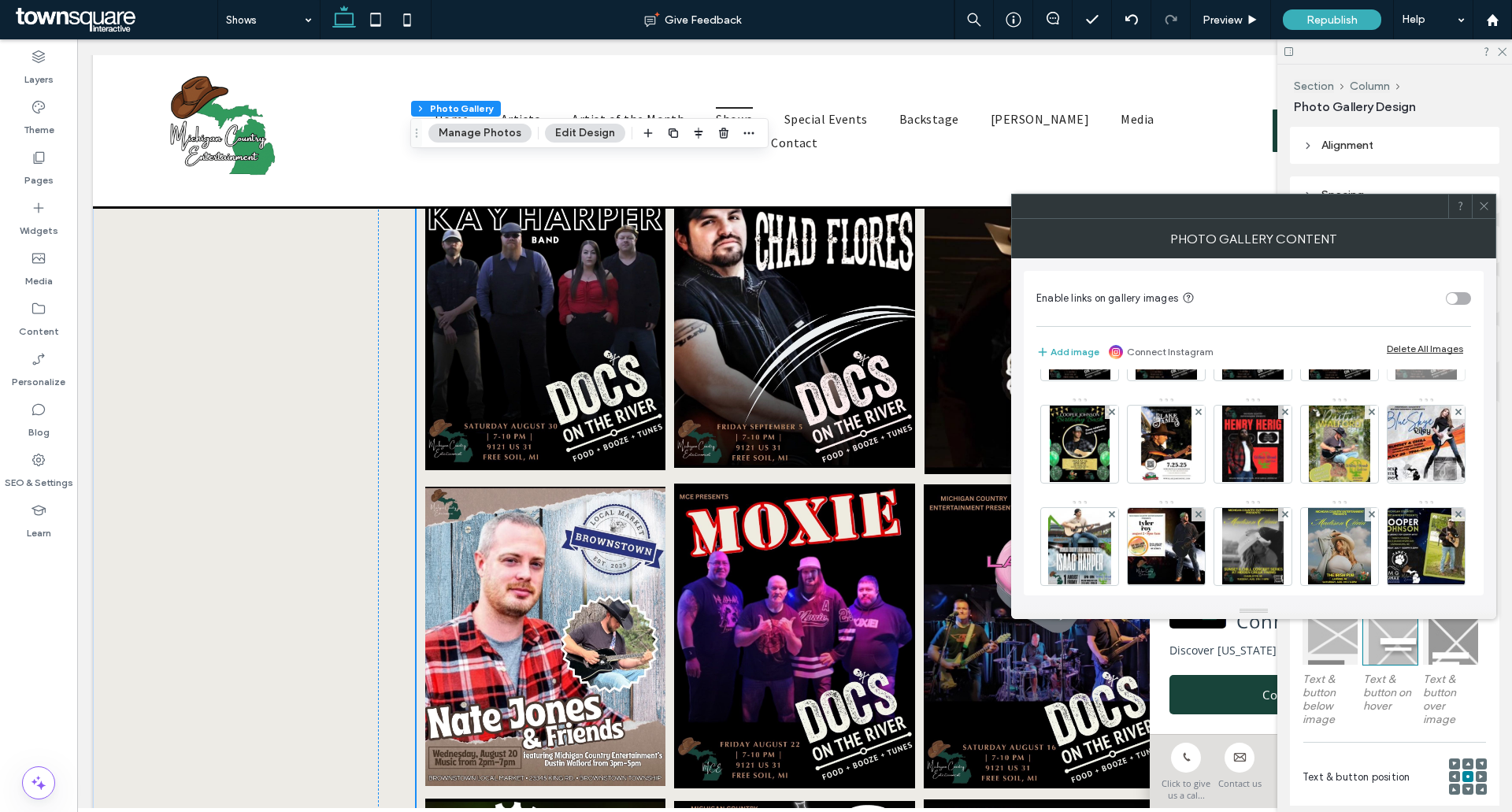
scroll to position [158, 0]
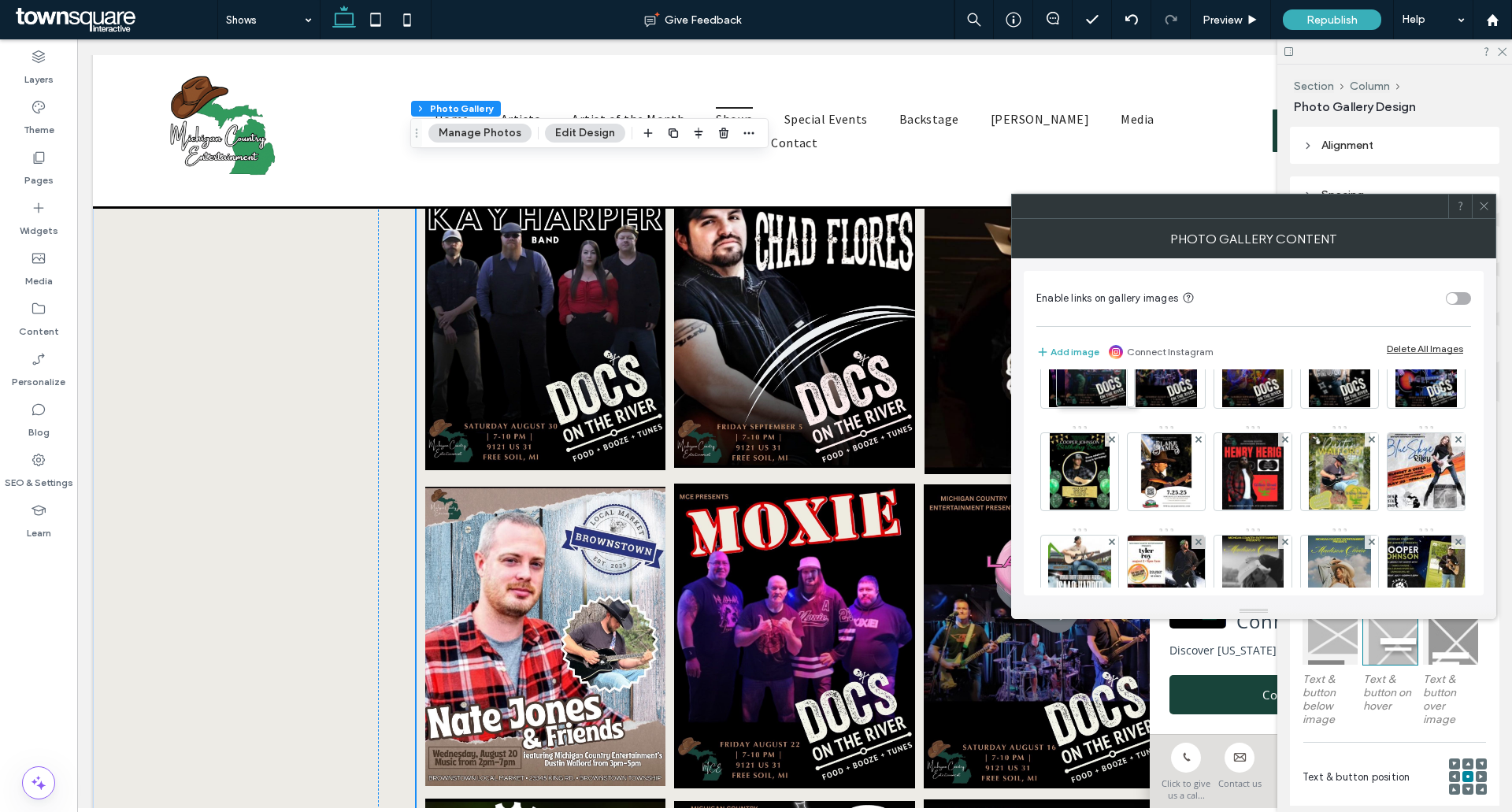
drag, startPoint x: 1166, startPoint y: 479, endPoint x: 1073, endPoint y: 361, distance: 150.2
click at [1073, 361] on div "Enable links on gallery images Add image Connect Instagram Delete All Images Im…" at bounding box center [1254, 433] width 460 height 325
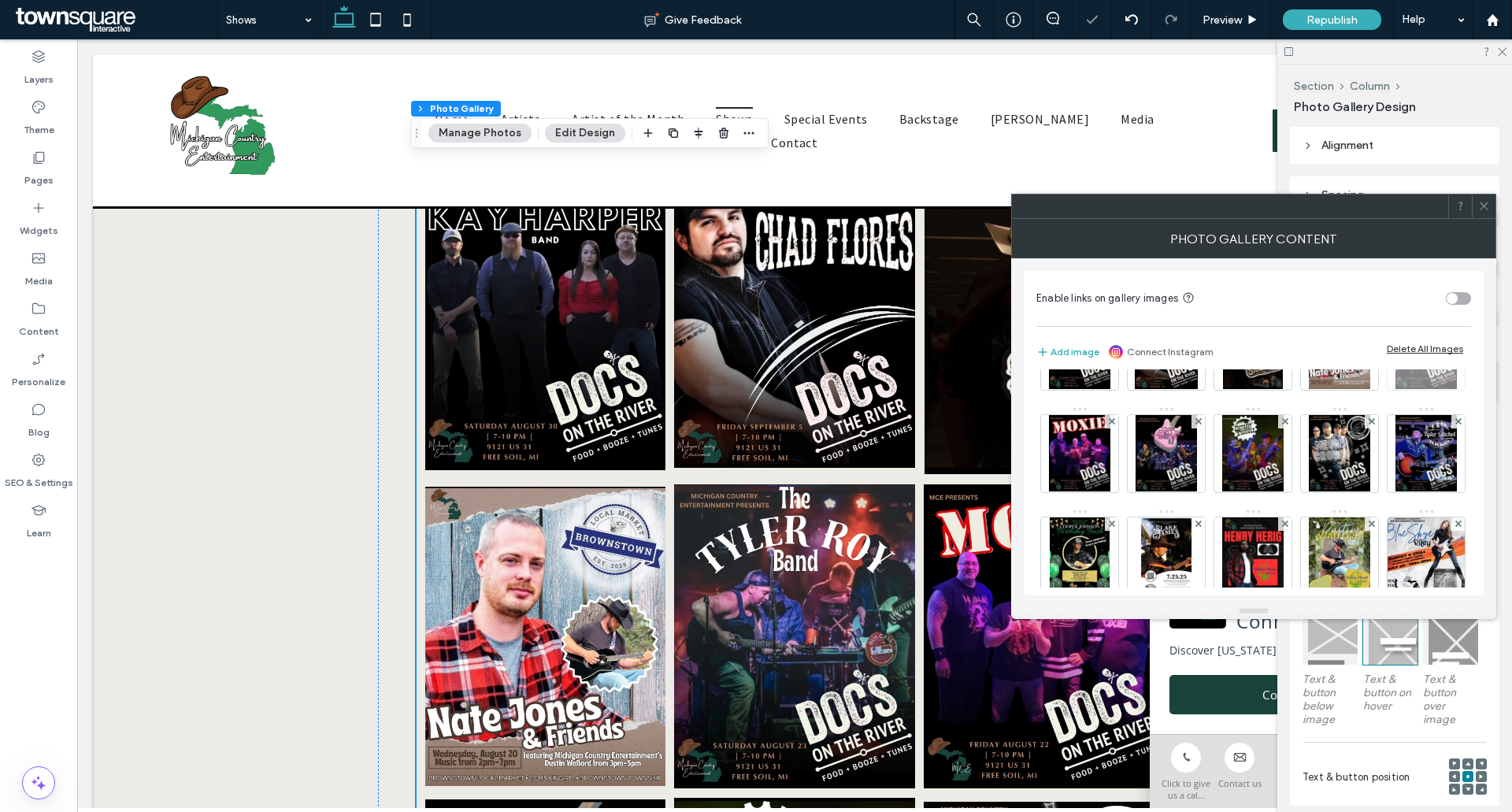
scroll to position [0, 0]
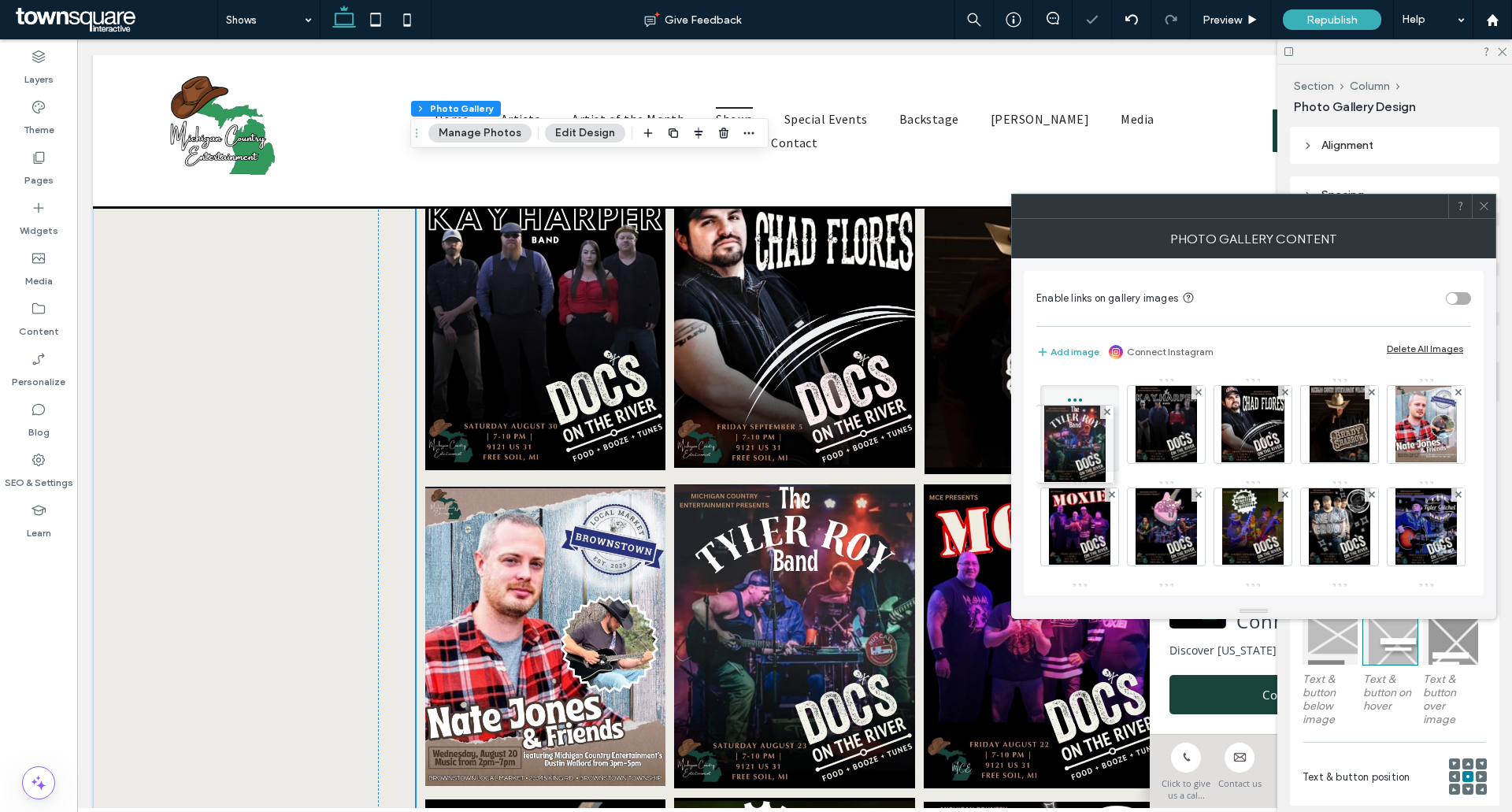
drag, startPoint x: 1087, startPoint y: 523, endPoint x: 1072, endPoint y: 391, distance: 132.8
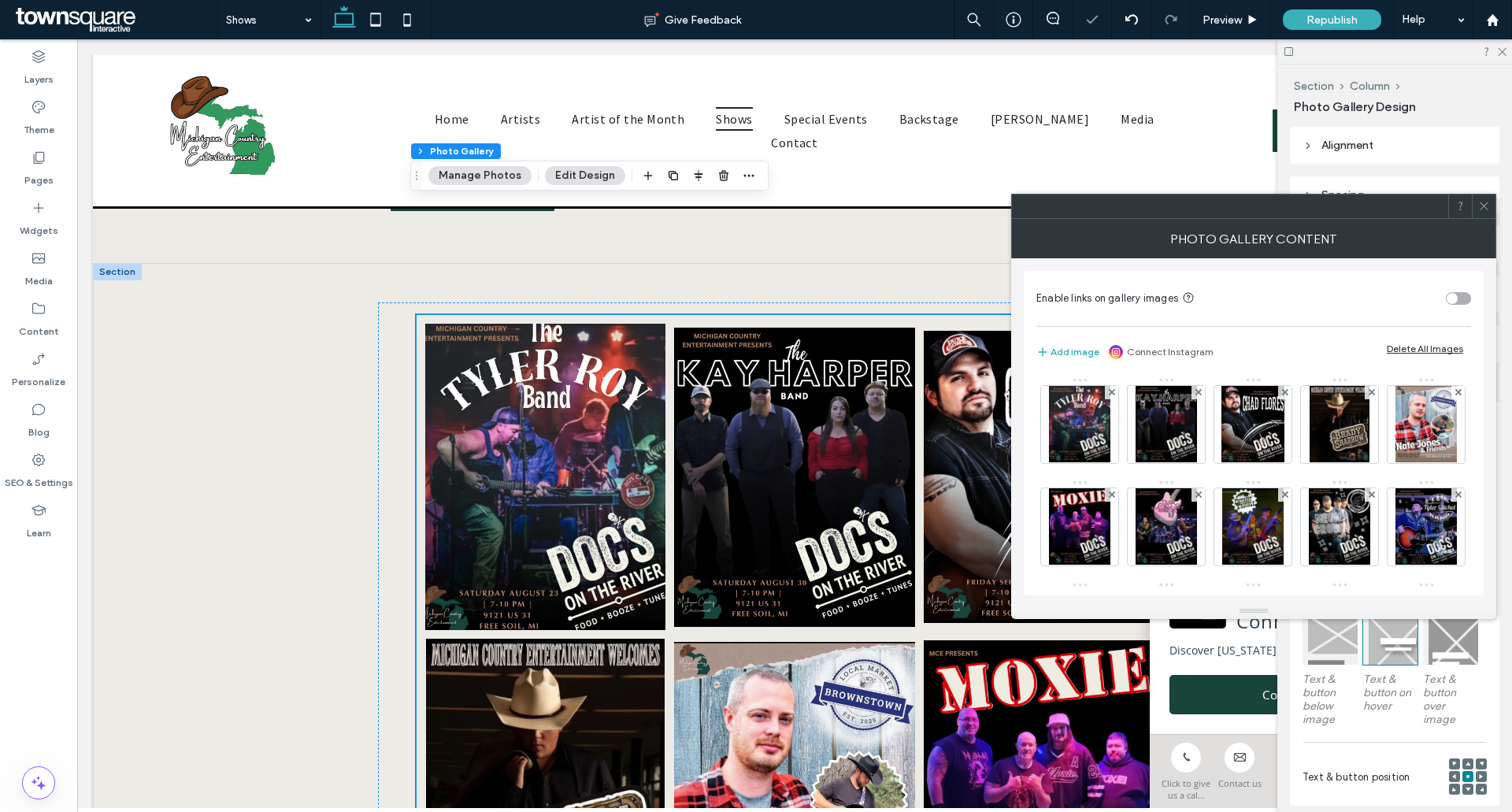
scroll to position [551, 0]
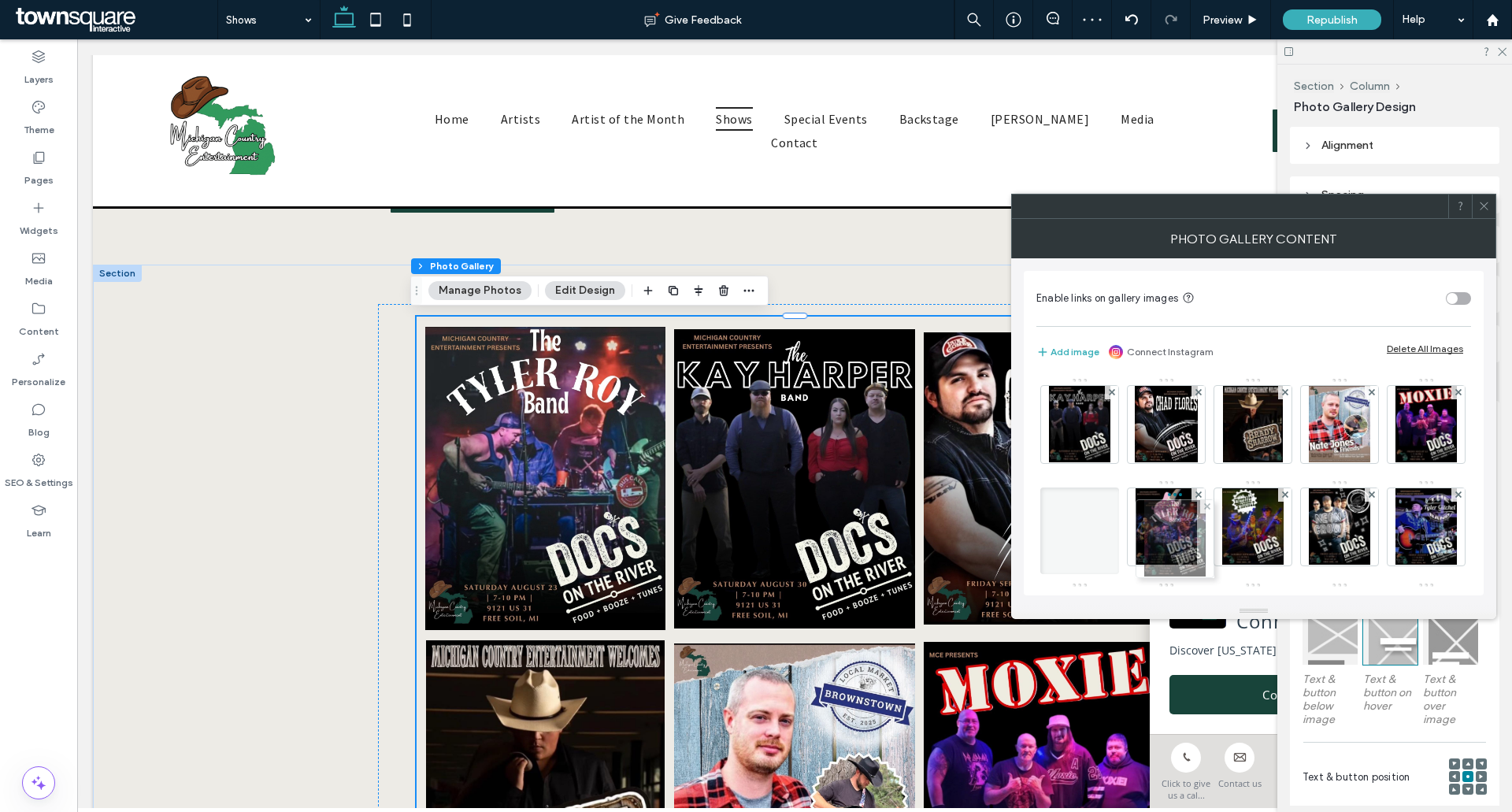
drag, startPoint x: 1082, startPoint y: 423, endPoint x: 1213, endPoint y: 563, distance: 191.7
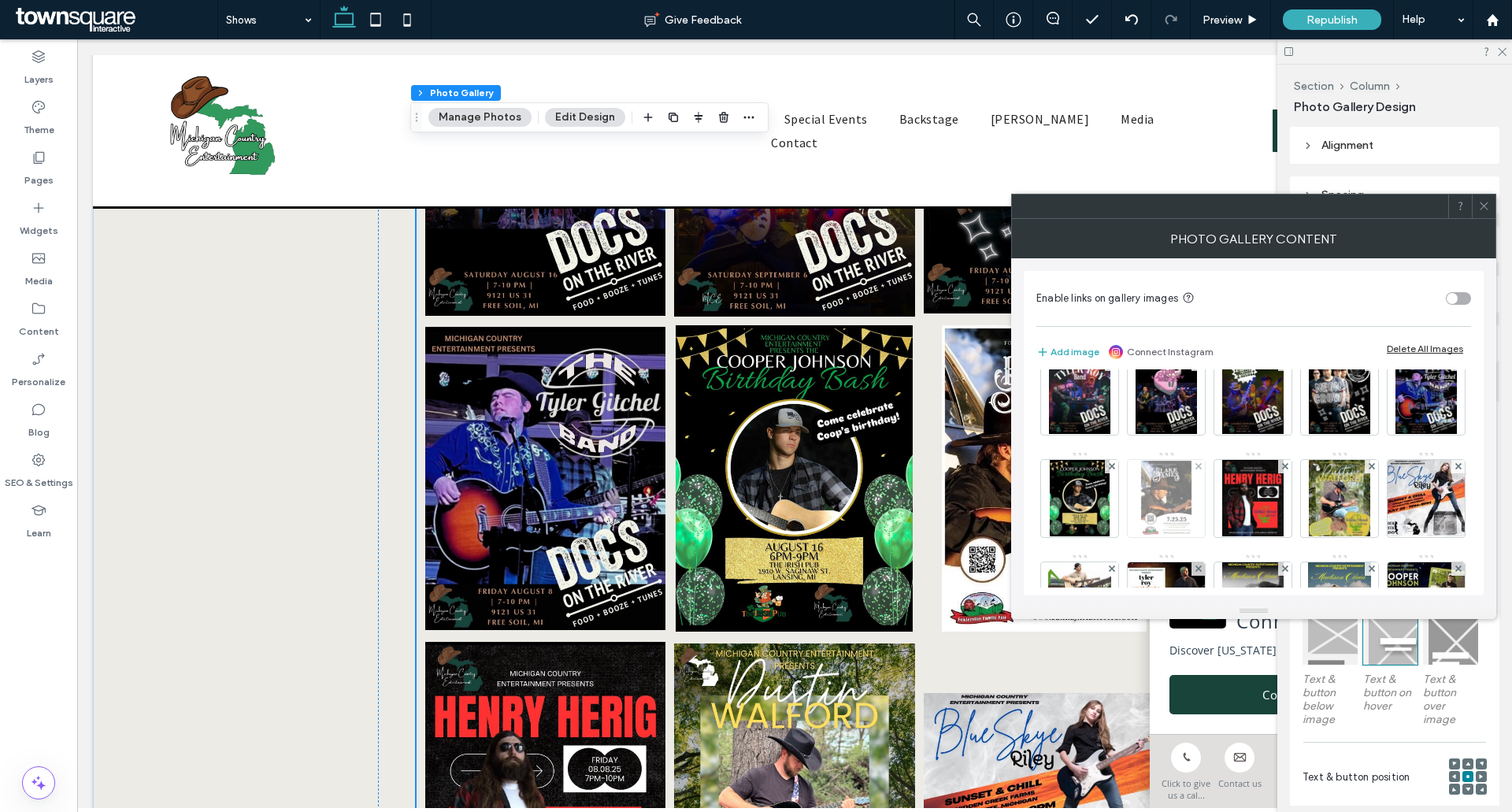
scroll to position [158, 0]
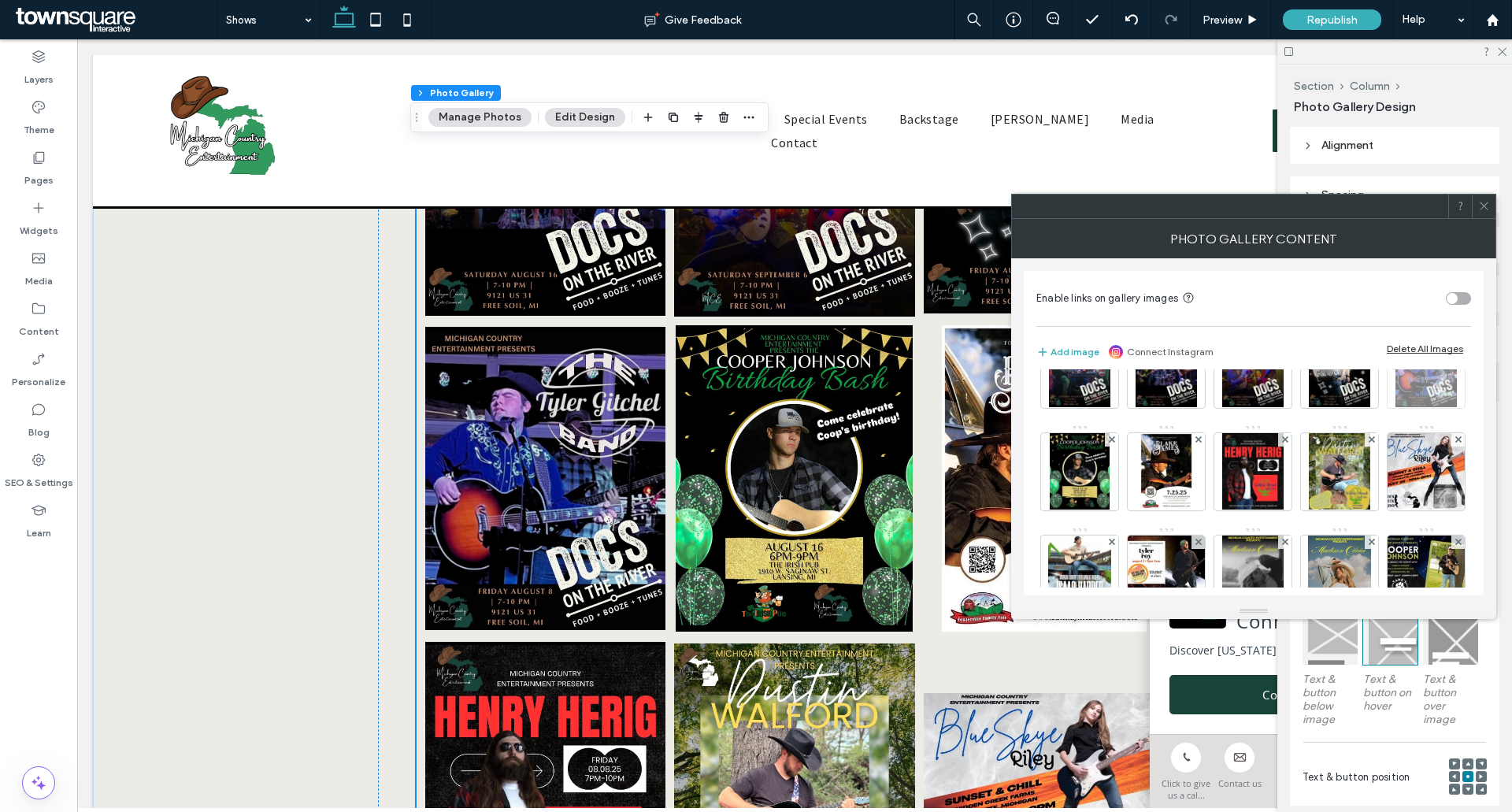
click at [1456, 341] on icon at bounding box center [1459, 337] width 6 height 6
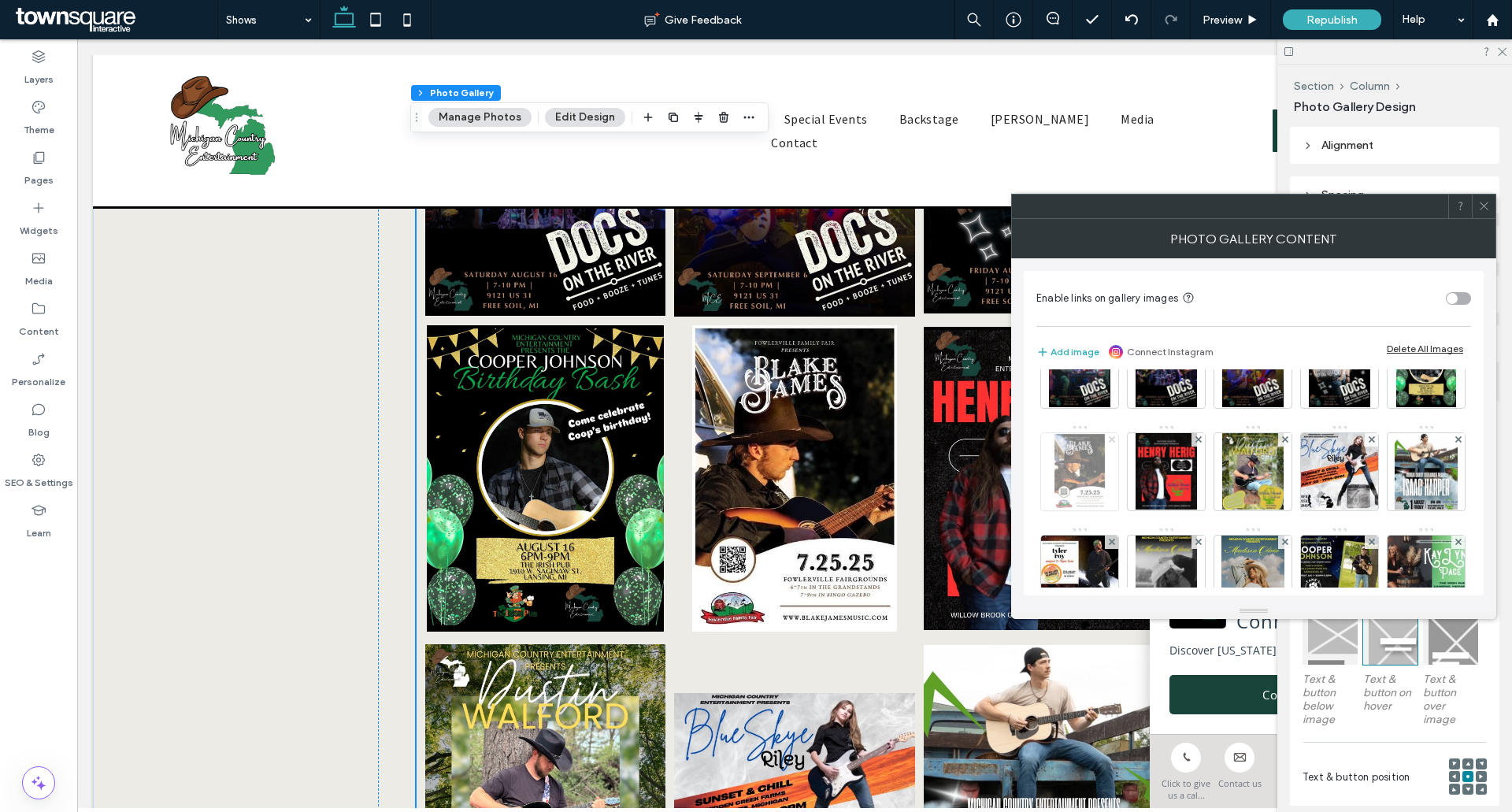
click at [1115, 441] on icon at bounding box center [1112, 440] width 6 height 6
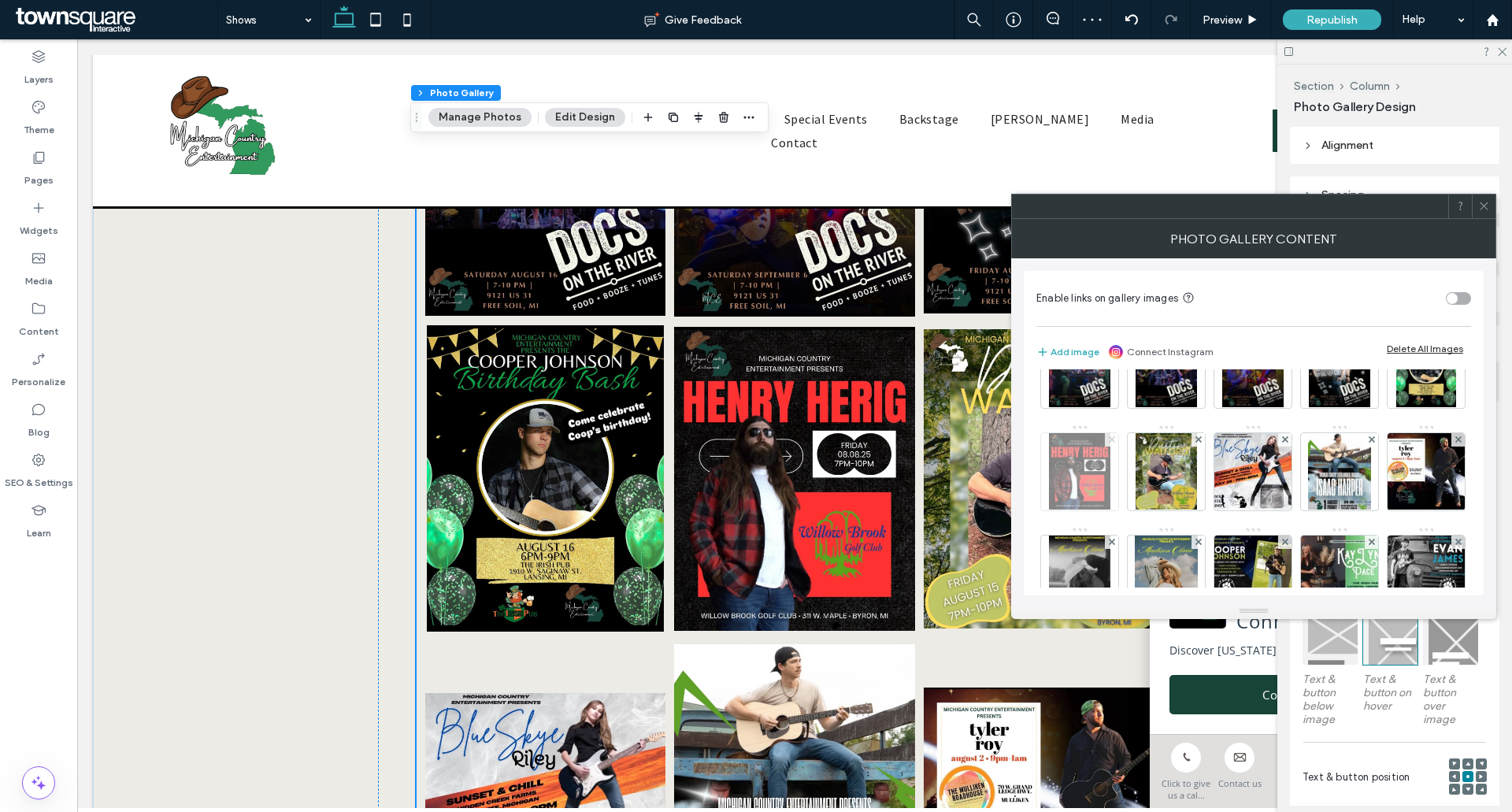
click at [1115, 434] on span at bounding box center [1112, 440] width 6 height 13
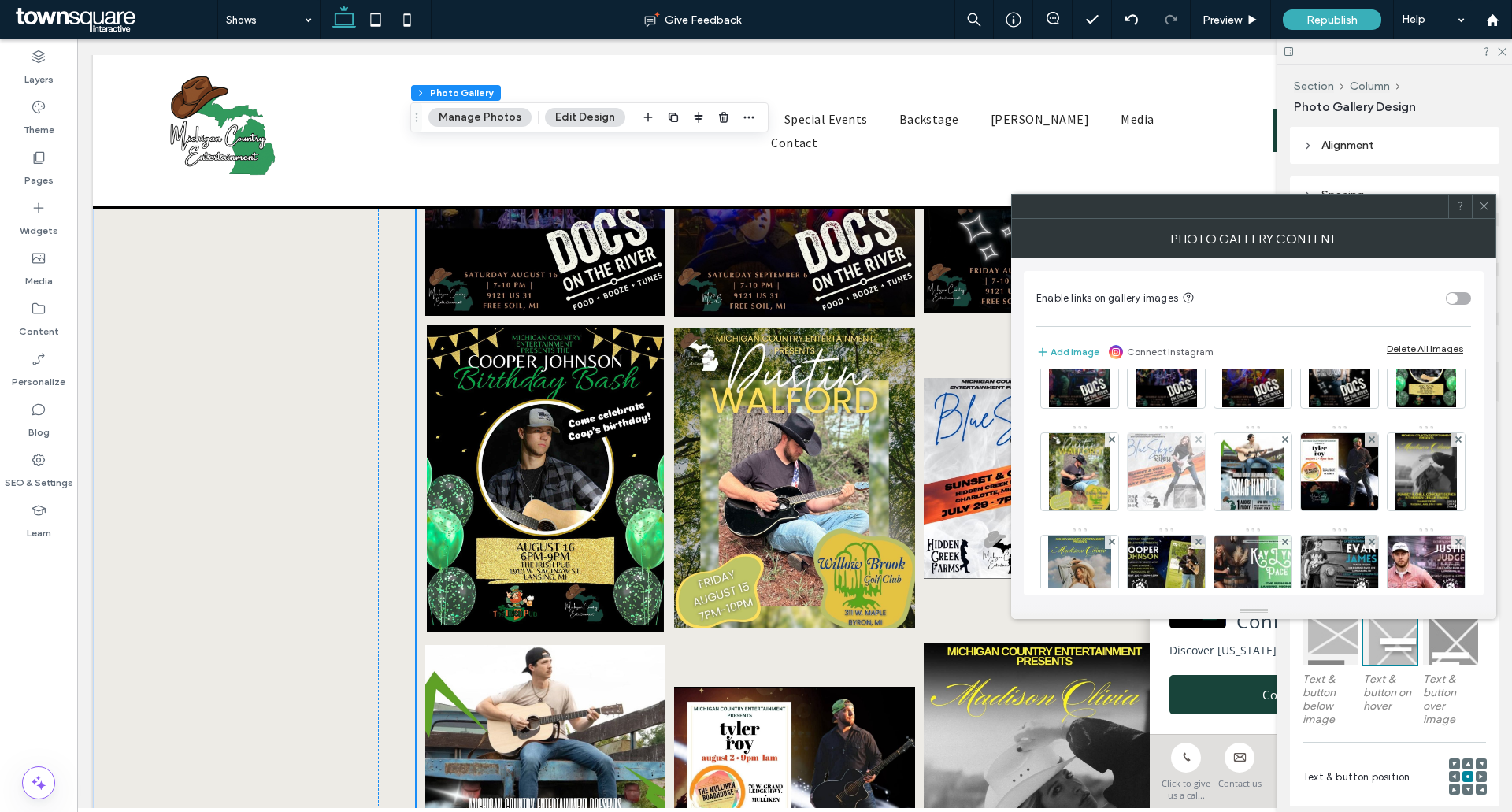
click at [1205, 439] on div at bounding box center [1198, 440] width 13 height 13
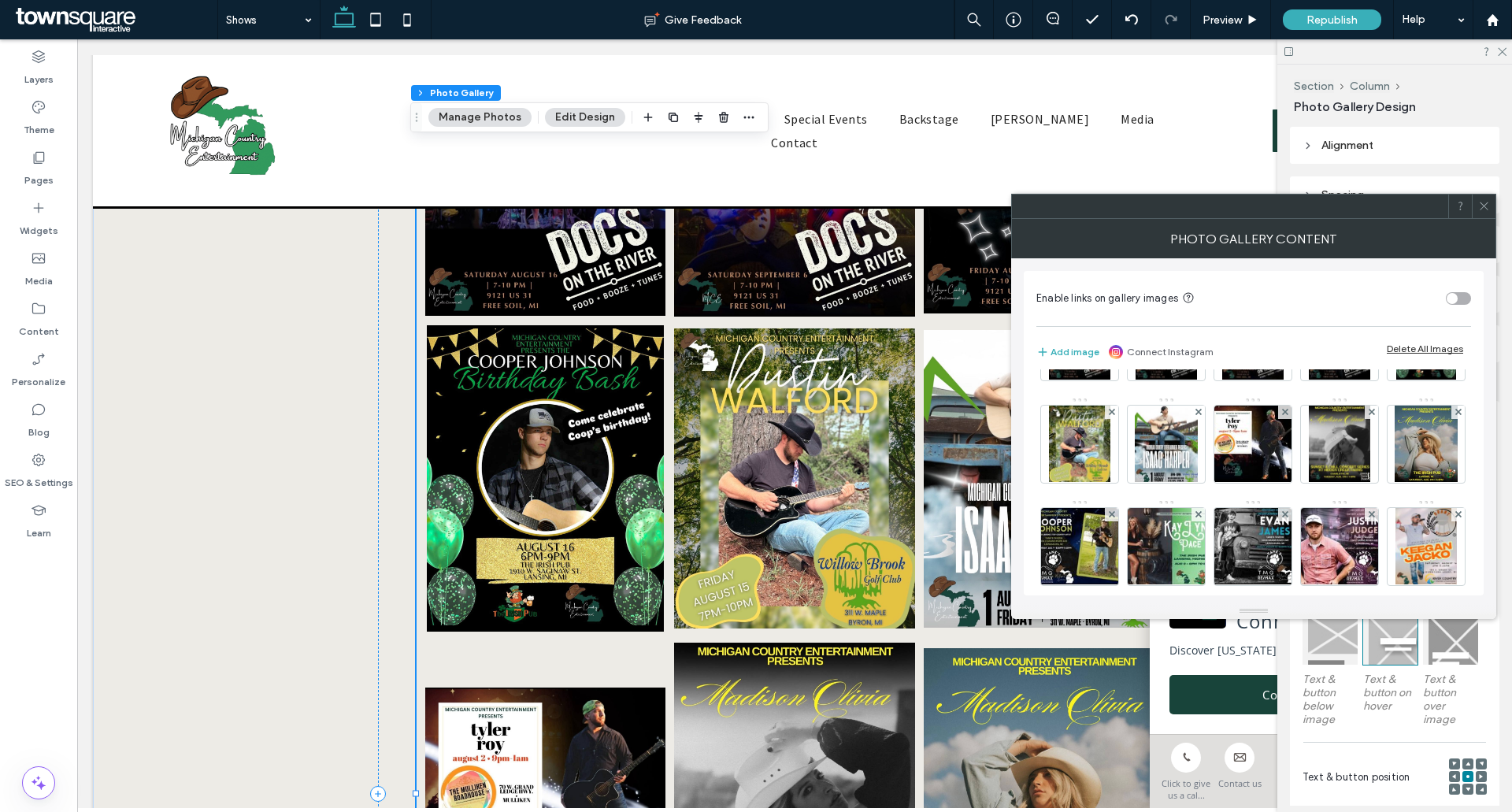
scroll to position [78, 0]
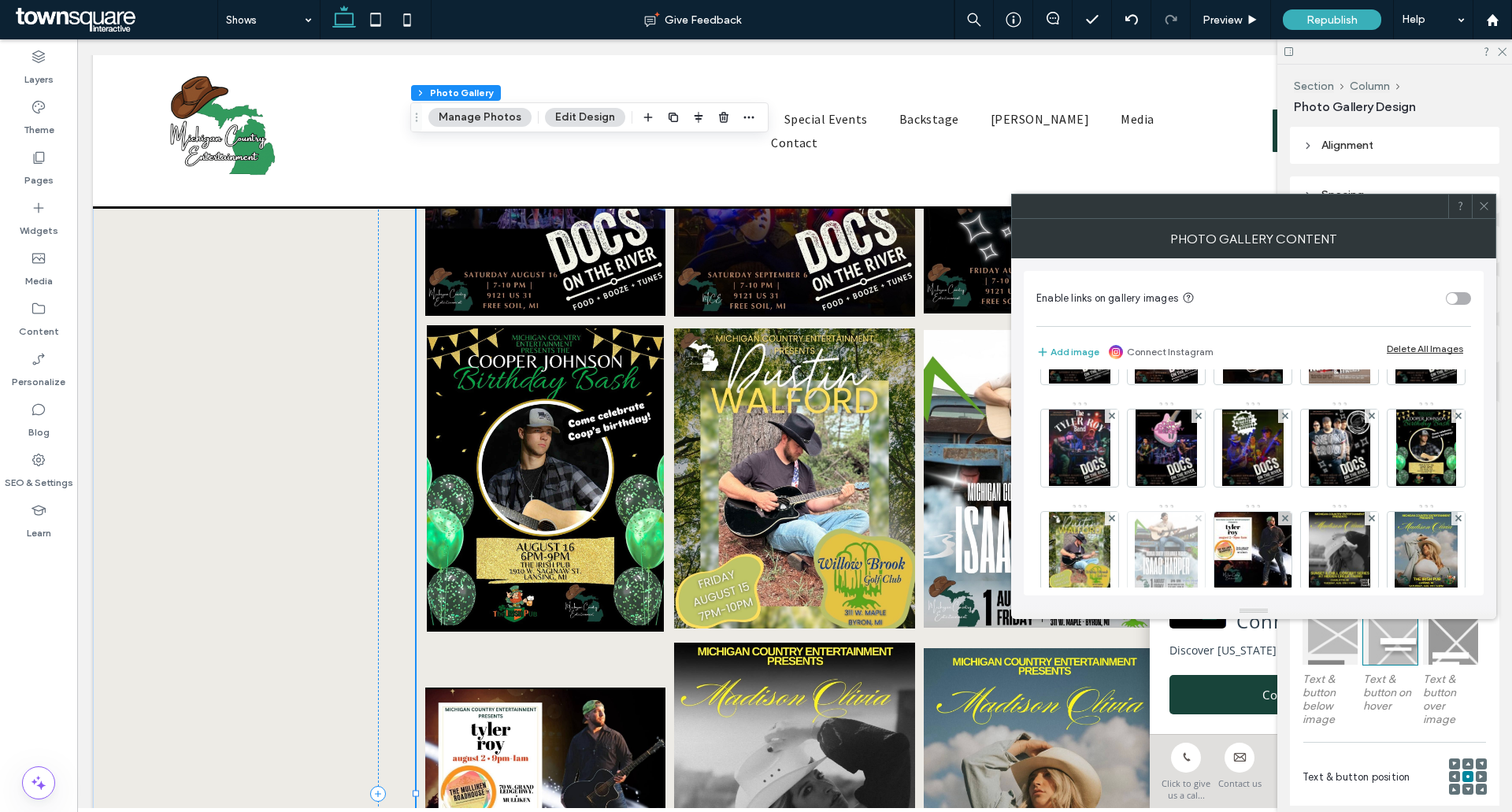
click at [1202, 515] on icon at bounding box center [1199, 518] width 6 height 6
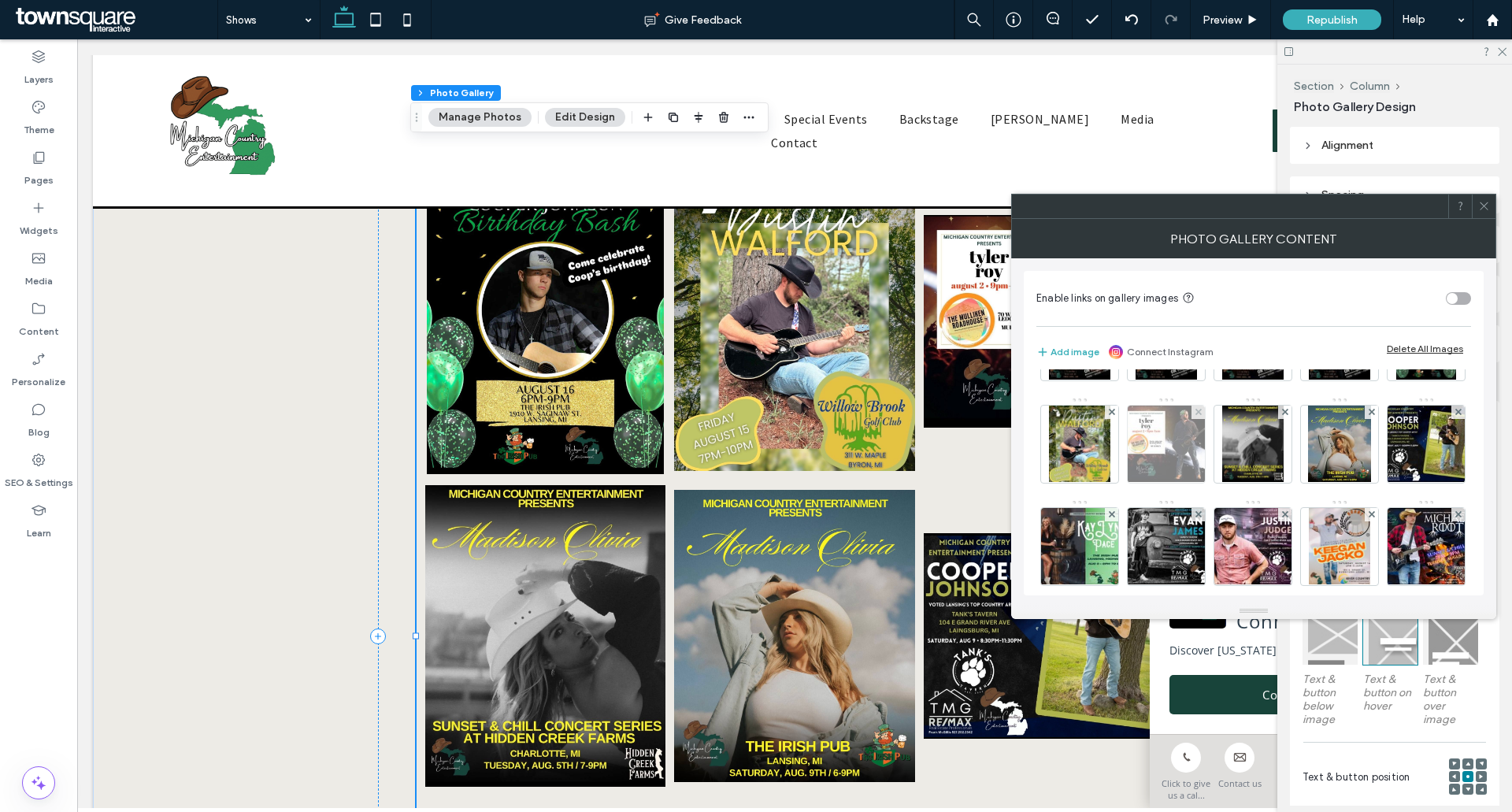
scroll to position [158, 0]
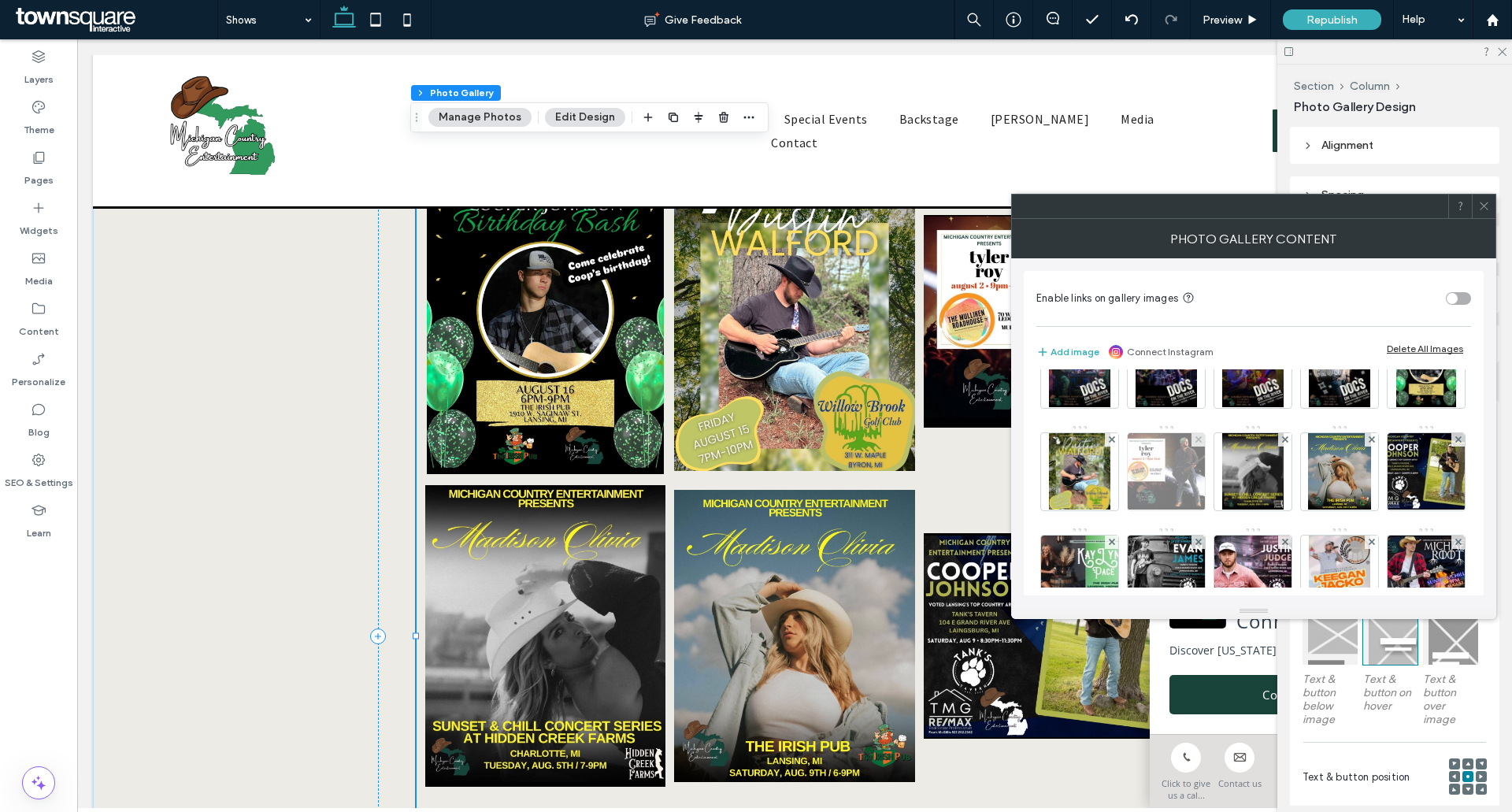
click at [1205, 439] on div at bounding box center [1198, 440] width 13 height 13
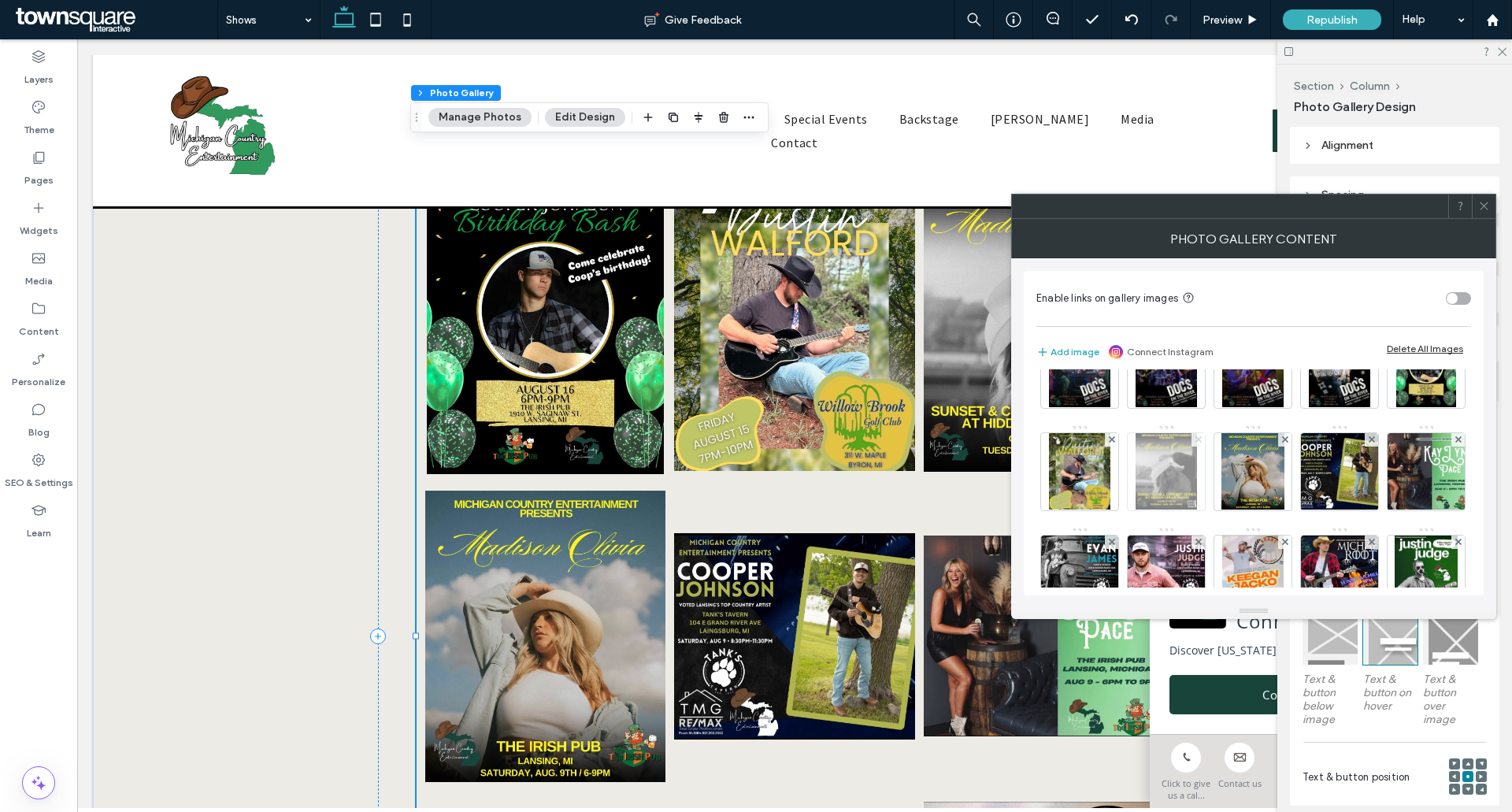
click at [1202, 438] on icon at bounding box center [1199, 440] width 6 height 6
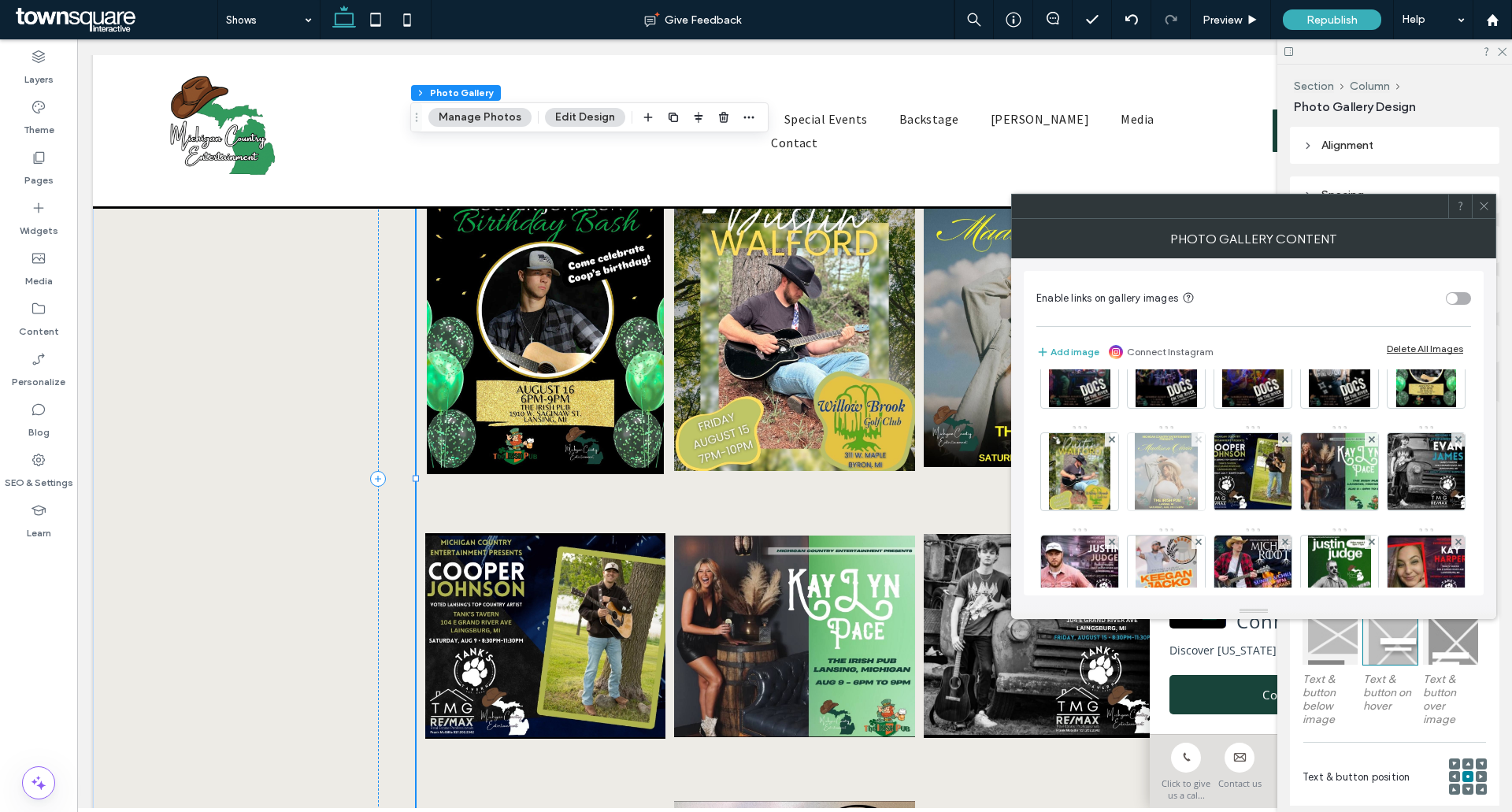
click at [1202, 440] on icon at bounding box center [1199, 440] width 6 height 6
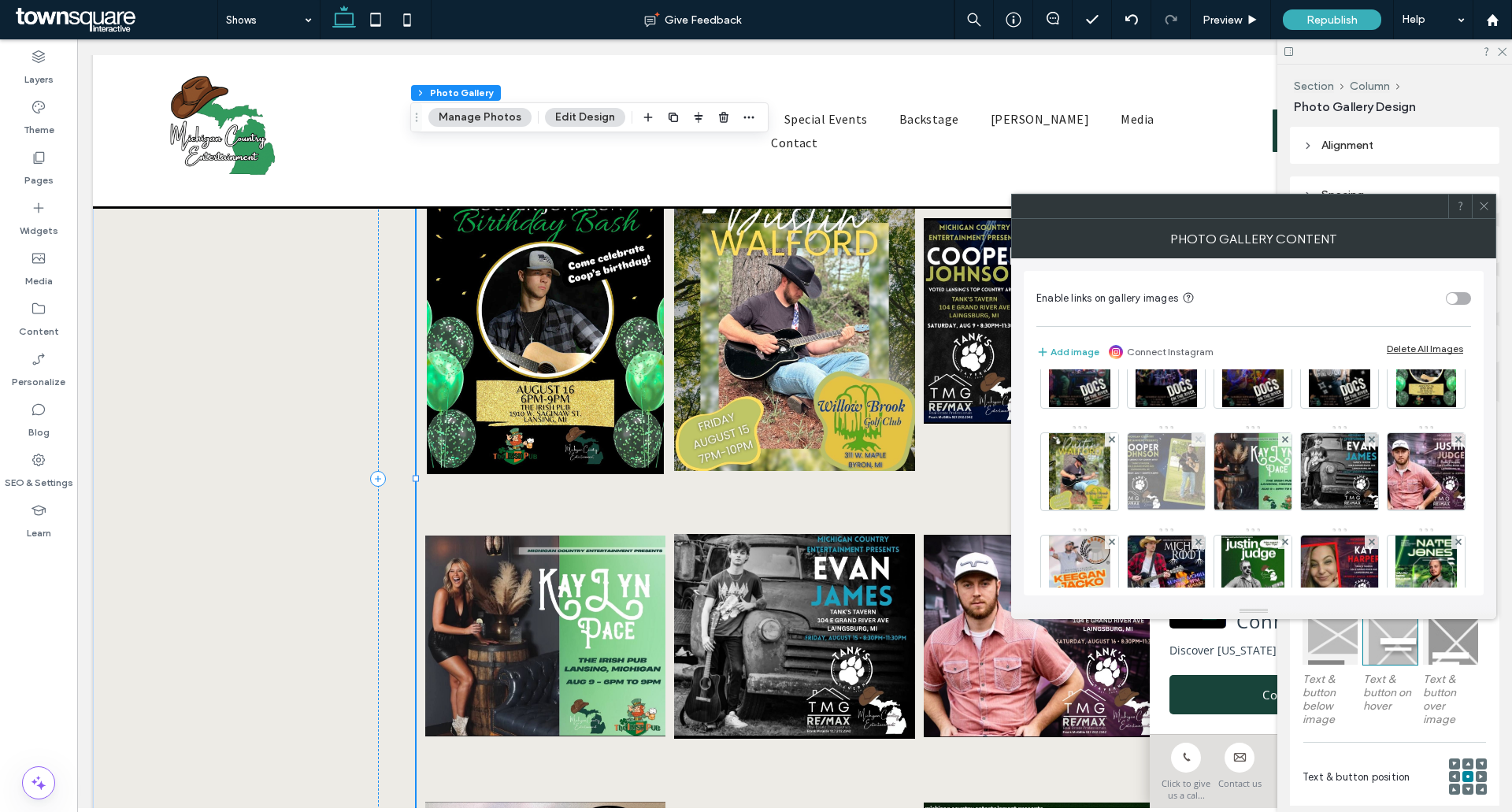
click at [1202, 436] on span at bounding box center [1199, 440] width 6 height 13
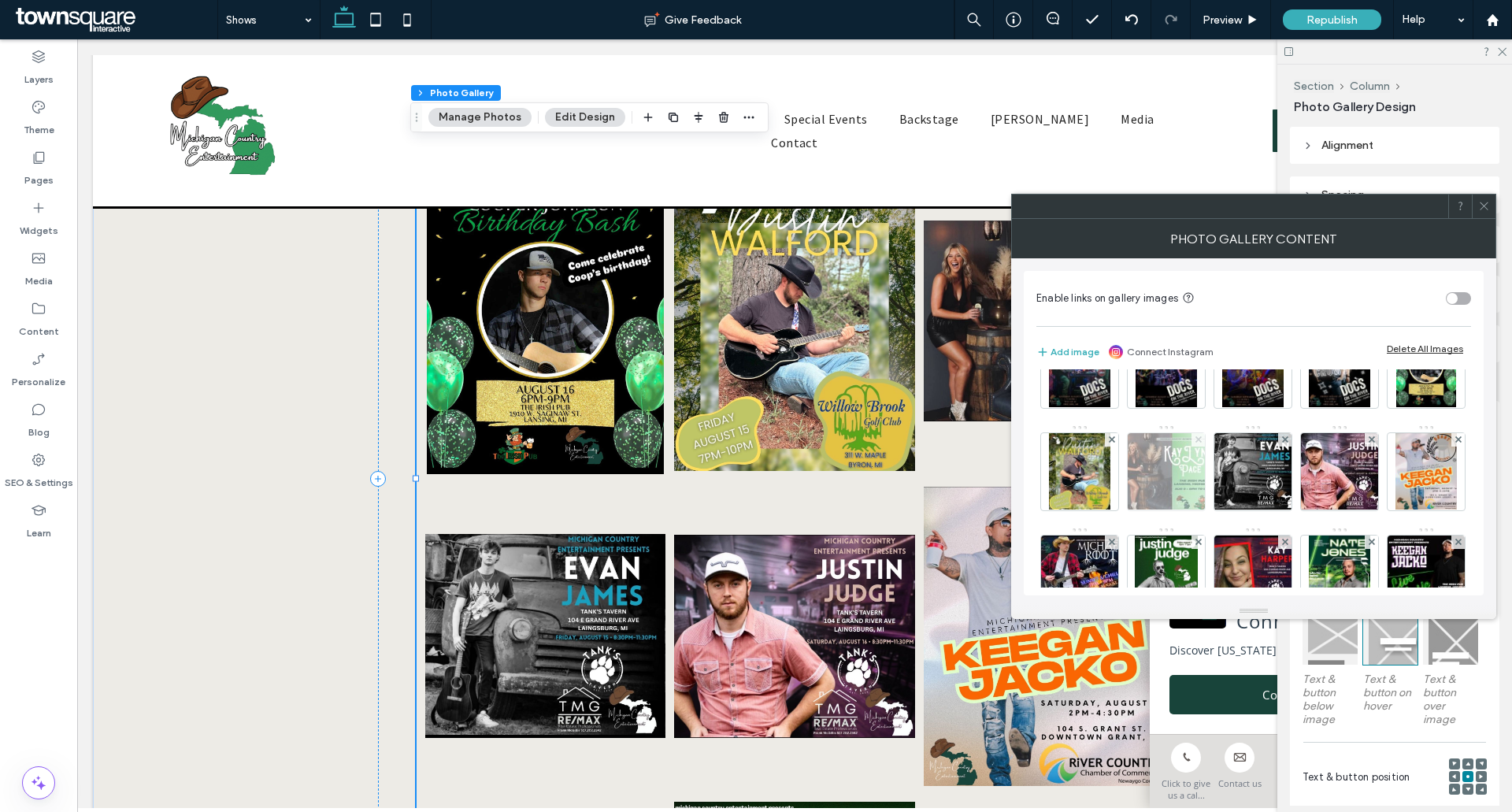
click at [1202, 438] on use at bounding box center [1198, 440] width 6 height 6
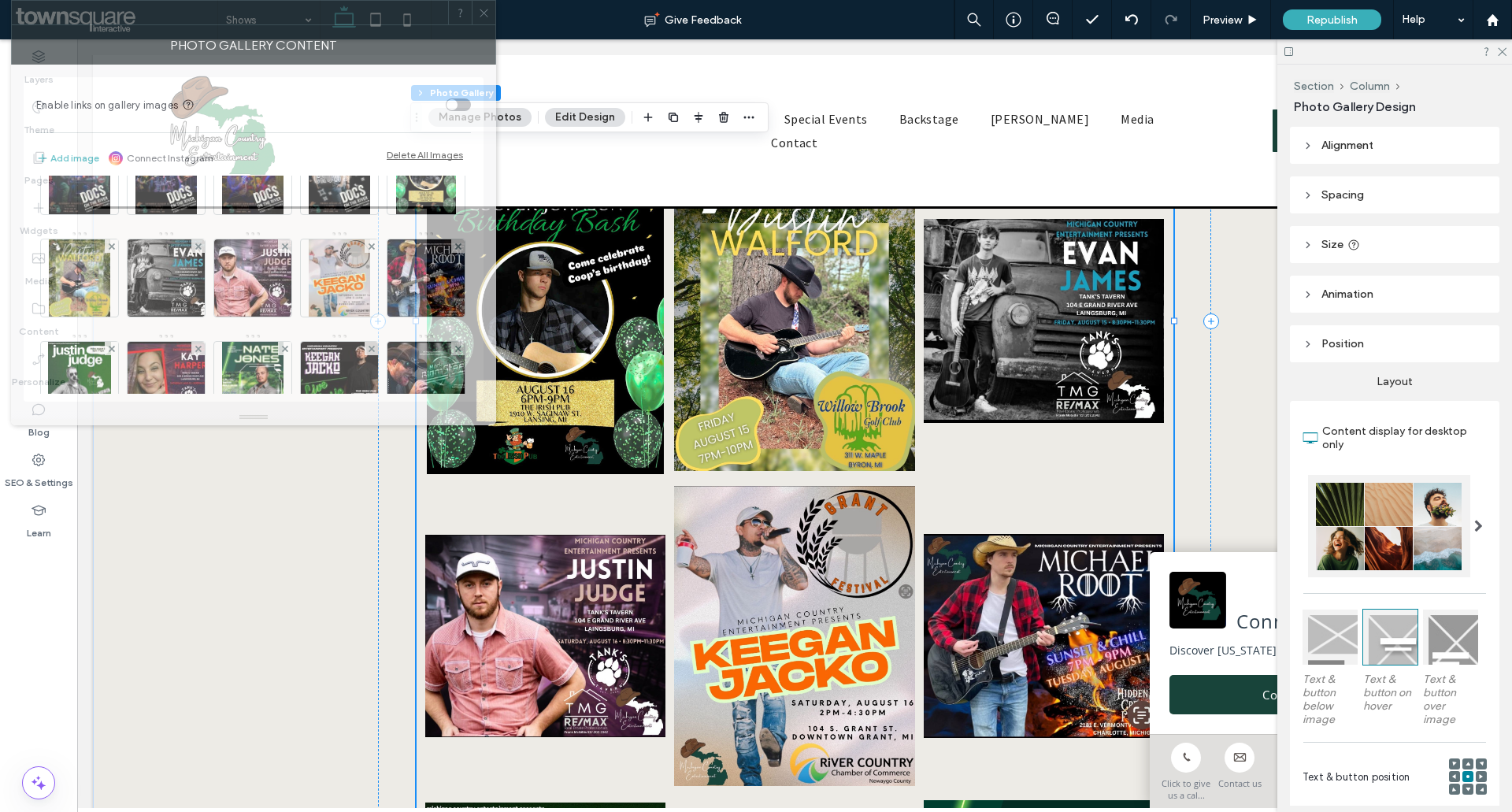
drag, startPoint x: 1158, startPoint y: 215, endPoint x: 158, endPoint y: -24, distance: 1028.2
click at [158, 0] on html ".wqwq-1{fill:#231f20;} .cls-1q, .cls-2q { fill-rule: evenodd; } .cls-2q { fill:…" at bounding box center [756, 406] width 1512 height 812
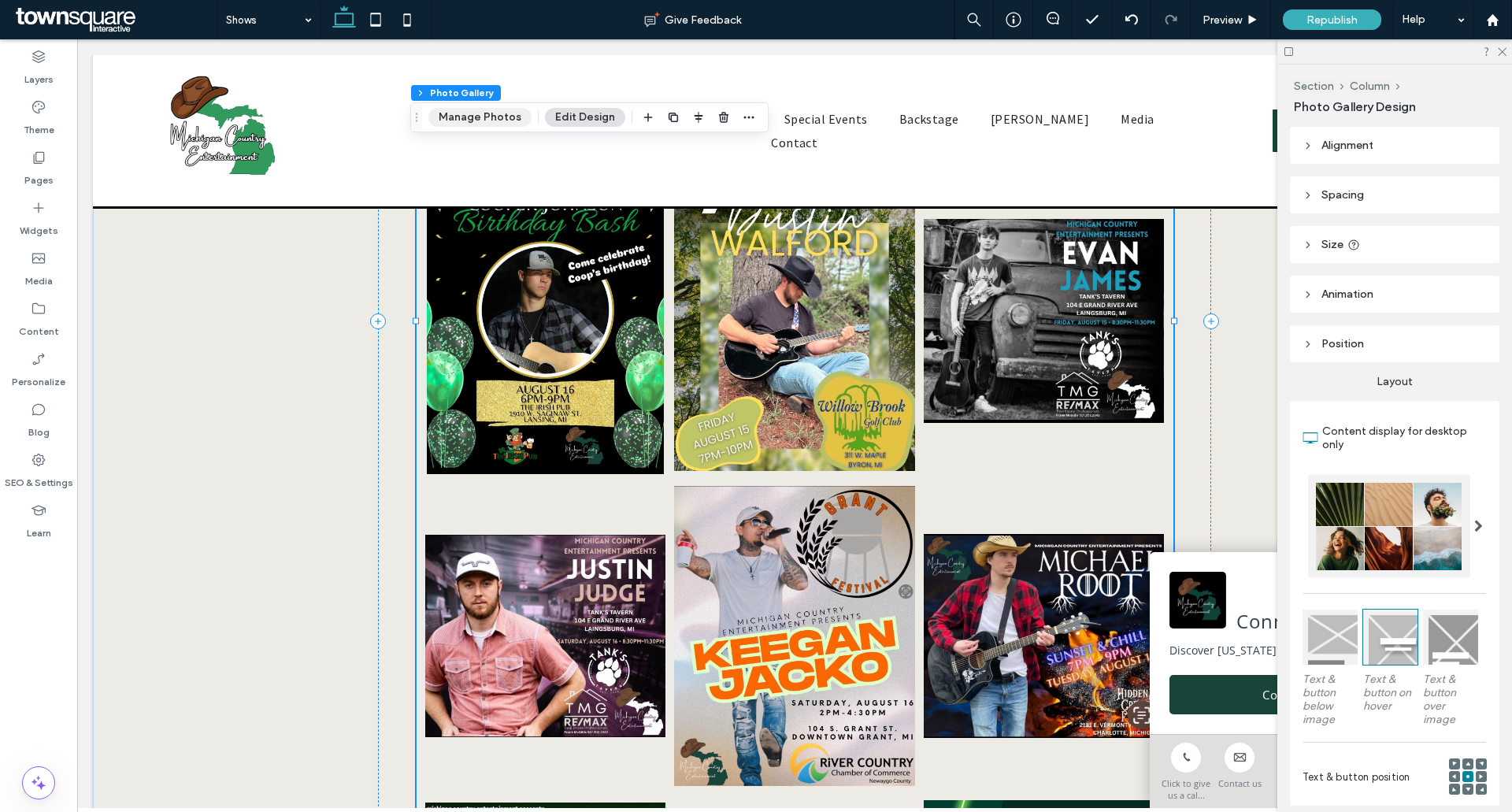
click at [466, 110] on button "Manage Photos" at bounding box center [480, 117] width 103 height 19
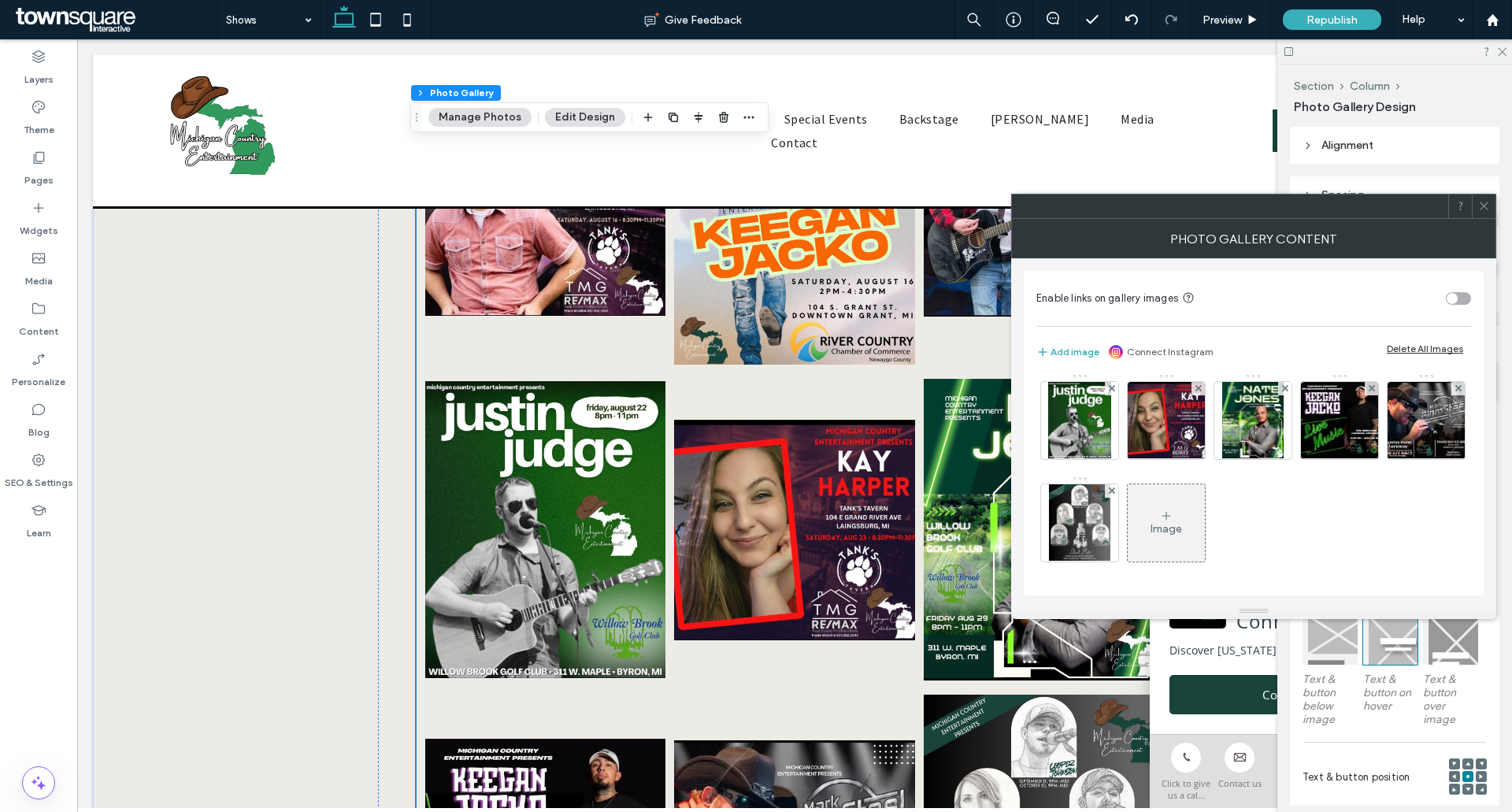
scroll to position [2049, 0]
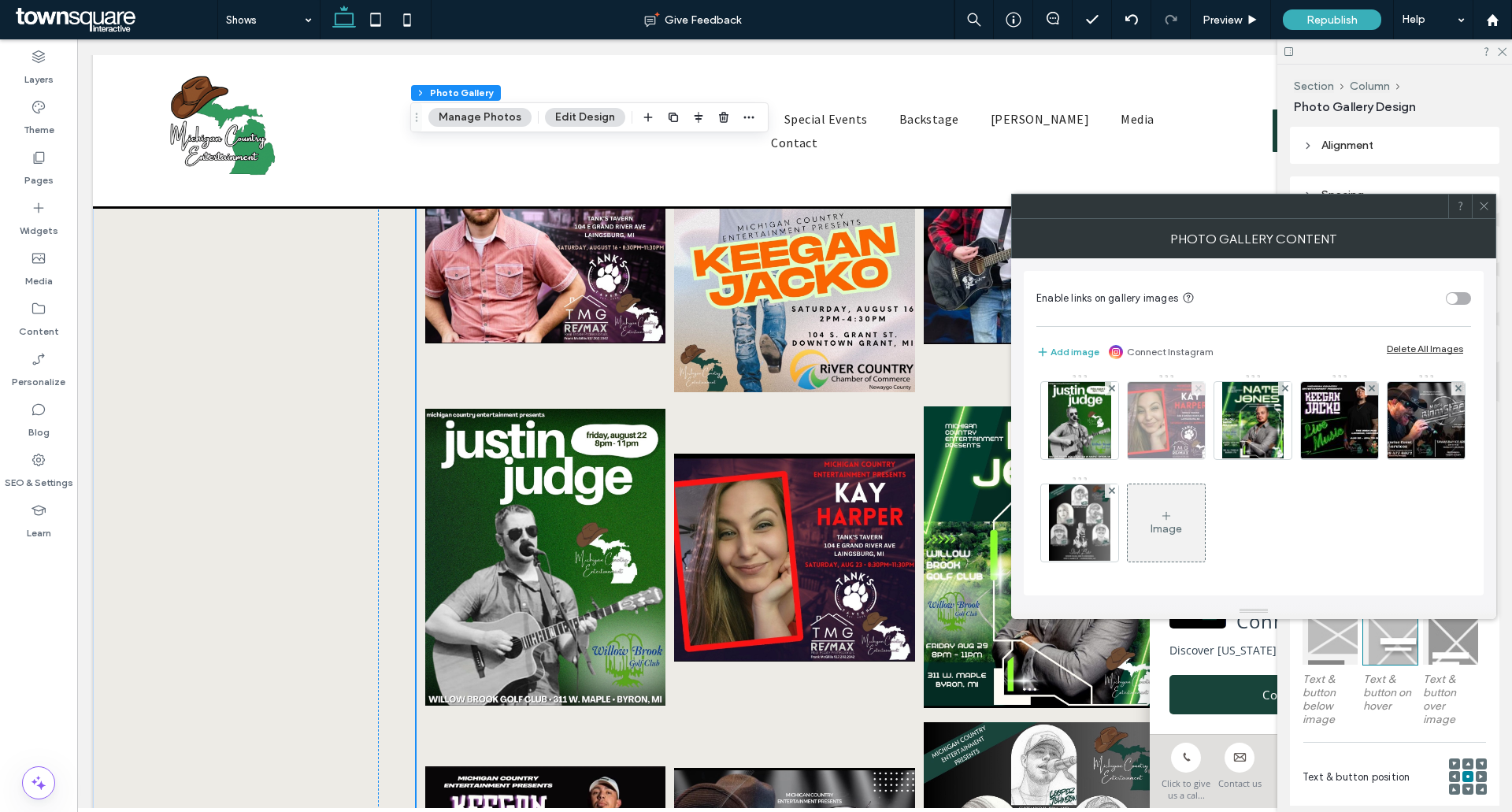
click at [1195, 391] on use at bounding box center [1198, 388] width 6 height 6
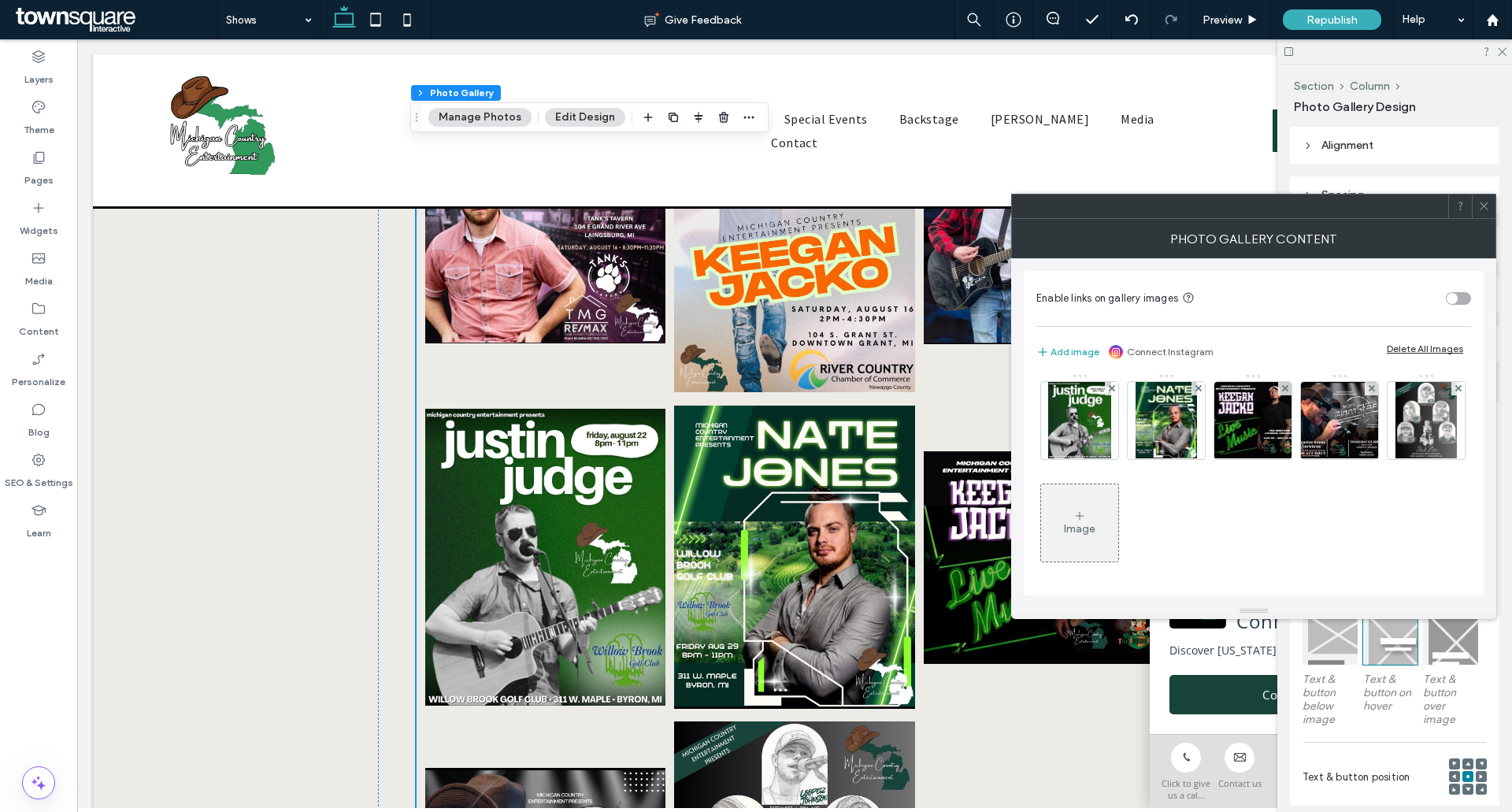
click at [1489, 207] on icon at bounding box center [1484, 206] width 12 height 12
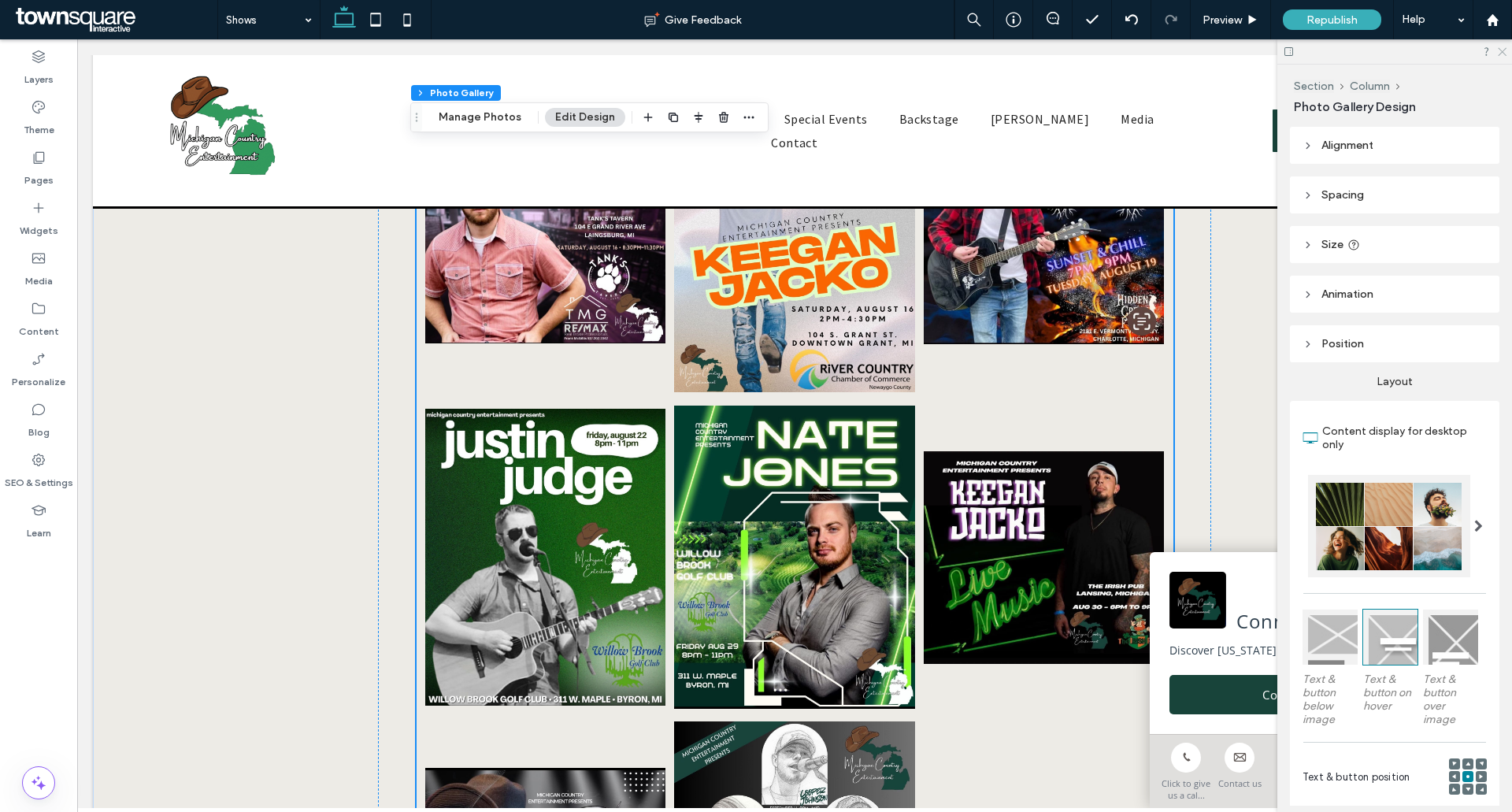
drag, startPoint x: 1502, startPoint y: 51, endPoint x: 1422, endPoint y: 11, distance: 89.4
click at [1502, 51] on use at bounding box center [1502, 52] width 9 height 9
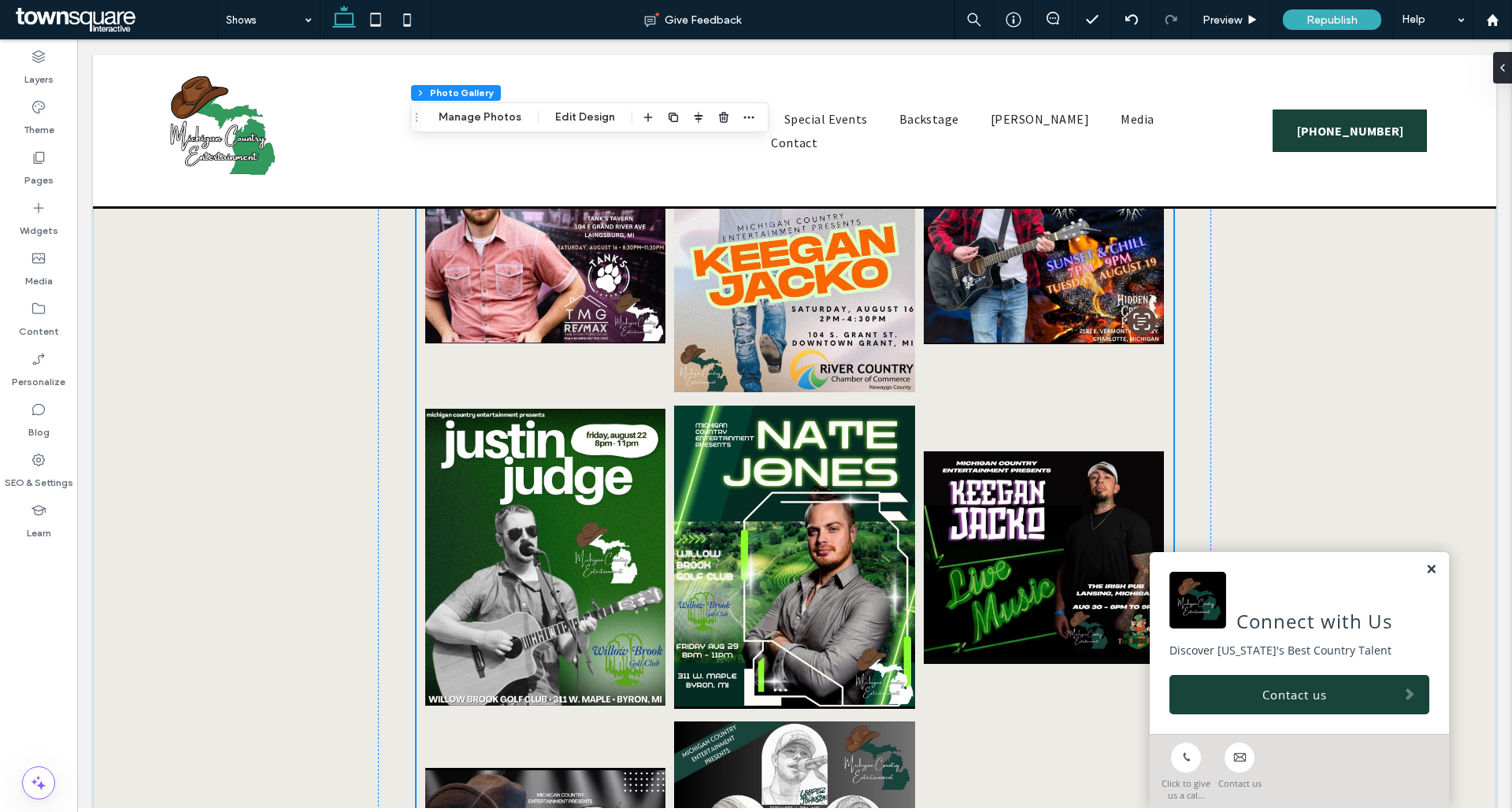
click at [1426, 566] on link at bounding box center [1431, 570] width 12 height 13
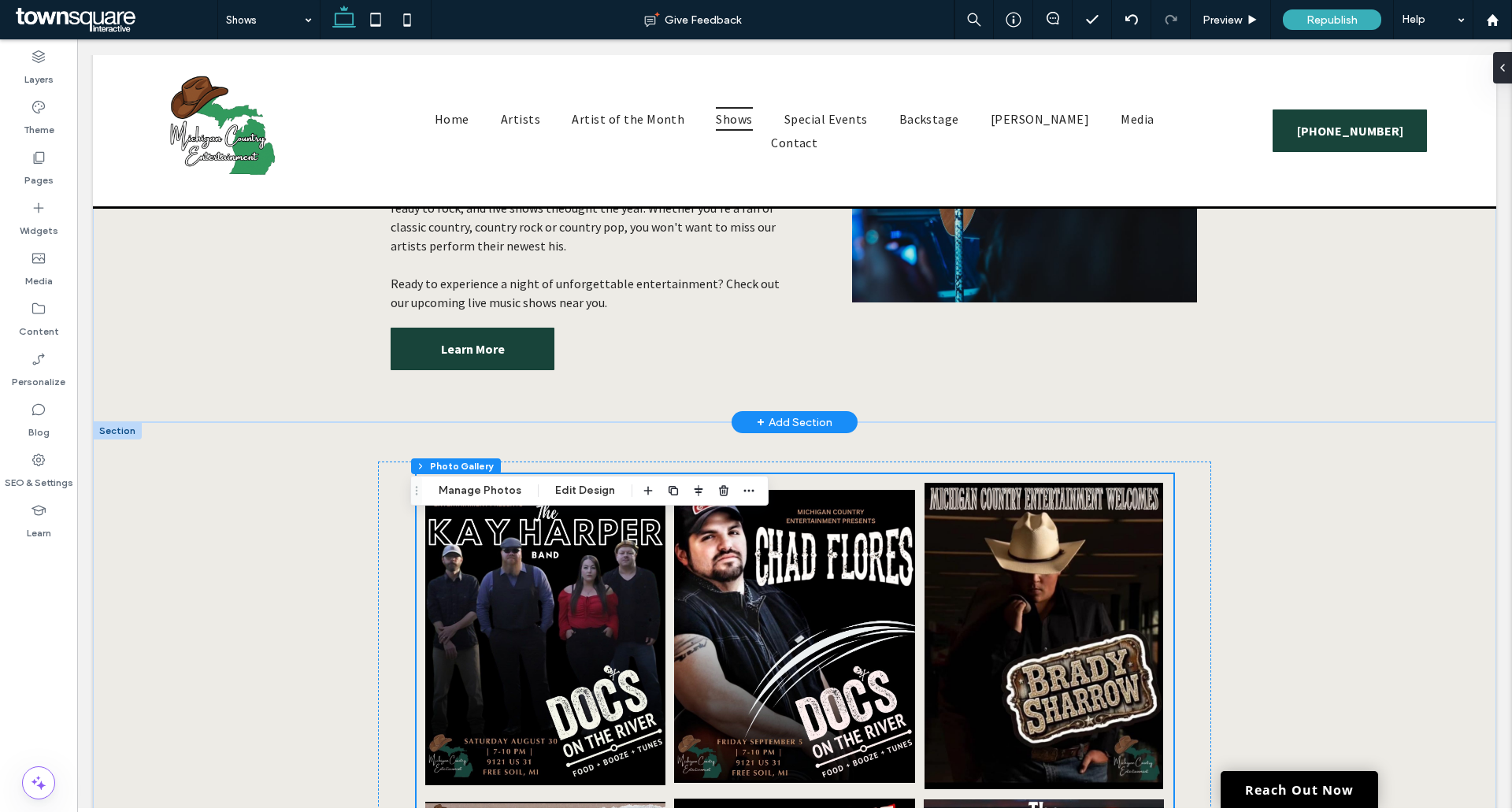
scroll to position [0, 0]
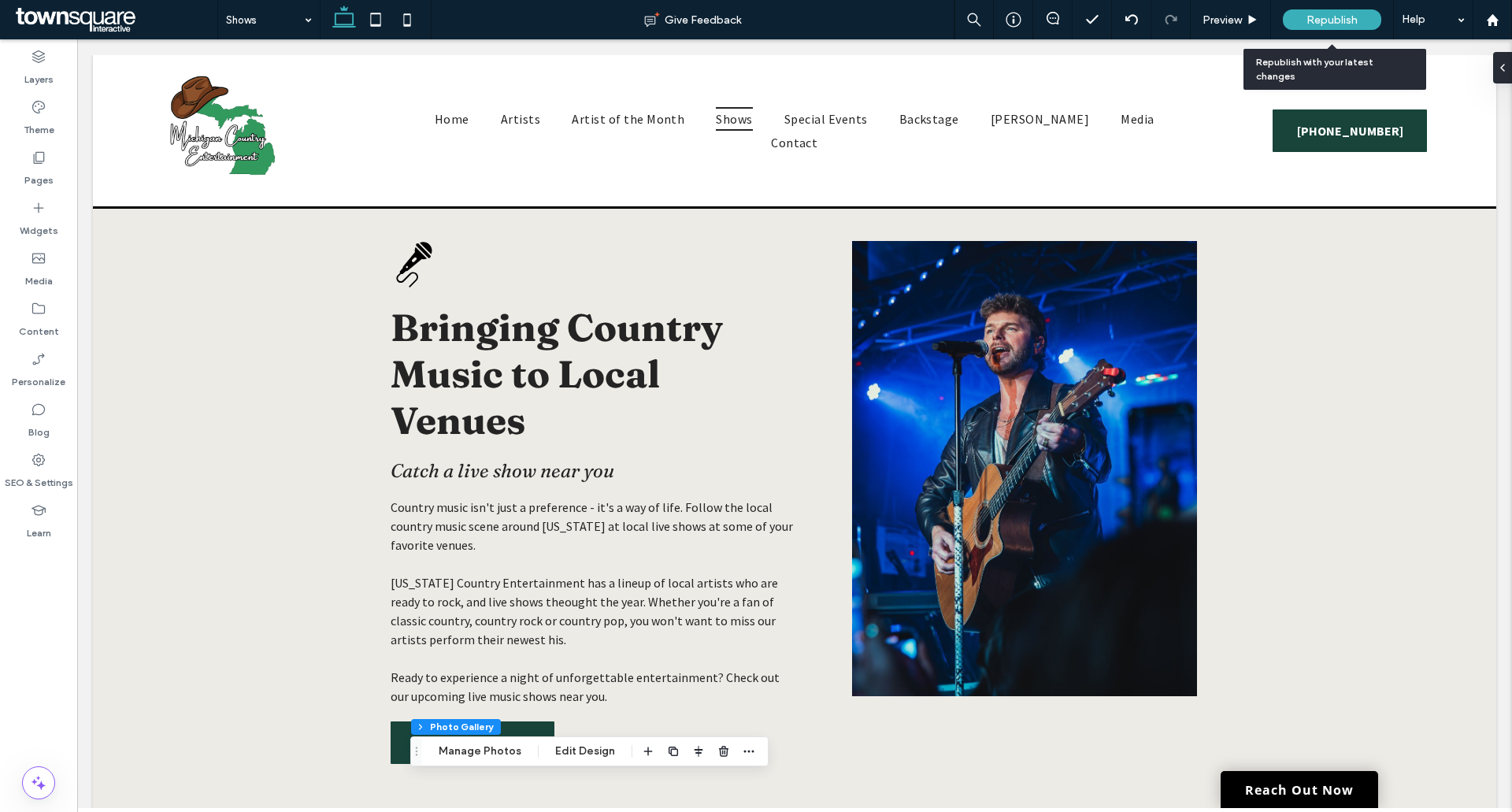
click at [1311, 15] on span "Republish" at bounding box center [1332, 20] width 51 height 13
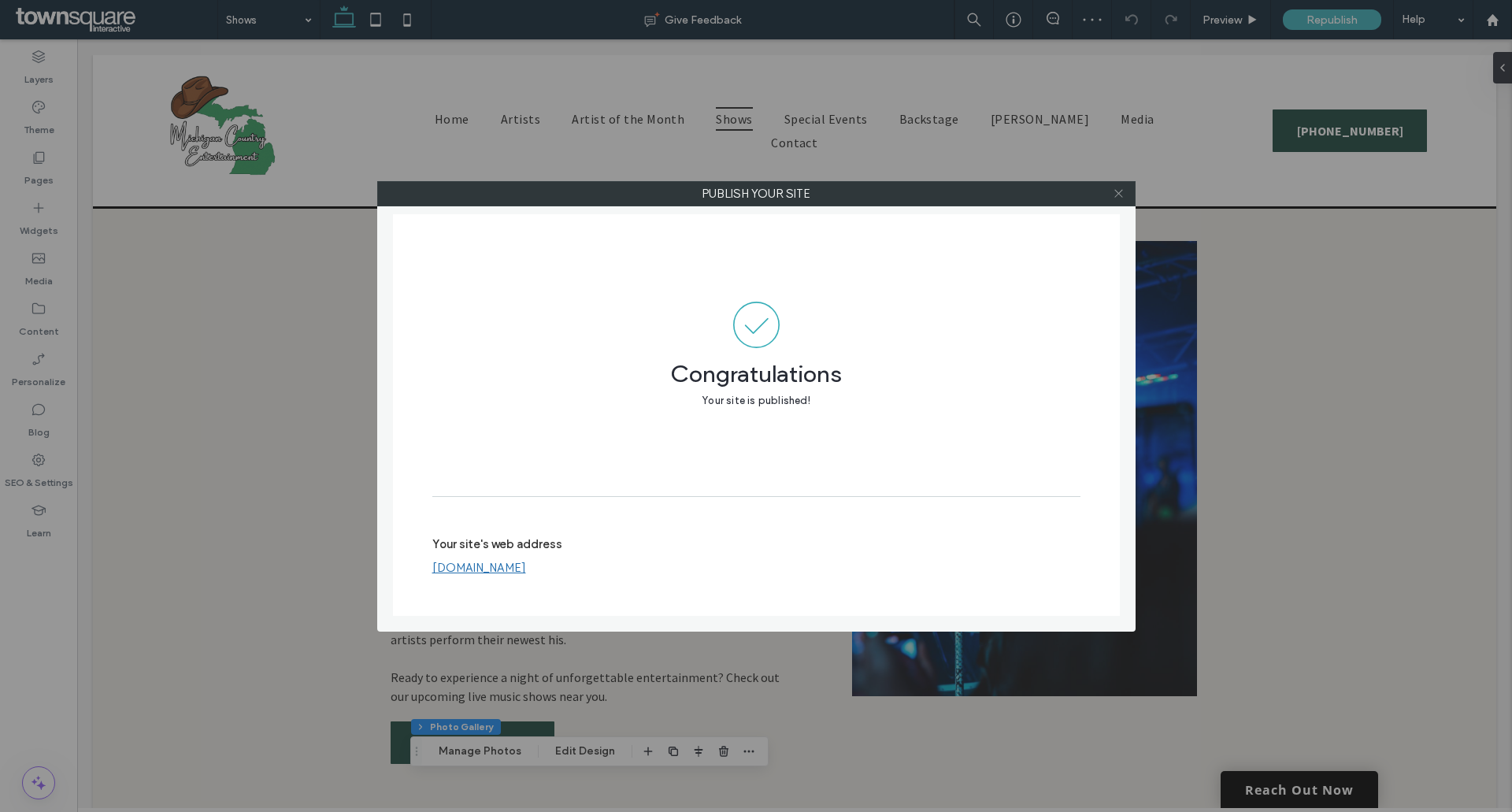
click at [1118, 193] on use at bounding box center [1118, 194] width 8 height 8
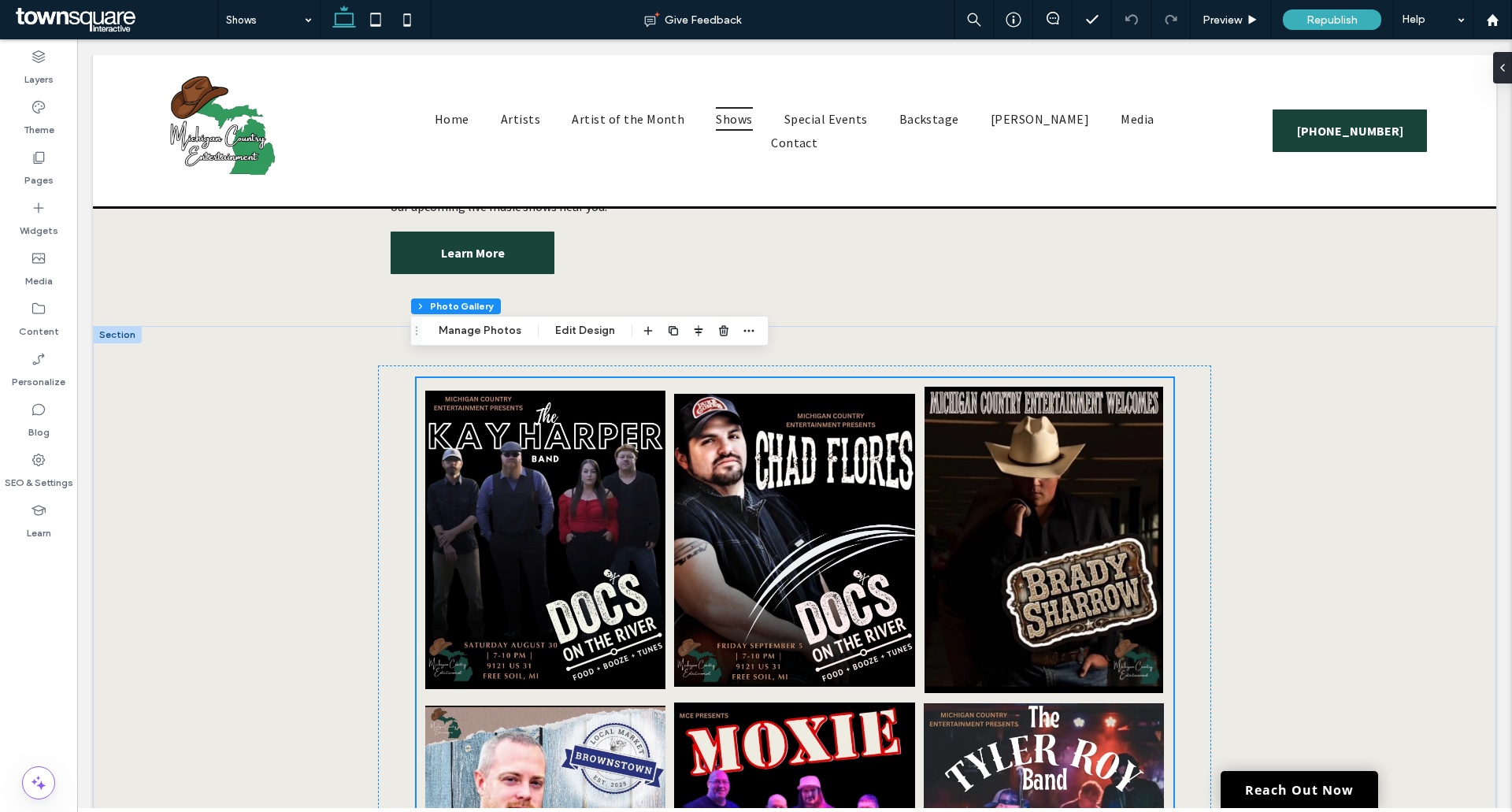
scroll to position [473, 0]
